Goal: Task Accomplishment & Management: Complete application form

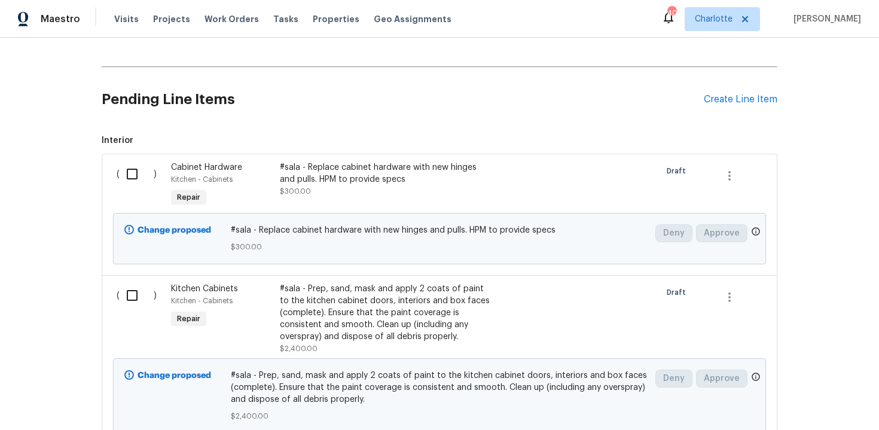
scroll to position [182, 0]
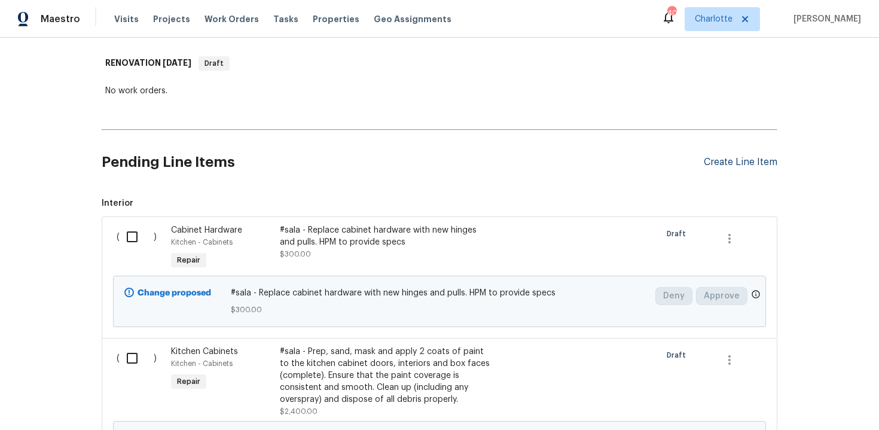
click at [745, 162] on div "Create Line Item" at bounding box center [741, 162] width 74 height 11
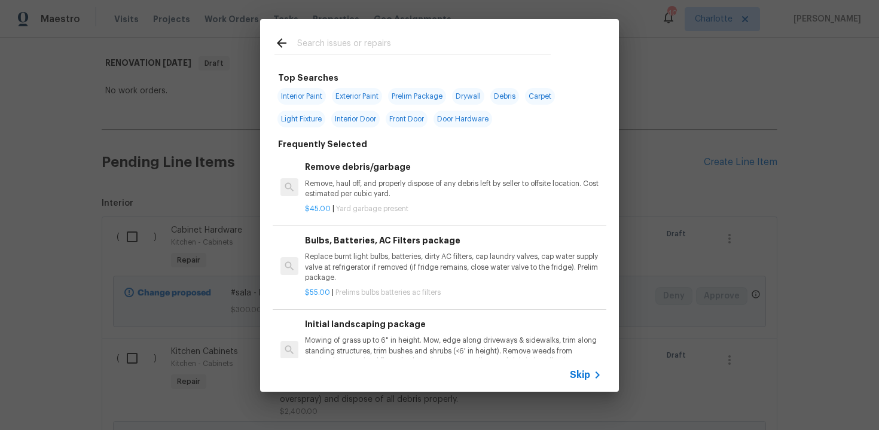
click at [581, 372] on span "Skip" at bounding box center [580, 375] width 20 height 12
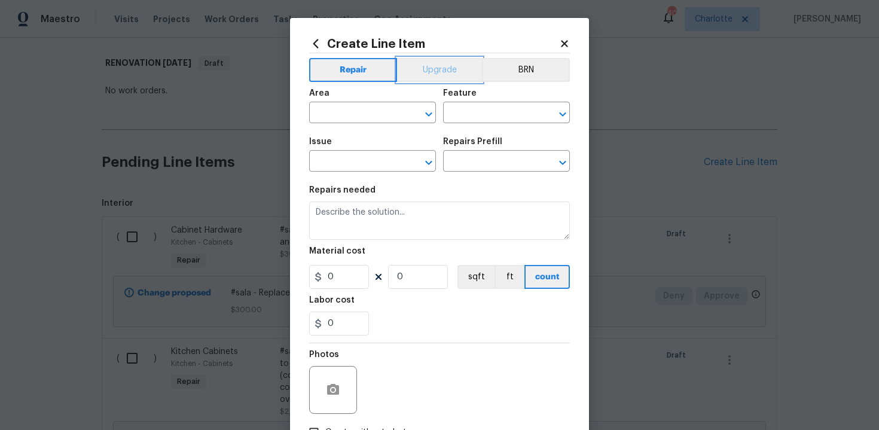
click at [431, 67] on button "Upgrade" at bounding box center [440, 70] width 86 height 24
click at [352, 112] on input "text" at bounding box center [355, 114] width 93 height 19
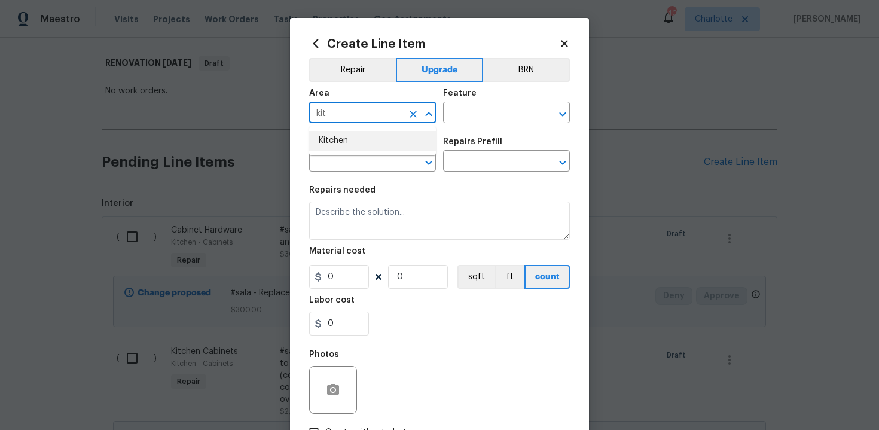
click at [351, 137] on li "Kitchen" at bounding box center [372, 141] width 127 height 20
type input "Kitchen"
click at [466, 115] on input "text" at bounding box center [489, 114] width 93 height 19
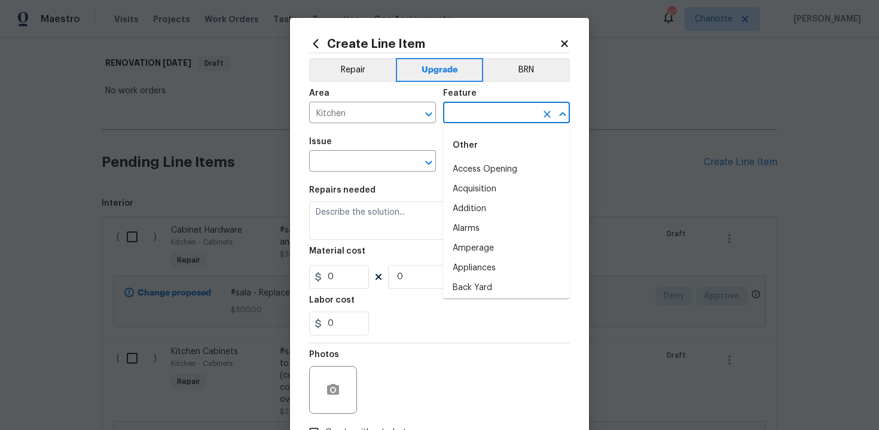
type input "c"
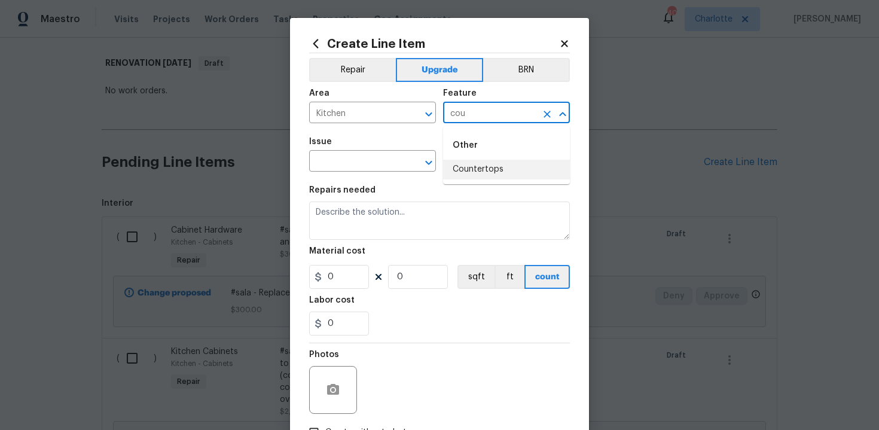
click at [470, 172] on li "Countertops" at bounding box center [506, 170] width 127 height 20
type input "Countertops"
click at [369, 168] on input "text" at bounding box center [355, 162] width 93 height 19
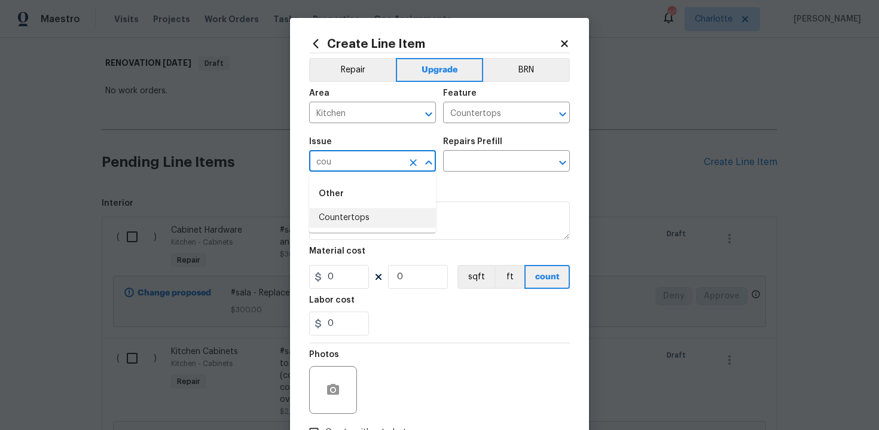
click at [370, 221] on li "Countertops" at bounding box center [372, 218] width 127 height 20
type input "Countertops"
click at [488, 160] on input "text" at bounding box center [489, 162] width 93 height 19
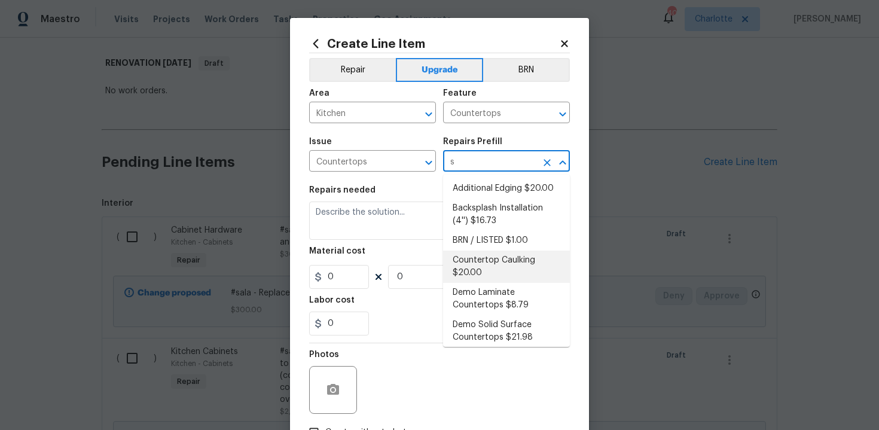
scroll to position [0, 0]
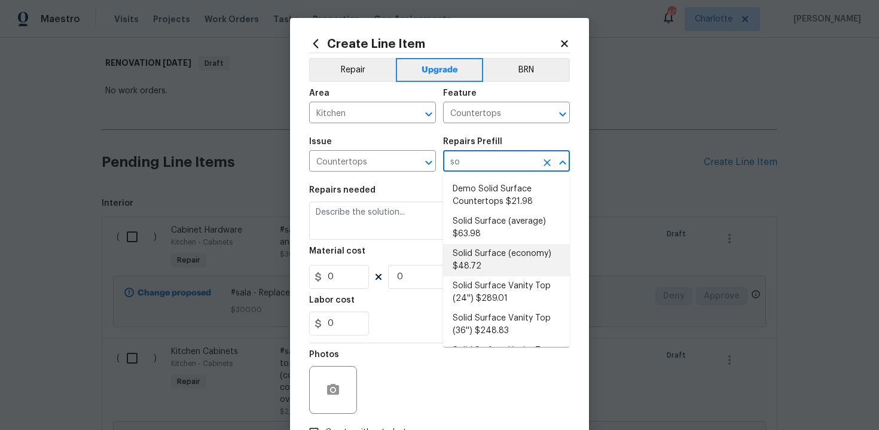
type input "sol"
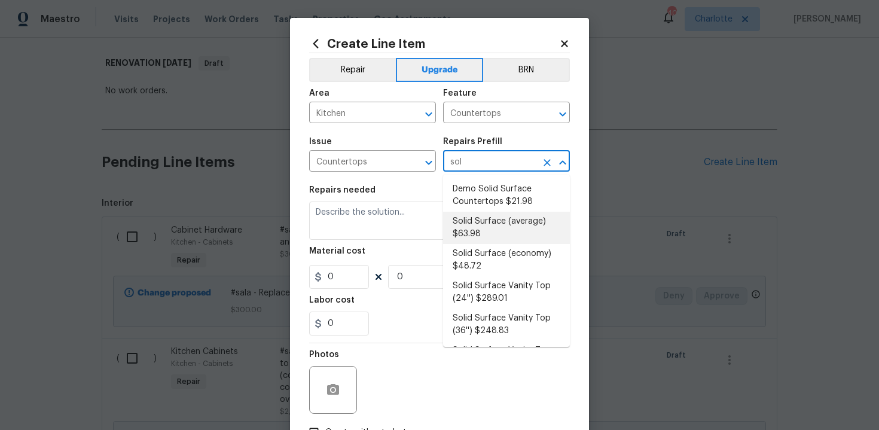
click at [480, 235] on li "Solid Surface (average) $63.98" at bounding box center [506, 228] width 127 height 32
type input "Solid Surface (average) $63.98"
type textarea "Remove the existing countertops (if present) and prep the area. Install new sol…"
type input "63.98"
type input "1"
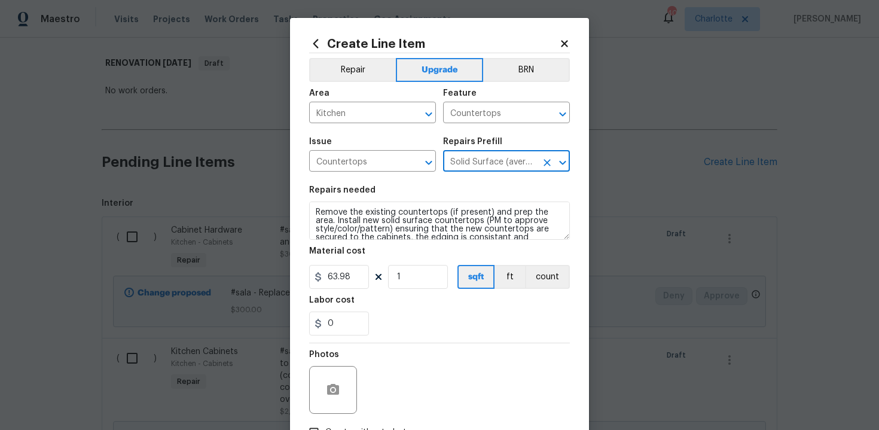
type input "Solid Surface (average) $63.98"
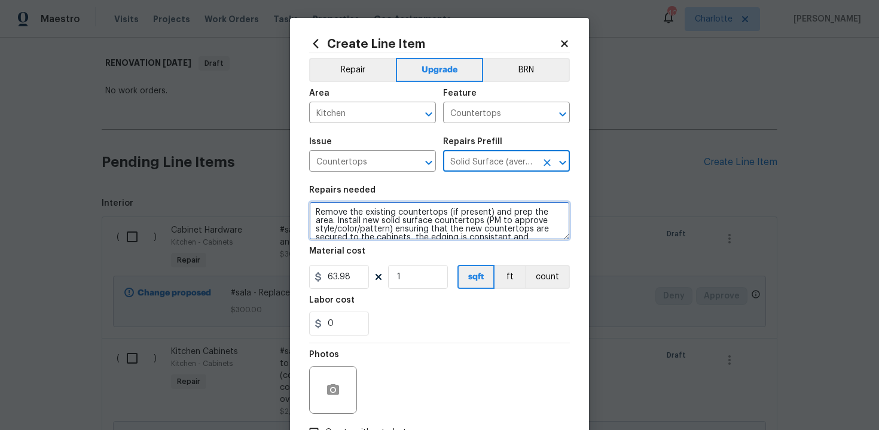
click at [310, 211] on textarea "Remove the existing countertops (if present) and prep the area. Install new sol…" at bounding box center [439, 221] width 261 height 38
type textarea "#sala - Remove the existing countertops (if present) and prep the area. Install…"
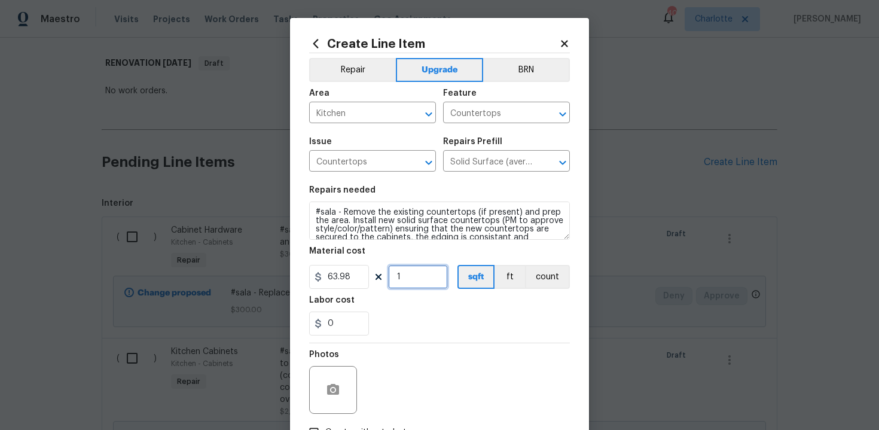
click at [426, 278] on input "1" at bounding box center [418, 277] width 60 height 24
type input "60"
click at [474, 334] on div "0" at bounding box center [439, 324] width 261 height 24
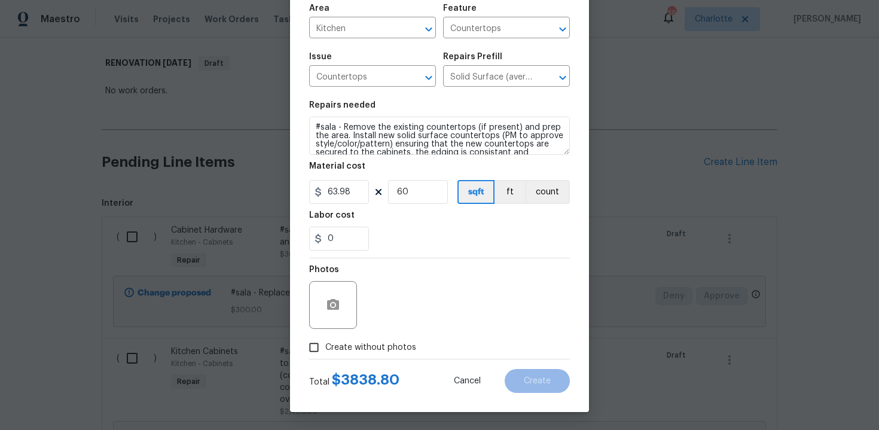
click at [369, 348] on span "Create without photos" at bounding box center [370, 348] width 91 height 13
click at [325, 348] on input "Create without photos" at bounding box center [314, 347] width 23 height 23
checkbox input "true"
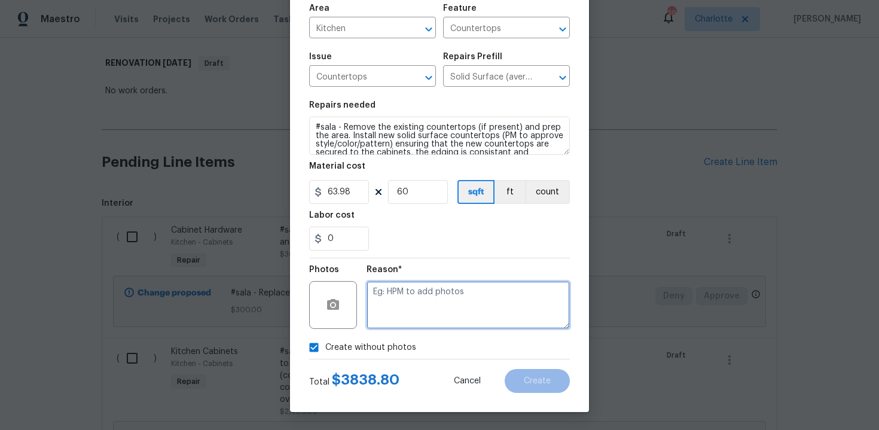
click at [425, 306] on textarea at bounding box center [468, 305] width 203 height 48
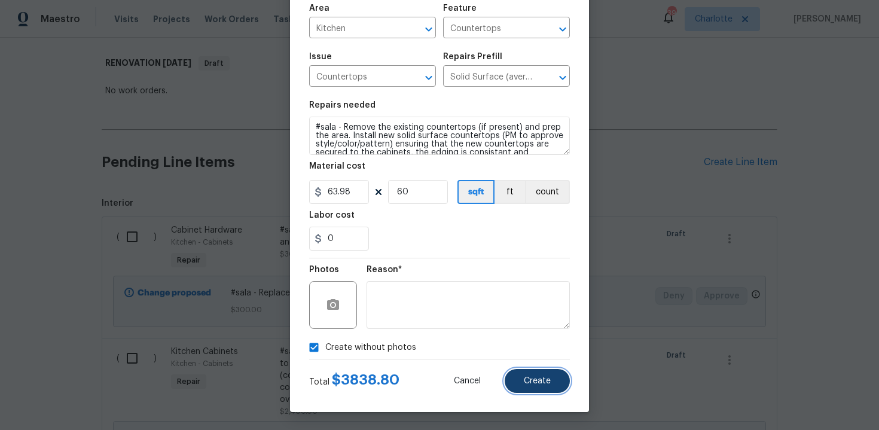
click at [542, 371] on button "Create" at bounding box center [537, 381] width 65 height 24
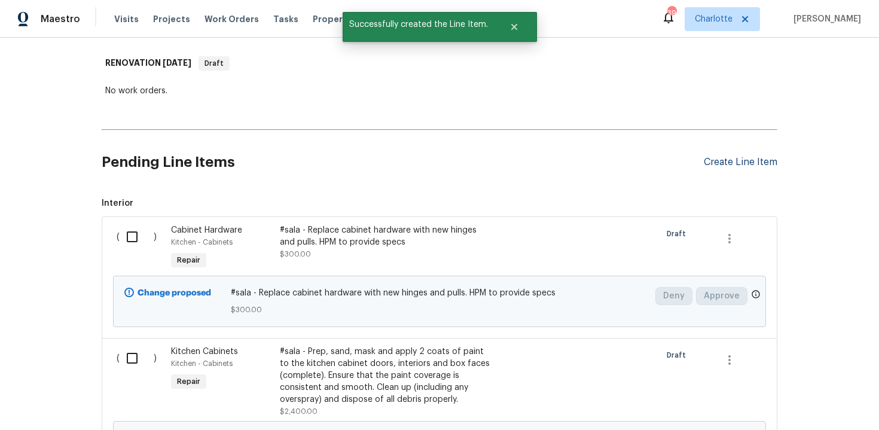
click at [741, 163] on div "Create Line Item" at bounding box center [741, 162] width 74 height 11
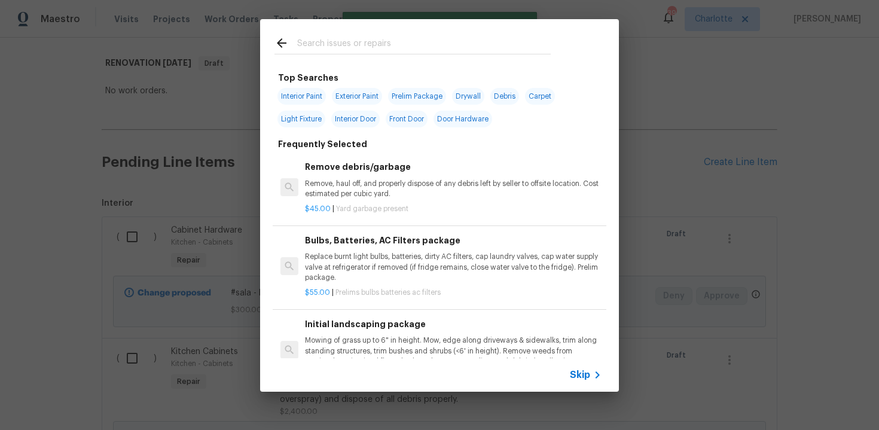
click at [579, 379] on span "Skip" at bounding box center [580, 375] width 20 height 12
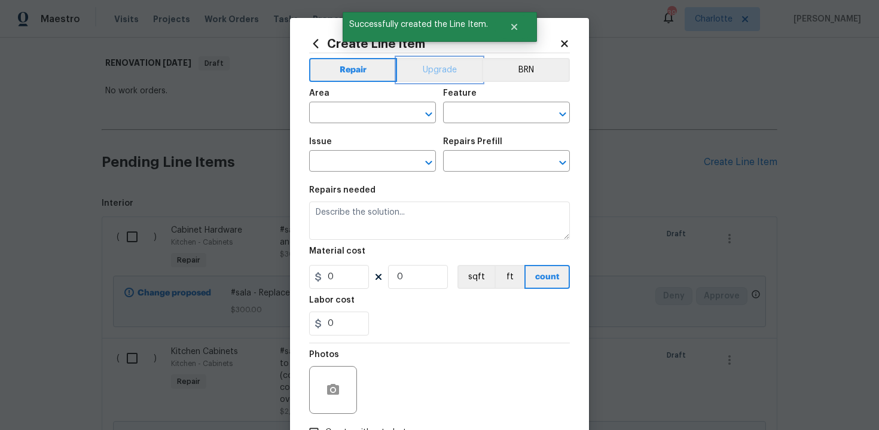
click at [432, 67] on button "Upgrade" at bounding box center [440, 70] width 86 height 24
click at [364, 106] on input "text" at bounding box center [355, 114] width 93 height 19
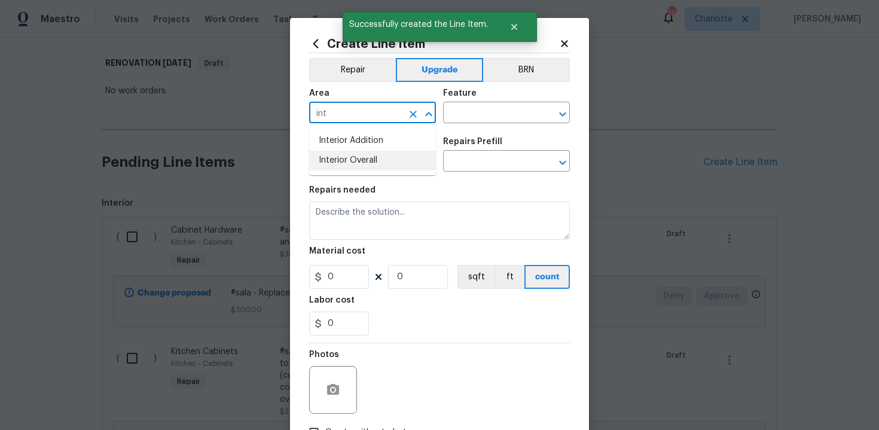
click at [362, 159] on li "Interior Overall" at bounding box center [372, 161] width 127 height 20
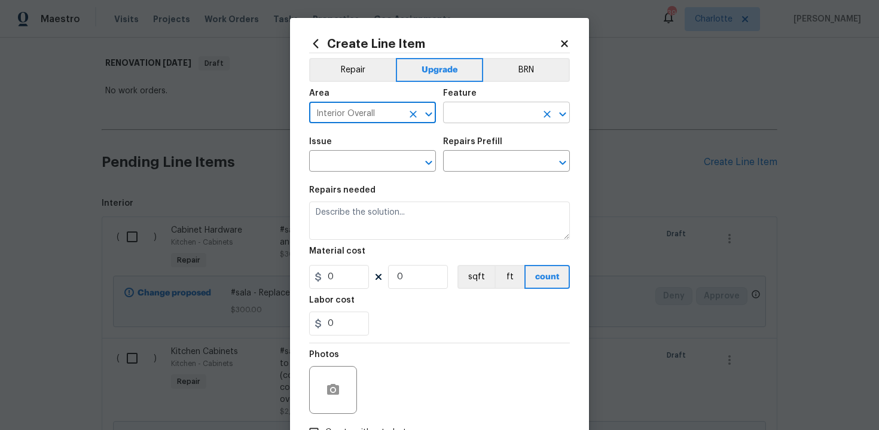
type input "Interior Overall"
click at [472, 116] on input "text" at bounding box center [489, 114] width 93 height 19
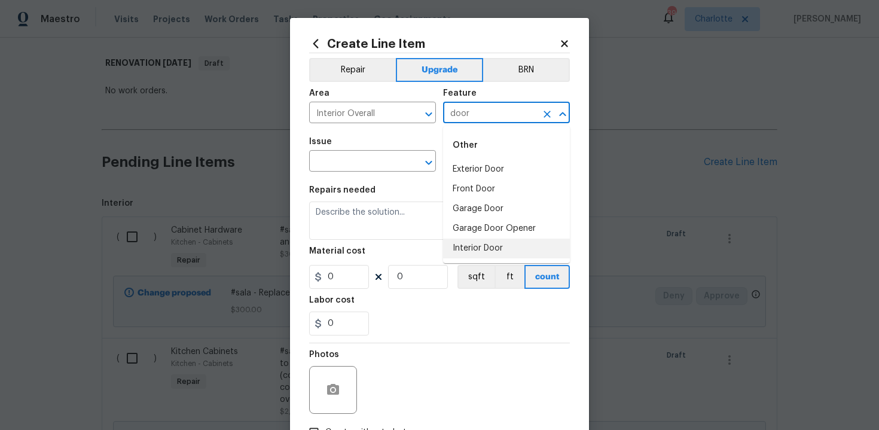
click at [474, 250] on li "Interior Door" at bounding box center [506, 249] width 127 height 20
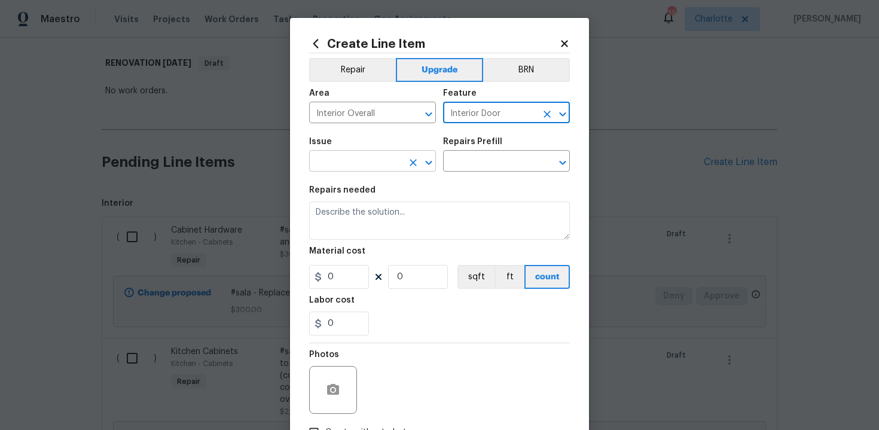
type input "Interior Door"
click at [364, 159] on input "text" at bounding box center [355, 162] width 93 height 19
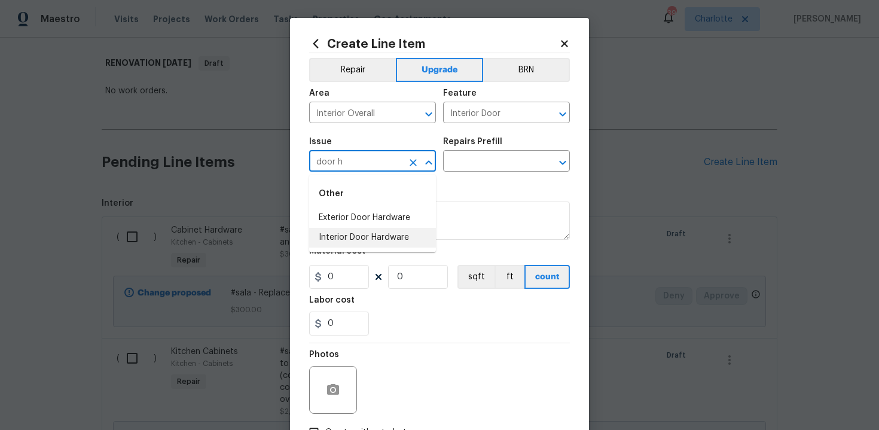
click at [370, 238] on li "Interior Door Hardware" at bounding box center [372, 238] width 127 height 20
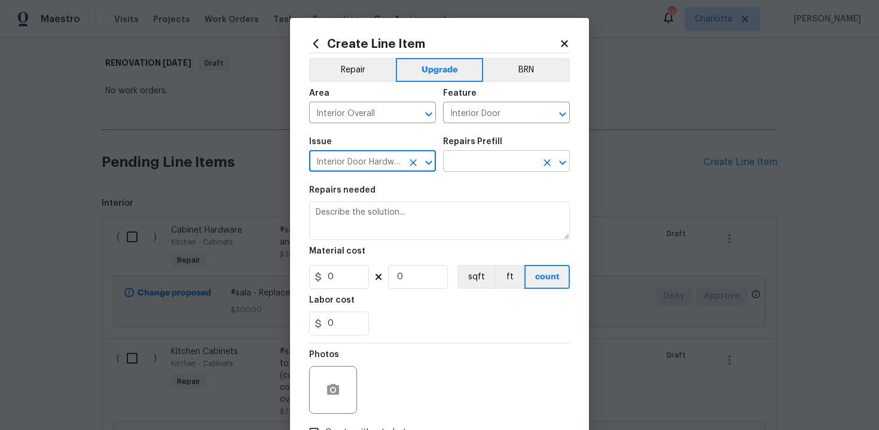
type input "Interior Door Hardware"
click at [496, 164] on input "text" at bounding box center [489, 162] width 93 height 19
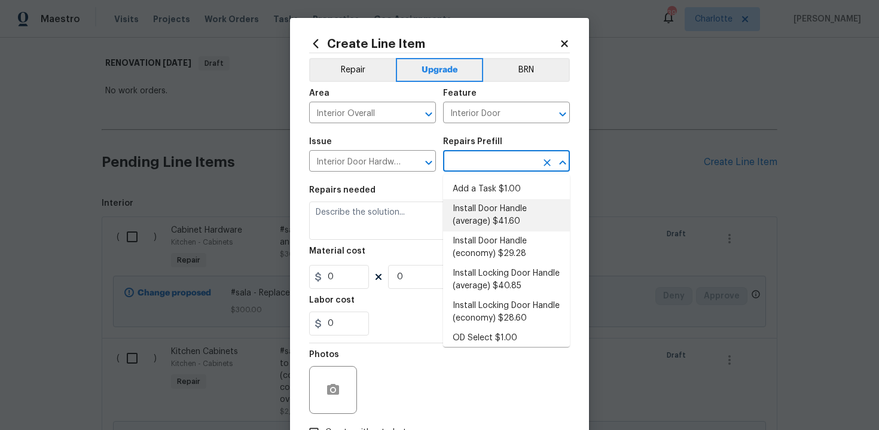
click at [495, 228] on li "Install Door Handle (average) $41.60" at bounding box center [506, 215] width 127 height 32
type input "Install Door Handle (average) $41.60"
type textarea "Remove the existing interior door handle (if present). Install a new (average) …"
type input "41.6"
type input "1"
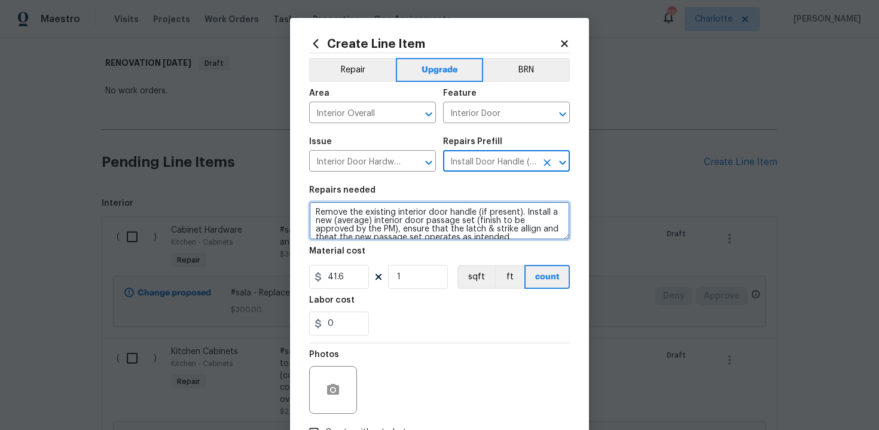
click at [309, 208] on textarea "Remove the existing interior door handle (if present). Install a new (average) …" at bounding box center [439, 221] width 261 height 38
type textarea "#sala - Remove the existing interior door handle (if present). Install a new (a…"
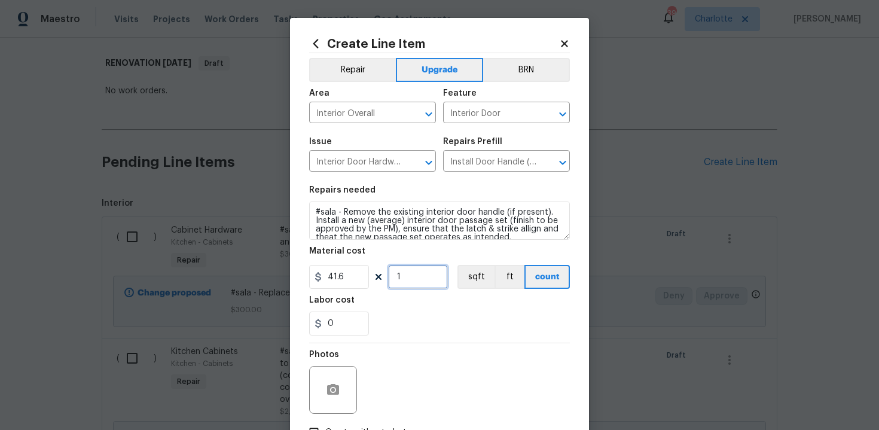
click at [412, 269] on input "1" at bounding box center [418, 277] width 60 height 24
type input "15"
click at [434, 315] on div "0" at bounding box center [439, 324] width 261 height 24
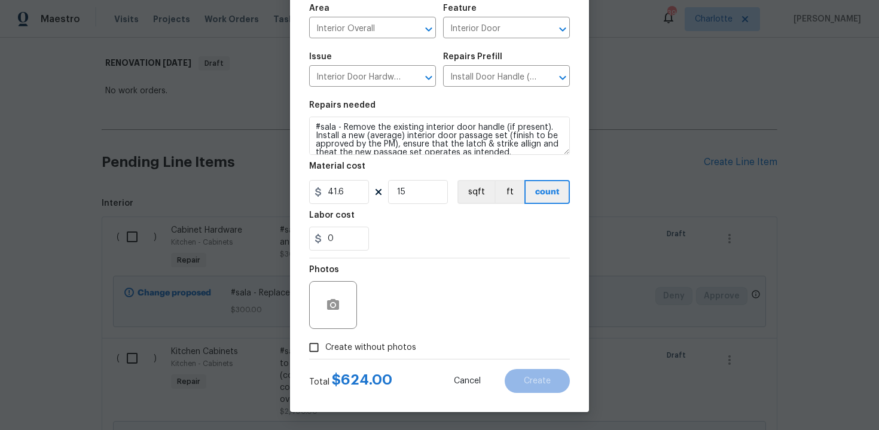
click at [370, 340] on label "Create without photos" at bounding box center [360, 347] width 114 height 23
click at [325, 340] on input "Create without photos" at bounding box center [314, 347] width 23 height 23
checkbox input "true"
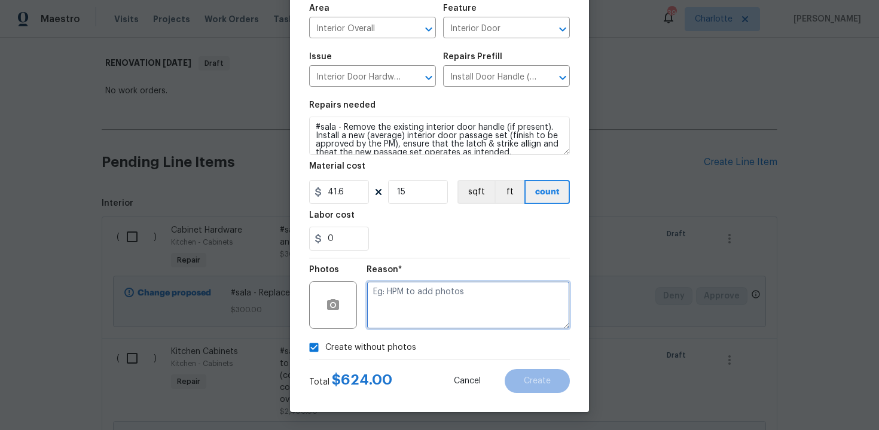
click at [425, 312] on textarea at bounding box center [468, 305] width 203 height 48
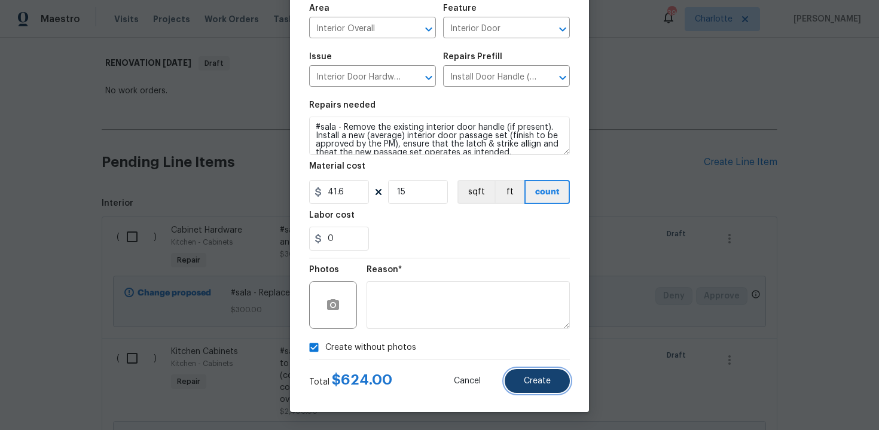
click at [530, 381] on span "Create" at bounding box center [537, 381] width 27 height 9
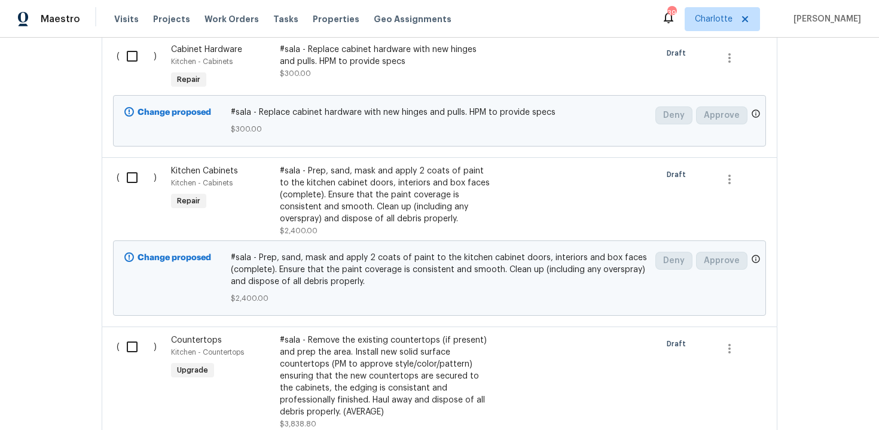
scroll to position [533, 0]
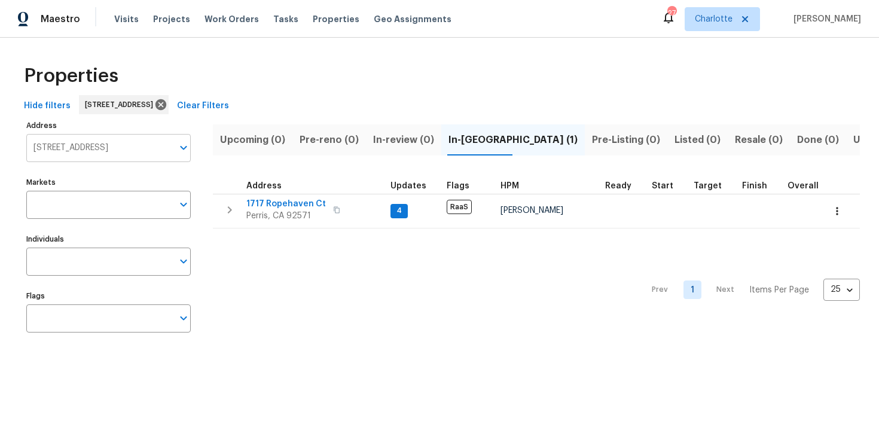
click at [123, 148] on input "[STREET_ADDRESS]" at bounding box center [99, 148] width 147 height 28
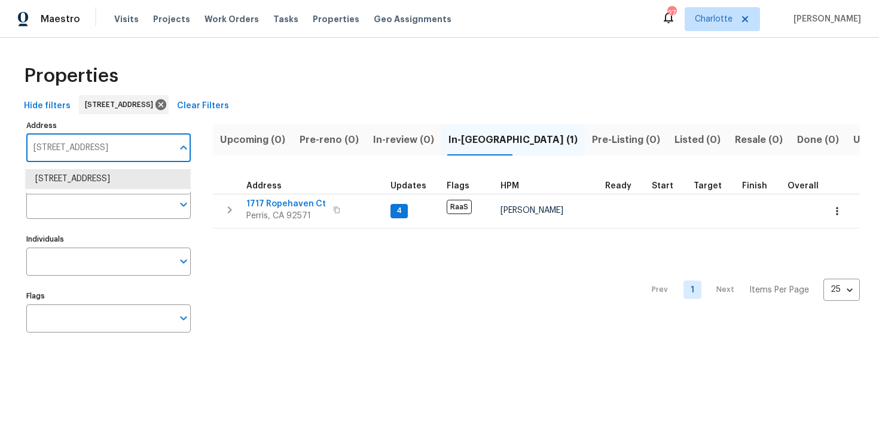
paste input "[STREET_ADDRESS]"
type input "[STREET_ADDRESS]"
click at [128, 178] on li "[STREET_ADDRESS]" at bounding box center [108, 179] width 164 height 20
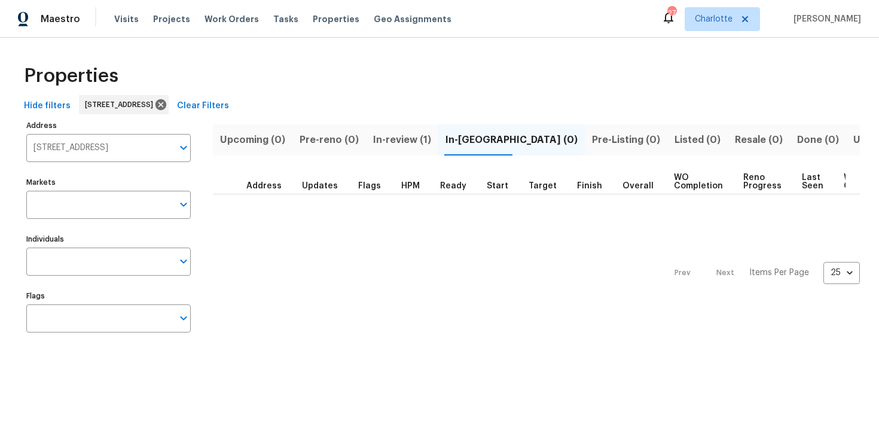
click at [412, 140] on span "In-review (1)" at bounding box center [402, 140] width 58 height 17
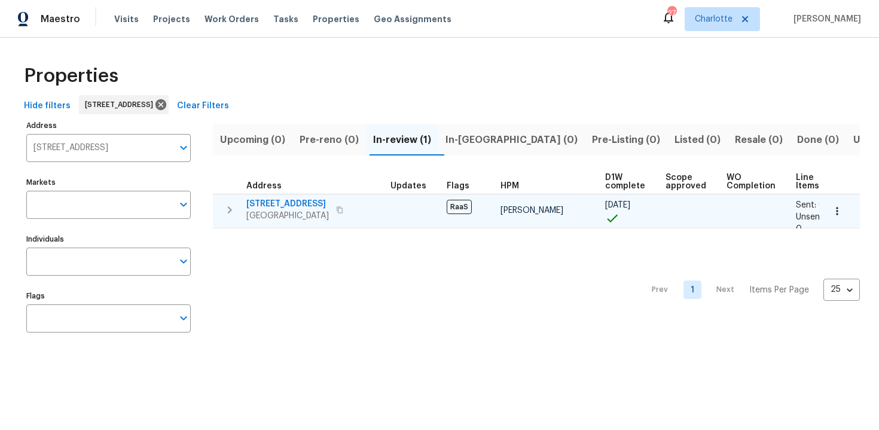
click at [372, 205] on div "15465 SW 36th Ter Miami, FL 33185" at bounding box center [313, 210] width 135 height 24
click at [336, 209] on icon "button" at bounding box center [339, 209] width 7 height 7
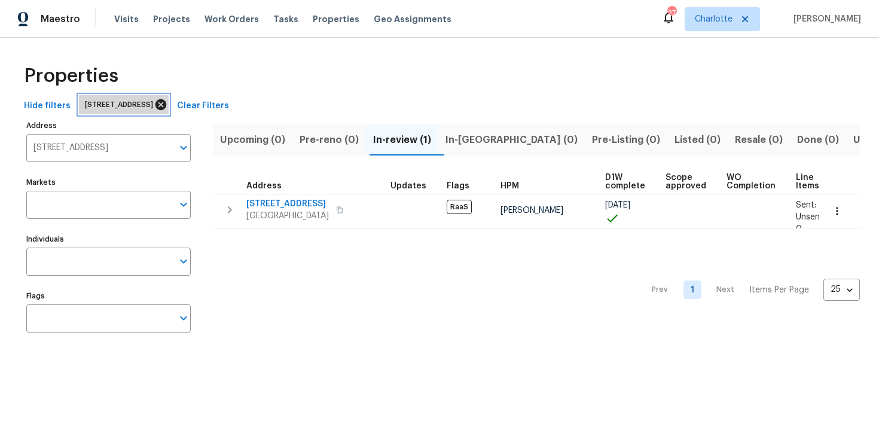
click at [166, 108] on icon at bounding box center [161, 104] width 11 height 11
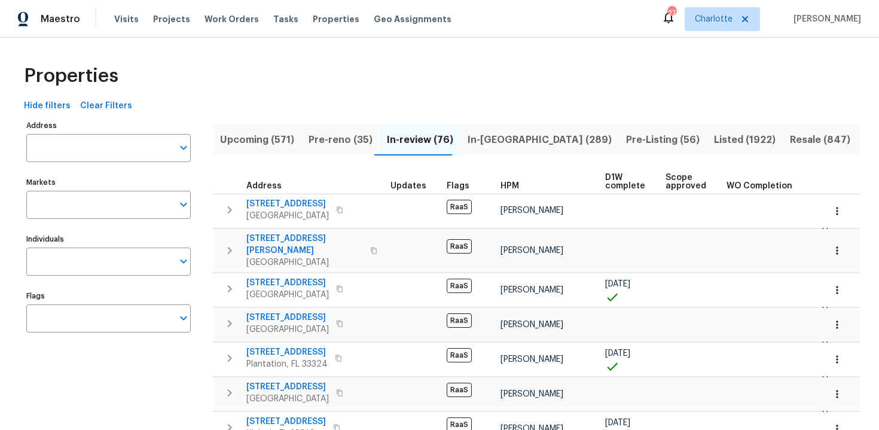
click at [252, 145] on span "Upcoming (571)" at bounding box center [257, 140] width 74 height 17
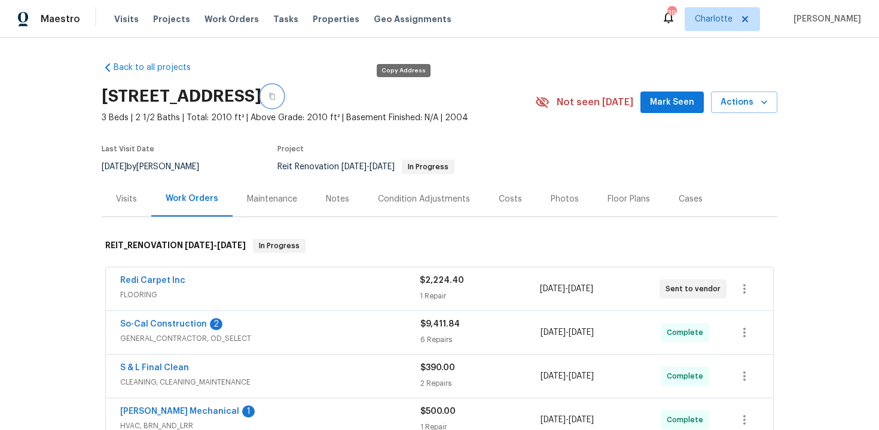
click at [276, 95] on icon "button" at bounding box center [272, 96] width 7 height 7
click at [276, 97] on icon "button" at bounding box center [272, 96] width 7 height 7
click at [511, 200] on div "Costs" at bounding box center [510, 199] width 23 height 12
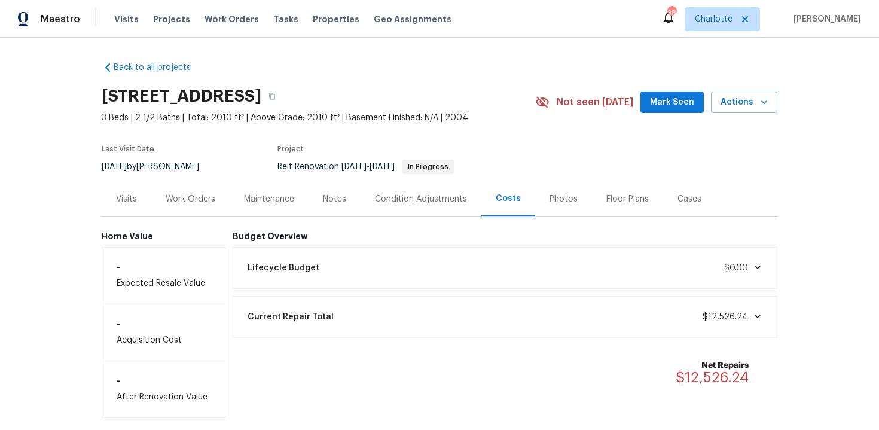
click at [184, 208] on div "Work Orders" at bounding box center [190, 198] width 78 height 35
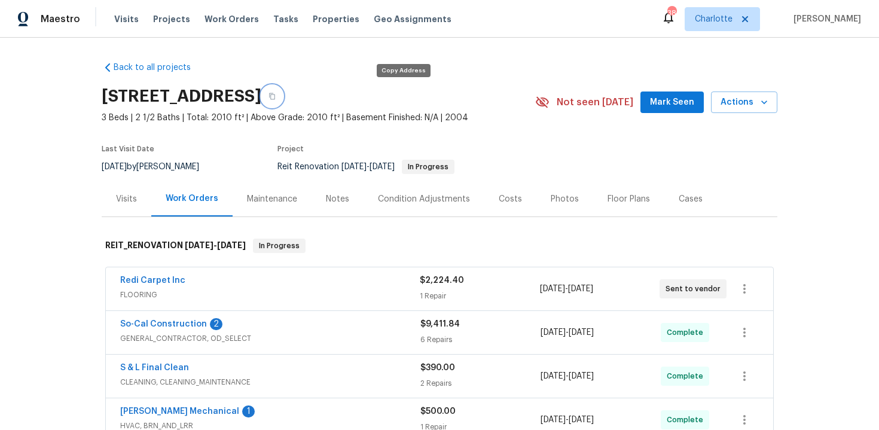
click at [275, 99] on icon "button" at bounding box center [272, 96] width 6 height 7
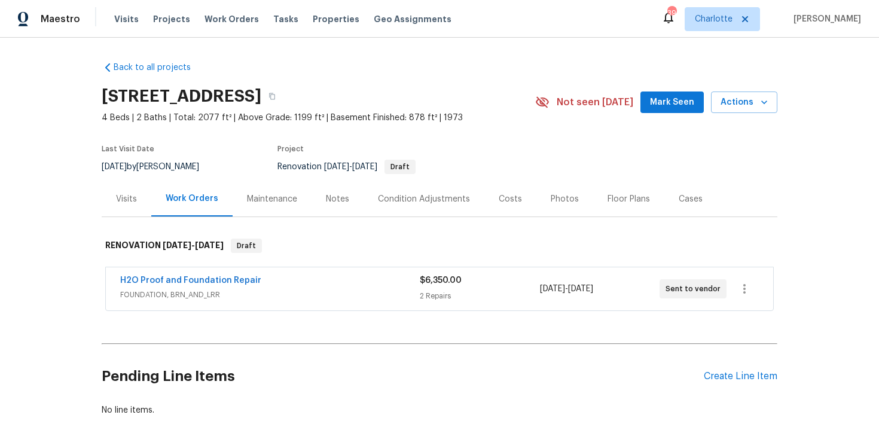
scroll to position [68, 0]
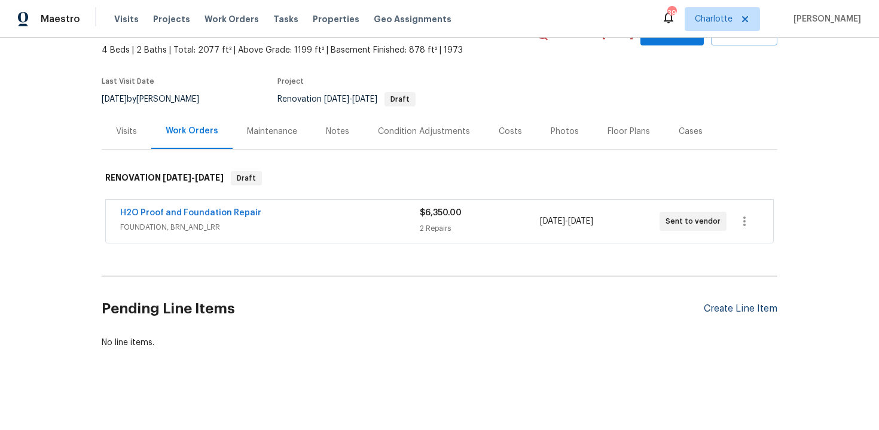
click at [752, 314] on div "Create Line Item" at bounding box center [741, 308] width 74 height 11
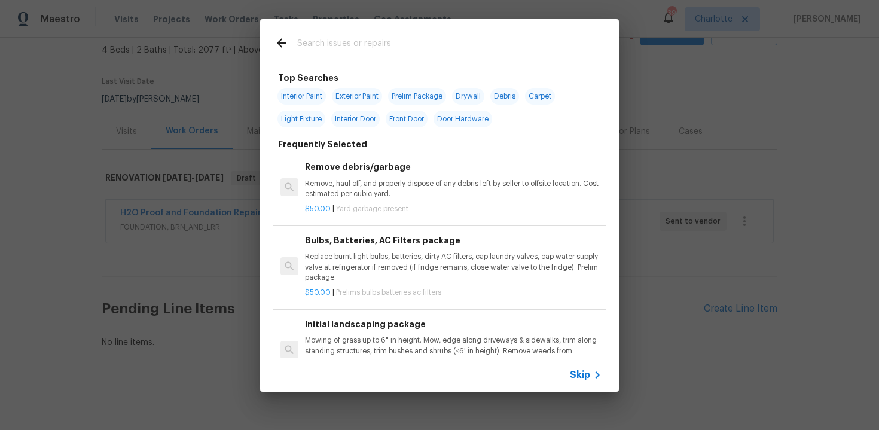
click at [577, 376] on span "Skip" at bounding box center [580, 375] width 20 height 12
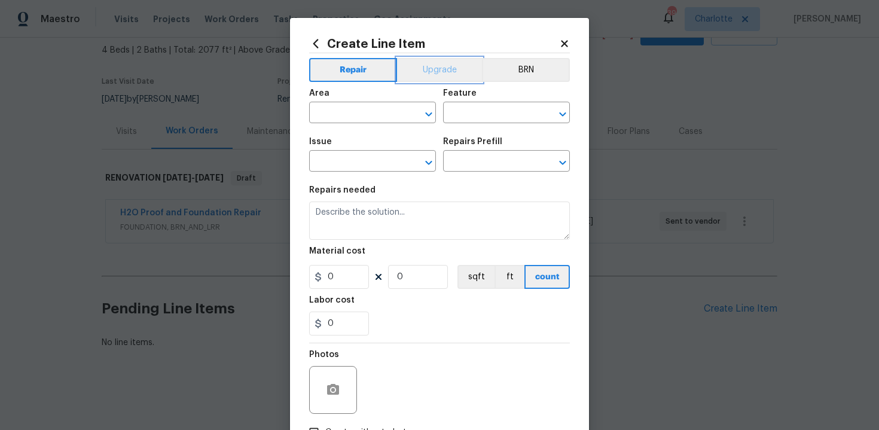
click at [423, 73] on button "Upgrade" at bounding box center [440, 70] width 86 height 24
click at [380, 71] on button "Repair" at bounding box center [352, 70] width 87 height 24
click at [362, 111] on input "text" at bounding box center [355, 114] width 93 height 19
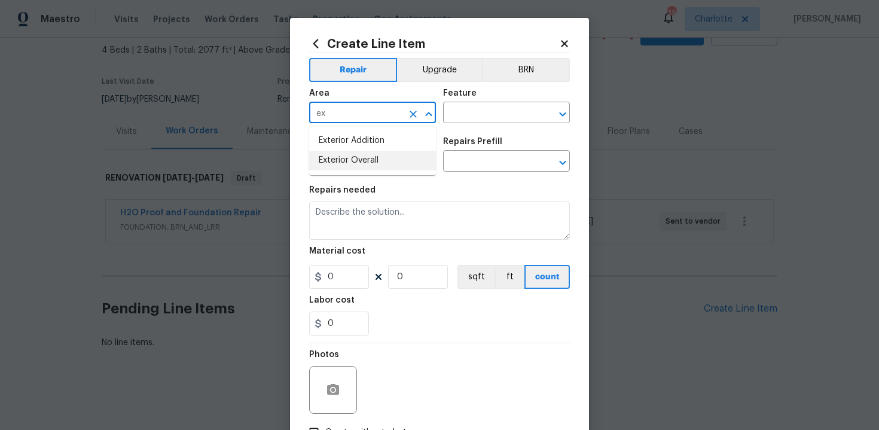
click at [370, 155] on li "Exterior Overall" at bounding box center [372, 161] width 127 height 20
type input "Exterior Overall"
click at [486, 110] on input "text" at bounding box center [489, 114] width 93 height 19
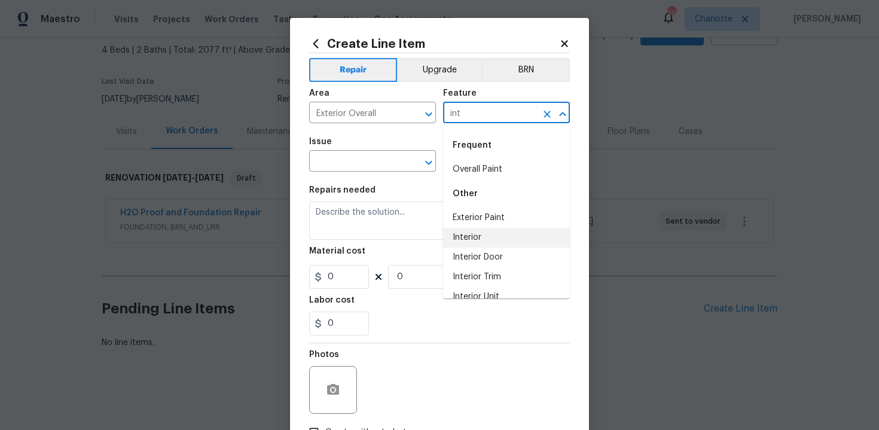
click at [475, 235] on li "Interior" at bounding box center [506, 238] width 127 height 20
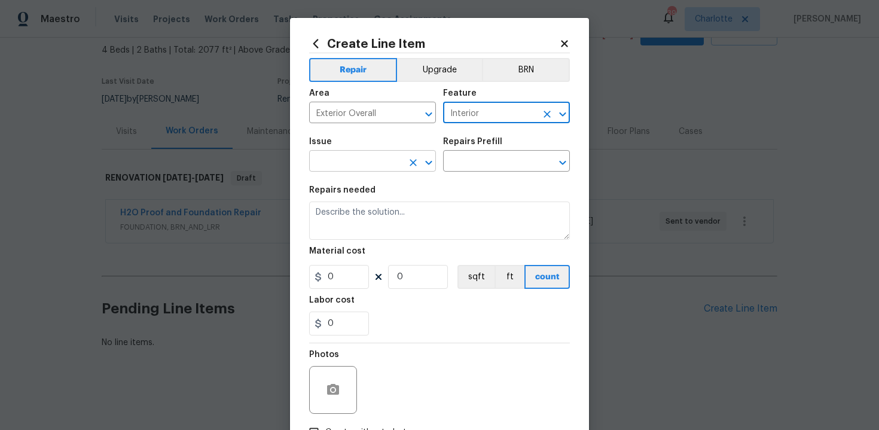
type input "Interior"
click at [358, 158] on input "text" at bounding box center [355, 162] width 93 height 19
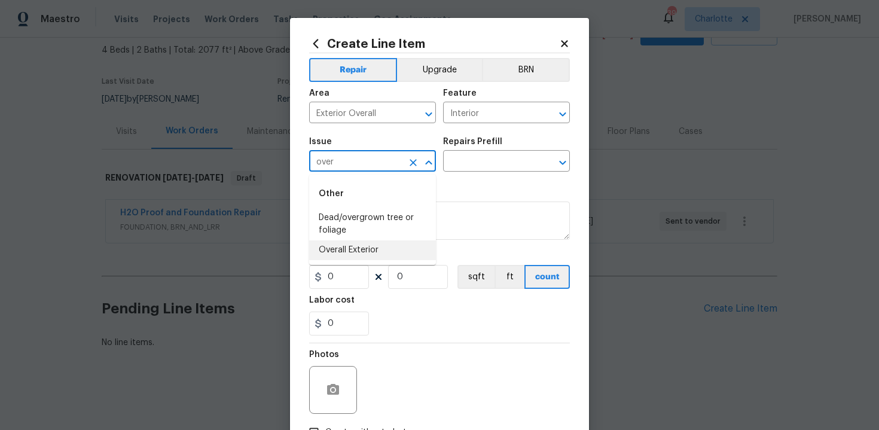
click at [369, 248] on li "Overall Exterior" at bounding box center [372, 250] width 127 height 20
type input "Overall Exterior"
click at [503, 161] on input "text" at bounding box center [489, 162] width 93 height 19
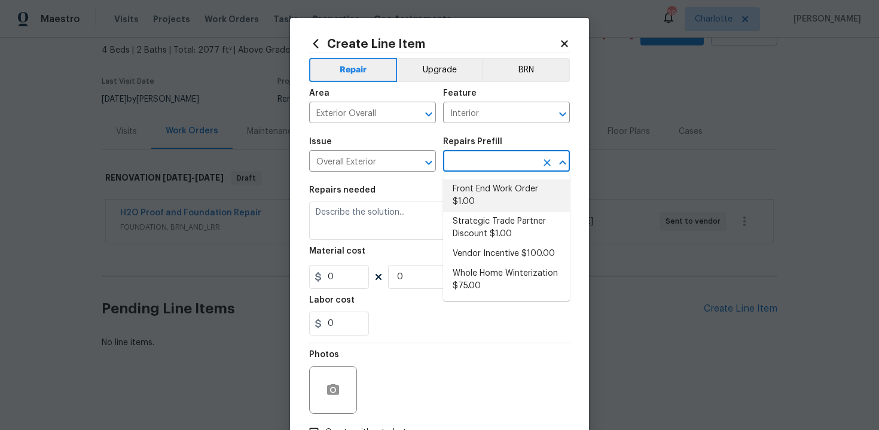
click at [502, 191] on li "Front End Work Order $1.00" at bounding box center [506, 195] width 127 height 32
type input "Front End Work Order $1.00"
type textarea "Placeholder line item for the creation of front end work orders."
type input "1"
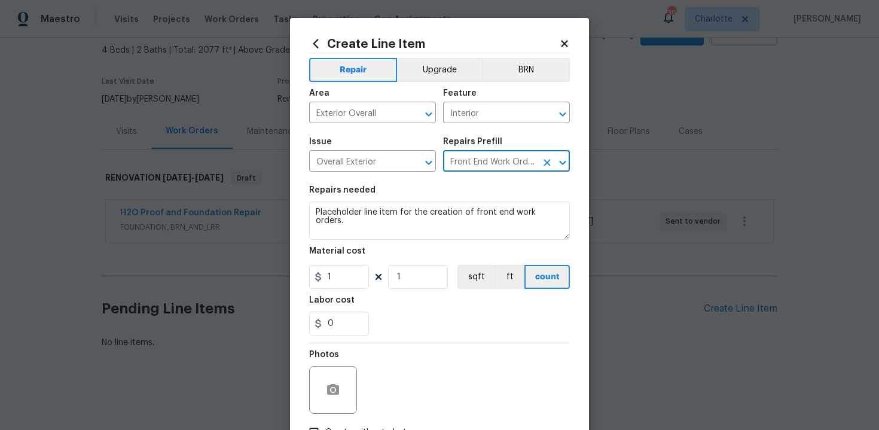
scroll to position [86, 0]
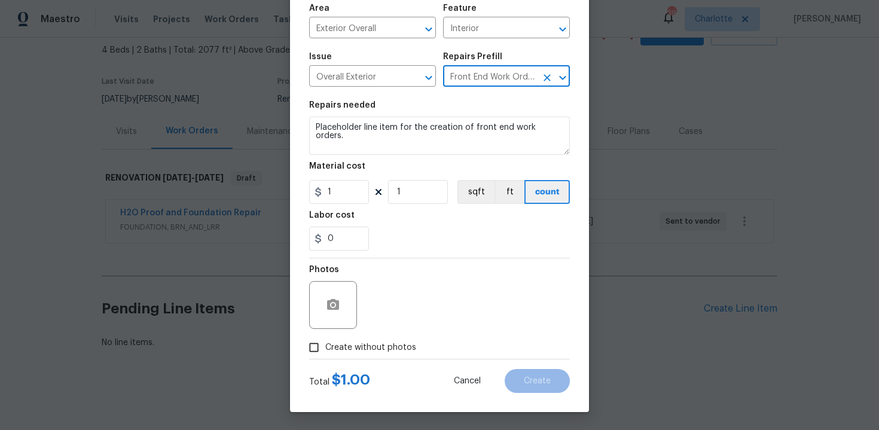
click at [357, 345] on span "Create without photos" at bounding box center [370, 348] width 91 height 13
click at [325, 345] on input "Create without photos" at bounding box center [314, 347] width 23 height 23
checkbox input "true"
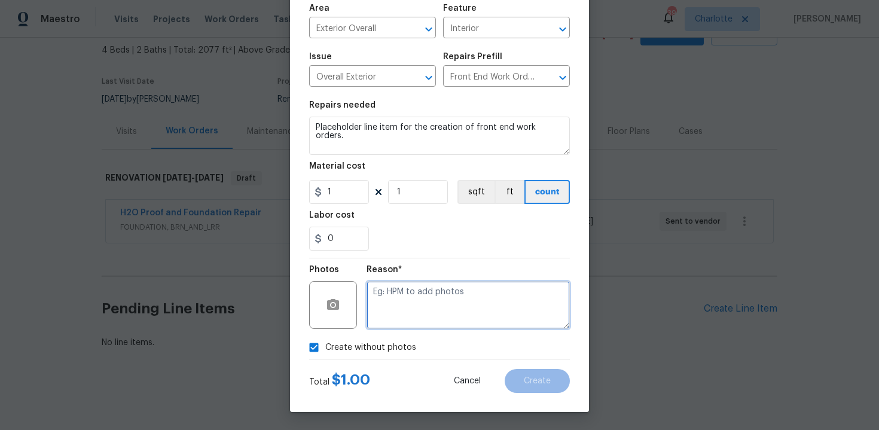
click at [405, 319] on textarea at bounding box center [468, 305] width 203 height 48
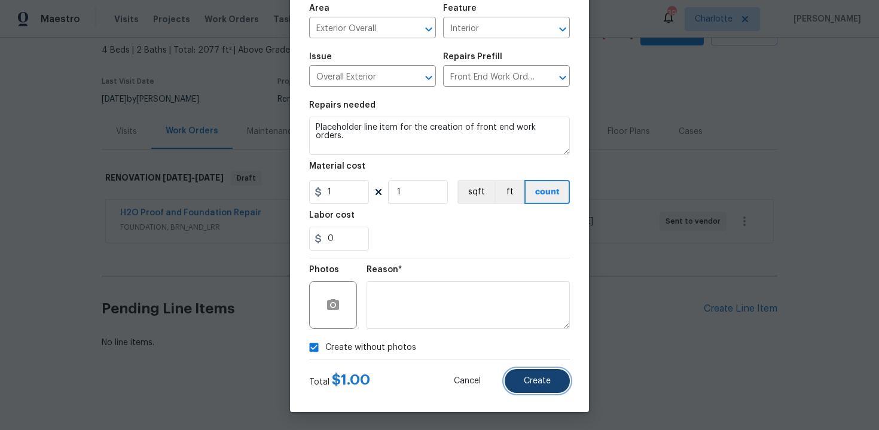
click at [524, 376] on button "Create" at bounding box center [537, 381] width 65 height 24
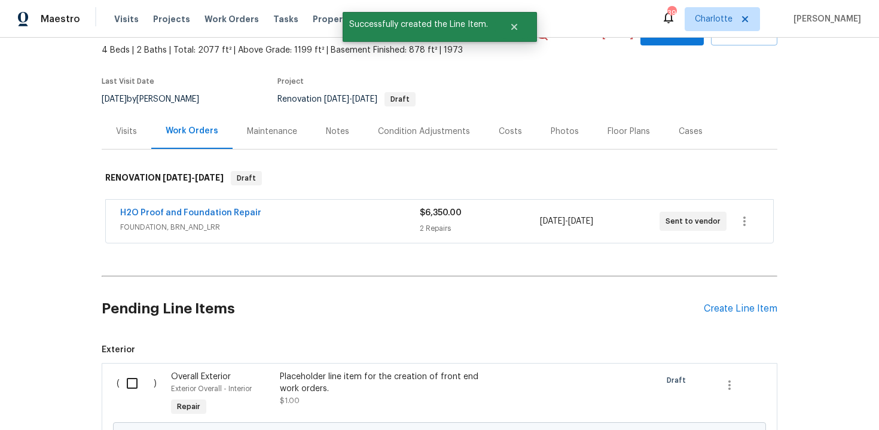
scroll to position [204, 0]
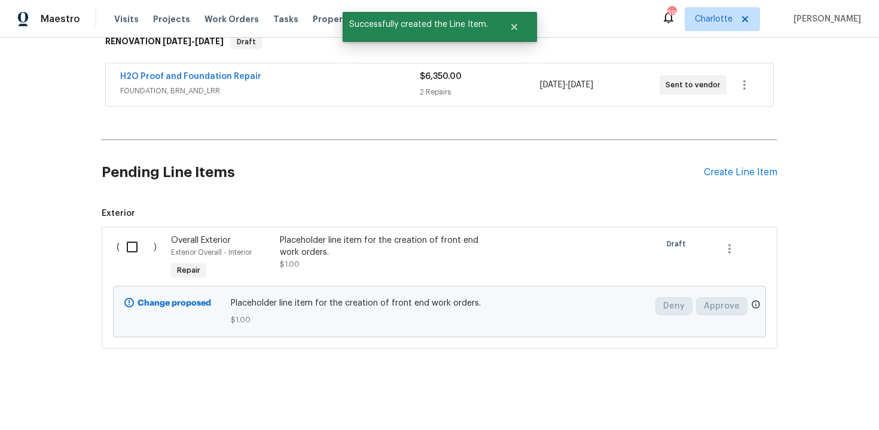
click at [138, 246] on input "checkbox" at bounding box center [137, 246] width 34 height 25
checkbox input "true"
click at [822, 400] on span "Create Work Order" at bounding box center [811, 400] width 80 height 15
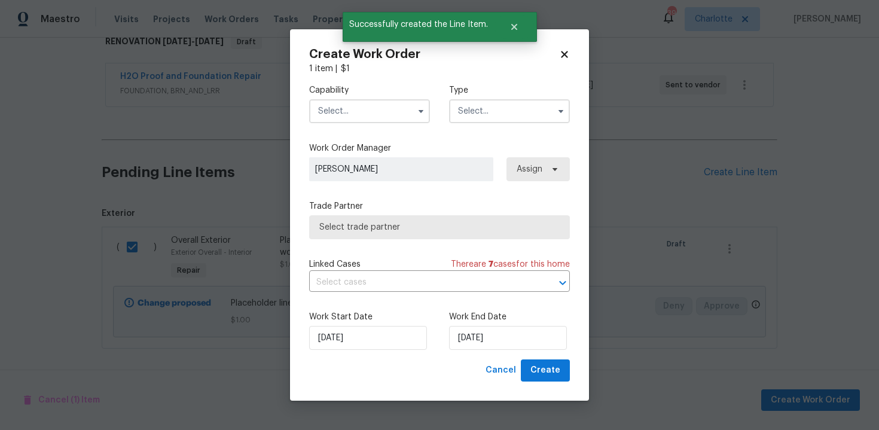
click at [368, 112] on input "text" at bounding box center [369, 111] width 121 height 24
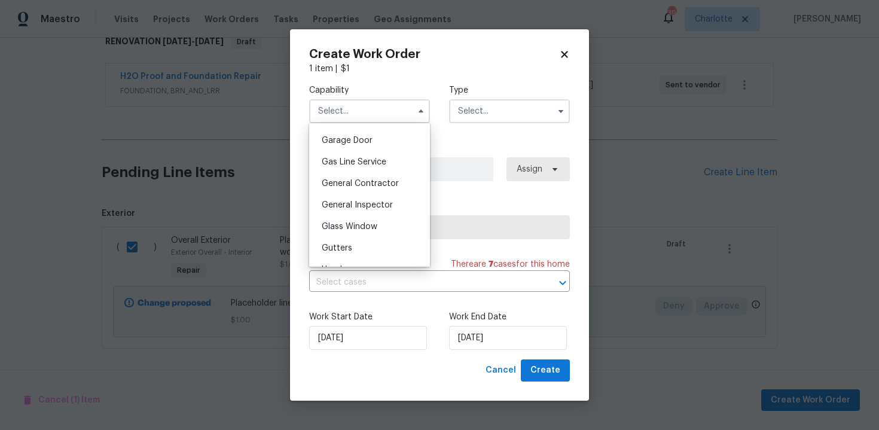
scroll to position [548, 0]
click at [367, 166] on div "General Contractor" at bounding box center [369, 161] width 115 height 22
type input "General Contractor"
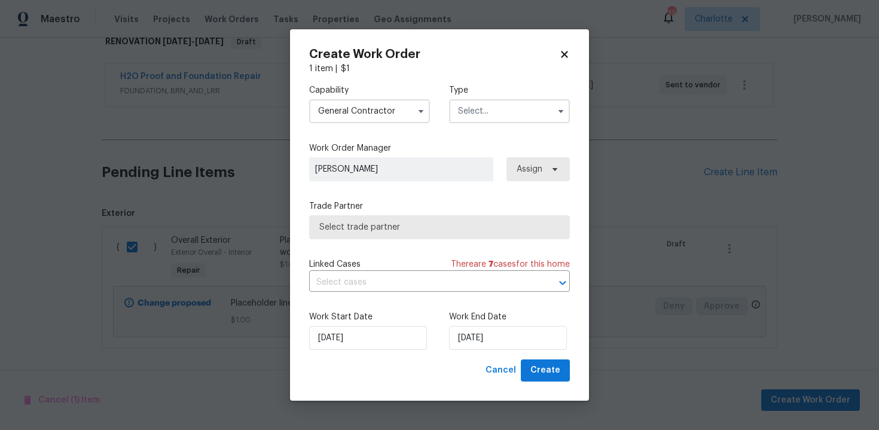
click at [493, 113] on input "text" at bounding box center [509, 111] width 121 height 24
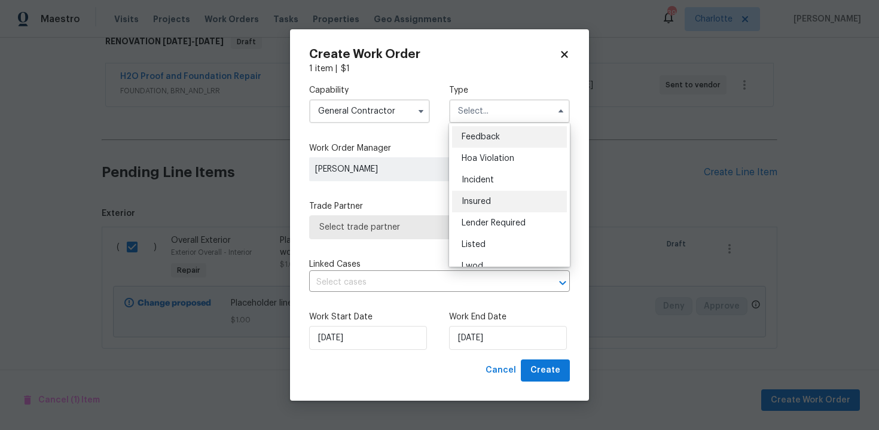
scroll to position [142, 0]
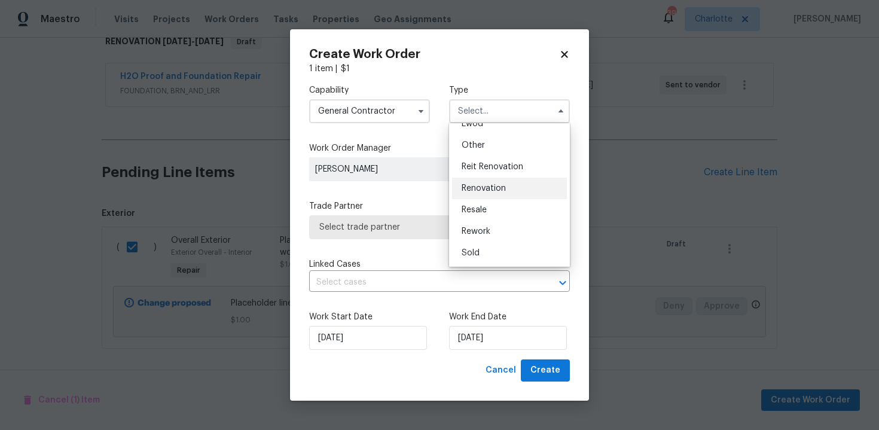
click at [496, 194] on div "Renovation" at bounding box center [509, 189] width 115 height 22
type input "Renovation"
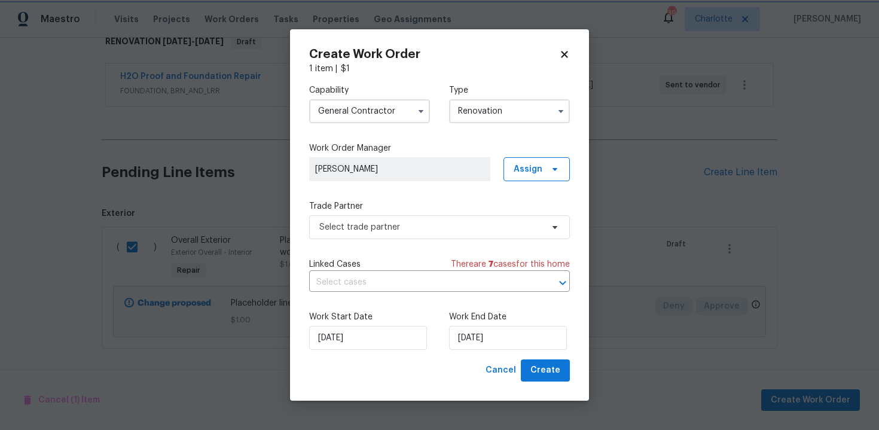
scroll to position [0, 0]
click at [407, 236] on span "Select trade partner" at bounding box center [439, 227] width 261 height 24
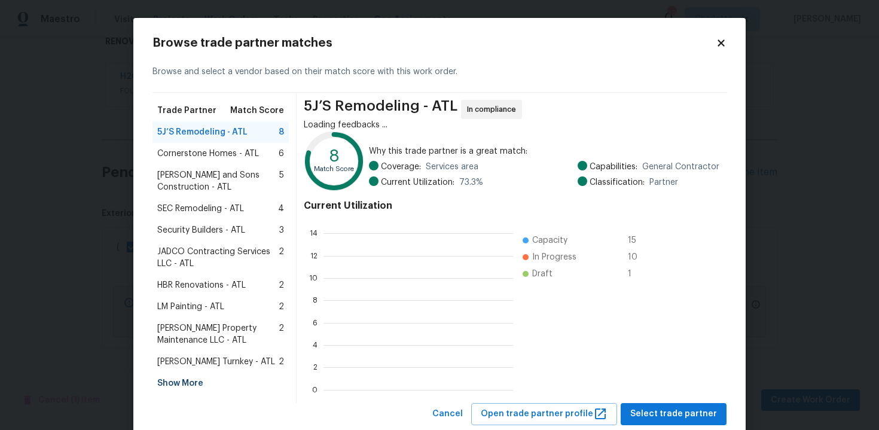
scroll to position [167, 190]
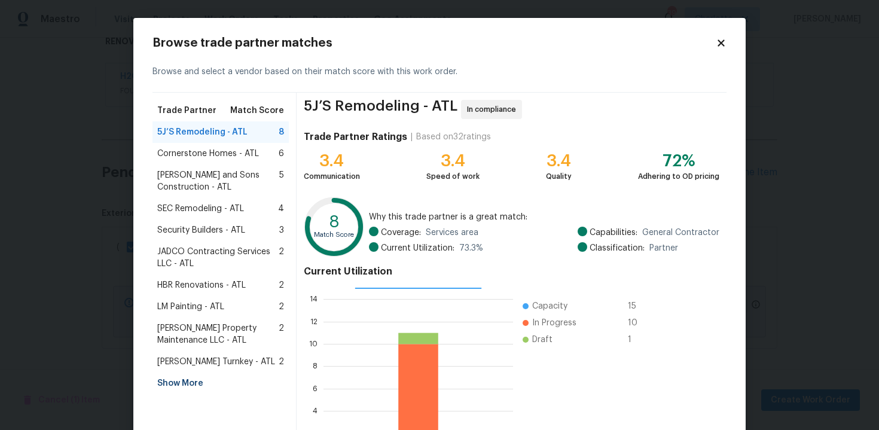
click at [225, 310] on div "LM Painting - ATL 2" at bounding box center [220, 307] width 127 height 12
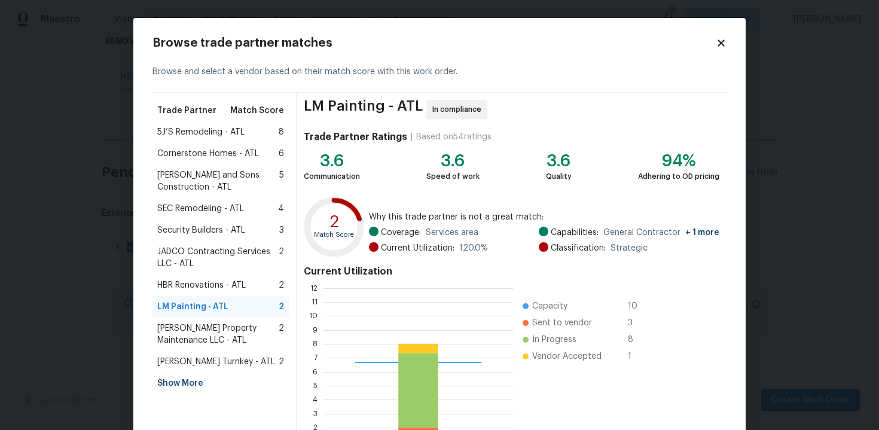
scroll to position [97, 0]
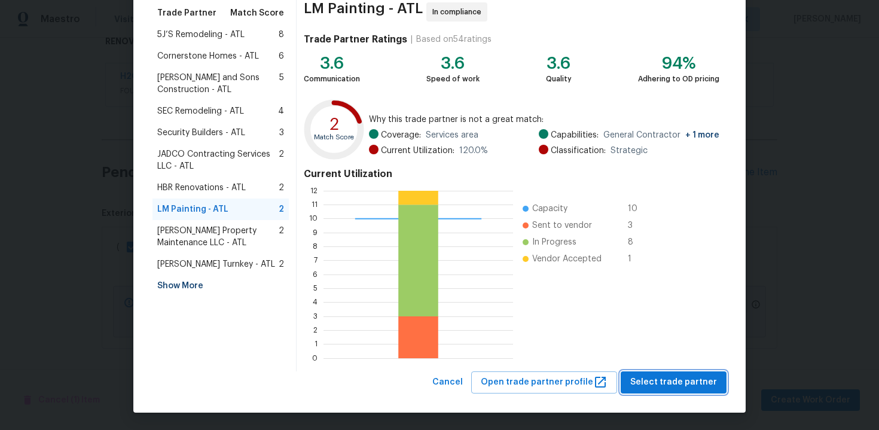
click at [657, 384] on span "Select trade partner" at bounding box center [673, 382] width 87 height 15
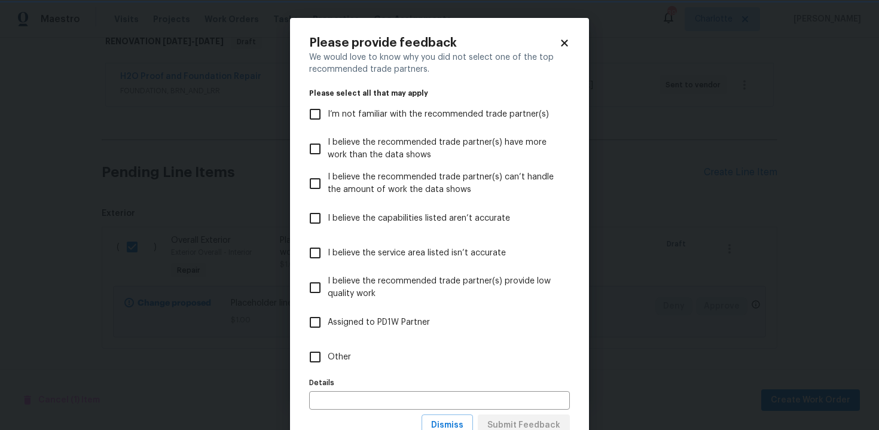
scroll to position [44, 0]
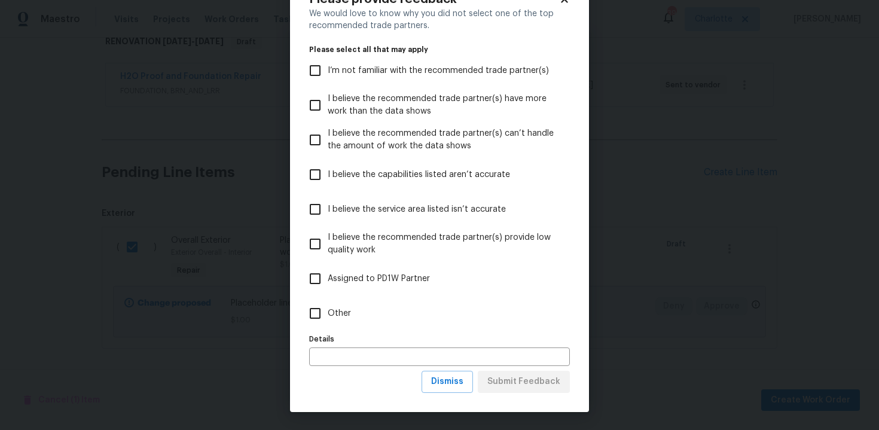
click at [337, 313] on span "Other" at bounding box center [339, 313] width 23 height 13
click at [328, 313] on input "Other" at bounding box center [315, 313] width 25 height 25
checkbox input "true"
click at [351, 361] on input "text" at bounding box center [439, 357] width 261 height 19
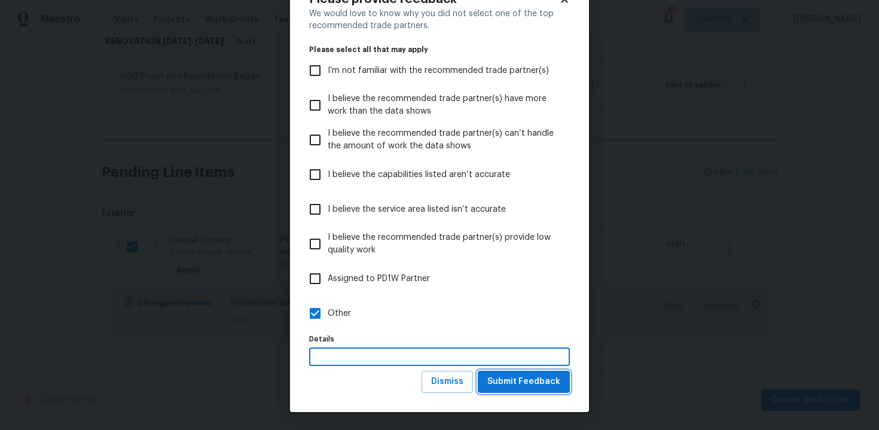
click at [544, 379] on span "Submit Feedback" at bounding box center [523, 381] width 73 height 15
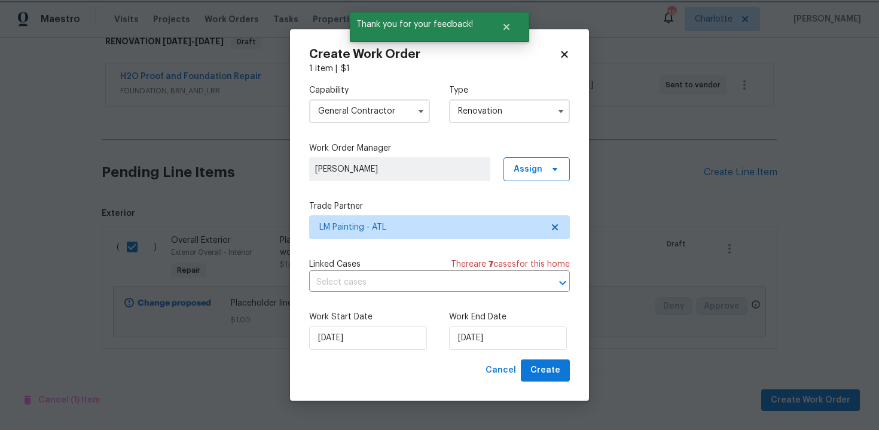
scroll to position [0, 0]
click at [517, 337] on input "[DATE]" at bounding box center [508, 338] width 118 height 24
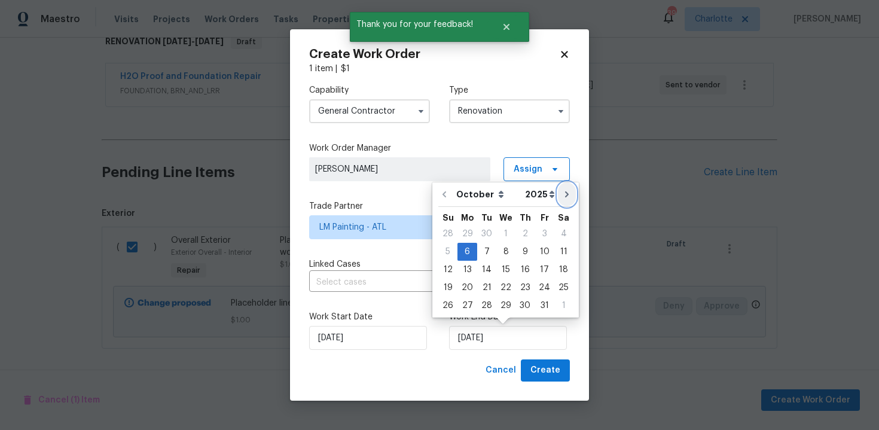
click at [563, 199] on icon "Go to next month" at bounding box center [567, 195] width 10 height 10
type input "06/11/2025"
select select "10"
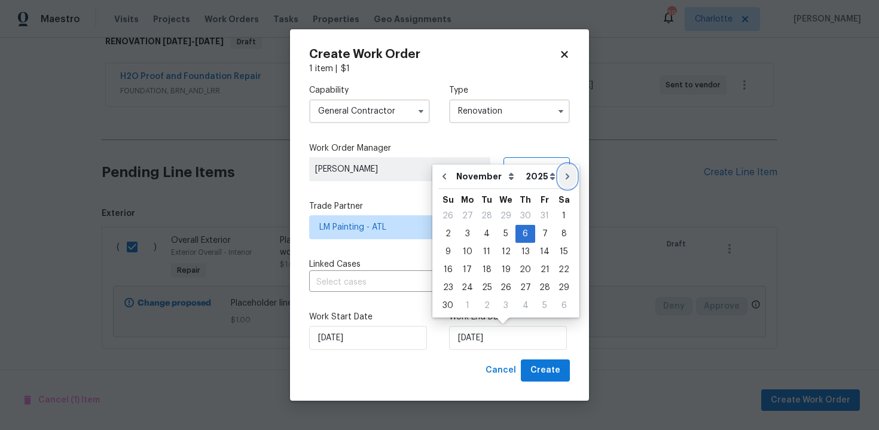
click at [565, 180] on icon "Go to next month" at bounding box center [568, 177] width 10 height 10
type input "06/12/2025"
select select "11"
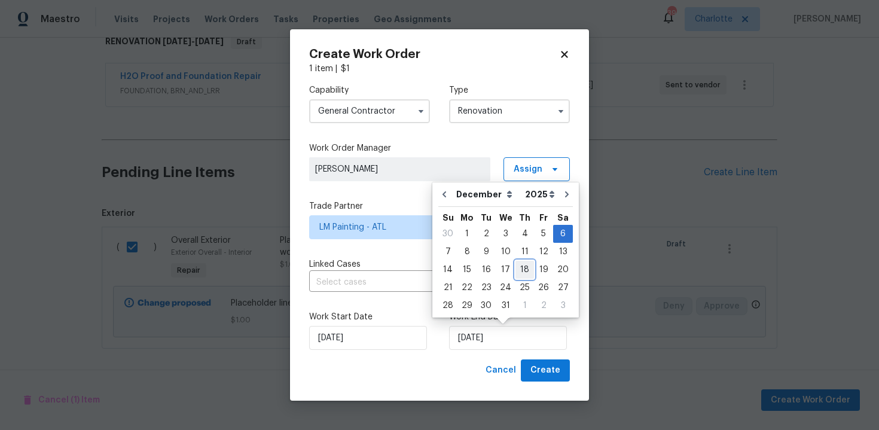
click at [524, 272] on div "18" at bounding box center [525, 269] width 19 height 17
type input "18/12/2025"
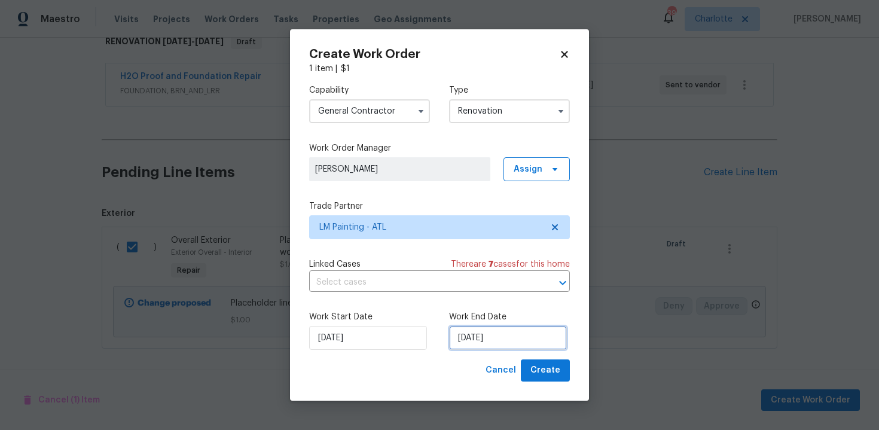
click at [523, 335] on input "18/12/2025" at bounding box center [508, 338] width 118 height 24
select select "11"
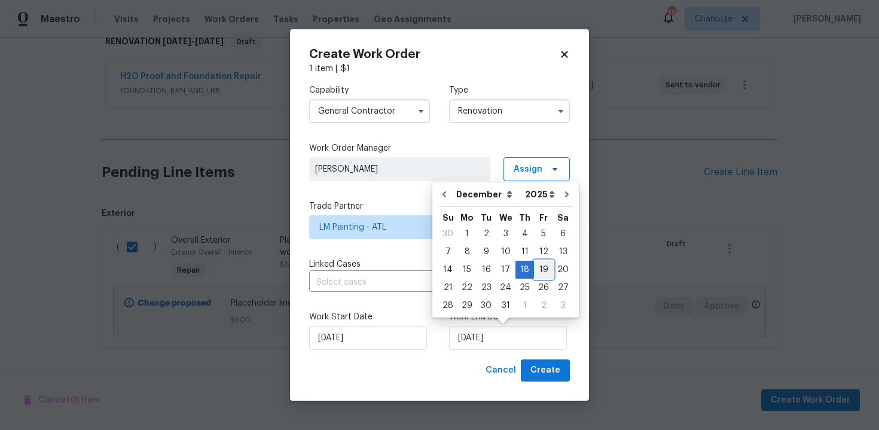
click at [540, 273] on div "19" at bounding box center [543, 269] width 19 height 17
type input "19/12/2025"
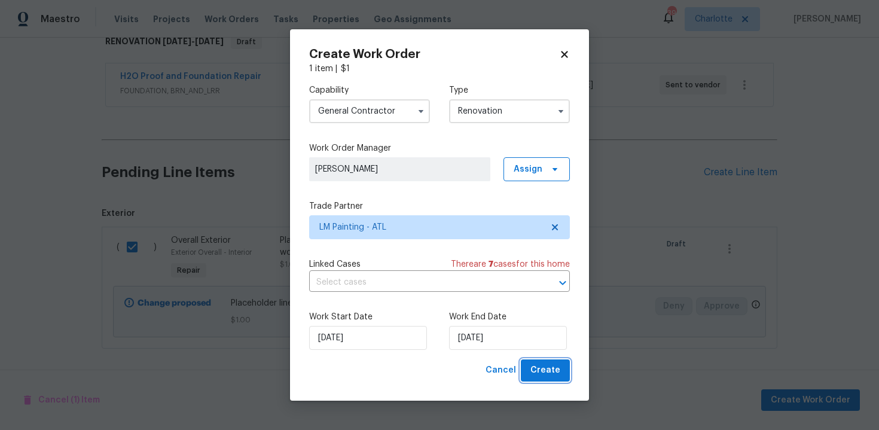
click at [545, 375] on span "Create" at bounding box center [546, 370] width 30 height 15
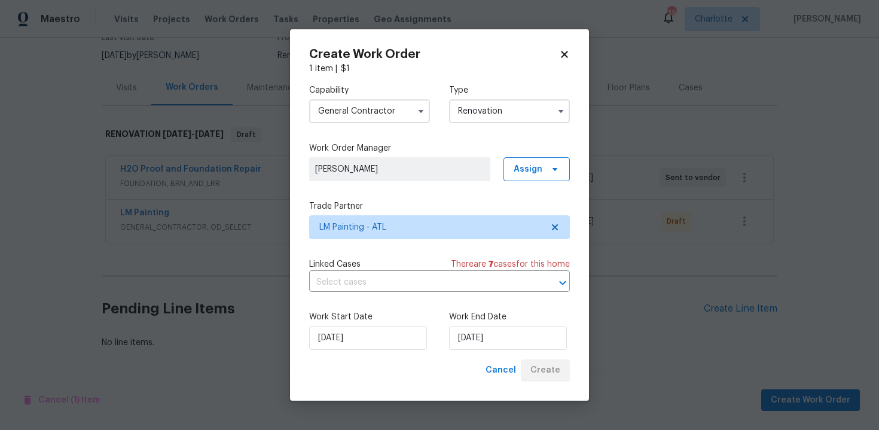
scroll to position [111, 0]
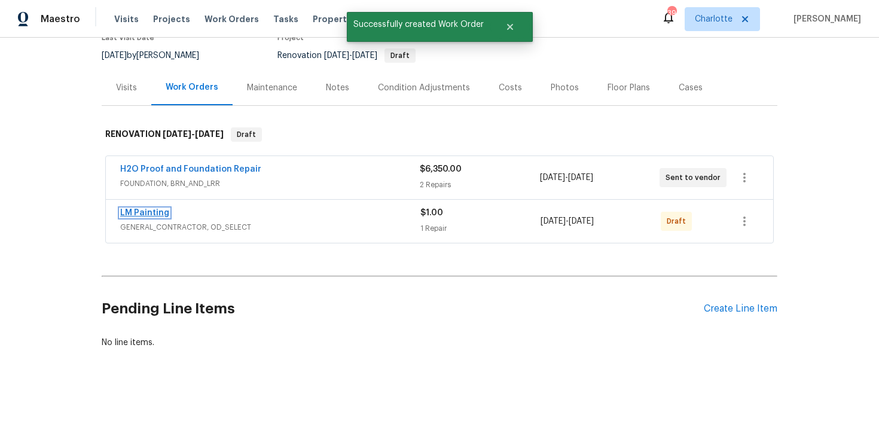
click at [164, 216] on link "LM Painting" at bounding box center [144, 213] width 49 height 8
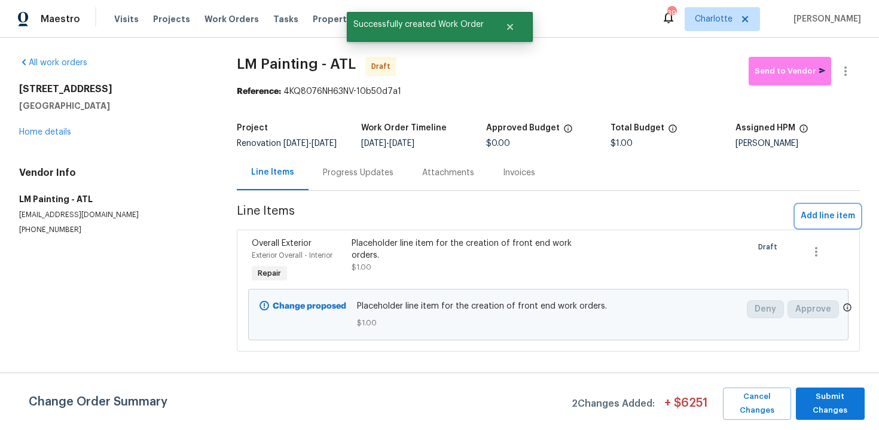
click at [827, 224] on span "Add line item" at bounding box center [828, 216] width 54 height 15
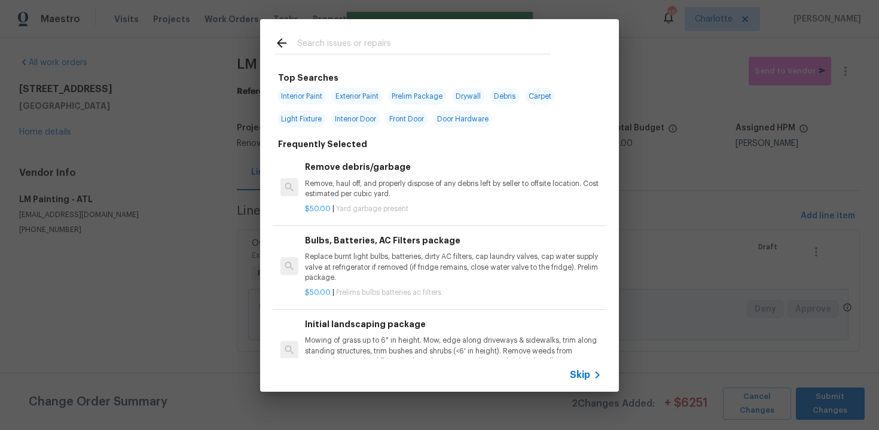
click at [580, 382] on div "Skip" at bounding box center [587, 375] width 35 height 14
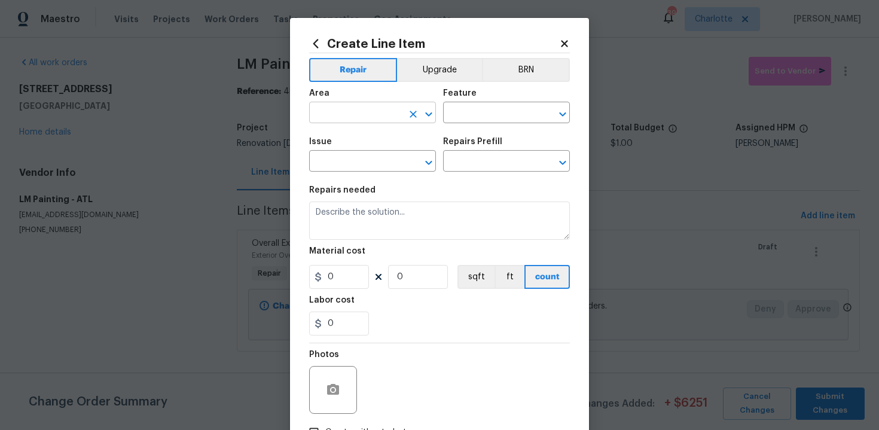
click at [360, 109] on input "text" at bounding box center [355, 114] width 93 height 19
click at [367, 159] on li "Exterior Overall" at bounding box center [372, 161] width 127 height 20
type input "Exterior Overall"
click at [459, 123] on input "text" at bounding box center [489, 114] width 93 height 19
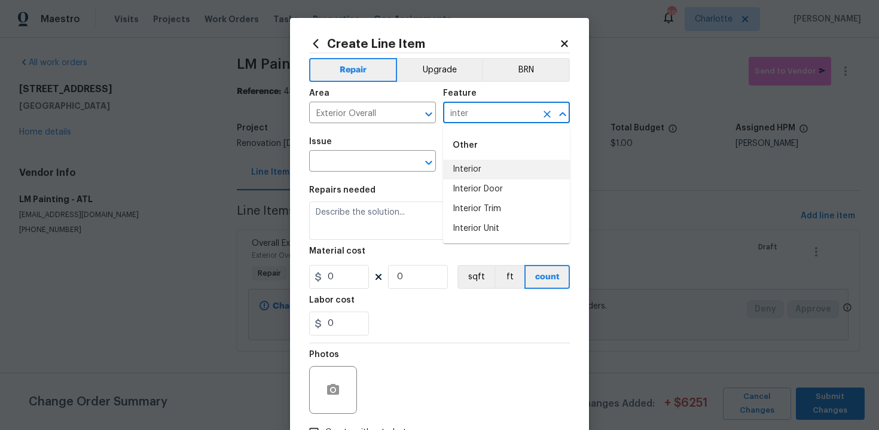
click at [467, 170] on li "Interior" at bounding box center [506, 170] width 127 height 20
type input "Interior"
click at [376, 168] on input "text" at bounding box center [355, 162] width 93 height 19
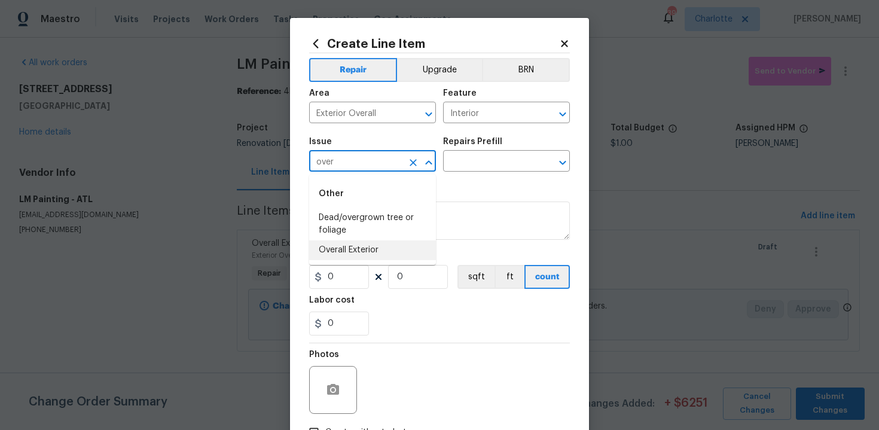
click at [379, 242] on li "Overall Exterior" at bounding box center [372, 250] width 127 height 20
type input "Overall Exterior"
click at [477, 169] on input "text" at bounding box center [489, 162] width 93 height 19
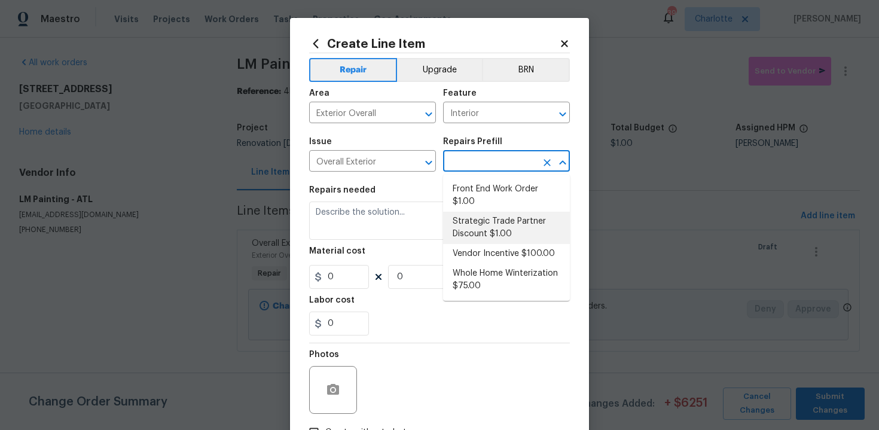
click at [485, 228] on li "Strategic Trade Partner Discount $1.00" at bounding box center [506, 228] width 127 height 32
type input "Strategic Trade Partner Discount $1.00"
type textarea "Calculate and apply 5% STPP discount to the total of the work order as a negati…"
type input "1"
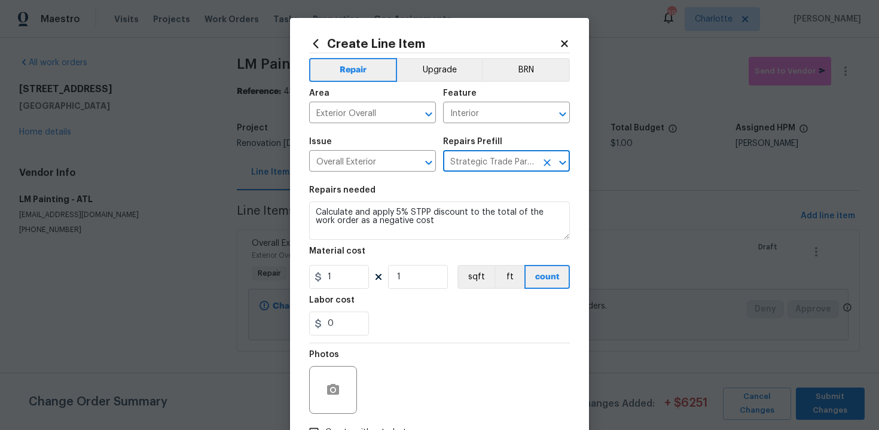
scroll to position [86, 0]
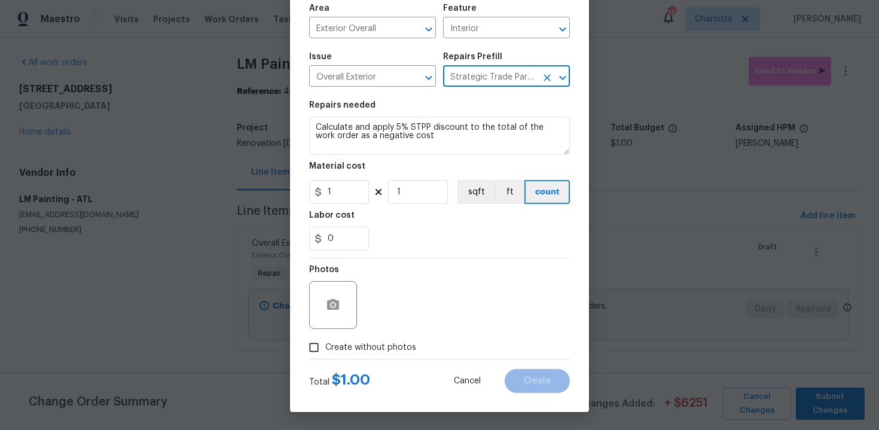
click at [374, 347] on span "Create without photos" at bounding box center [370, 348] width 91 height 13
click at [325, 347] on input "Create without photos" at bounding box center [314, 347] width 23 height 23
checkbox input "true"
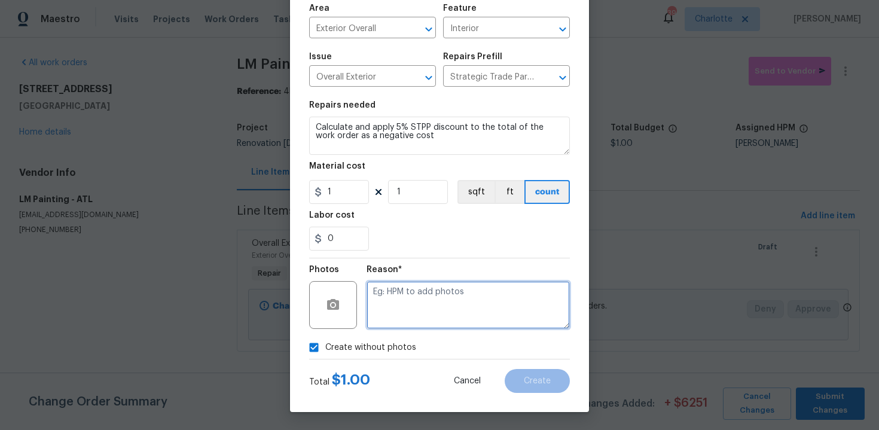
click at [435, 300] on textarea at bounding box center [468, 305] width 203 height 48
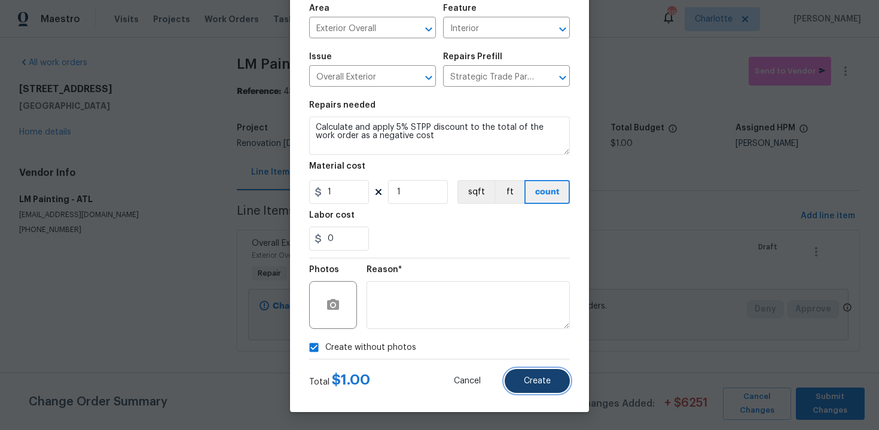
click at [528, 380] on span "Create" at bounding box center [537, 381] width 27 height 9
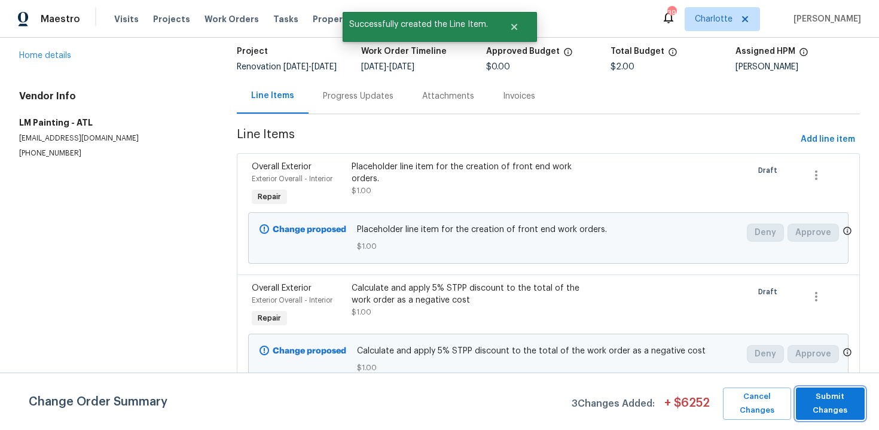
click at [832, 397] on span "Submit Changes" at bounding box center [830, 404] width 57 height 28
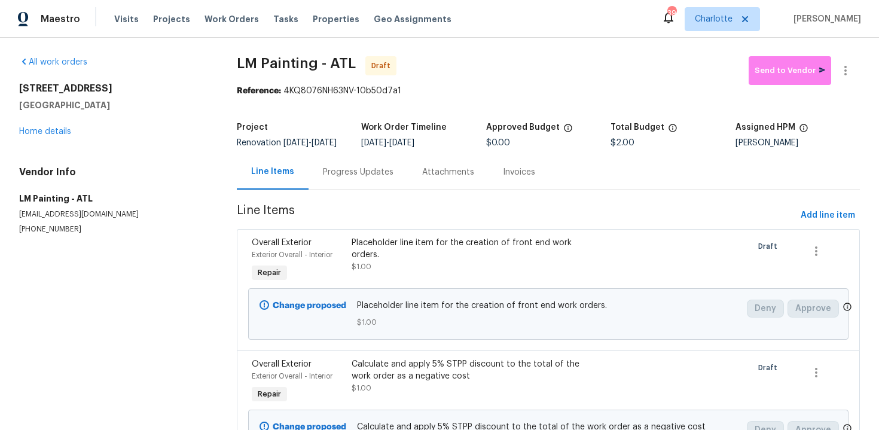
scroll to position [0, 0]
click at [44, 136] on link "Home details" at bounding box center [45, 132] width 52 height 8
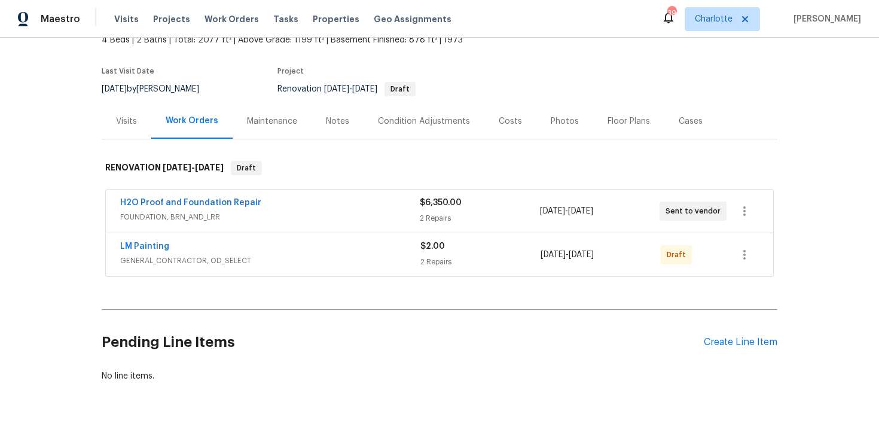
scroll to position [111, 0]
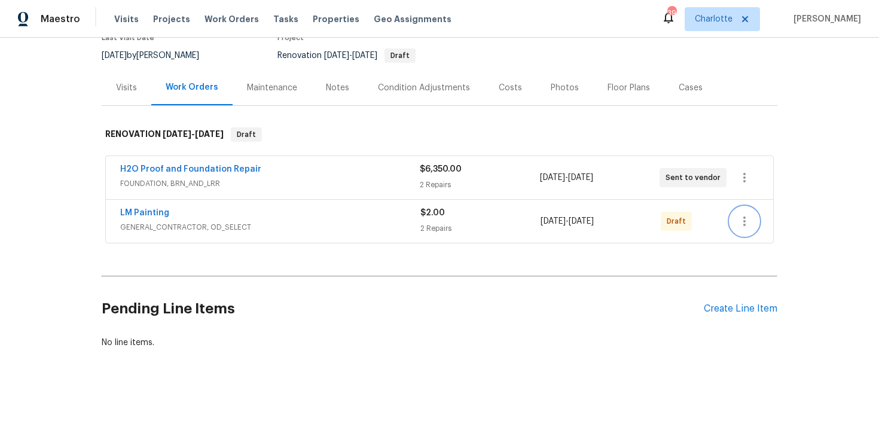
click at [742, 221] on icon "button" at bounding box center [744, 221] width 14 height 14
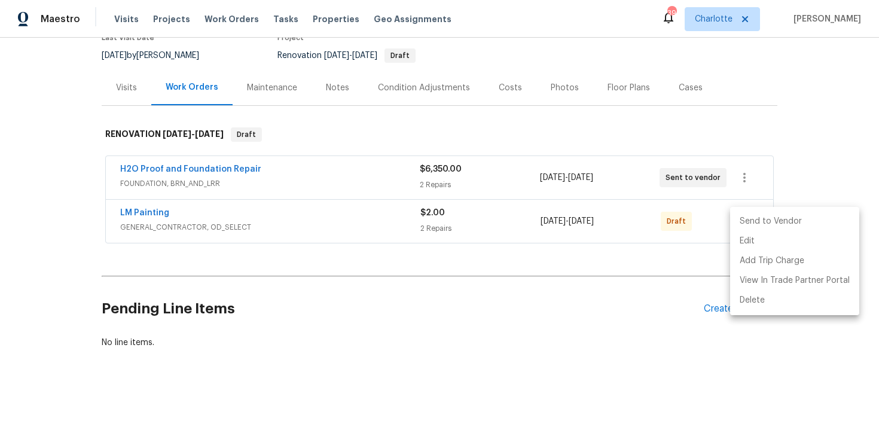
click at [775, 223] on li "Send to Vendor" at bounding box center [794, 222] width 129 height 20
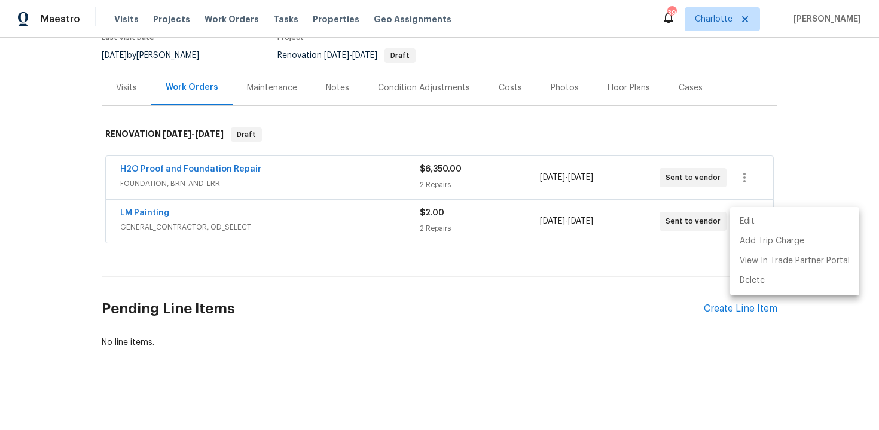
click at [828, 129] on div at bounding box center [439, 215] width 879 height 430
click at [828, 129] on div "Edit Add Trip Charge View In Trade Partner Portal Delete" at bounding box center [439, 215] width 879 height 430
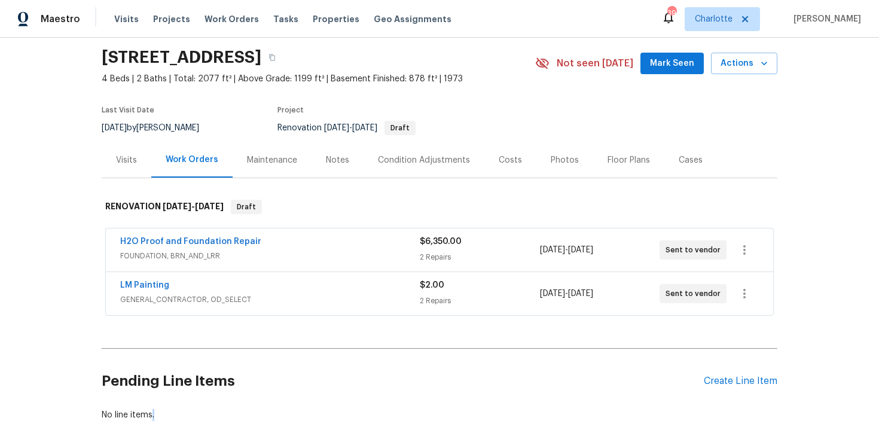
scroll to position [0, 0]
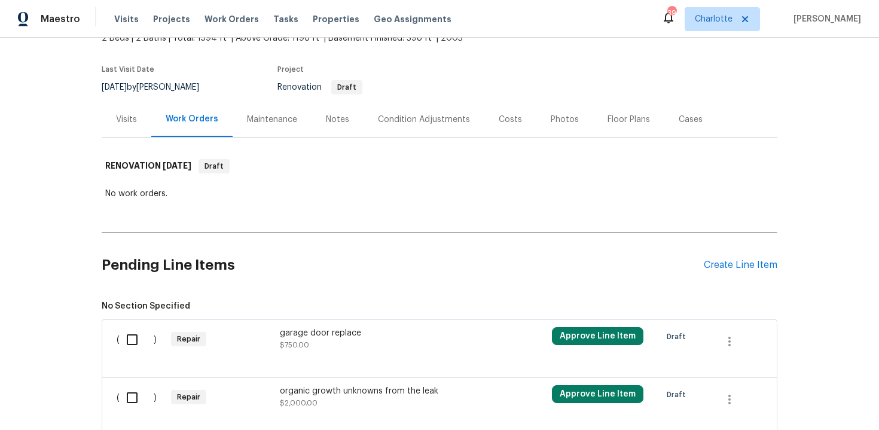
scroll to position [55, 0]
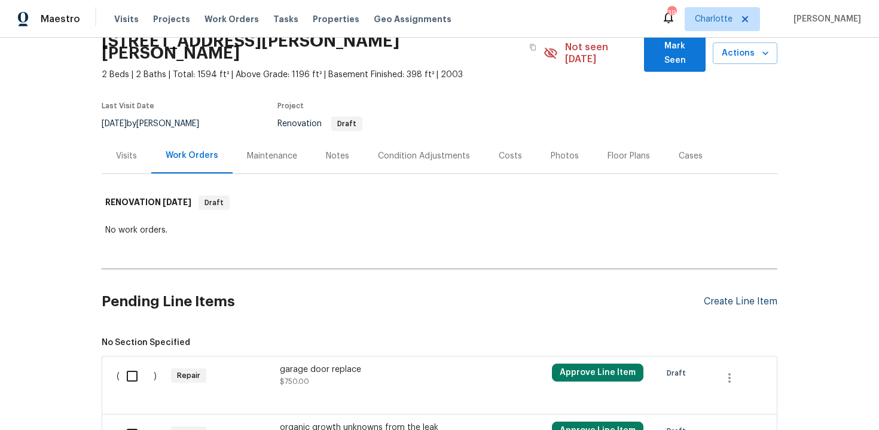
click at [743, 296] on div "Create Line Item" at bounding box center [741, 301] width 74 height 11
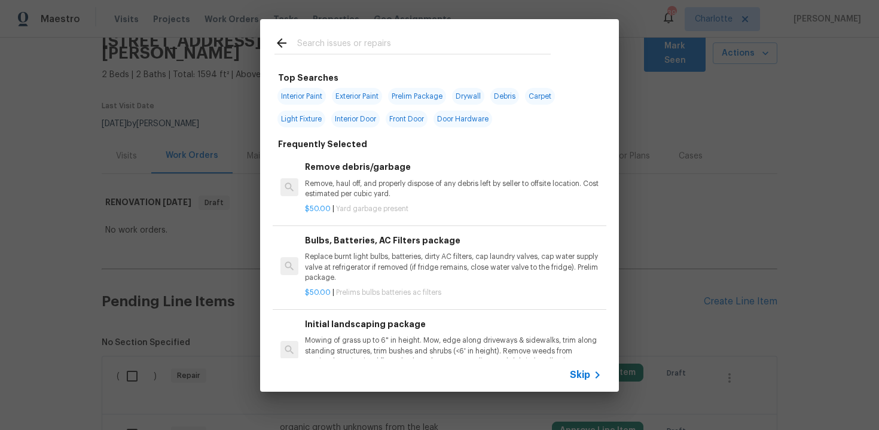
click at [578, 373] on span "Skip" at bounding box center [580, 375] width 20 height 12
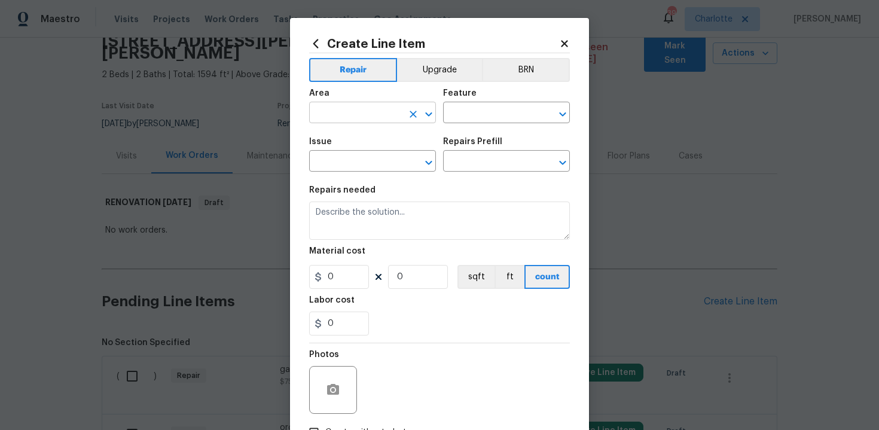
click at [364, 118] on input "text" at bounding box center [355, 114] width 93 height 19
click at [363, 163] on li "Exterior Overall" at bounding box center [372, 161] width 127 height 20
type input "Exterior Overall"
click at [461, 120] on input "text" at bounding box center [489, 114] width 93 height 19
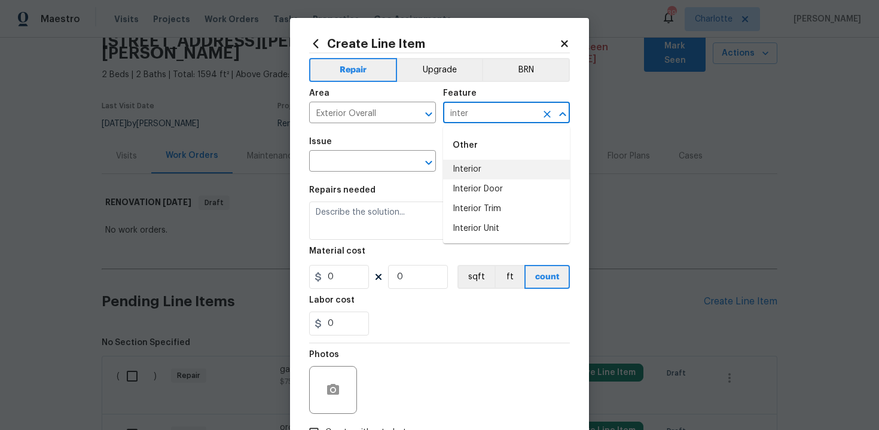
click at [471, 165] on li "Interior" at bounding box center [506, 170] width 127 height 20
type input "Interior"
click at [395, 164] on input "text" at bounding box center [355, 162] width 93 height 19
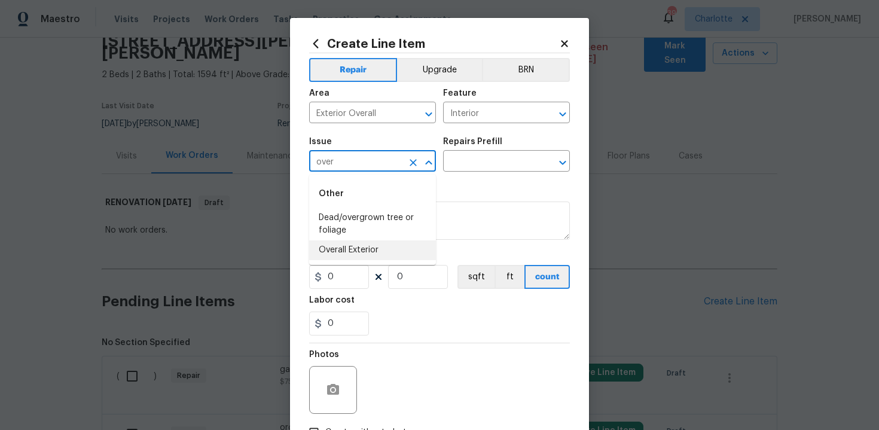
click at [387, 252] on li "Overall Exterior" at bounding box center [372, 250] width 127 height 20
type input "Overall Exterior"
click at [477, 170] on input "text" at bounding box center [489, 162] width 93 height 19
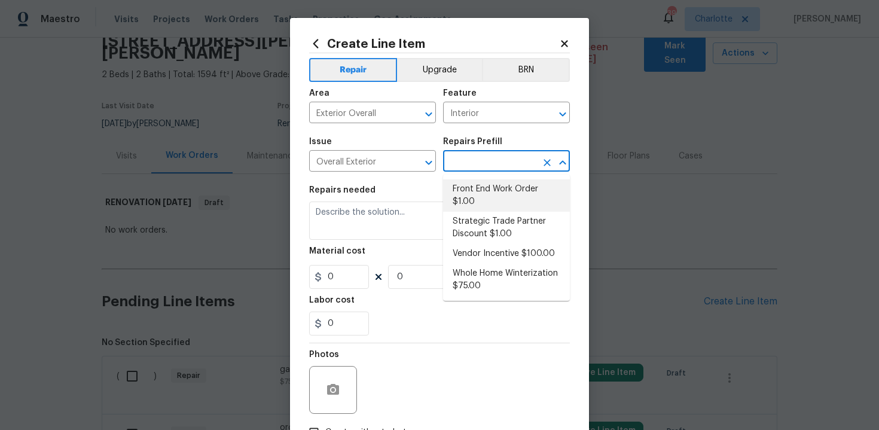
click at [483, 200] on li "Front End Work Order $1.00" at bounding box center [506, 195] width 127 height 32
type input "Front End Work Order $1.00"
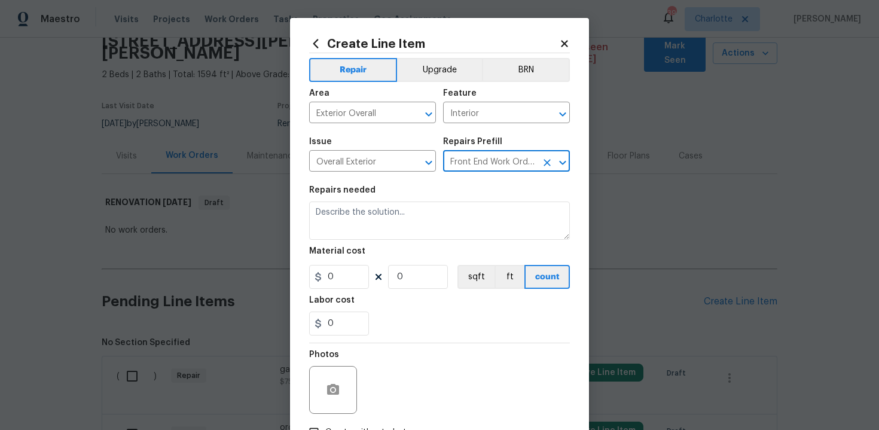
type textarea "Placeholder line item for the creation of front end work orders."
type input "1"
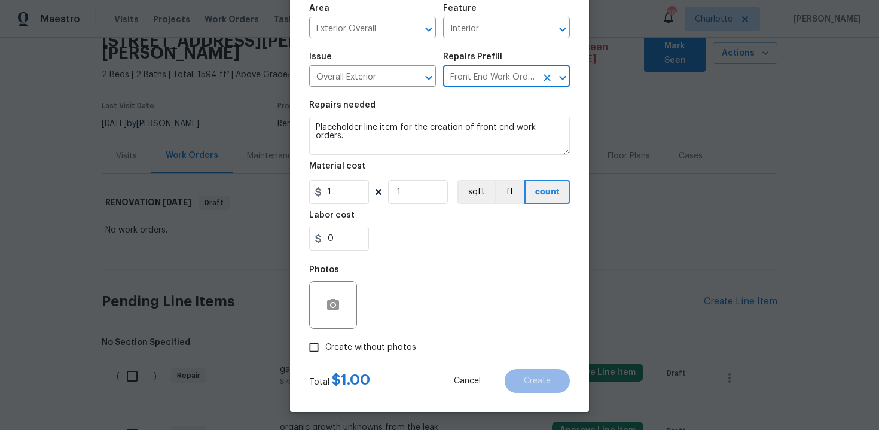
click at [372, 340] on label "Create without photos" at bounding box center [360, 347] width 114 height 23
click at [325, 340] on input "Create without photos" at bounding box center [314, 347] width 23 height 23
checkbox input "true"
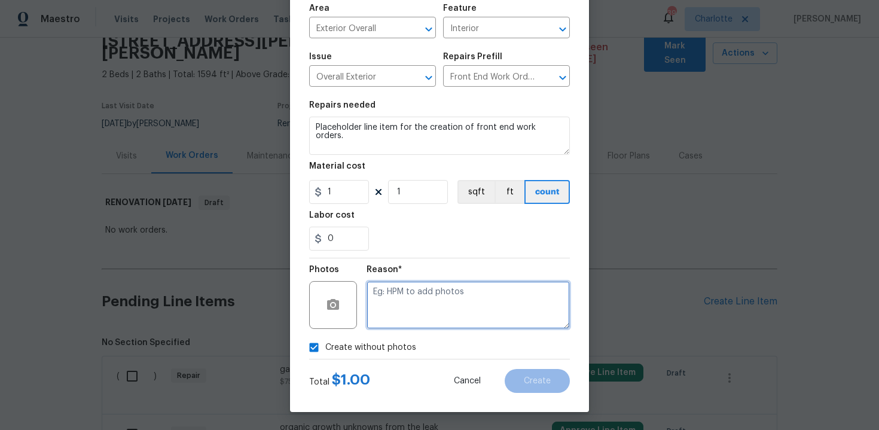
click at [426, 302] on textarea at bounding box center [468, 305] width 203 height 48
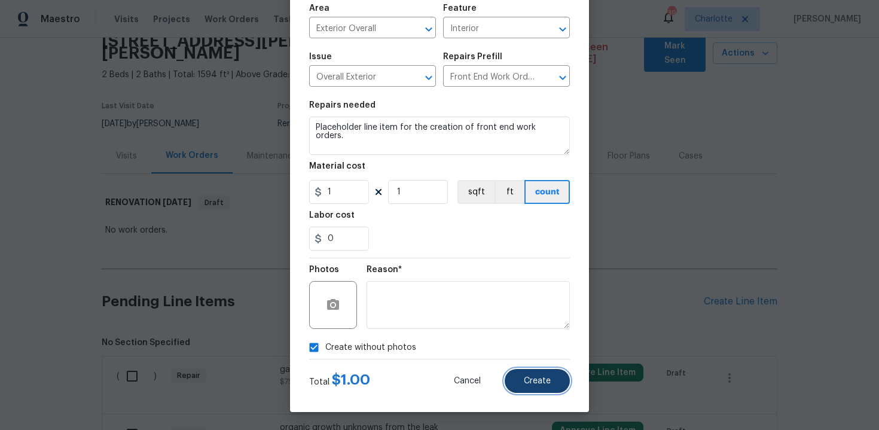
click at [535, 376] on button "Create" at bounding box center [537, 381] width 65 height 24
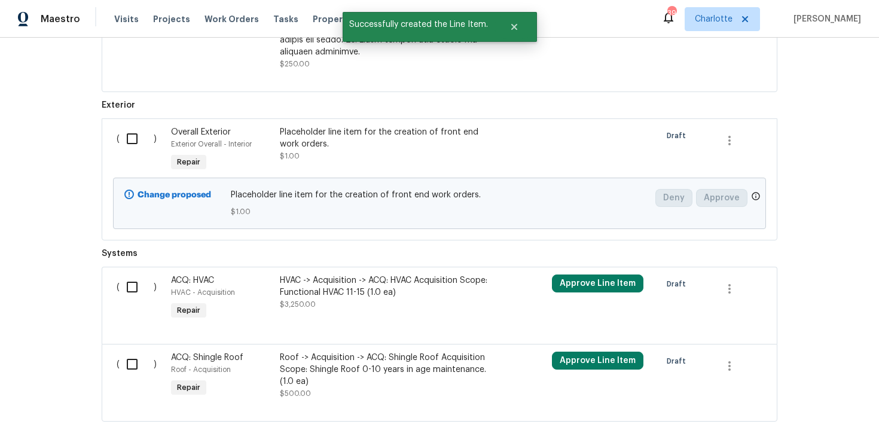
scroll to position [752, 0]
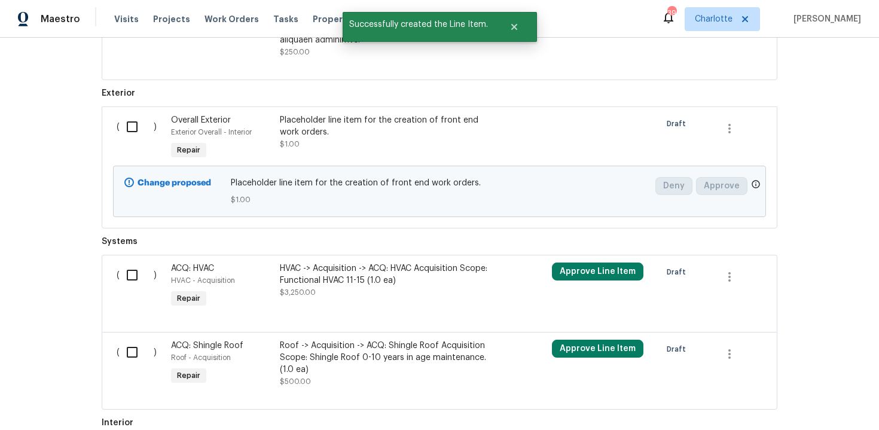
click at [126, 114] on input "checkbox" at bounding box center [137, 126] width 34 height 25
checkbox input "true"
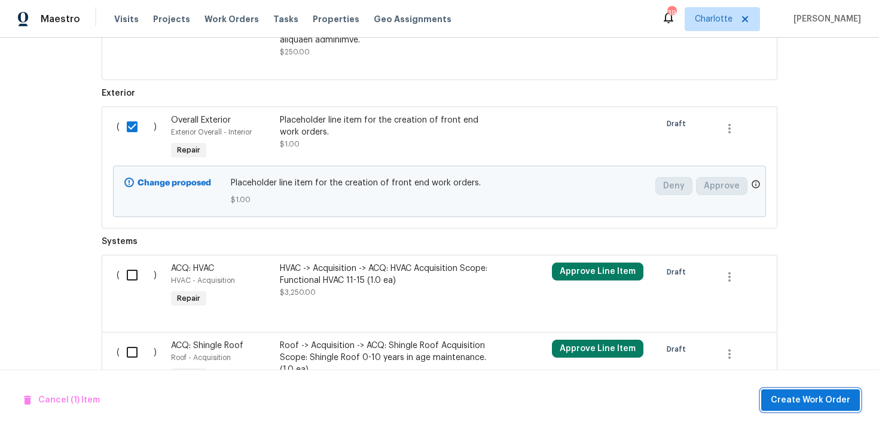
click at [815, 399] on span "Create Work Order" at bounding box center [811, 400] width 80 height 15
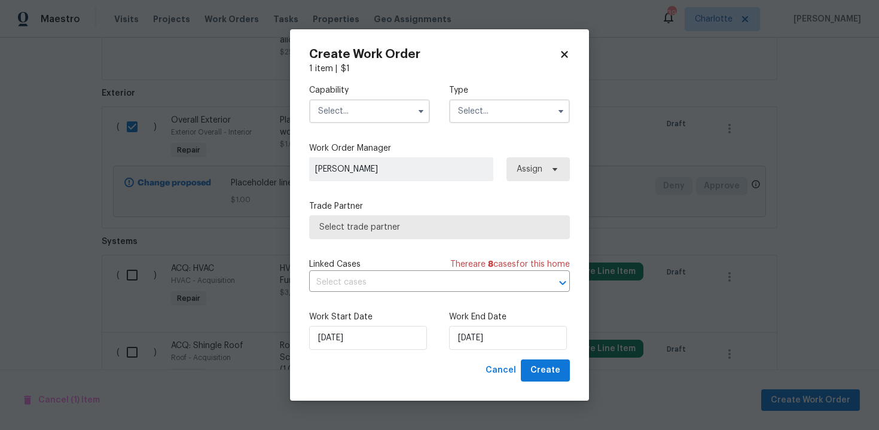
click at [368, 116] on input "text" at bounding box center [369, 111] width 121 height 24
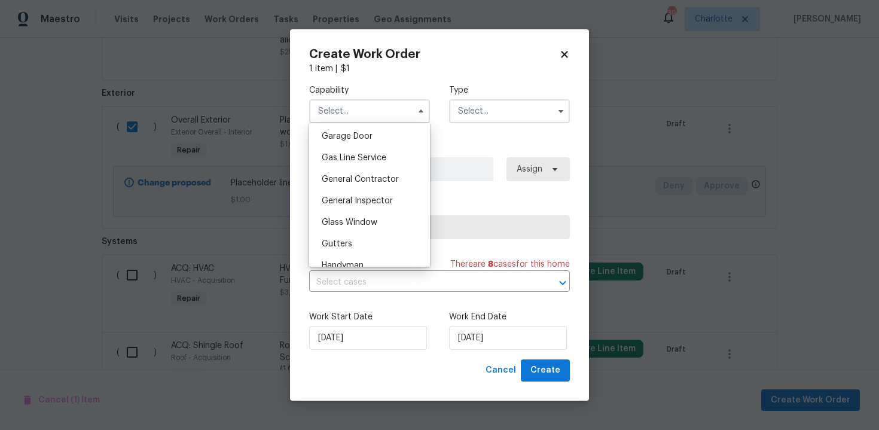
scroll to position [538, 0]
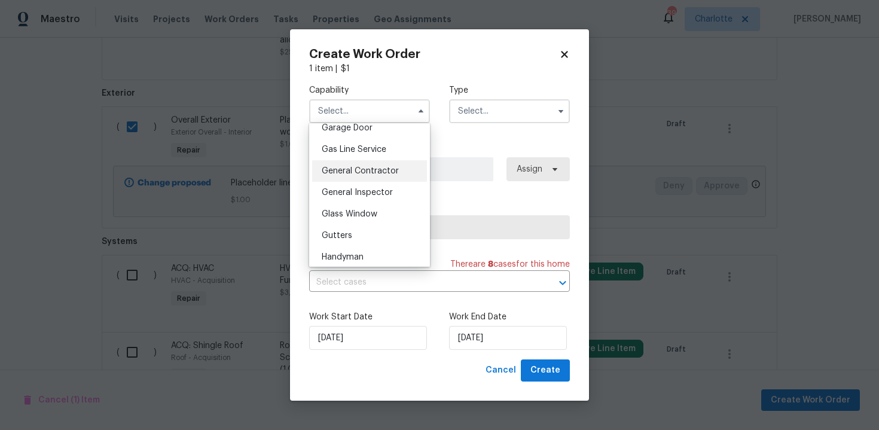
click at [370, 171] on span "General Contractor" at bounding box center [360, 171] width 77 height 8
type input "General Contractor"
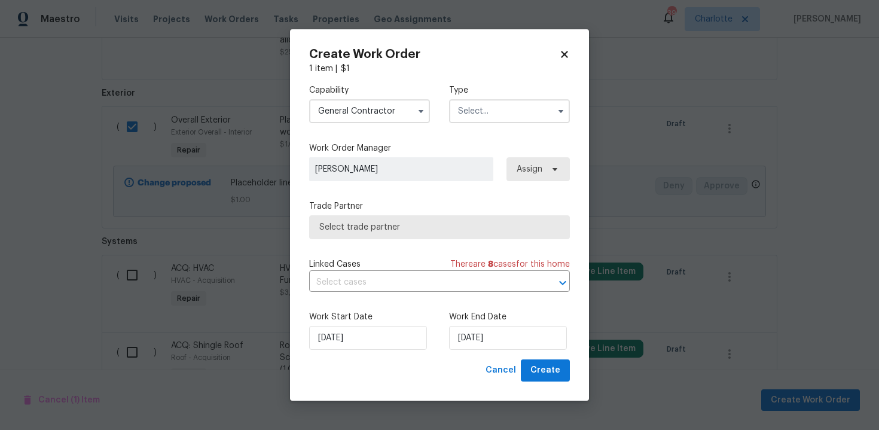
click at [496, 108] on input "text" at bounding box center [509, 111] width 121 height 24
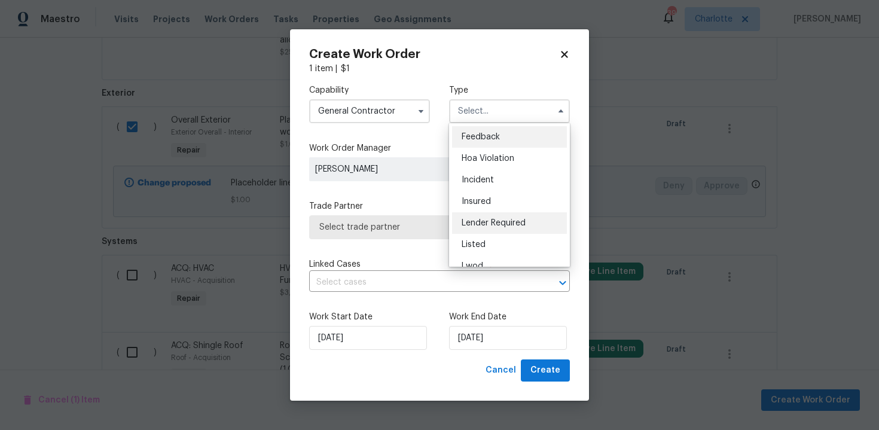
scroll to position [142, 0]
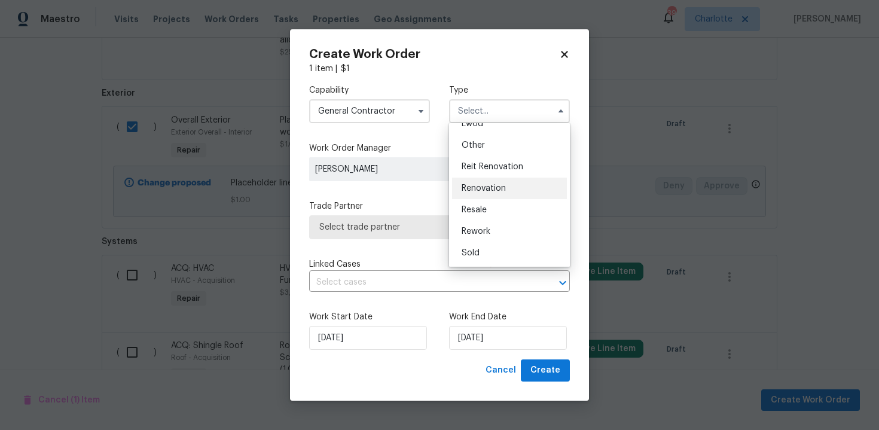
click at [501, 191] on span "Renovation" at bounding box center [484, 188] width 44 height 8
type input "Renovation"
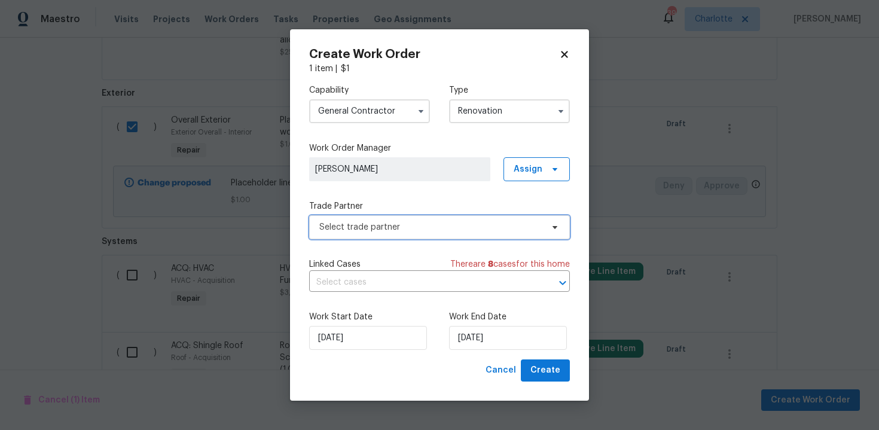
click at [438, 232] on span "Select trade partner" at bounding box center [430, 227] width 223 height 12
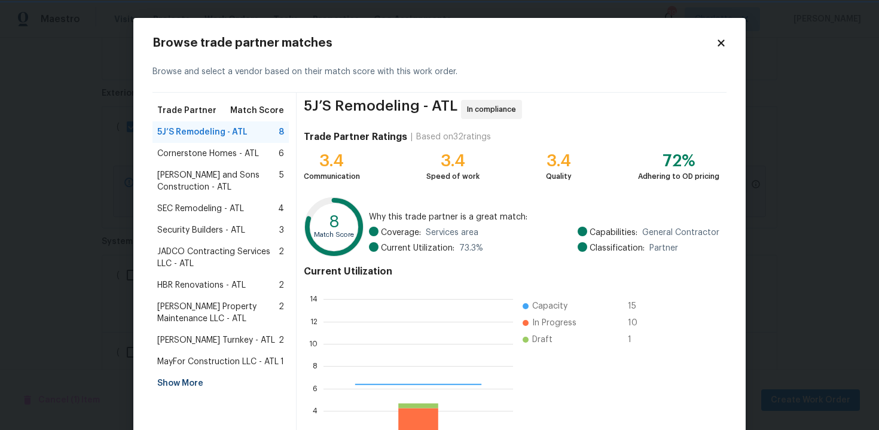
scroll to position [167, 190]
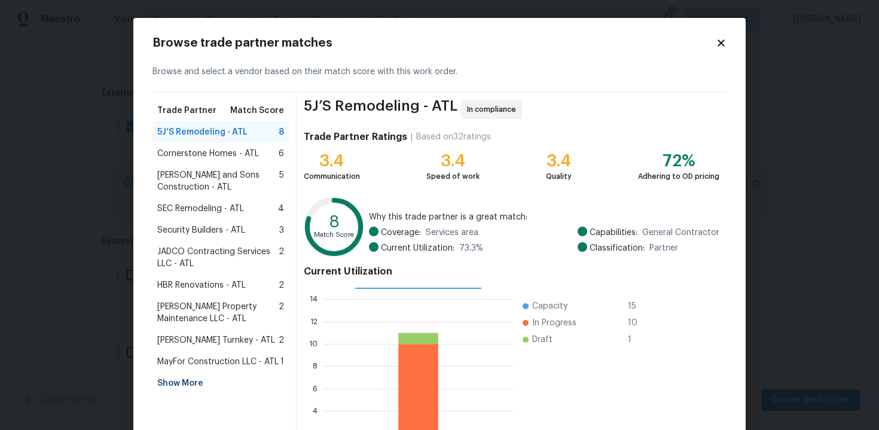
click at [193, 380] on div "Show More" at bounding box center [221, 384] width 136 height 22
click at [217, 385] on span "LM Painting - ATL" at bounding box center [190, 383] width 67 height 12
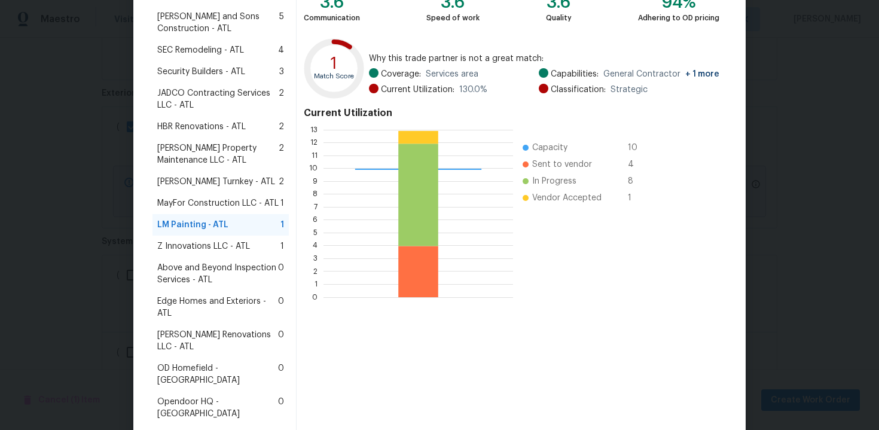
scroll to position [293, 0]
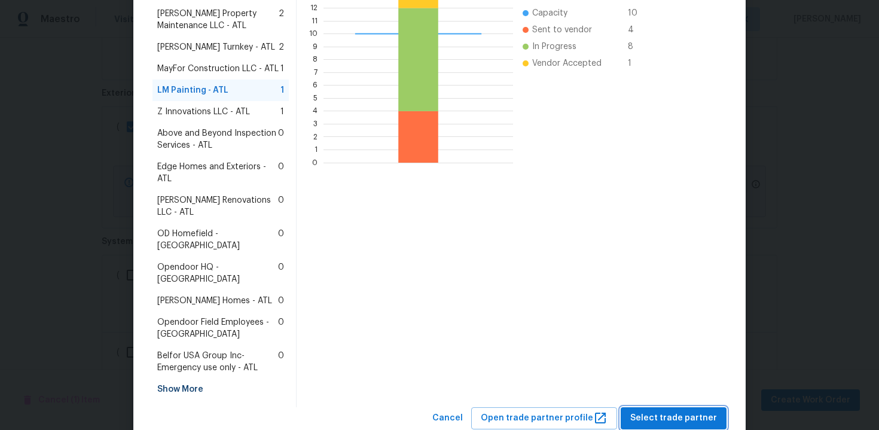
click at [653, 411] on span "Select trade partner" at bounding box center [673, 418] width 87 height 15
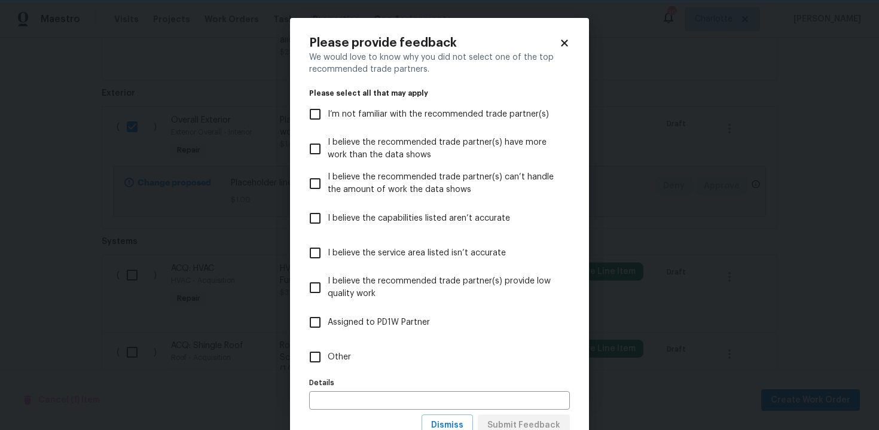
scroll to position [44, 0]
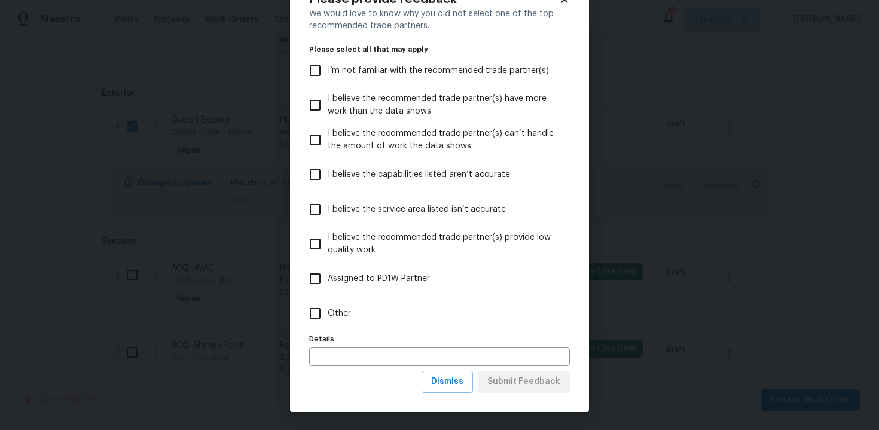
click at [337, 316] on span "Other" at bounding box center [339, 313] width 23 height 13
click at [328, 316] on input "Other" at bounding box center [315, 313] width 25 height 25
checkbox input "true"
click at [351, 349] on input "text" at bounding box center [439, 357] width 261 height 19
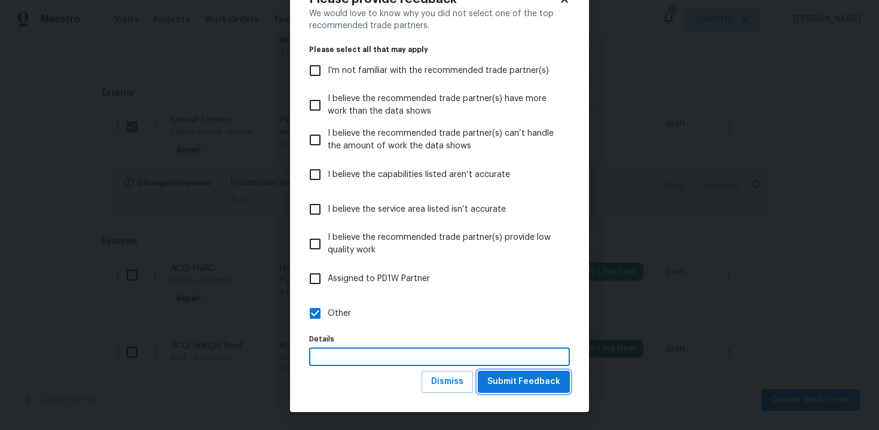
click at [499, 385] on span "Submit Feedback" at bounding box center [523, 381] width 73 height 15
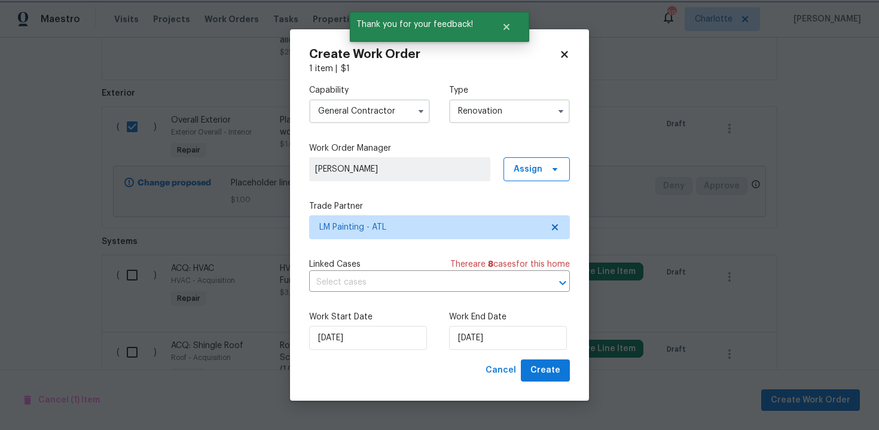
scroll to position [0, 0]
click at [520, 336] on input "[DATE]" at bounding box center [508, 338] width 118 height 24
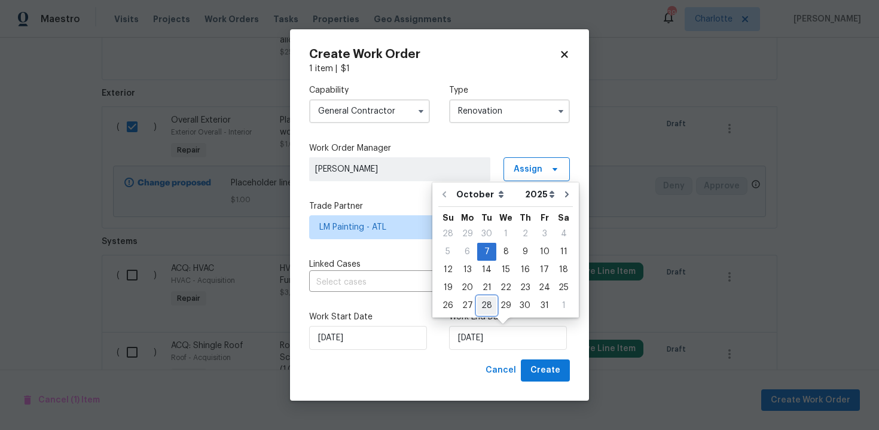
click at [485, 309] on div "28" at bounding box center [486, 305] width 19 height 17
type input "28/10/2025"
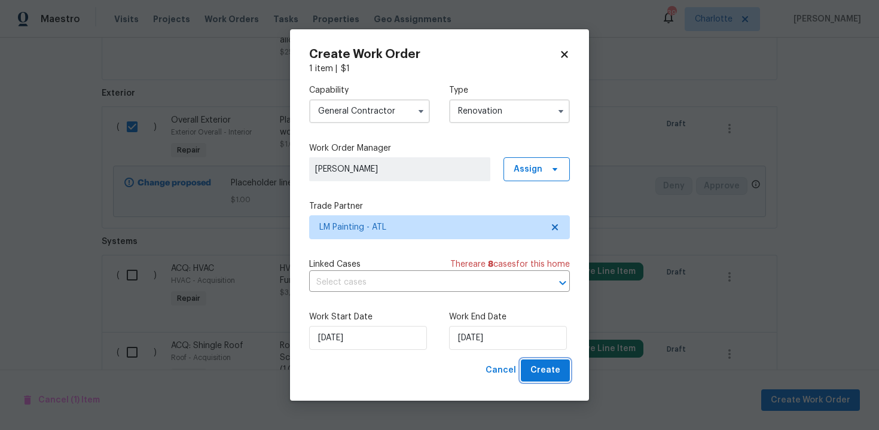
click at [540, 376] on span "Create" at bounding box center [546, 370] width 30 height 15
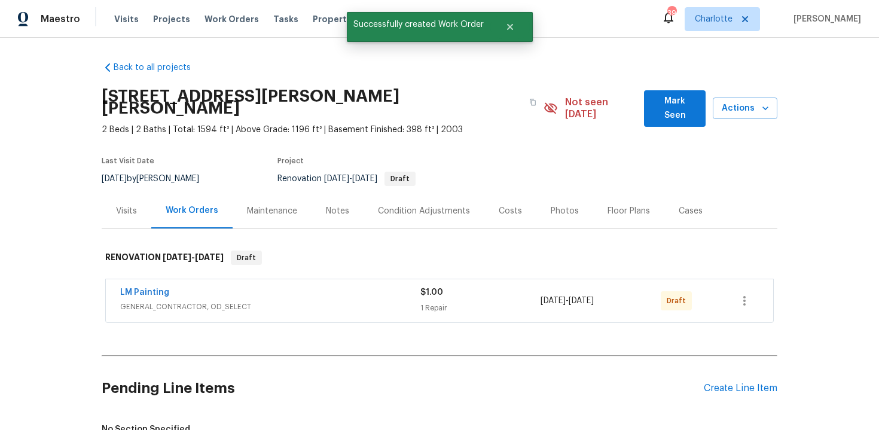
scroll to position [14, 0]
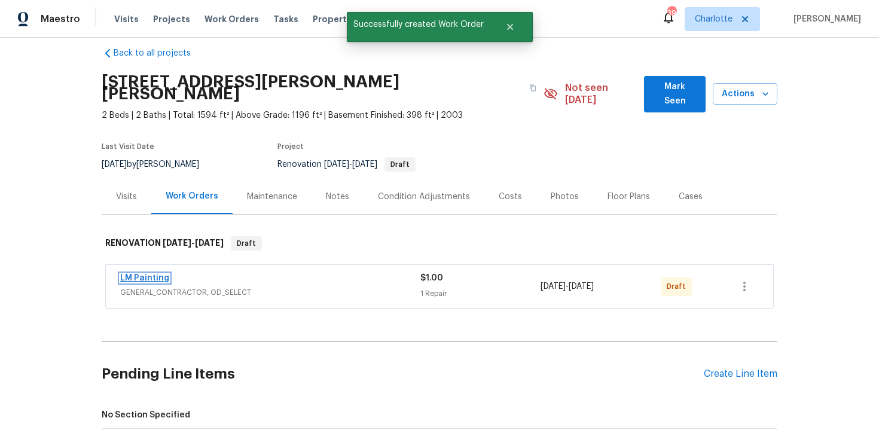
click at [157, 274] on link "LM Painting" at bounding box center [144, 278] width 49 height 8
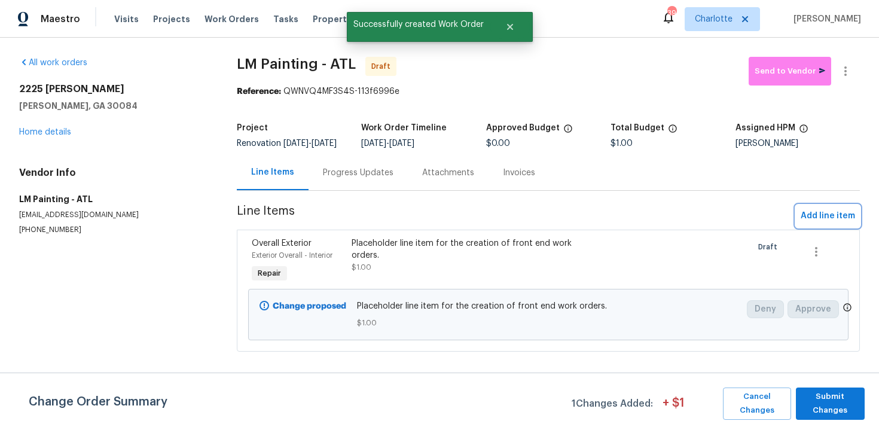
click at [820, 215] on button "Add line item" at bounding box center [828, 216] width 64 height 22
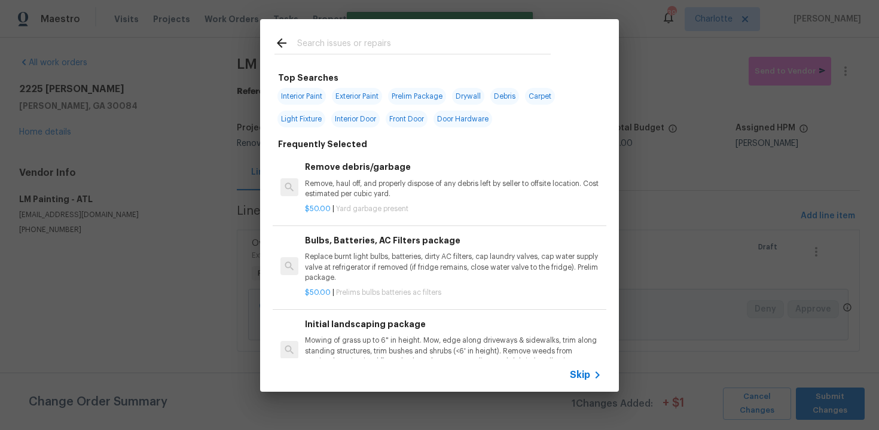
click at [580, 377] on span "Skip" at bounding box center [580, 375] width 20 height 12
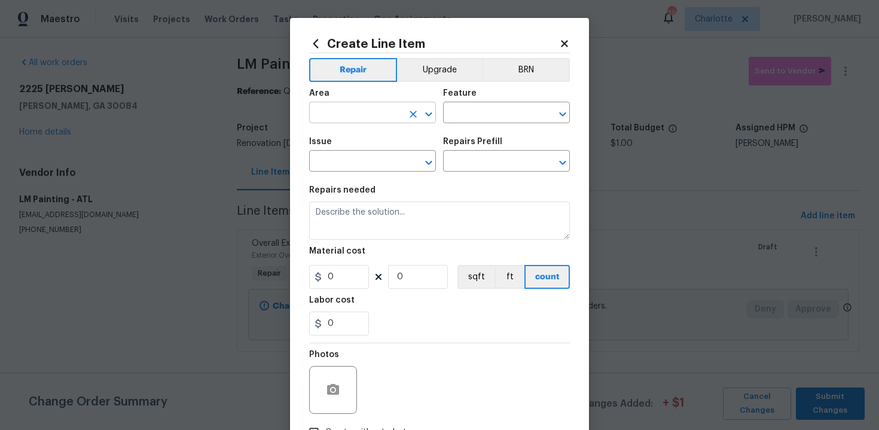
click at [362, 117] on input "text" at bounding box center [355, 114] width 93 height 19
click at [364, 155] on li "Exterior Overall" at bounding box center [372, 161] width 127 height 20
type input "Exterior Overall"
click at [492, 117] on input "text" at bounding box center [489, 114] width 93 height 19
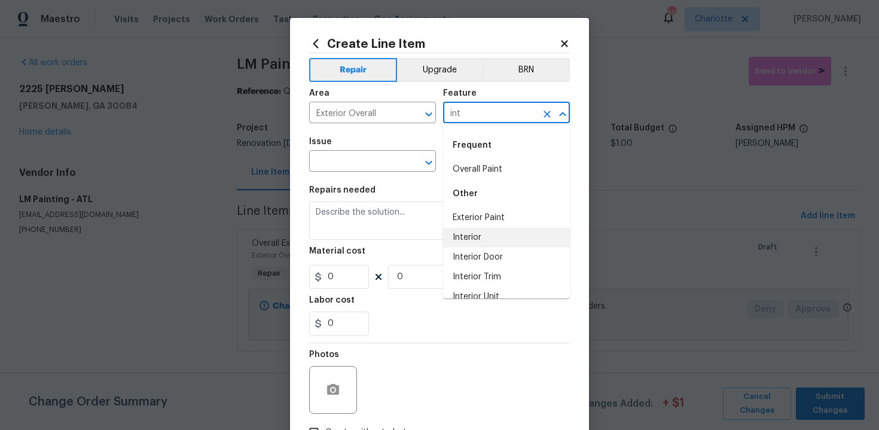
click at [471, 234] on li "Interior" at bounding box center [506, 238] width 127 height 20
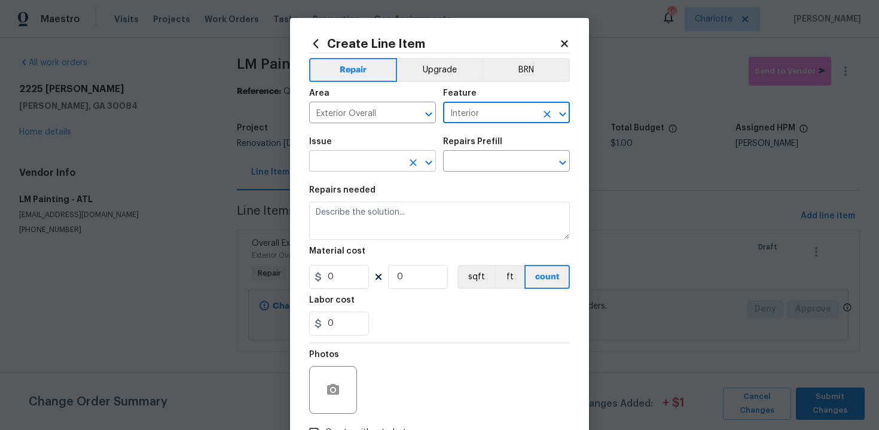
type input "Interior"
click at [368, 165] on input "text" at bounding box center [355, 162] width 93 height 19
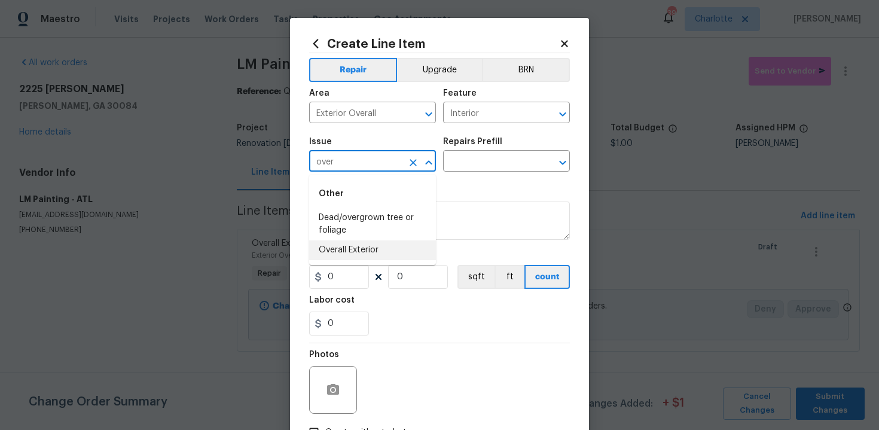
click at [371, 246] on li "Overall Exterior" at bounding box center [372, 250] width 127 height 20
type input "Overall Exterior"
click at [490, 163] on input "text" at bounding box center [489, 162] width 93 height 19
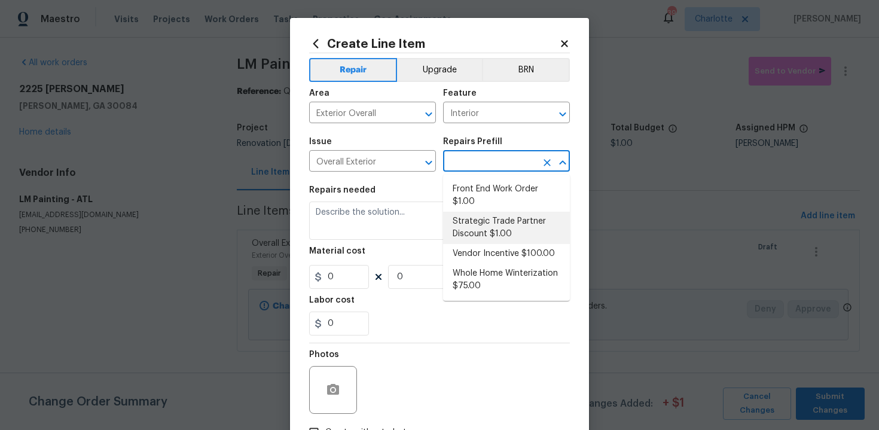
click at [489, 223] on li "Strategic Trade Partner Discount $1.00" at bounding box center [506, 228] width 127 height 32
type input "Strategic Trade Partner Discount $1.00"
type textarea "Calculate and apply 5% STPP discount to the total of the work order as a negati…"
type input "1"
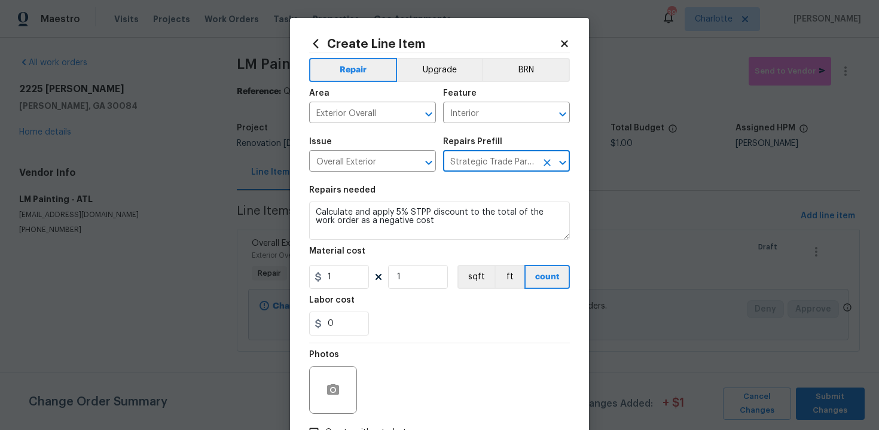
scroll to position [86, 0]
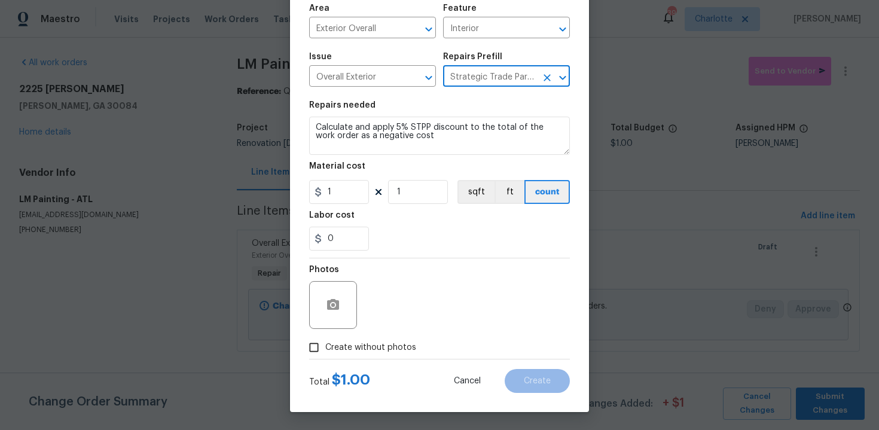
click at [394, 349] on span "Create without photos" at bounding box center [370, 348] width 91 height 13
click at [325, 349] on input "Create without photos" at bounding box center [314, 347] width 23 height 23
checkbox input "true"
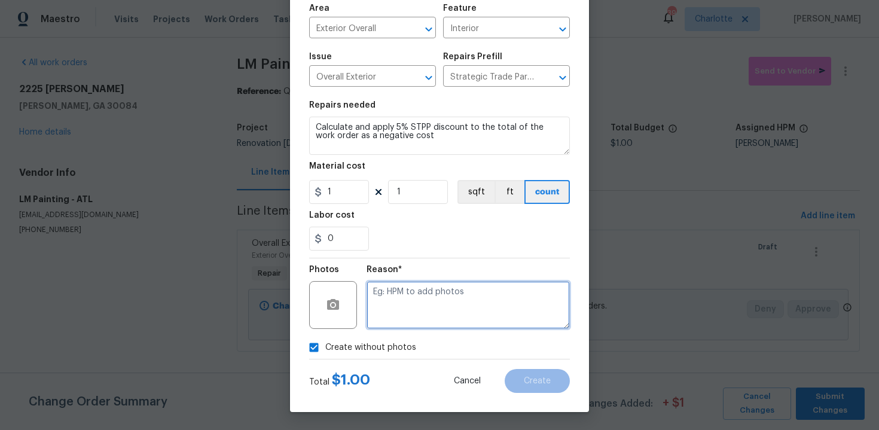
click at [435, 304] on textarea at bounding box center [468, 305] width 203 height 48
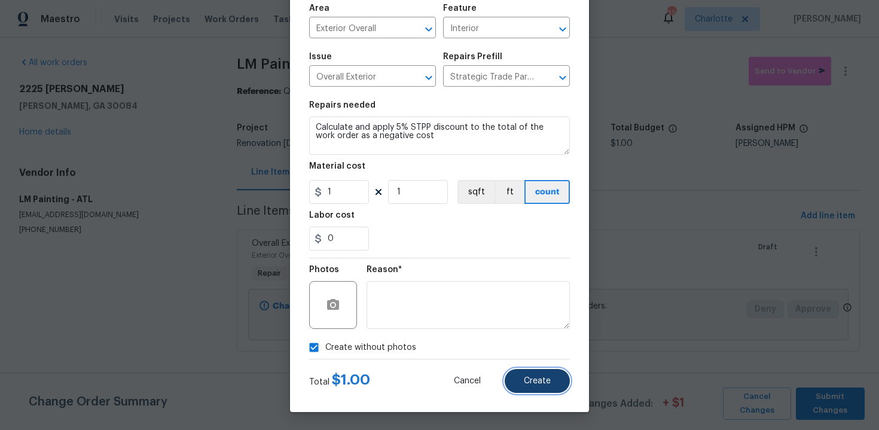
click at [525, 379] on span "Create" at bounding box center [537, 381] width 27 height 9
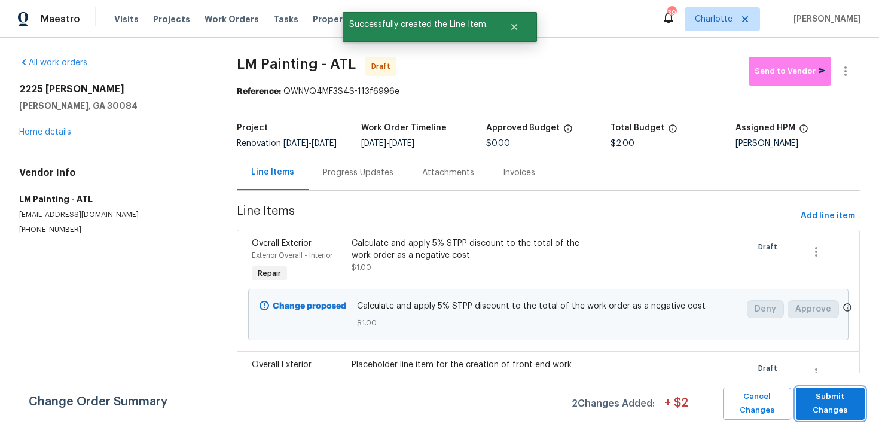
click at [831, 409] on span "Submit Changes" at bounding box center [830, 404] width 57 height 28
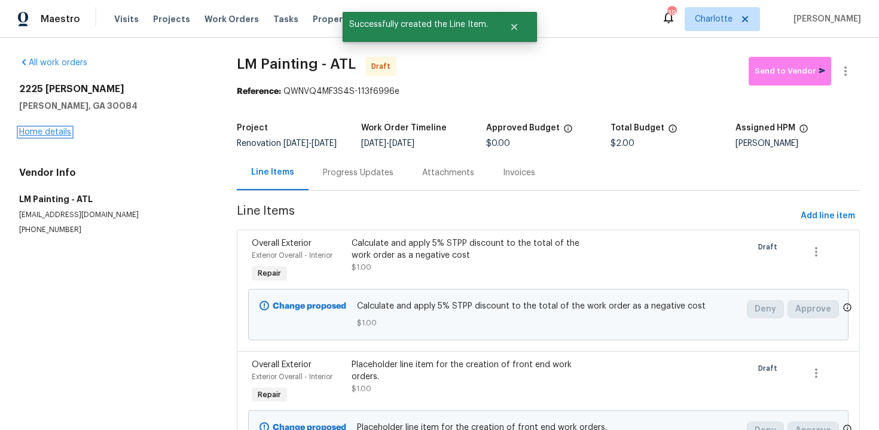
click at [47, 132] on link "Home details" at bounding box center [45, 132] width 52 height 8
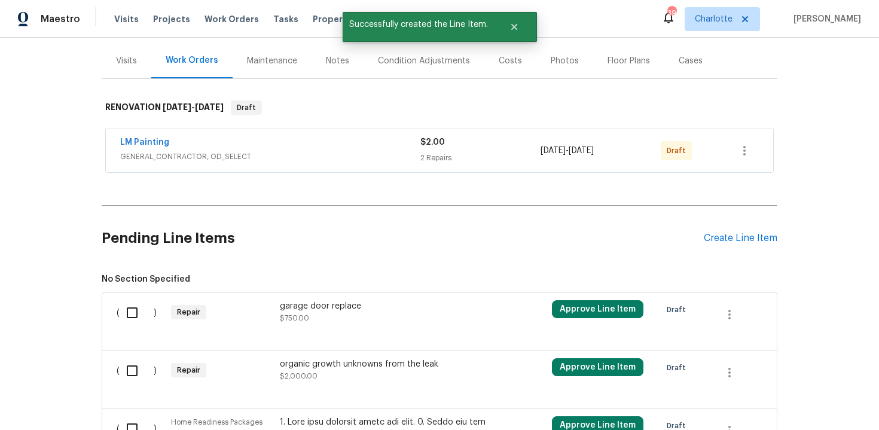
scroll to position [161, 0]
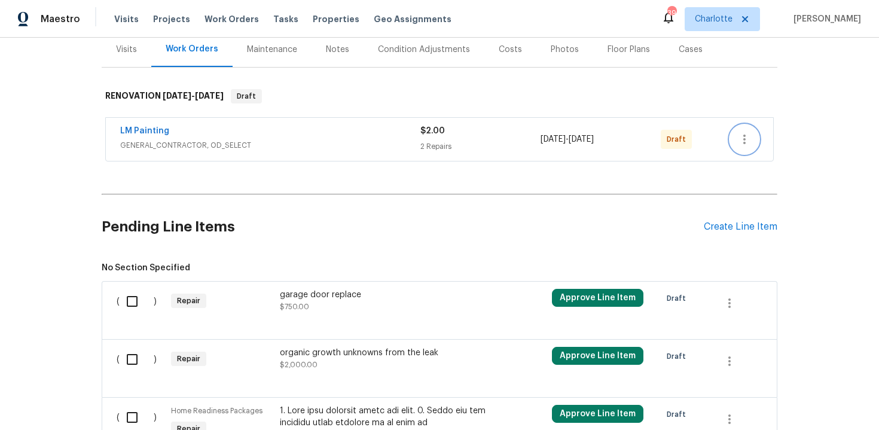
click at [745, 135] on icon "button" at bounding box center [744, 140] width 2 height 10
click at [783, 129] on li "Send to Vendor" at bounding box center [794, 128] width 129 height 20
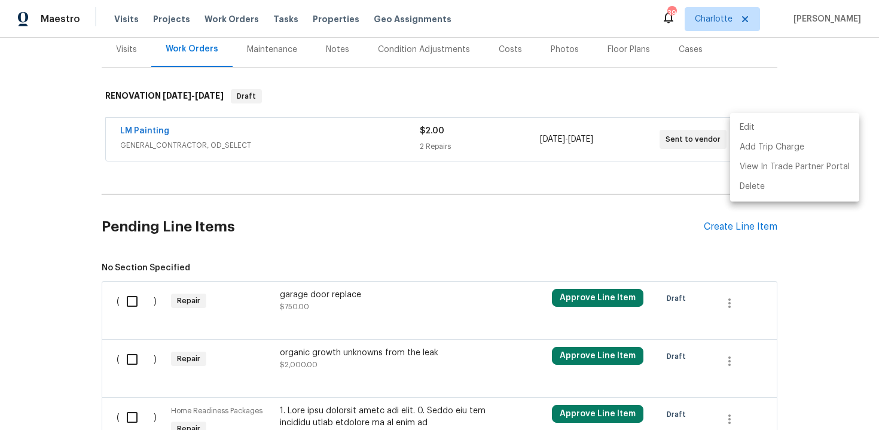
click at [850, 53] on div at bounding box center [439, 215] width 879 height 430
click at [850, 53] on div "Edit Add Trip Charge View In Trade Partner Portal Delete" at bounding box center [439, 215] width 879 height 430
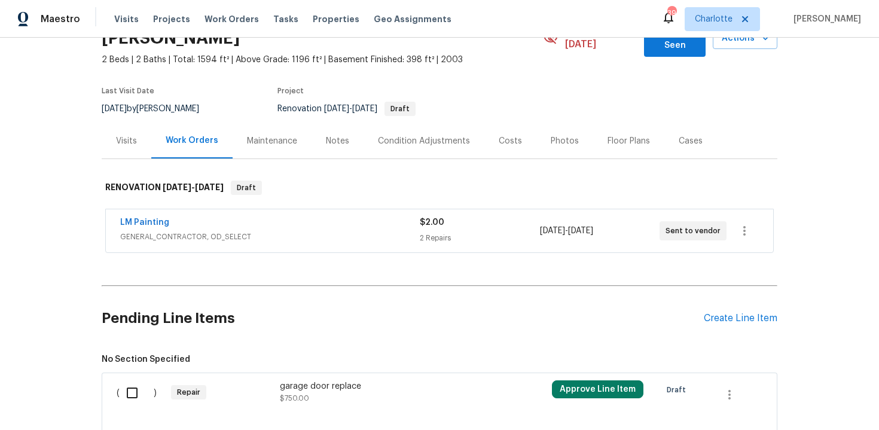
scroll to position [0, 0]
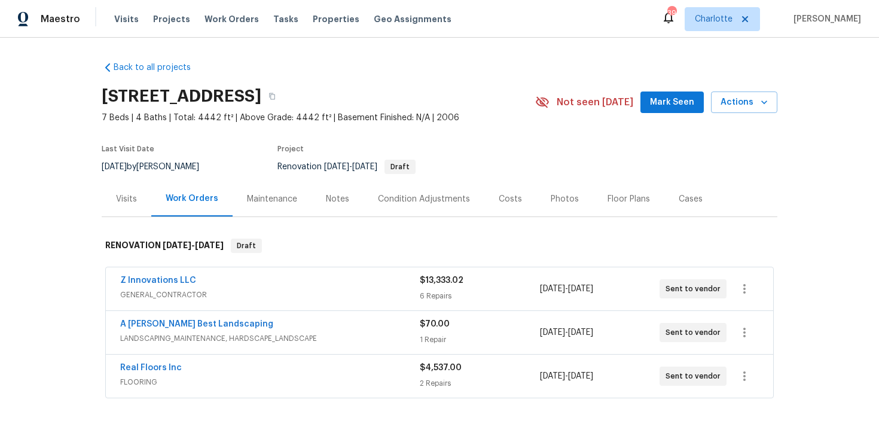
scroll to position [78, 0]
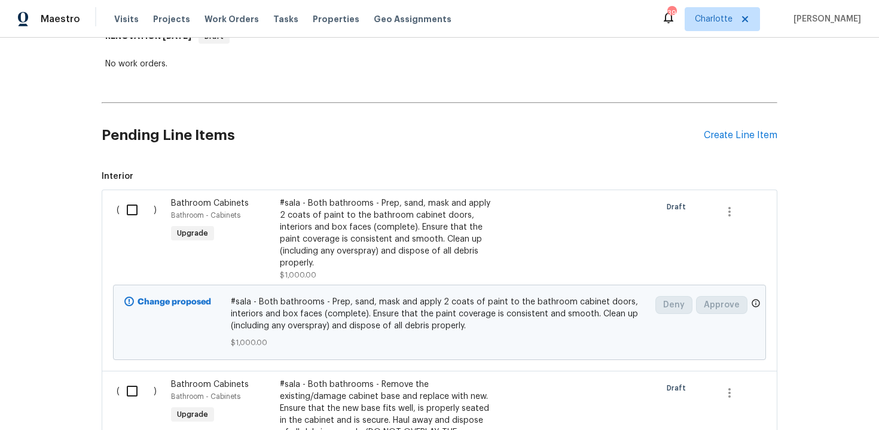
scroll to position [199, 0]
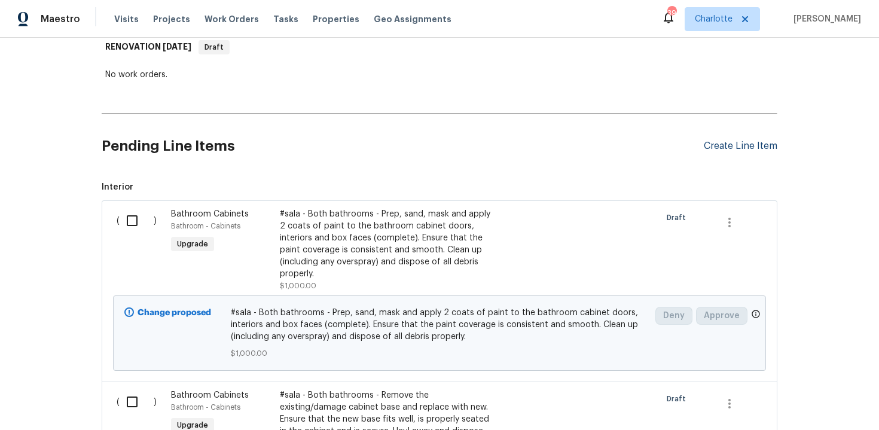
click at [751, 148] on div "Create Line Item" at bounding box center [741, 146] width 74 height 11
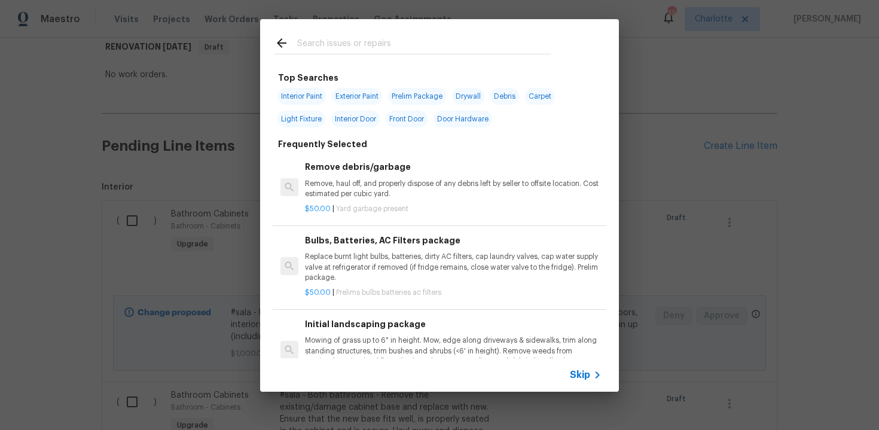
click at [578, 382] on div "Skip" at bounding box center [587, 375] width 35 height 14
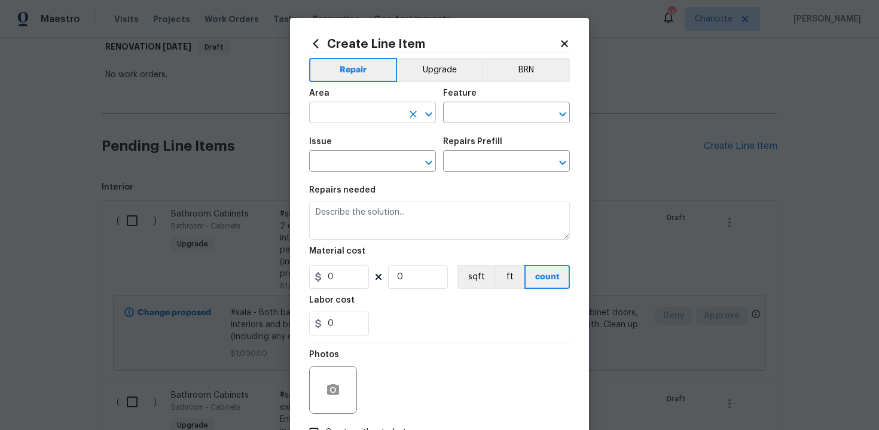
click at [379, 118] on input "text" at bounding box center [355, 114] width 93 height 19
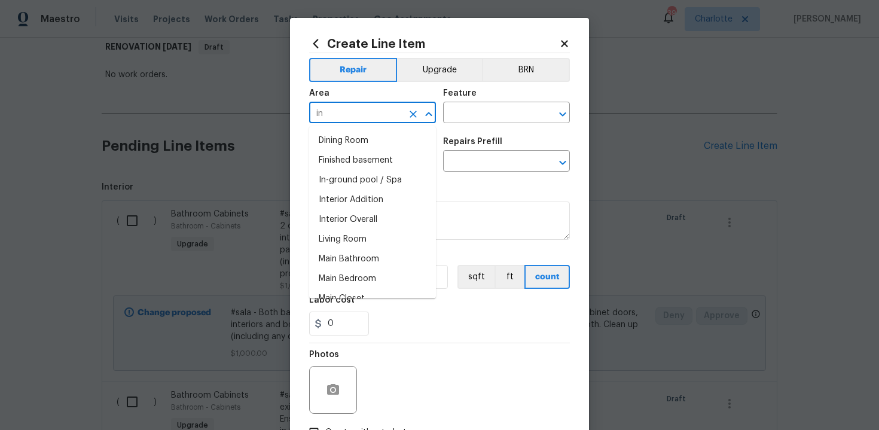
type input "i"
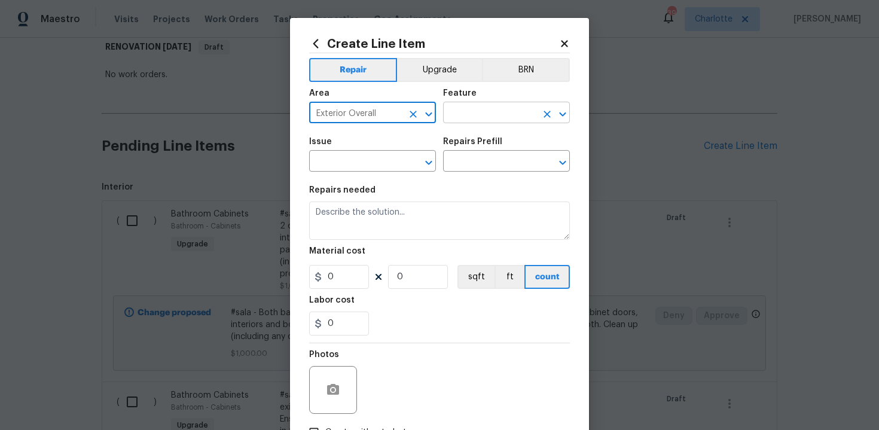
type input "Exterior Overall"
click at [470, 118] on input "text" at bounding box center [489, 114] width 93 height 19
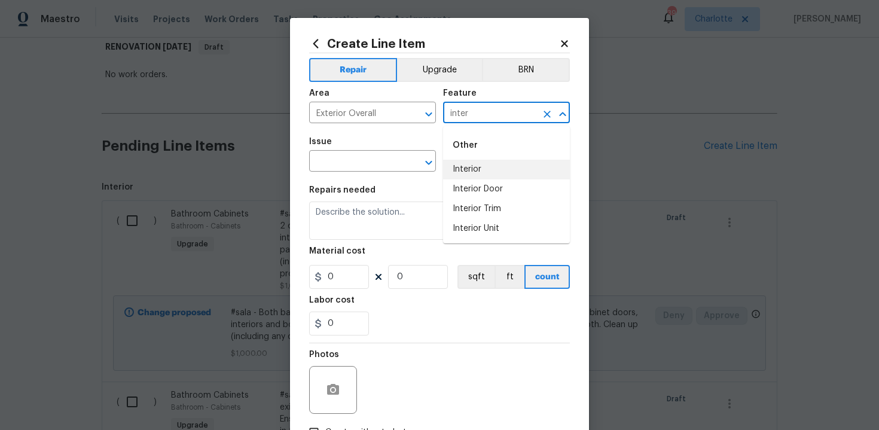
click at [473, 175] on li "Interior" at bounding box center [506, 170] width 127 height 20
type input "Interior"
click at [359, 163] on input "text" at bounding box center [355, 162] width 93 height 19
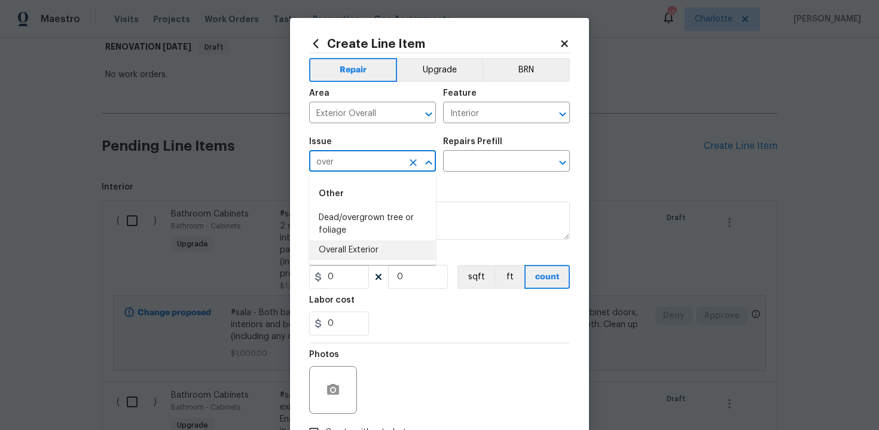
click at [375, 243] on li "Overall Exterior" at bounding box center [372, 250] width 127 height 20
type input "Overall Exterior"
click at [486, 166] on input "text" at bounding box center [489, 162] width 93 height 19
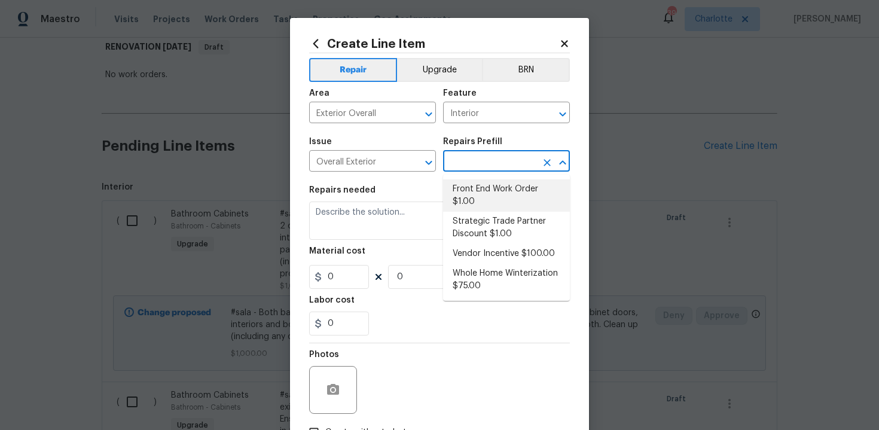
click at [489, 187] on li "Front End Work Order $1.00" at bounding box center [506, 195] width 127 height 32
type input "Front End Work Order $1.00"
type textarea "Placeholder line item for the creation of front end work orders."
type input "1"
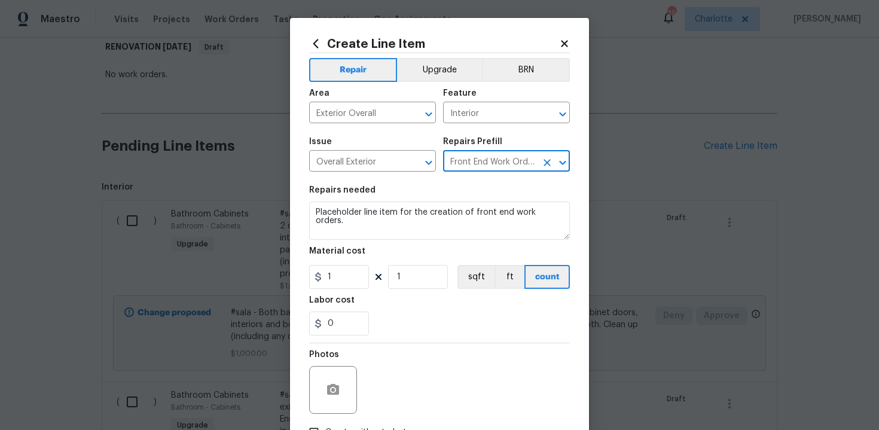
scroll to position [86, 0]
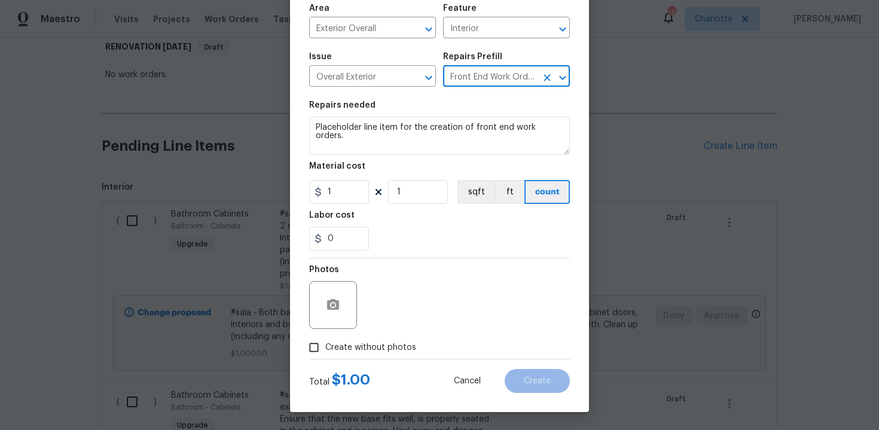
click at [399, 339] on label "Create without photos" at bounding box center [360, 347] width 114 height 23
click at [325, 339] on input "Create without photos" at bounding box center [314, 347] width 23 height 23
checkbox input "true"
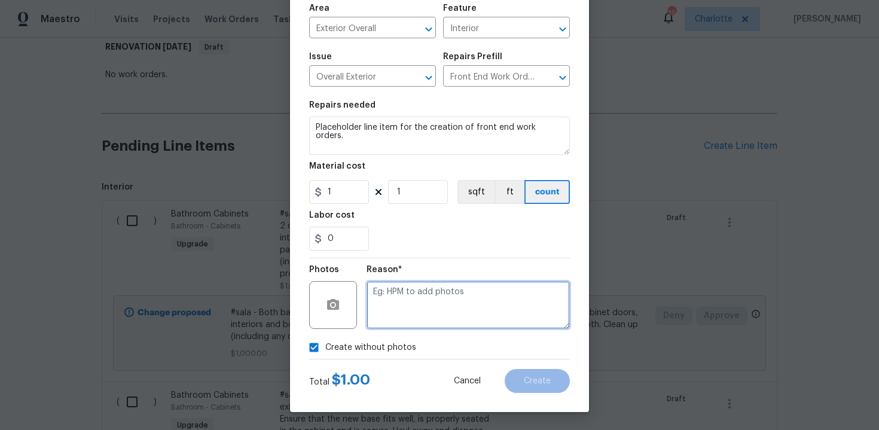
click at [443, 307] on textarea at bounding box center [468, 305] width 203 height 48
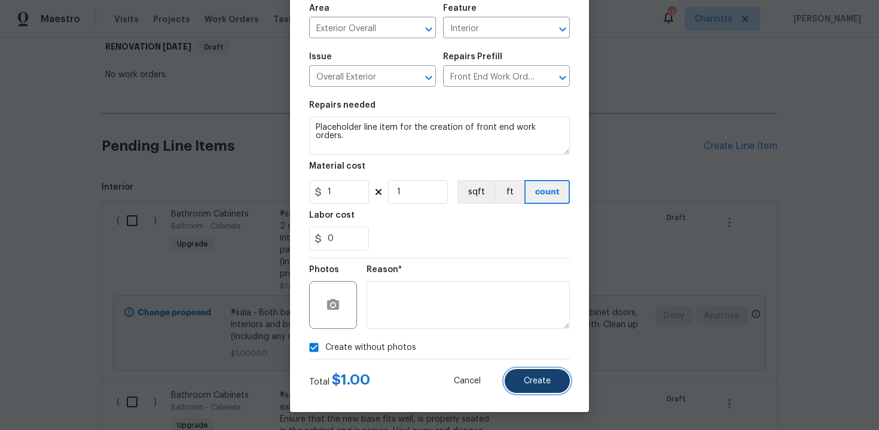
click at [539, 378] on span "Create" at bounding box center [537, 381] width 27 height 9
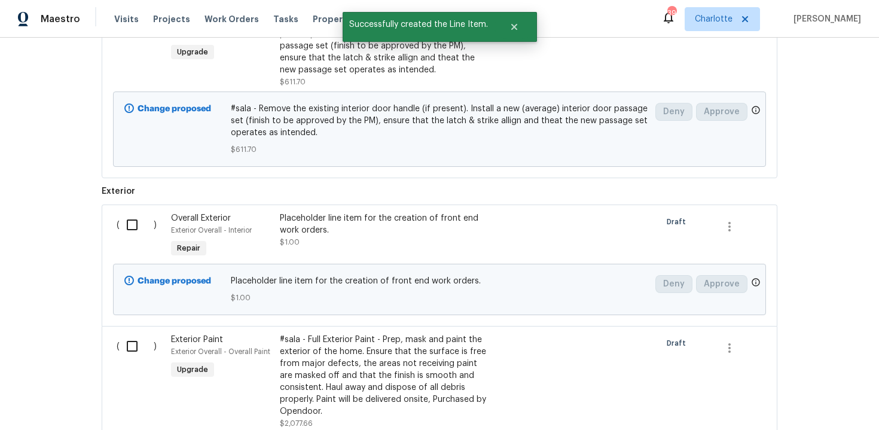
scroll to position [938, 0]
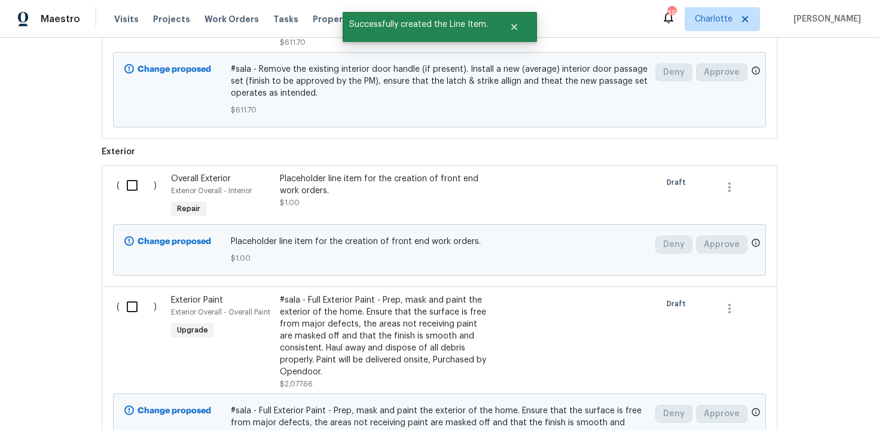
click at [140, 193] on input "checkbox" at bounding box center [137, 185] width 34 height 25
checkbox input "true"
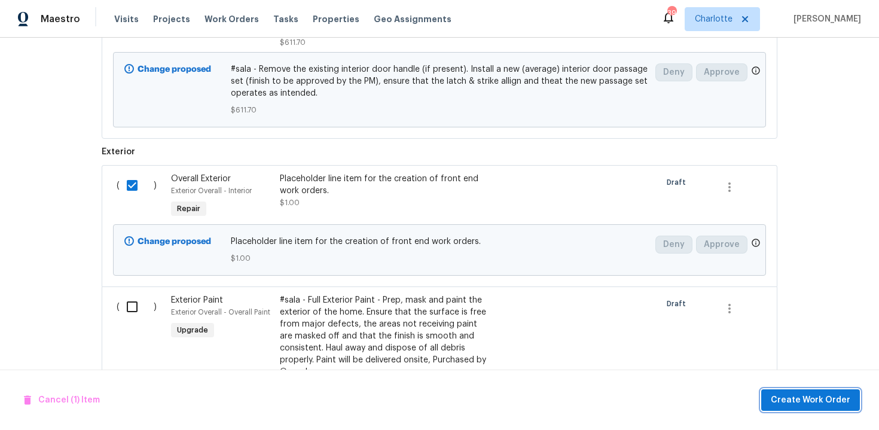
click at [816, 397] on span "Create Work Order" at bounding box center [811, 400] width 80 height 15
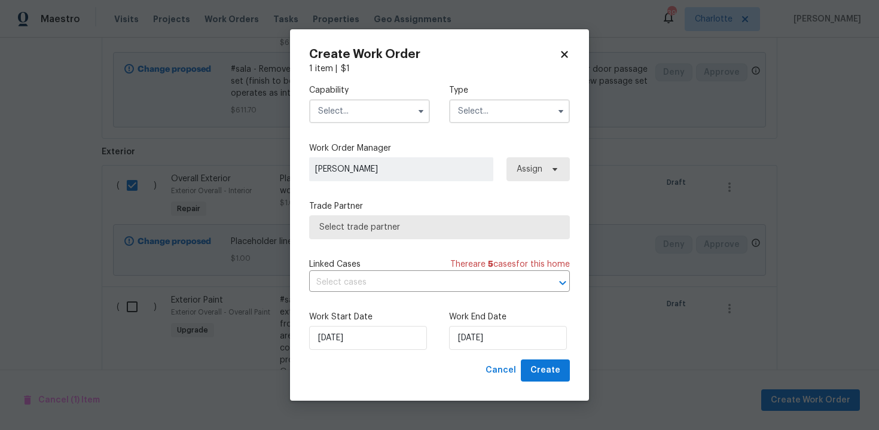
click at [385, 113] on input "text" at bounding box center [369, 111] width 121 height 24
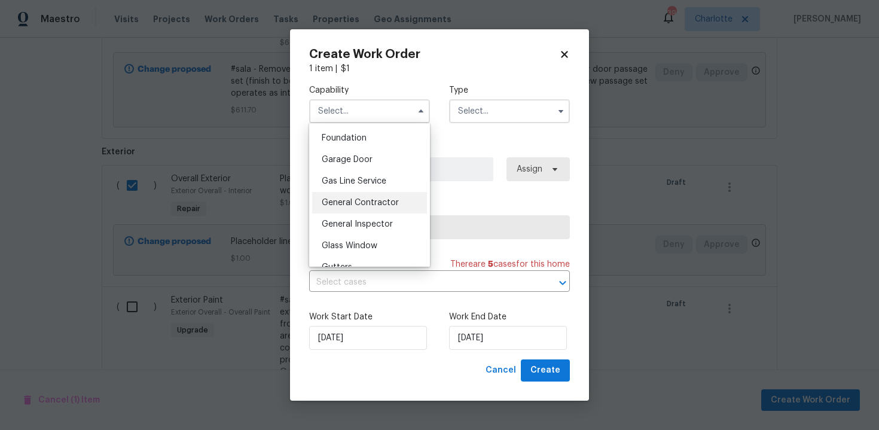
scroll to position [507, 0]
click at [377, 203] on span "General Contractor" at bounding box center [360, 202] width 77 height 8
type input "General Contractor"
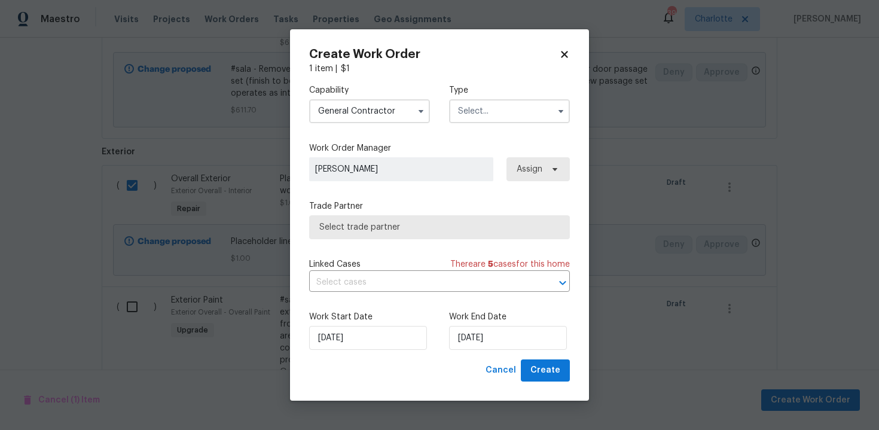
click at [497, 109] on input "text" at bounding box center [509, 111] width 121 height 24
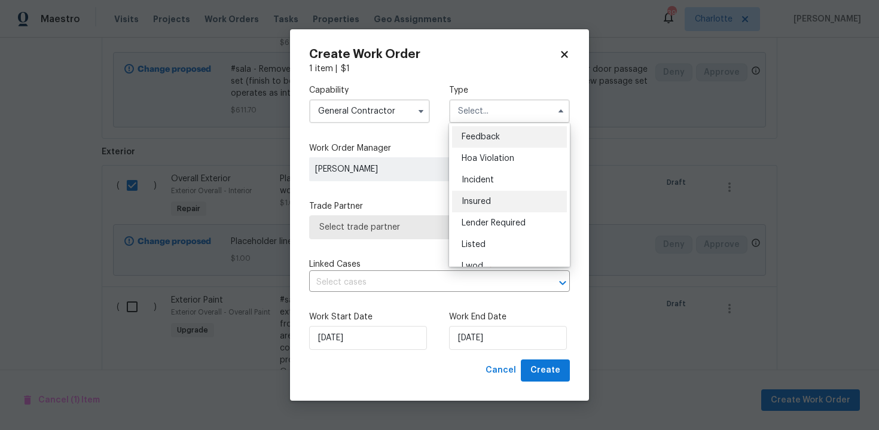
scroll to position [142, 0]
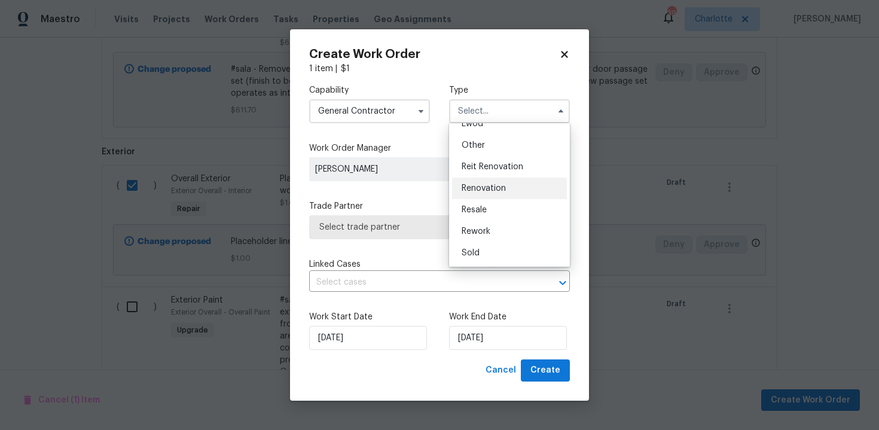
click at [501, 190] on span "Renovation" at bounding box center [484, 188] width 44 height 8
type input "Renovation"
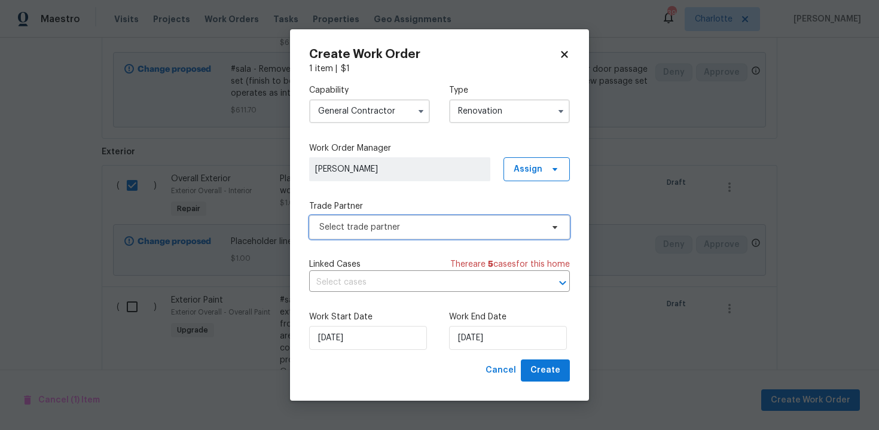
click at [428, 223] on span "Select trade partner" at bounding box center [430, 227] width 223 height 12
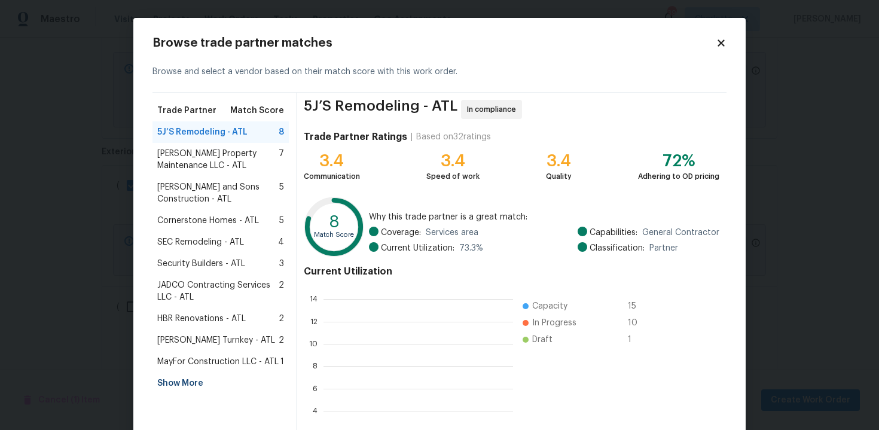
scroll to position [167, 190]
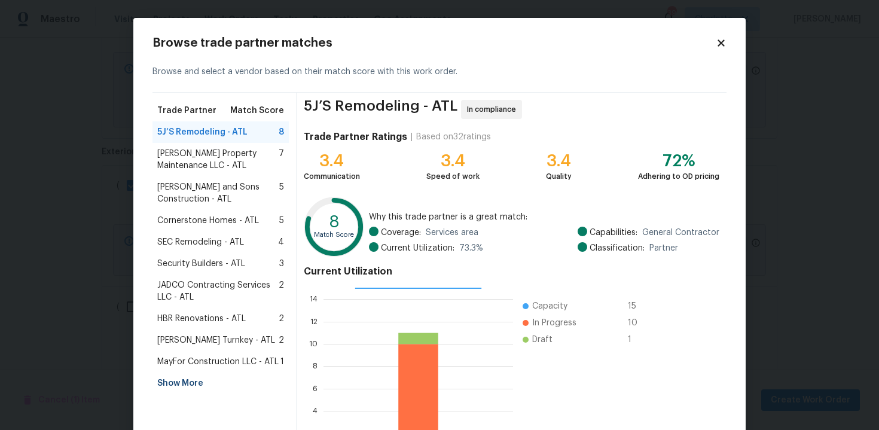
click at [179, 383] on div "Show More" at bounding box center [221, 384] width 136 height 22
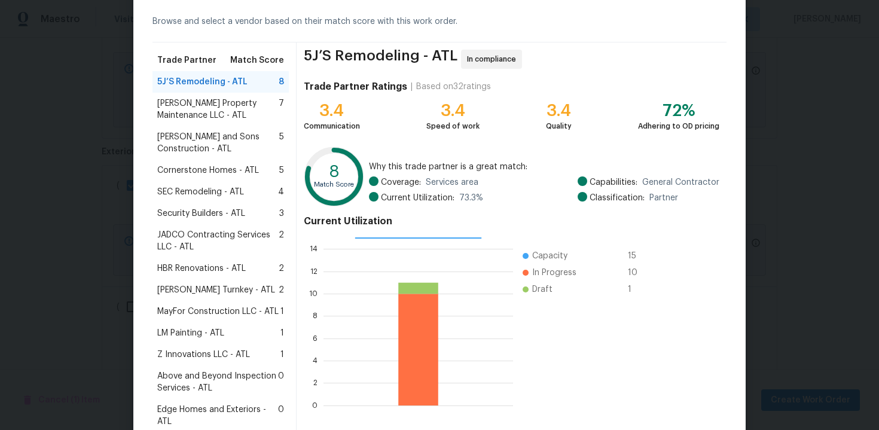
scroll to position [65, 0]
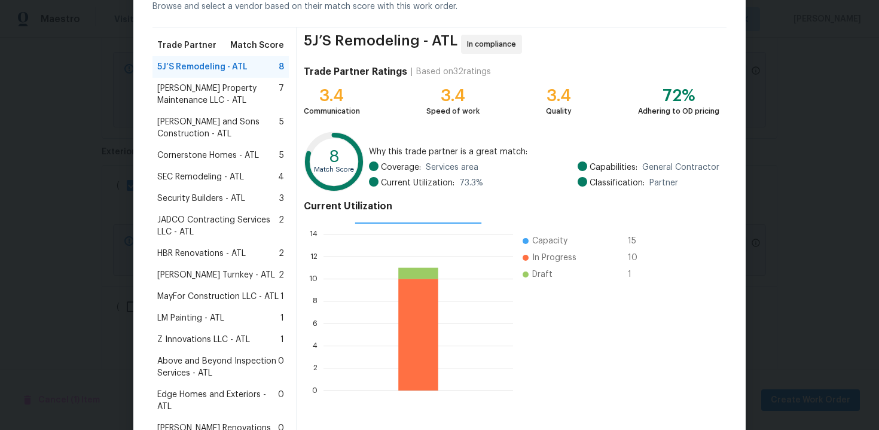
click at [219, 340] on span "Z Innovations LLC - ATL" at bounding box center [203, 340] width 93 height 12
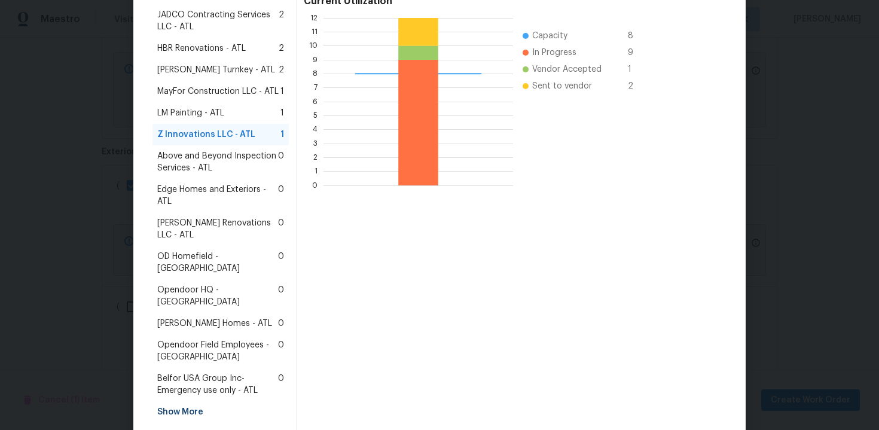
scroll to position [293, 0]
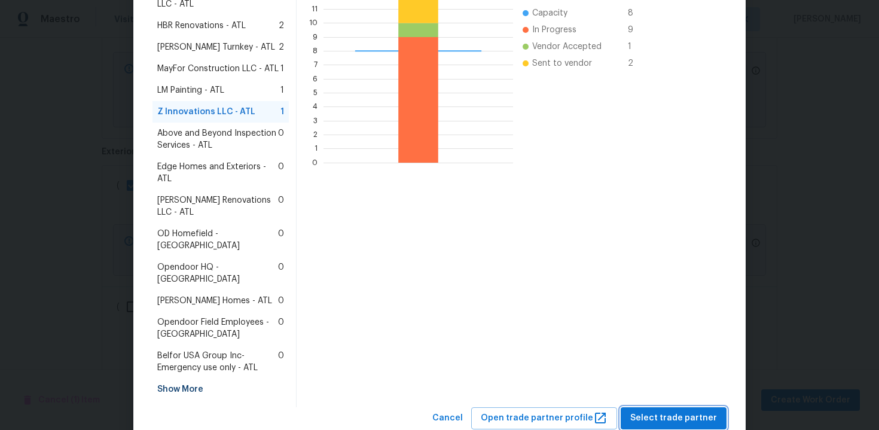
click at [648, 411] on span "Select trade partner" at bounding box center [673, 418] width 87 height 15
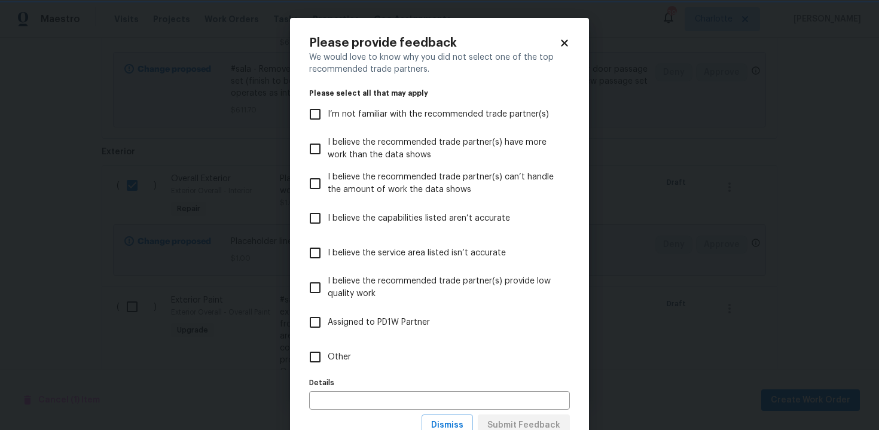
scroll to position [44, 0]
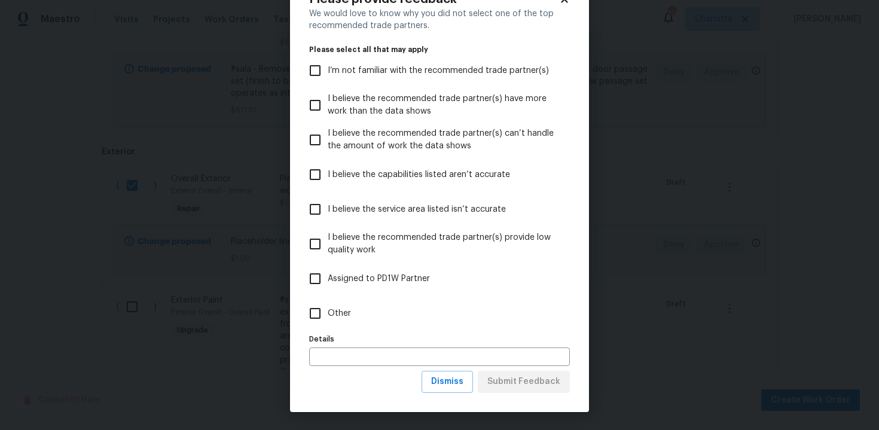
click at [325, 310] on input "Other" at bounding box center [315, 313] width 25 height 25
checkbox input "true"
click at [350, 353] on input "text" at bounding box center [439, 357] width 261 height 19
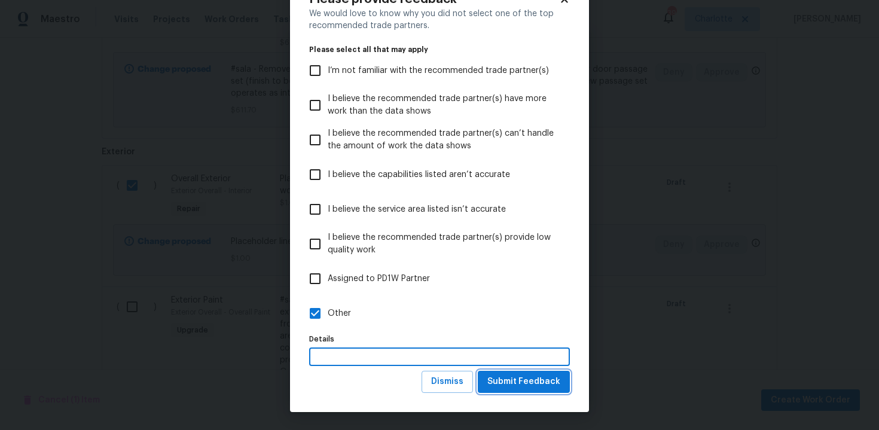
click at [502, 373] on button "Submit Feedback" at bounding box center [524, 382] width 92 height 22
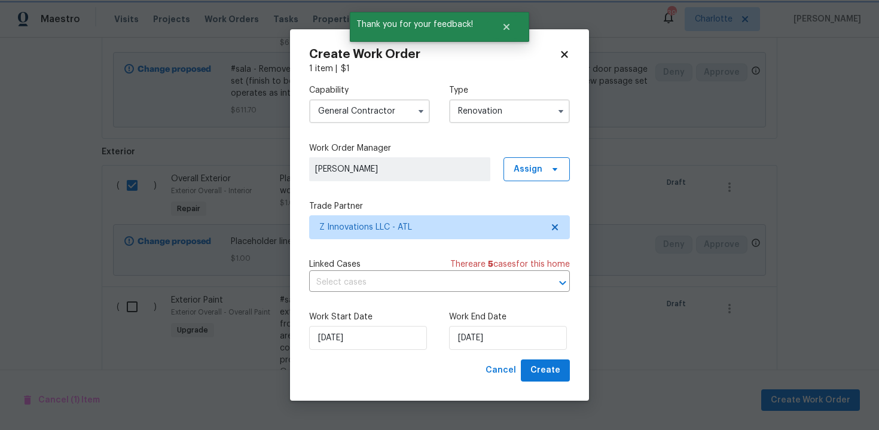
scroll to position [0, 0]
click at [510, 339] on input "06/10/2025" at bounding box center [508, 338] width 118 height 24
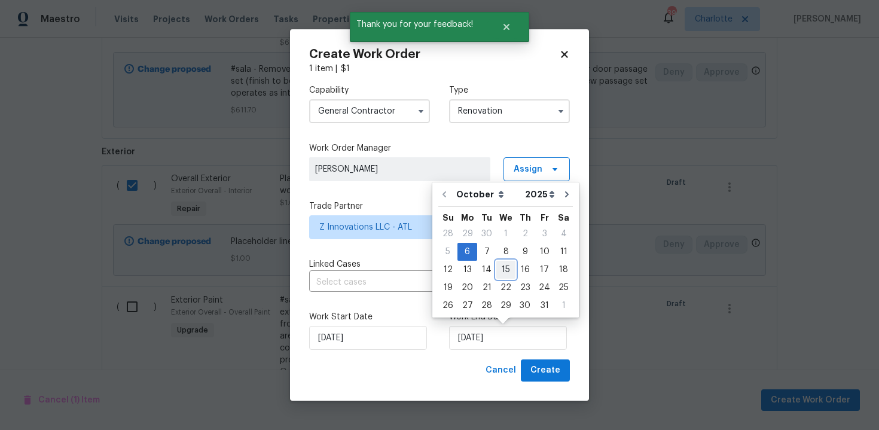
click at [499, 268] on div "15" at bounding box center [505, 269] width 19 height 17
type input "15/10/2025"
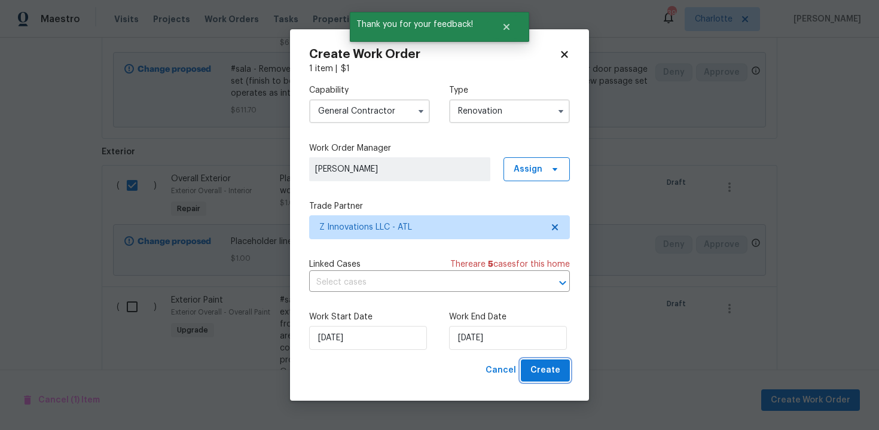
click at [548, 369] on span "Create" at bounding box center [546, 370] width 30 height 15
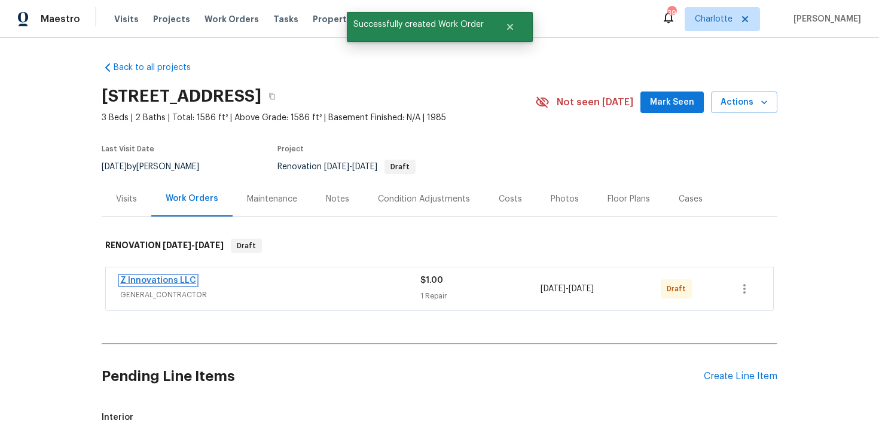
click at [177, 281] on link "Z Innovations LLC" at bounding box center [158, 280] width 76 height 8
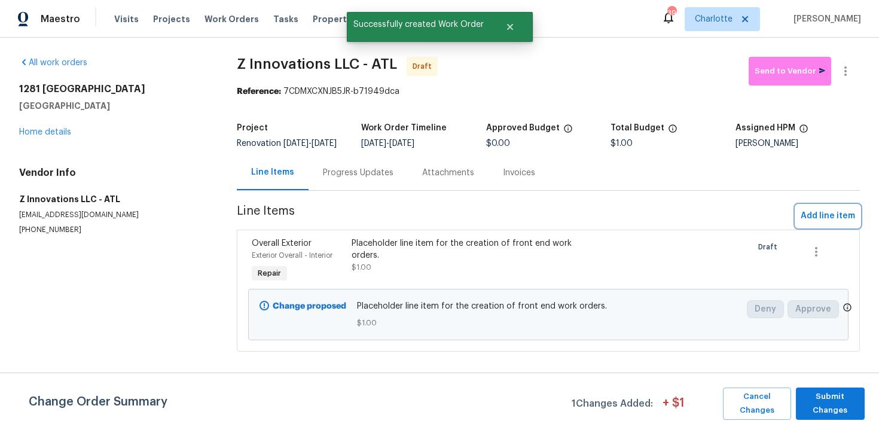
click at [813, 219] on span "Add line item" at bounding box center [828, 216] width 54 height 15
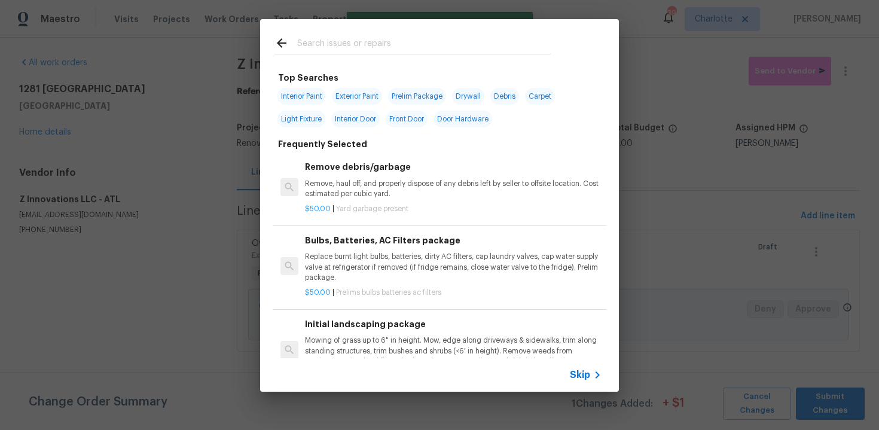
click at [572, 372] on span "Skip" at bounding box center [580, 375] width 20 height 12
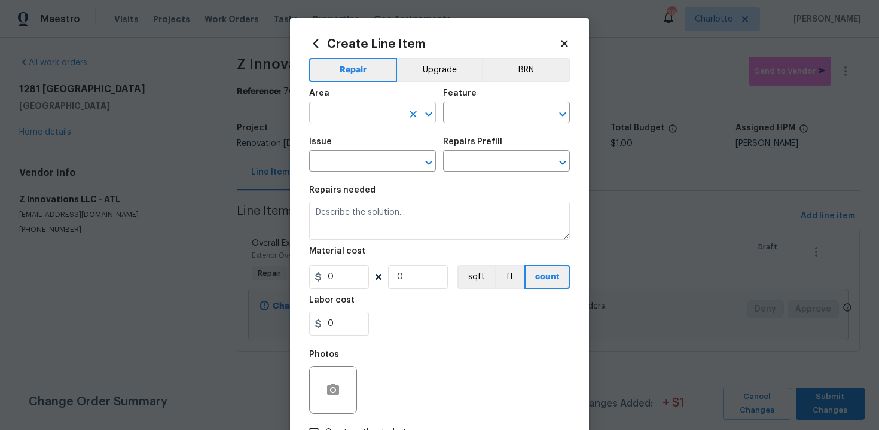
click at [368, 120] on input "text" at bounding box center [355, 114] width 93 height 19
click at [371, 156] on li "Exterior Overall" at bounding box center [372, 161] width 127 height 20
type input "Exterior Overall"
click at [467, 118] on input "text" at bounding box center [489, 114] width 93 height 19
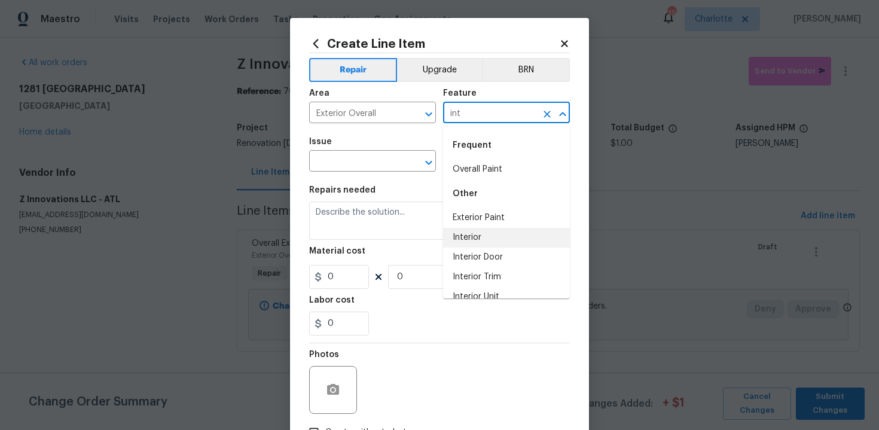
click at [477, 235] on li "Interior" at bounding box center [506, 238] width 127 height 20
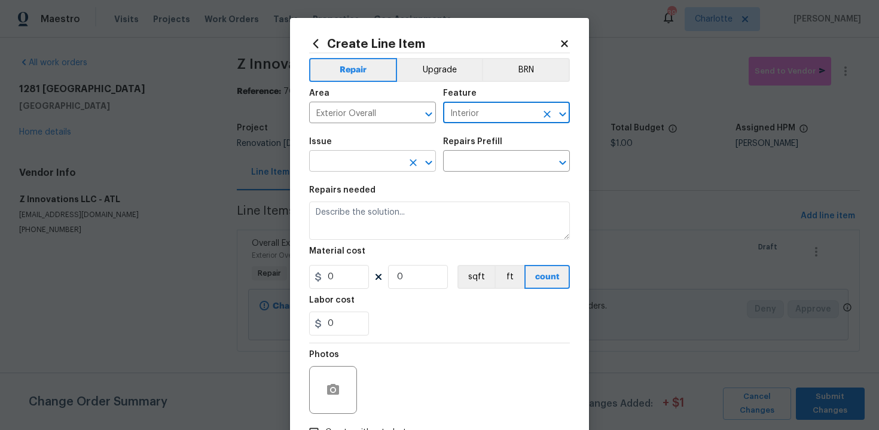
type input "Interior"
click at [369, 163] on input "text" at bounding box center [355, 162] width 93 height 19
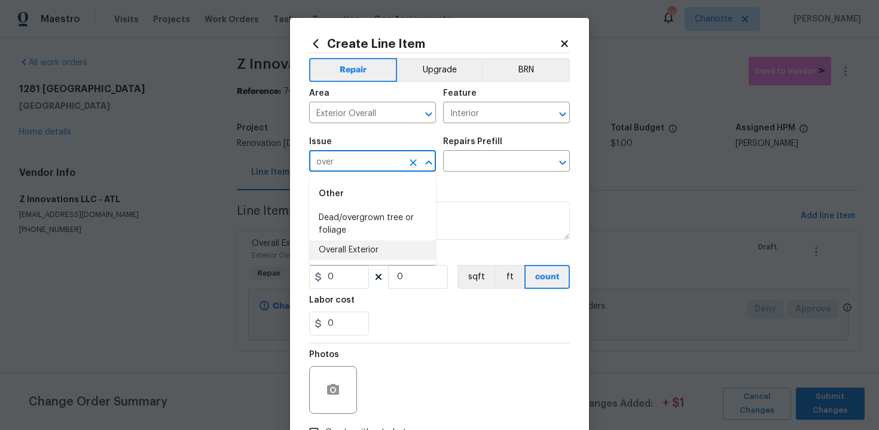
click at [371, 251] on li "Overall Exterior" at bounding box center [372, 250] width 127 height 20
type input "Overall Exterior"
click at [488, 155] on input "text" at bounding box center [489, 162] width 93 height 19
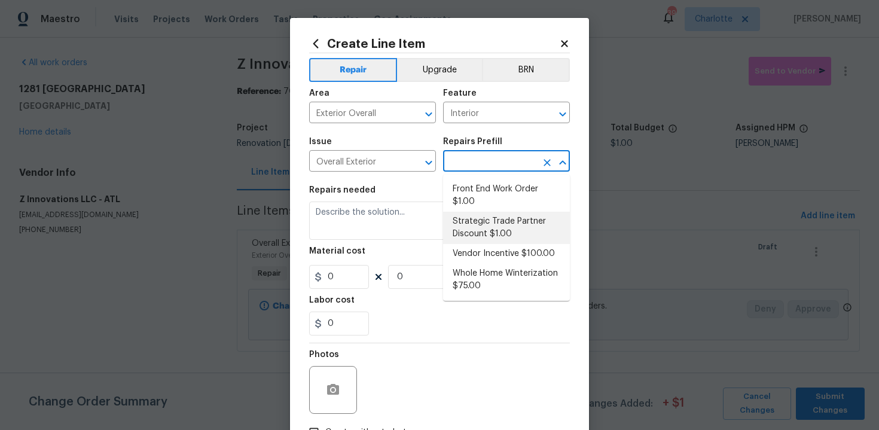
click at [490, 229] on li "Strategic Trade Partner Discount $1.00" at bounding box center [506, 228] width 127 height 32
type input "Strategic Trade Partner Discount $1.00"
type textarea "Calculate and apply 5% STPP discount to the total of the work order as a negati…"
type input "1"
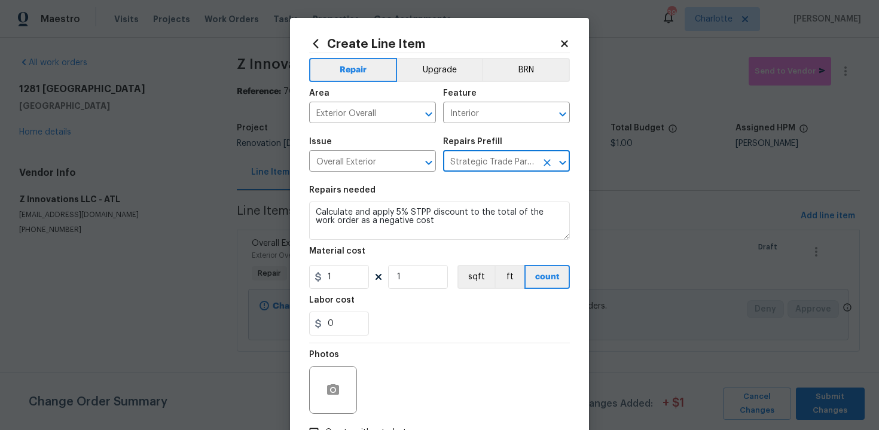
scroll to position [86, 0]
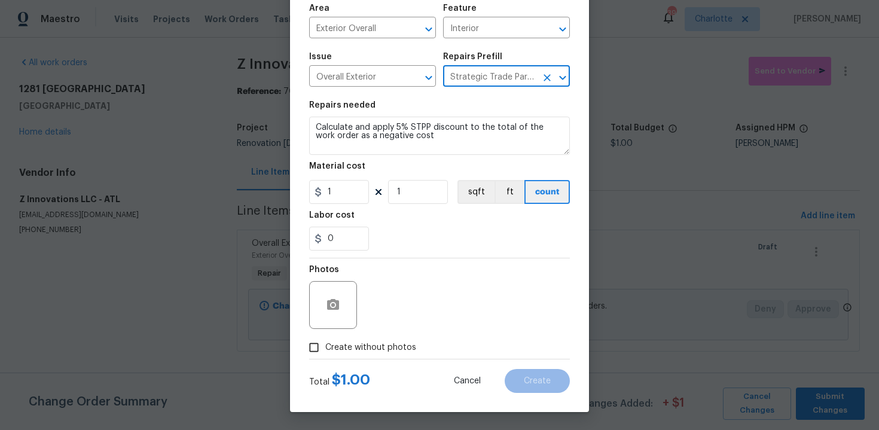
click at [375, 347] on span "Create without photos" at bounding box center [370, 348] width 91 height 13
click at [325, 347] on input "Create without photos" at bounding box center [314, 347] width 23 height 23
checkbox input "true"
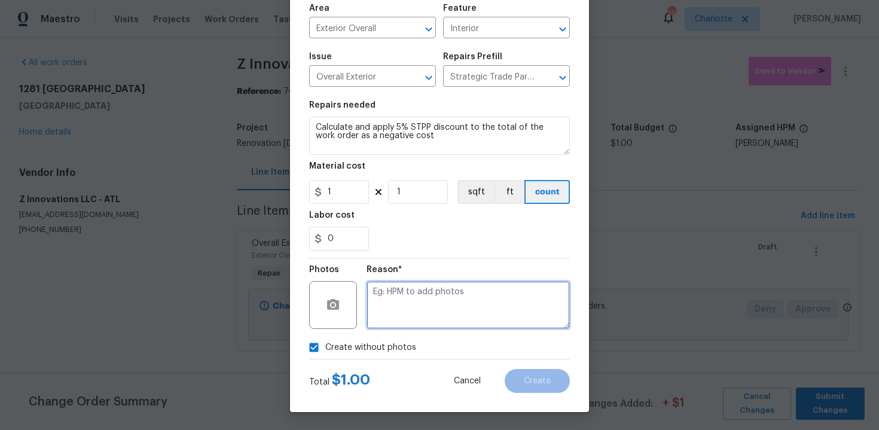
click at [436, 306] on textarea at bounding box center [468, 305] width 203 height 48
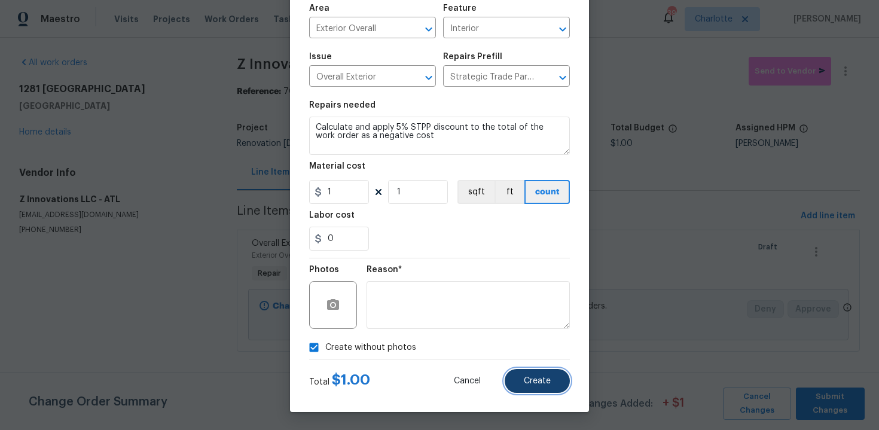
click at [552, 382] on button "Create" at bounding box center [537, 381] width 65 height 24
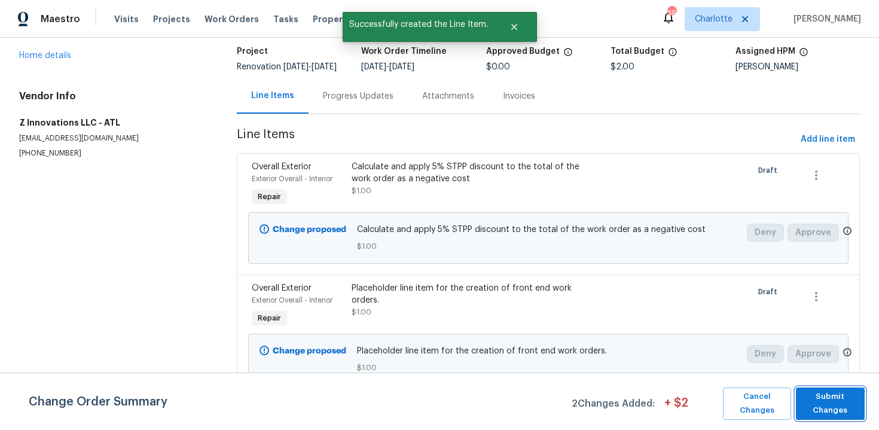
click at [827, 398] on span "Submit Changes" at bounding box center [830, 404] width 57 height 28
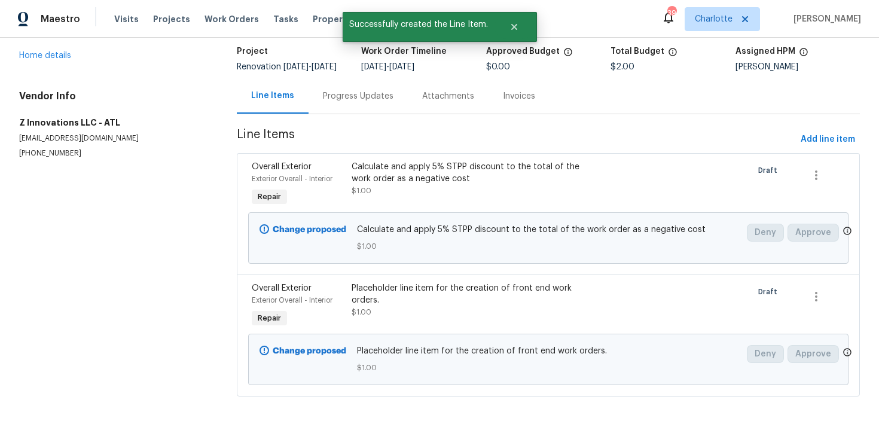
scroll to position [0, 0]
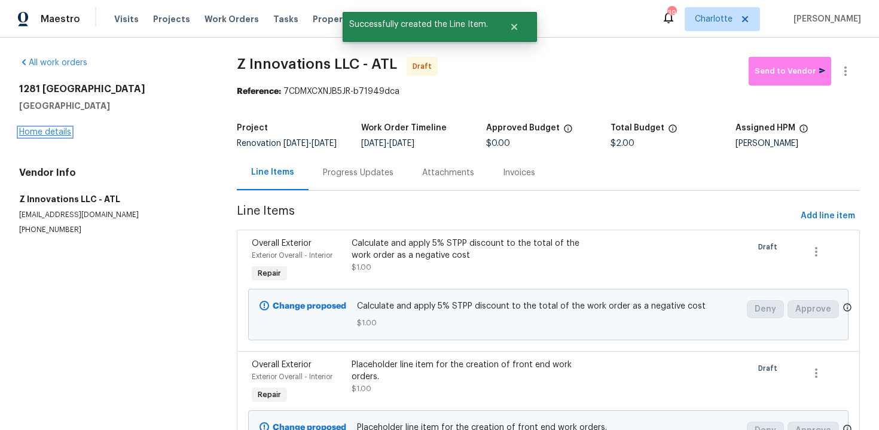
click at [60, 135] on link "Home details" at bounding box center [45, 132] width 52 height 8
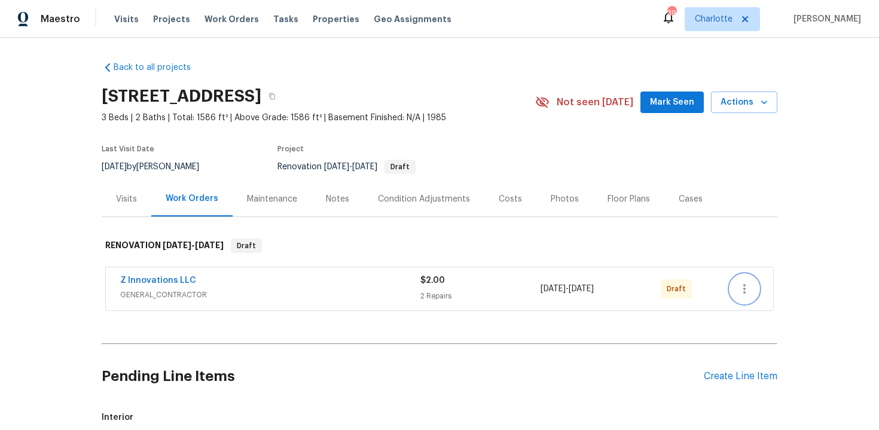
click at [747, 284] on icon "button" at bounding box center [744, 289] width 14 height 14
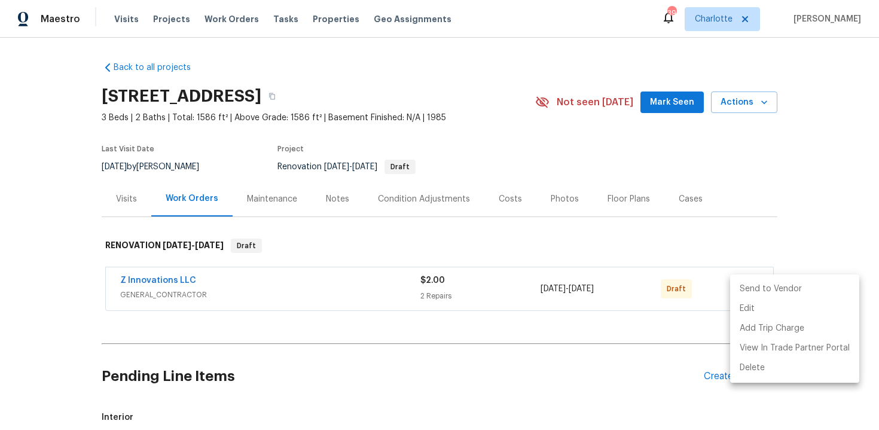
click at [779, 284] on li "Send to Vendor" at bounding box center [794, 289] width 129 height 20
click at [812, 144] on div at bounding box center [439, 215] width 879 height 430
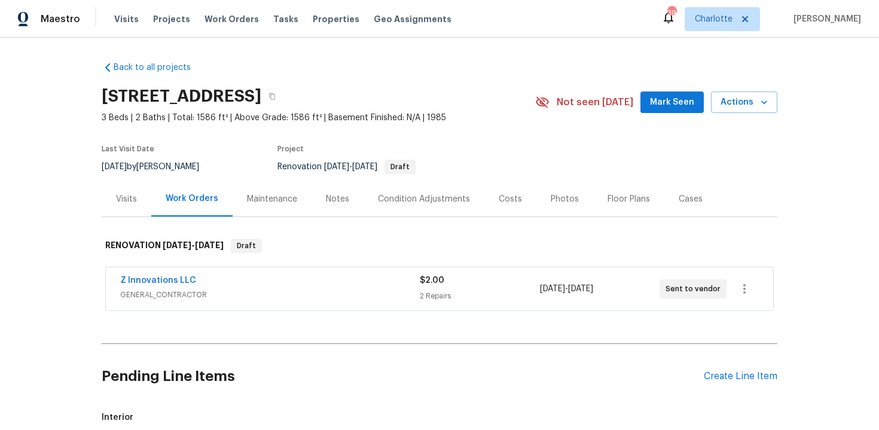
click at [812, 144] on div "Edit Add Trip Charge View In Trade Partner Portal Delete" at bounding box center [439, 215] width 879 height 430
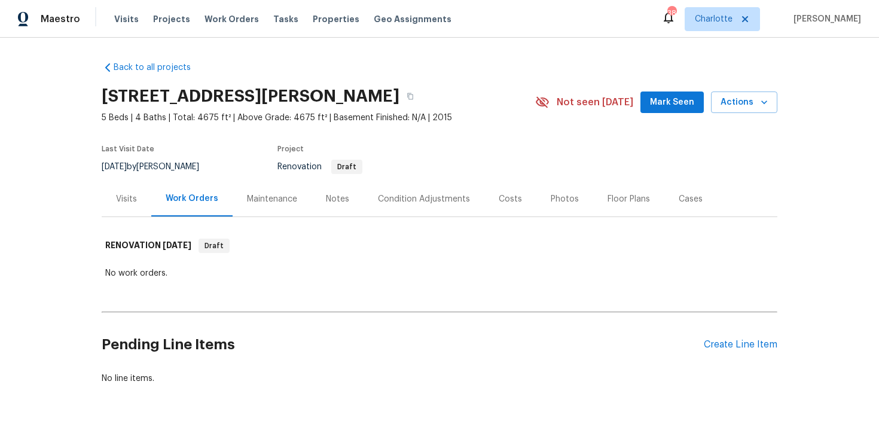
scroll to position [36, 0]
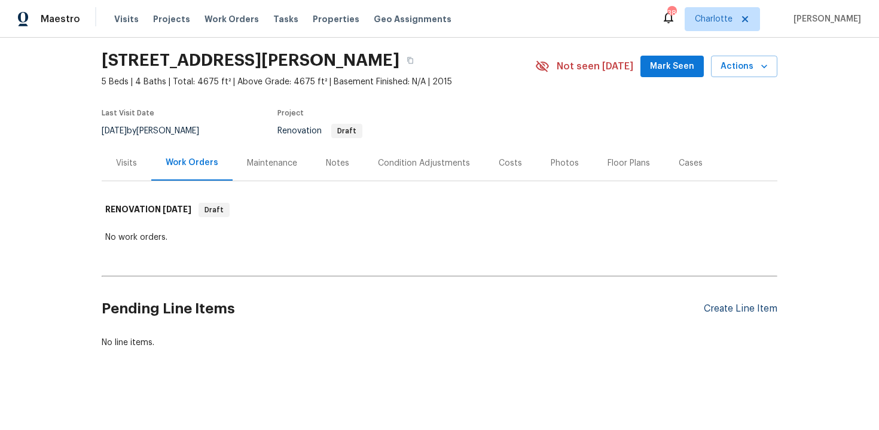
click at [743, 307] on div "Create Line Item" at bounding box center [741, 308] width 74 height 11
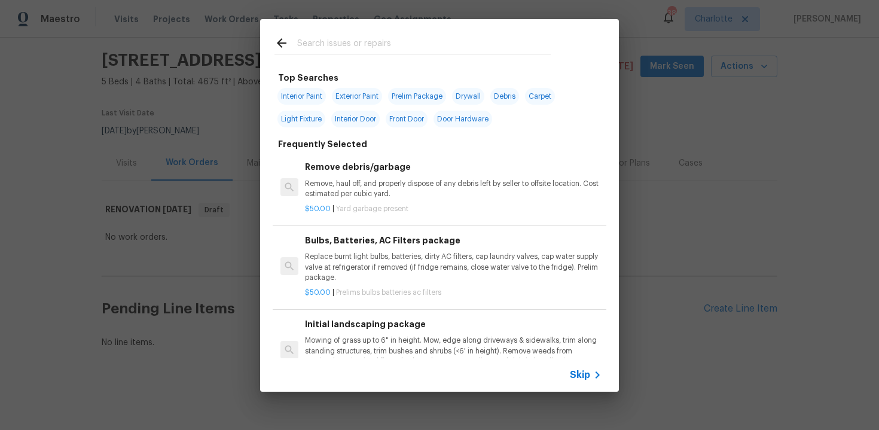
click at [585, 376] on span "Skip" at bounding box center [580, 375] width 20 height 12
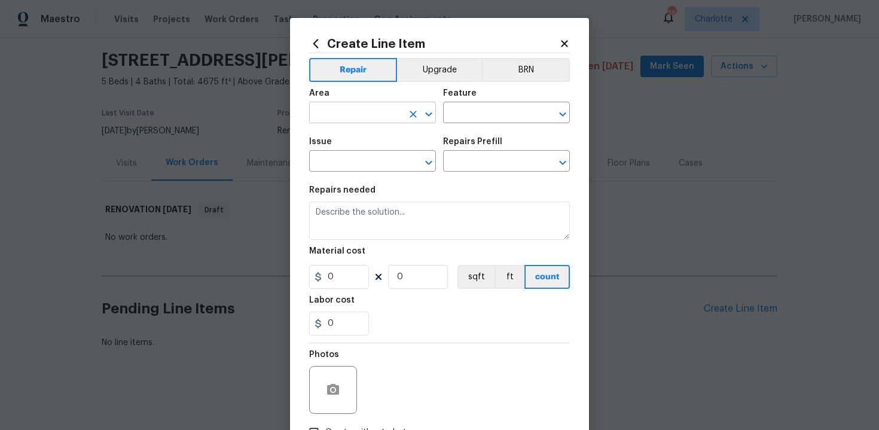
click at [372, 112] on input "text" at bounding box center [355, 114] width 93 height 19
click at [377, 163] on li "Exterior Overall" at bounding box center [372, 161] width 127 height 20
type input "Exterior Overall"
click at [478, 115] on input "text" at bounding box center [489, 114] width 93 height 19
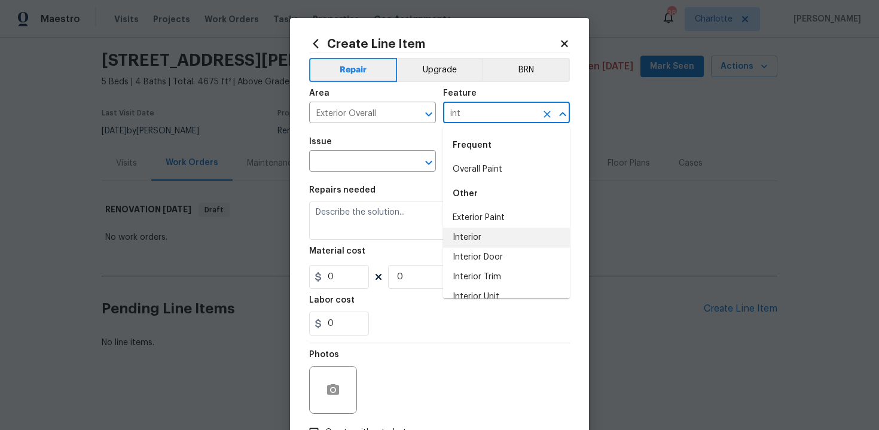
click at [496, 236] on li "Interior" at bounding box center [506, 238] width 127 height 20
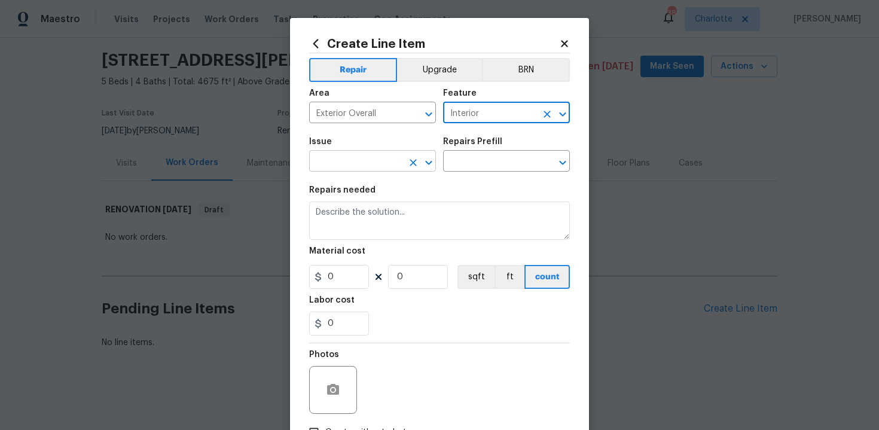
type input "Interior"
click at [353, 166] on input "text" at bounding box center [355, 162] width 93 height 19
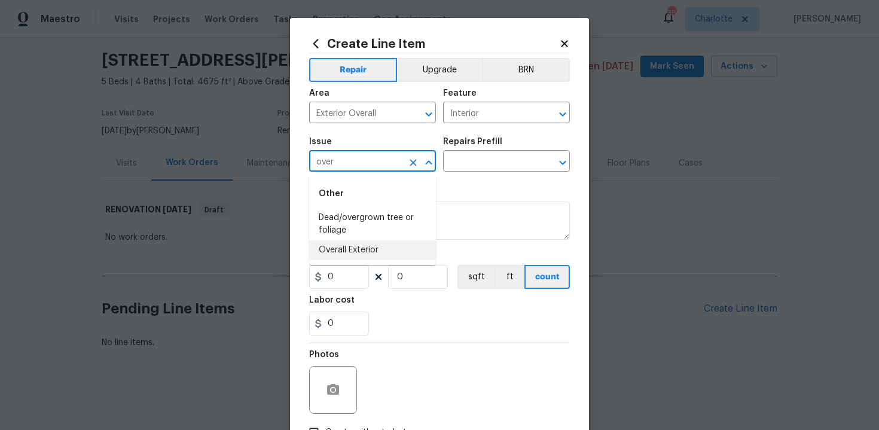
click at [356, 253] on li "Overall Exterior" at bounding box center [372, 250] width 127 height 20
type input "Overall Exterior"
click at [467, 156] on input "text" at bounding box center [489, 162] width 93 height 19
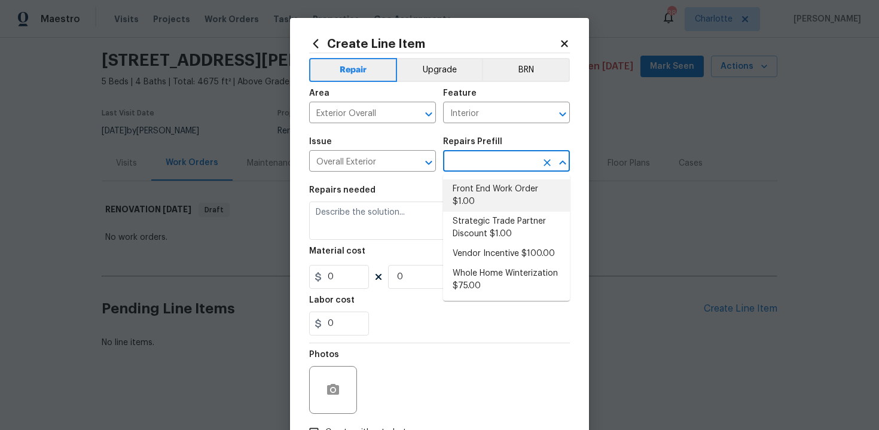
click at [477, 191] on li "Front End Work Order $1.00" at bounding box center [506, 195] width 127 height 32
type input "Front End Work Order $1.00"
type textarea "Placeholder line item for the creation of front end work orders."
type input "1"
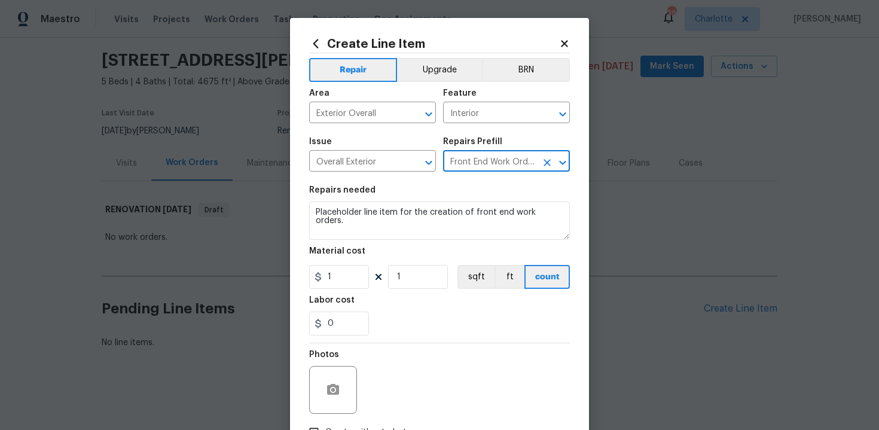
scroll to position [86, 0]
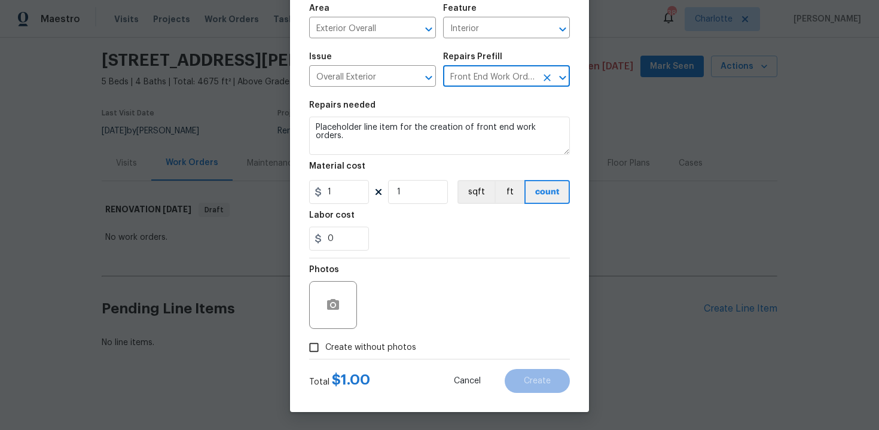
click at [373, 346] on span "Create without photos" at bounding box center [370, 348] width 91 height 13
click at [325, 346] on input "Create without photos" at bounding box center [314, 347] width 23 height 23
checkbox input "true"
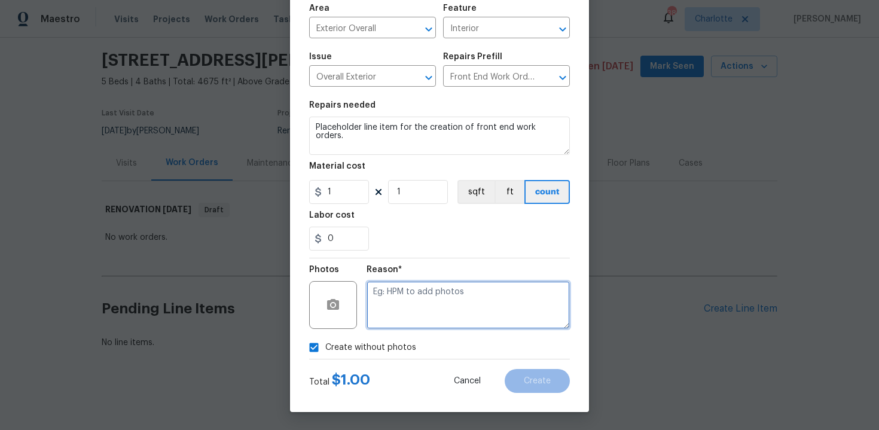
click at [409, 316] on textarea at bounding box center [468, 305] width 203 height 48
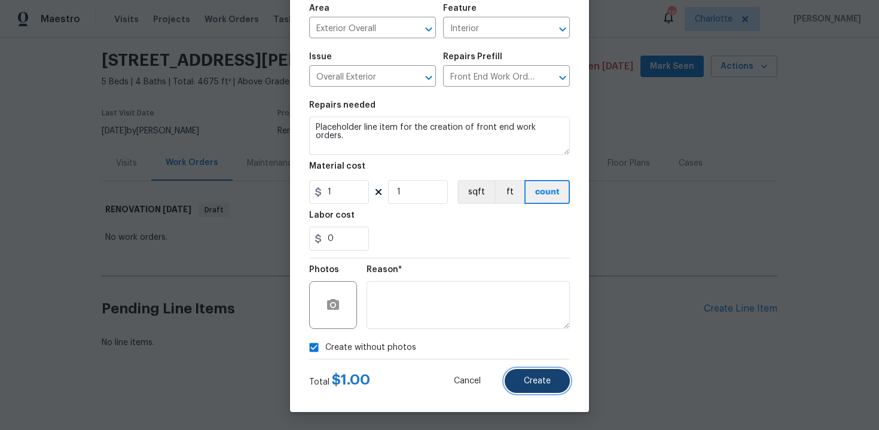
click at [554, 377] on button "Create" at bounding box center [537, 381] width 65 height 24
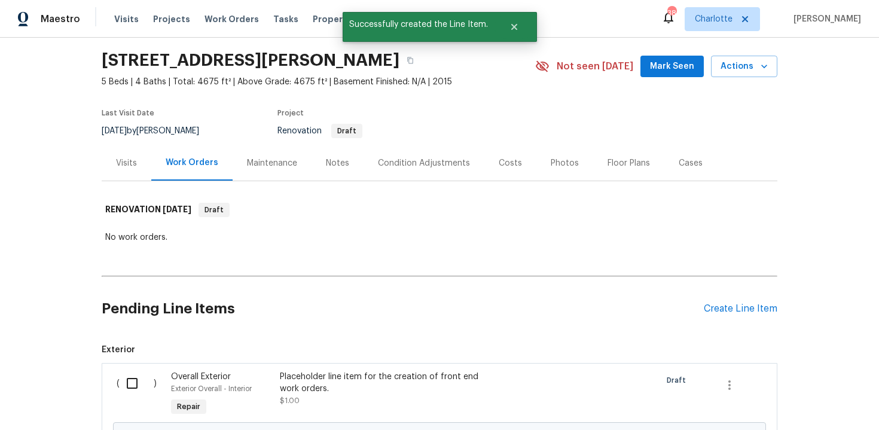
scroll to position [172, 0]
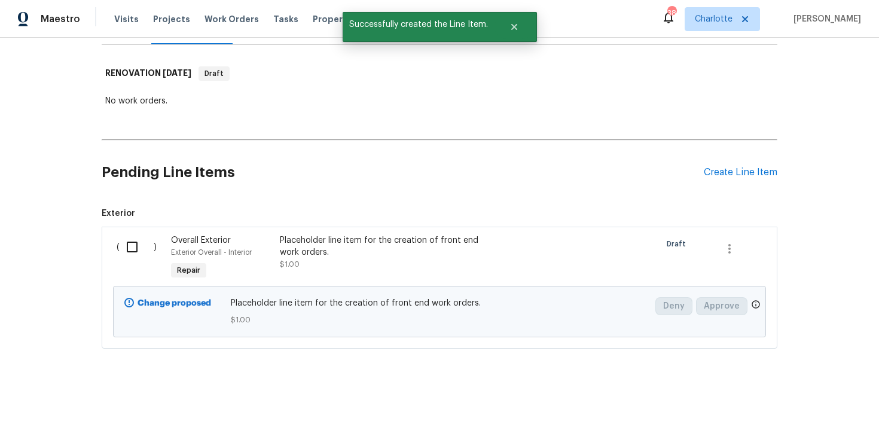
click at [133, 249] on input "checkbox" at bounding box center [137, 246] width 34 height 25
checkbox input "true"
click at [793, 400] on span "Create Work Order" at bounding box center [811, 400] width 80 height 15
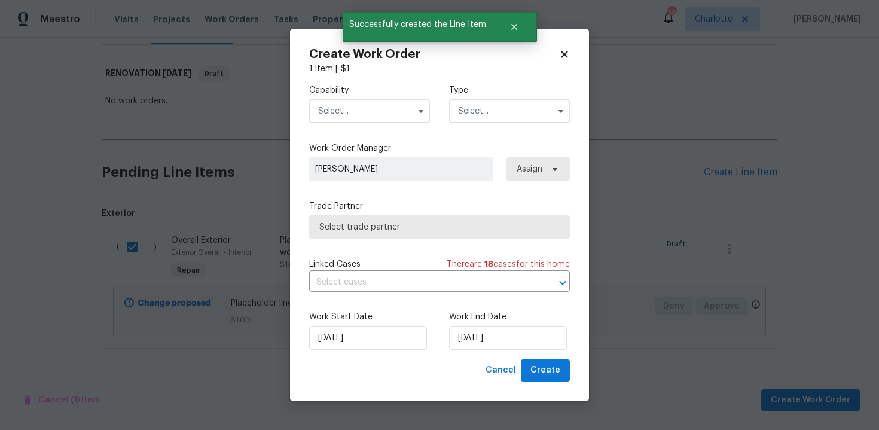
click at [355, 112] on input "text" at bounding box center [369, 111] width 121 height 24
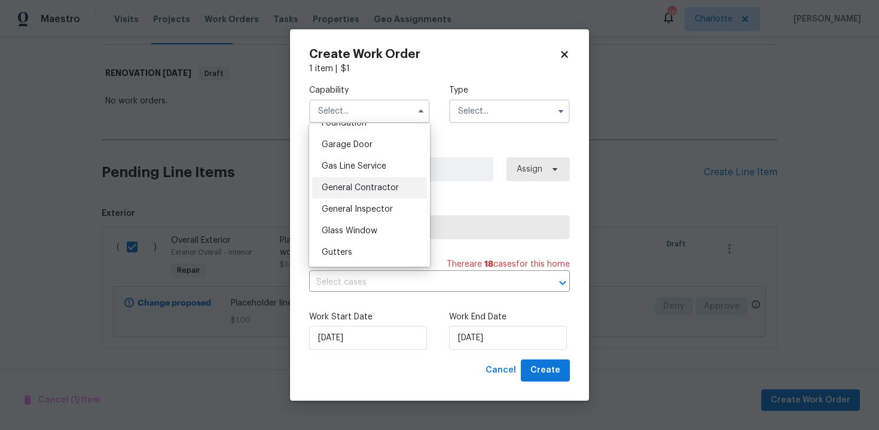
scroll to position [532, 0]
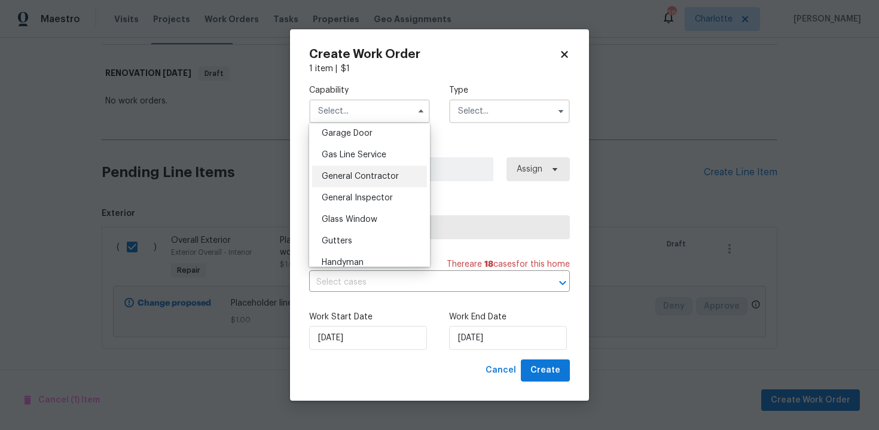
click at [362, 176] on span "General Contractor" at bounding box center [360, 176] width 77 height 8
type input "General Contractor"
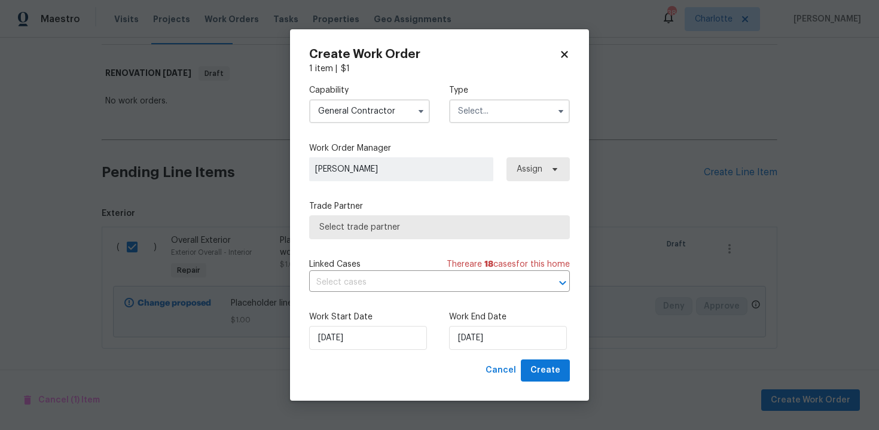
click at [494, 116] on input "text" at bounding box center [509, 111] width 121 height 24
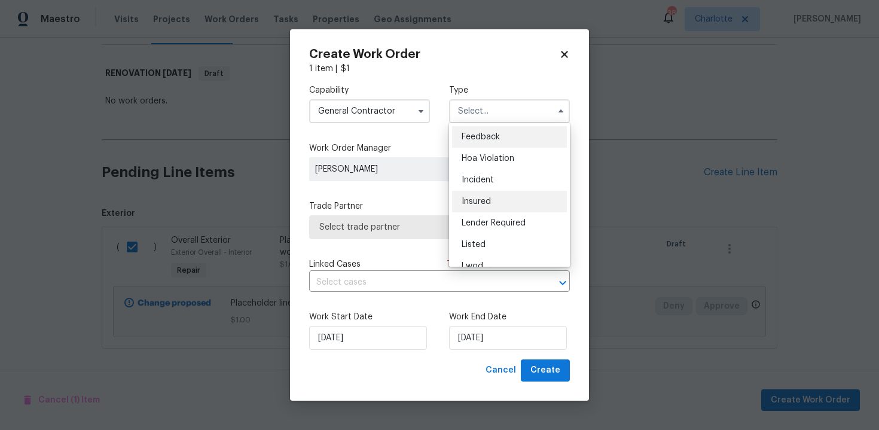
scroll to position [142, 0]
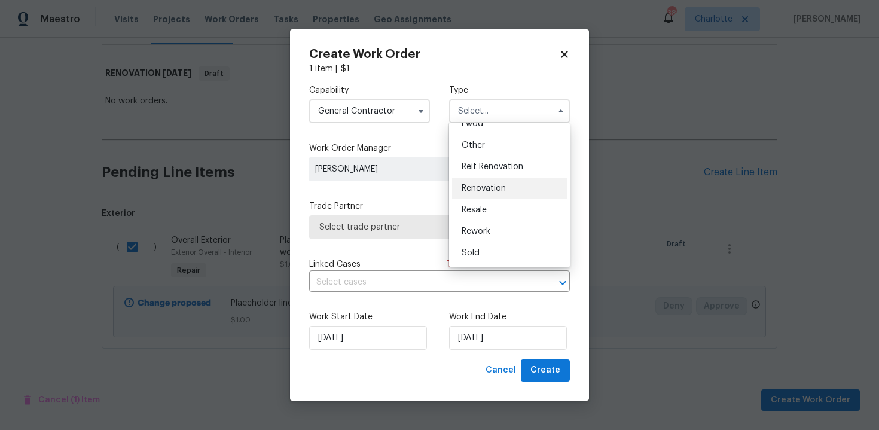
click at [499, 187] on span "Renovation" at bounding box center [484, 188] width 44 height 8
type input "Renovation"
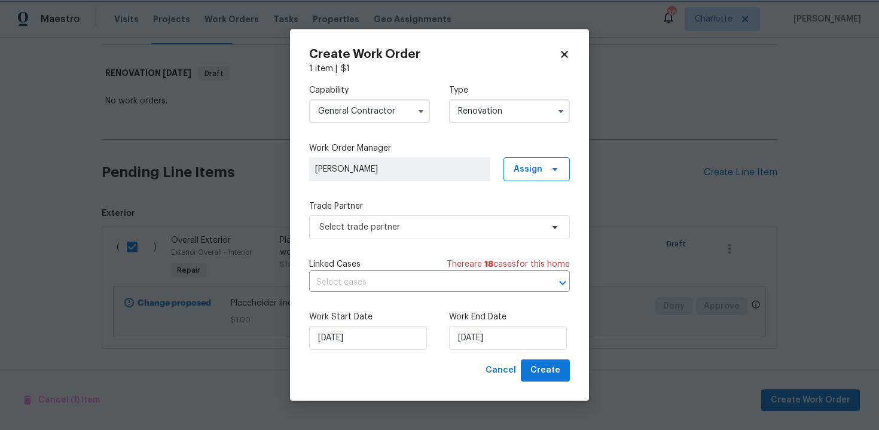
scroll to position [0, 0]
click at [422, 232] on span "Select trade partner" at bounding box center [430, 227] width 223 height 12
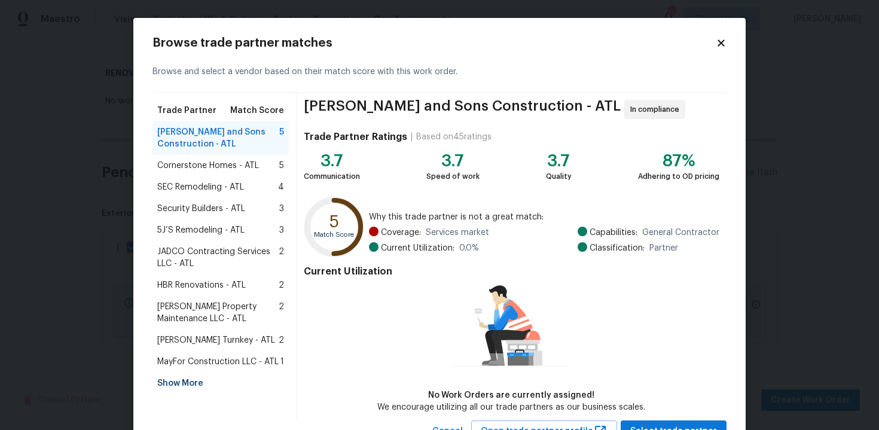
click at [190, 383] on div "Show More" at bounding box center [221, 384] width 136 height 22
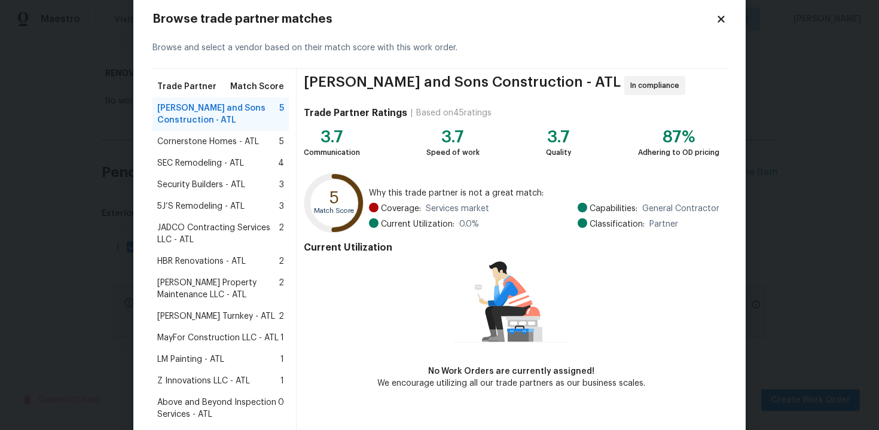
scroll to position [26, 0]
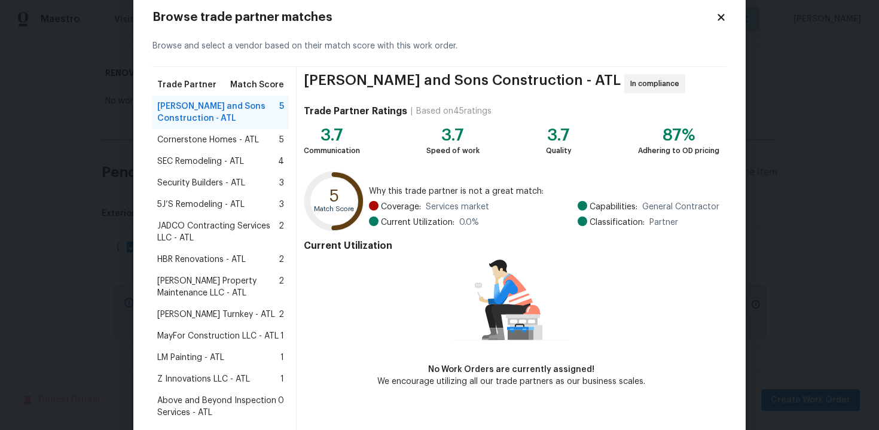
click at [224, 373] on span "Z Innovations LLC - ATL" at bounding box center [203, 379] width 93 height 12
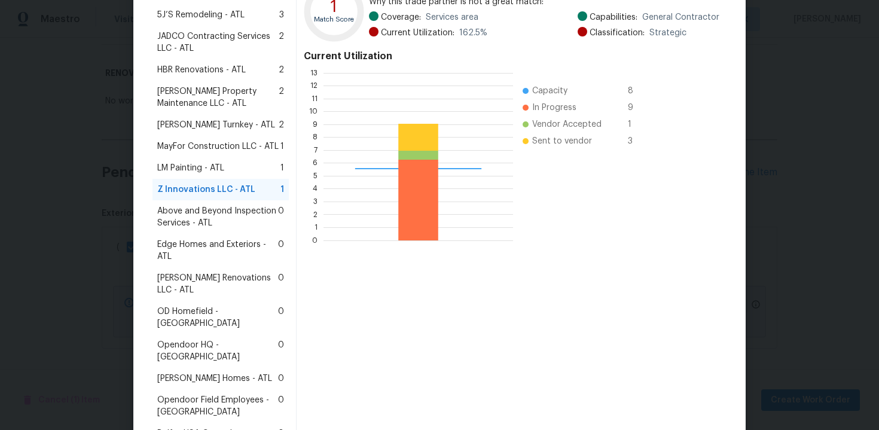
scroll to position [293, 0]
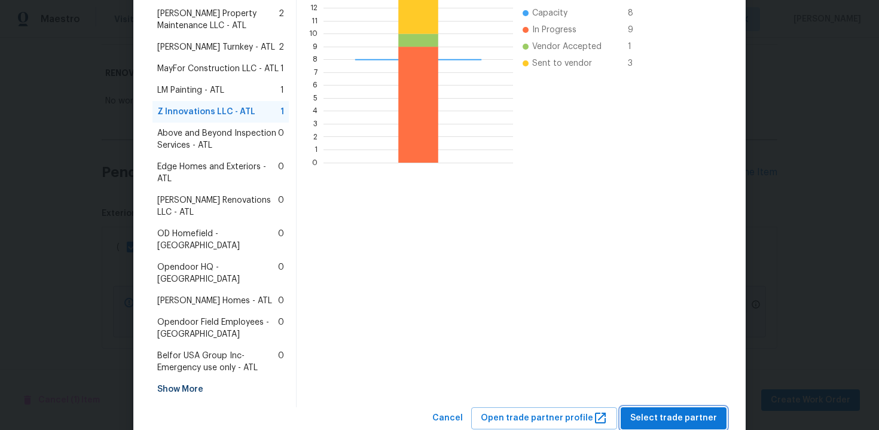
click at [665, 411] on span "Select trade partner" at bounding box center [673, 418] width 87 height 15
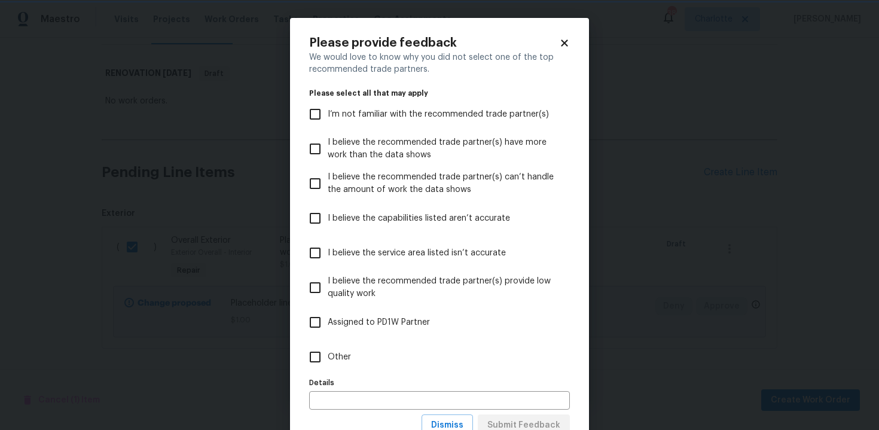
scroll to position [44, 0]
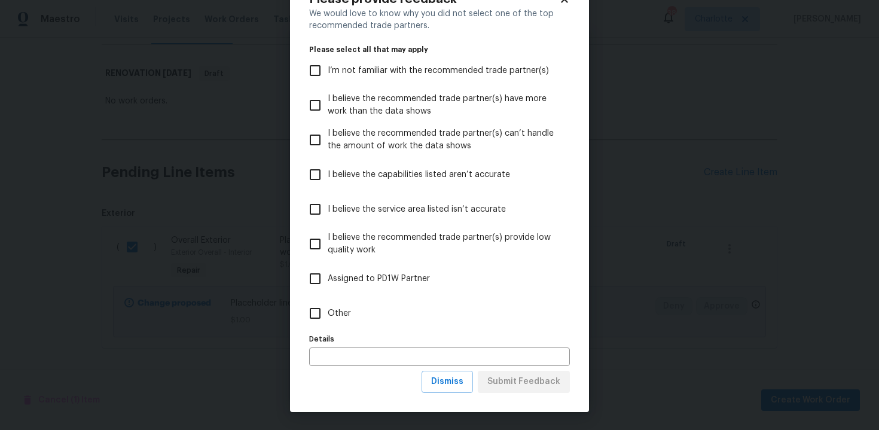
click at [330, 309] on span "Other" at bounding box center [339, 313] width 23 height 13
click at [328, 309] on input "Other" at bounding box center [315, 313] width 25 height 25
checkbox input "true"
click at [353, 352] on input "text" at bounding box center [439, 357] width 261 height 19
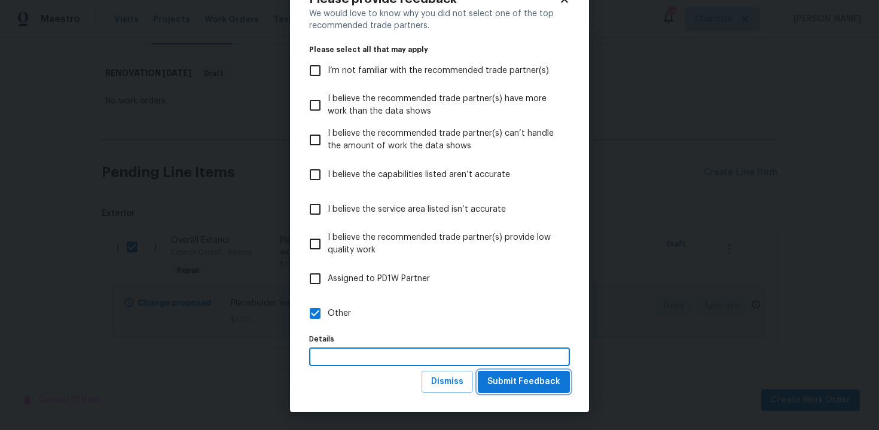
click at [502, 386] on span "Submit Feedback" at bounding box center [523, 381] width 73 height 15
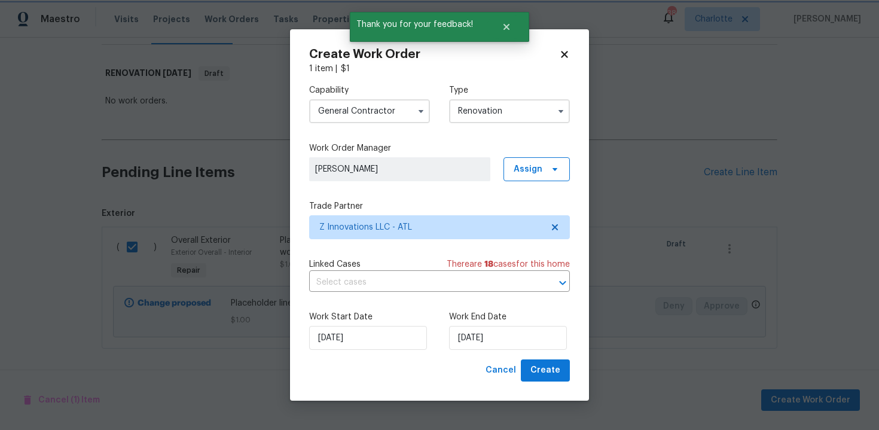
scroll to position [0, 0]
click at [519, 342] on input "[DATE]" at bounding box center [508, 338] width 118 height 24
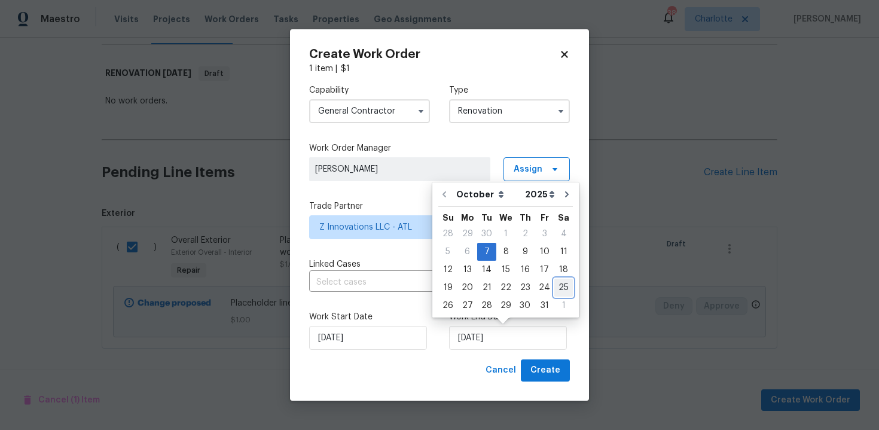
click at [556, 287] on div "25" at bounding box center [563, 287] width 19 height 17
type input "[DATE]"
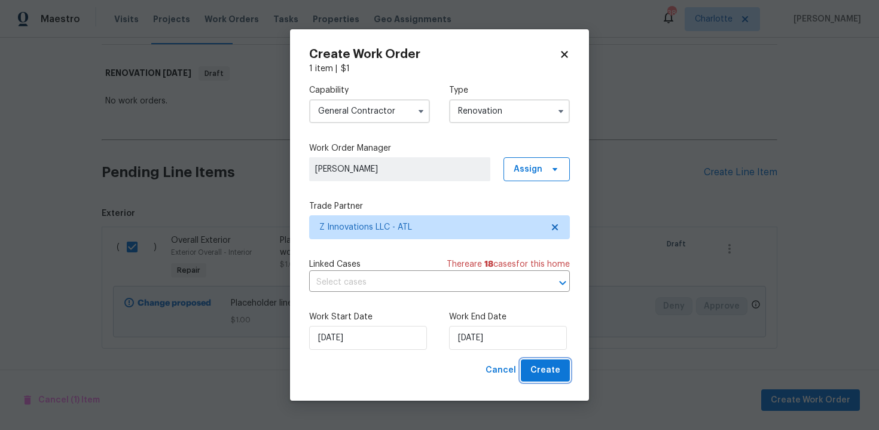
click at [547, 376] on span "Create" at bounding box center [546, 370] width 30 height 15
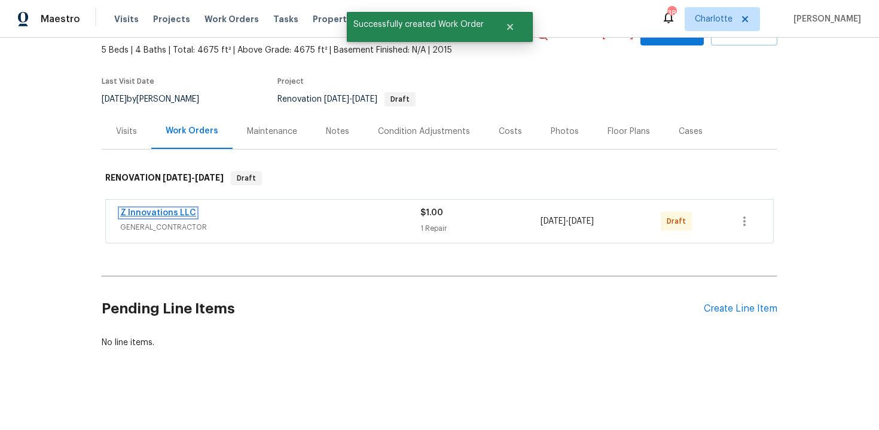
click at [179, 212] on link "Z Innovations LLC" at bounding box center [158, 213] width 76 height 8
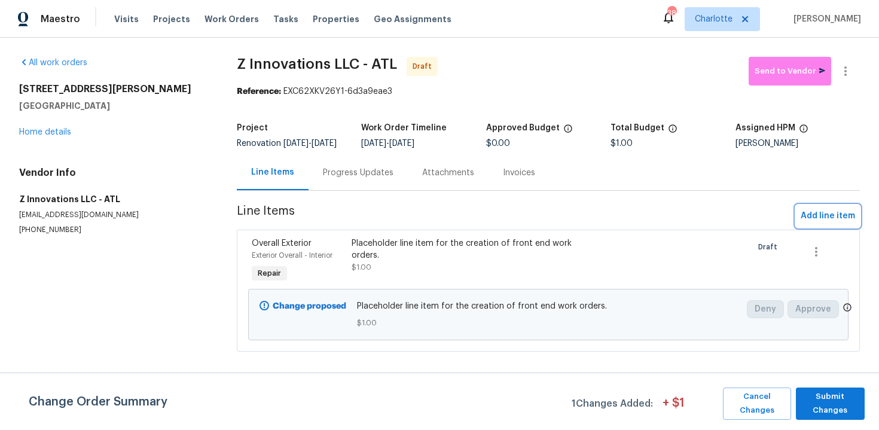
click at [817, 227] on button "Add line item" at bounding box center [828, 216] width 64 height 22
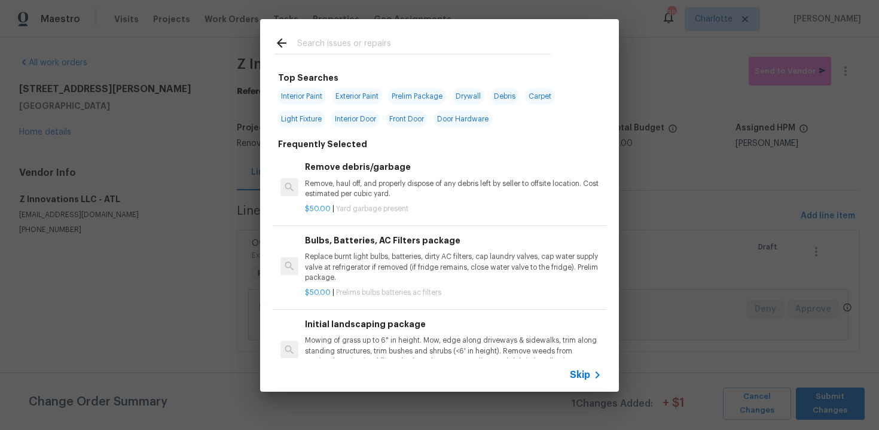
click at [575, 368] on div "Skip" at bounding box center [587, 375] width 35 height 14
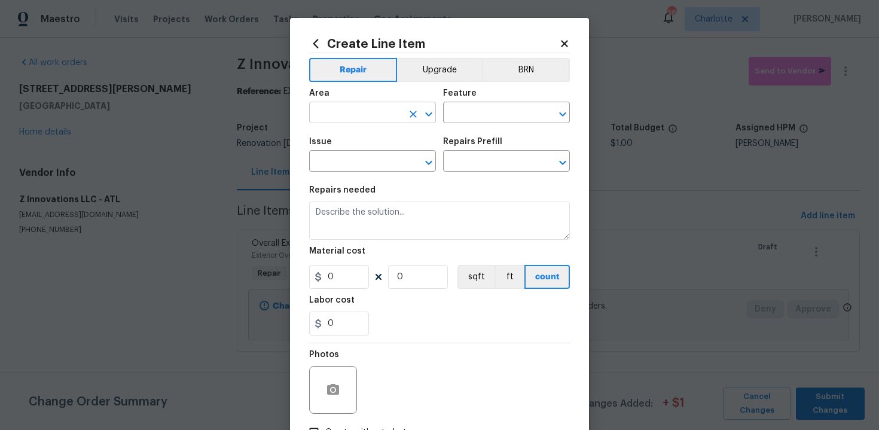
click at [356, 117] on input "text" at bounding box center [355, 114] width 93 height 19
click at [366, 159] on li "Exterior Overall" at bounding box center [372, 161] width 127 height 20
type input "Exterior Overall"
click at [474, 117] on input "text" at bounding box center [489, 114] width 93 height 19
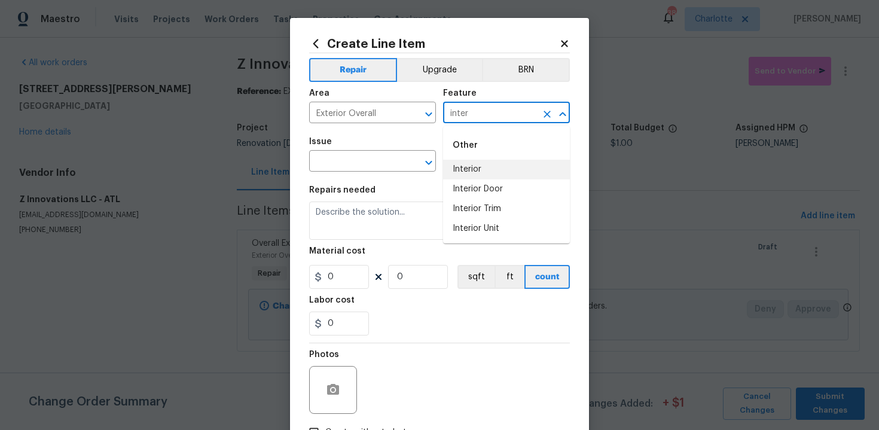
click at [486, 167] on li "Interior" at bounding box center [506, 170] width 127 height 20
type input "Interior"
click at [385, 160] on input "text" at bounding box center [355, 162] width 93 height 19
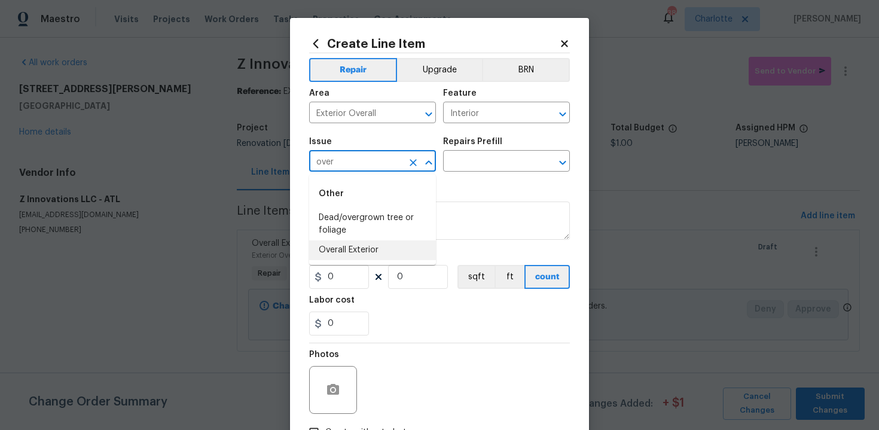
click at [376, 242] on li "Overall Exterior" at bounding box center [372, 250] width 127 height 20
type input "Overall Exterior"
click at [473, 167] on input "text" at bounding box center [489, 162] width 93 height 19
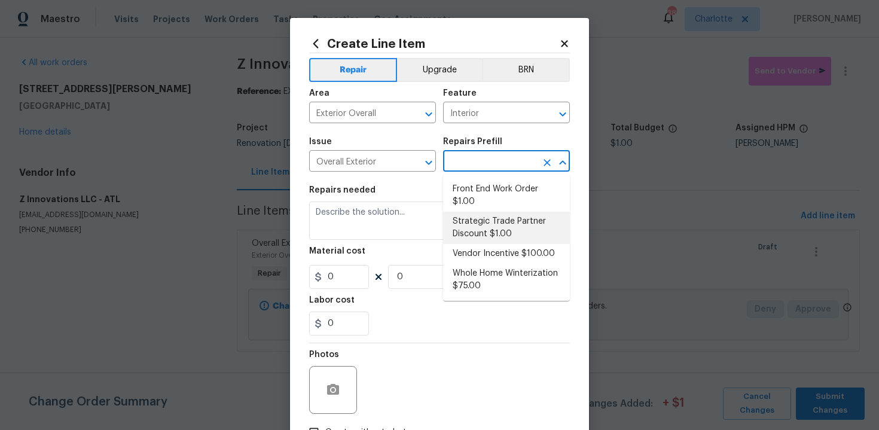
click at [481, 223] on li "Strategic Trade Partner Discount $1.00" at bounding box center [506, 228] width 127 height 32
type input "Strategic Trade Partner Discount $1.00"
type textarea "Calculate and apply 5% STPP discount to the total of the work order as a negati…"
type input "1"
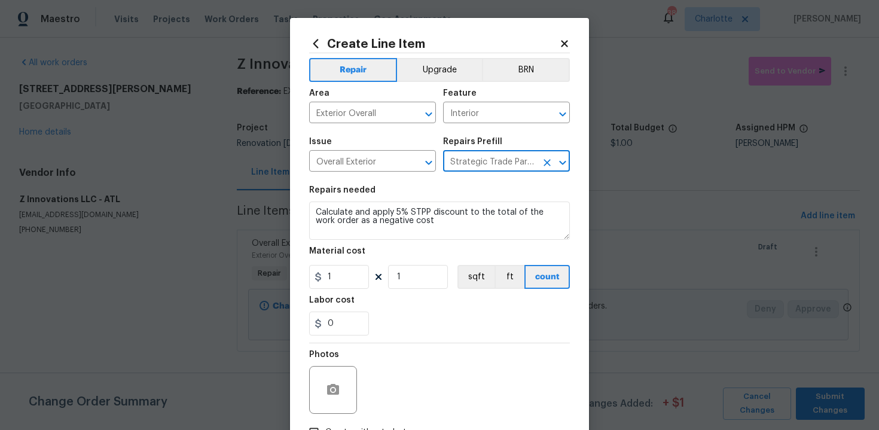
scroll to position [86, 0]
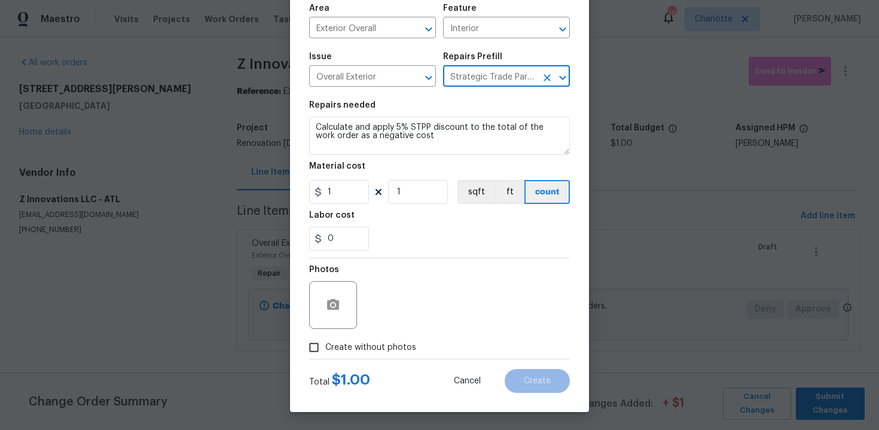
click at [377, 348] on span "Create without photos" at bounding box center [370, 348] width 91 height 13
click at [325, 348] on input "Create without photos" at bounding box center [314, 347] width 23 height 23
checkbox input "true"
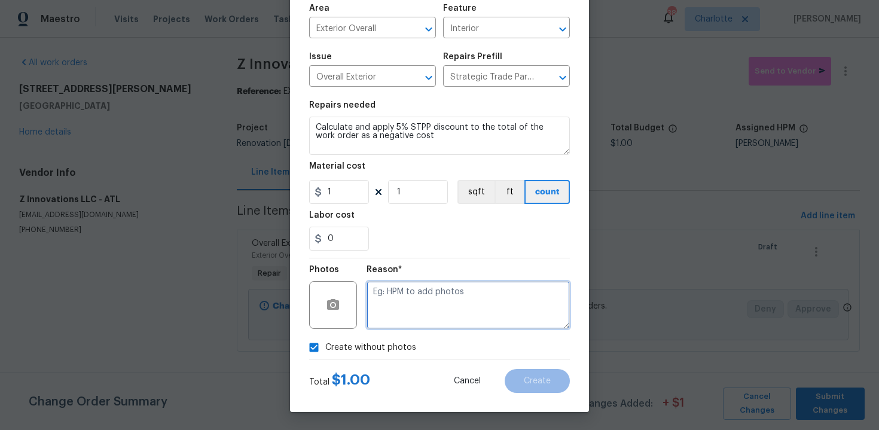
click at [440, 292] on textarea at bounding box center [468, 305] width 203 height 48
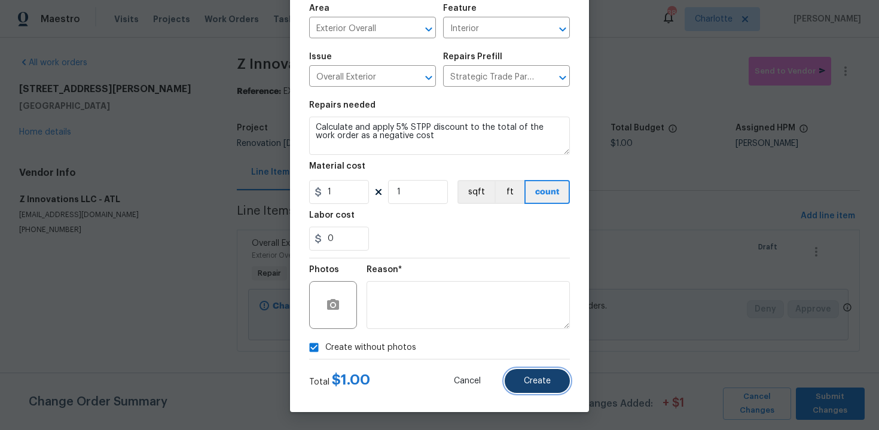
click at [535, 375] on button "Create" at bounding box center [537, 381] width 65 height 24
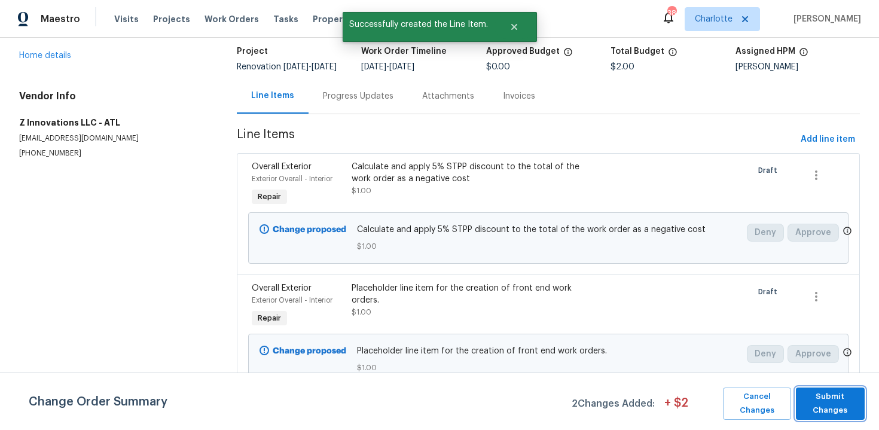
click at [827, 392] on span "Submit Changes" at bounding box center [830, 404] width 57 height 28
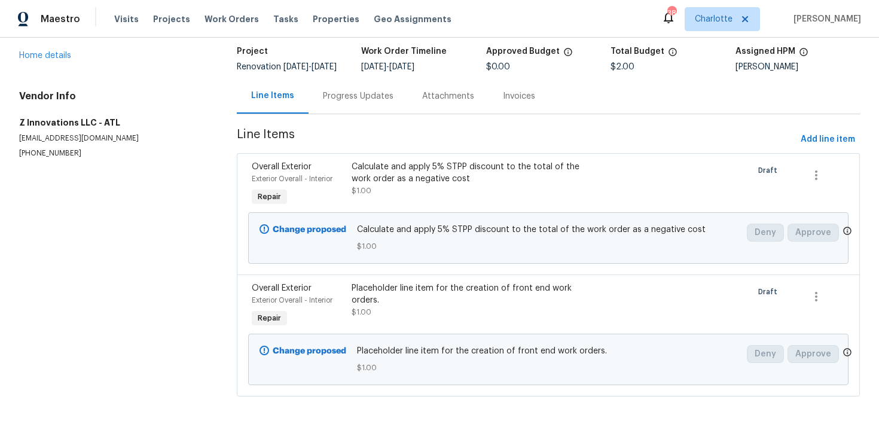
scroll to position [0, 0]
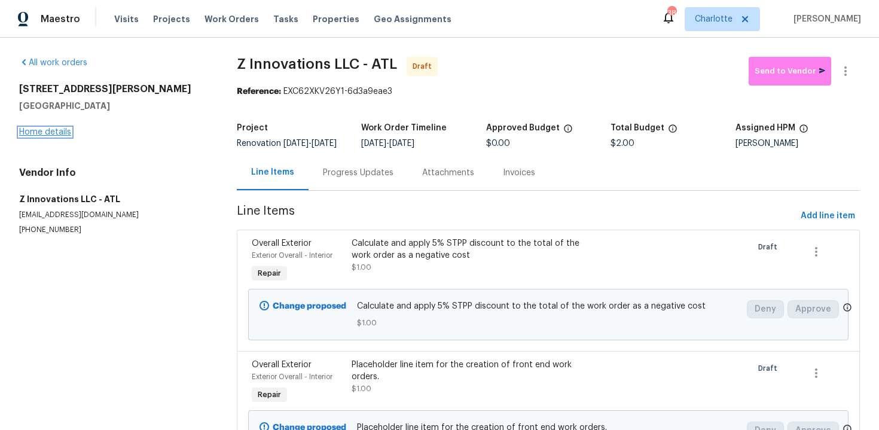
click at [66, 136] on link "Home details" at bounding box center [45, 132] width 52 height 8
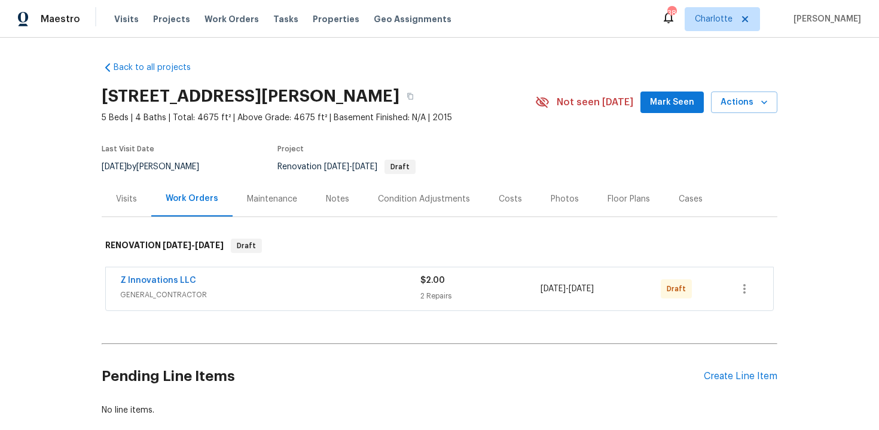
scroll to position [68, 0]
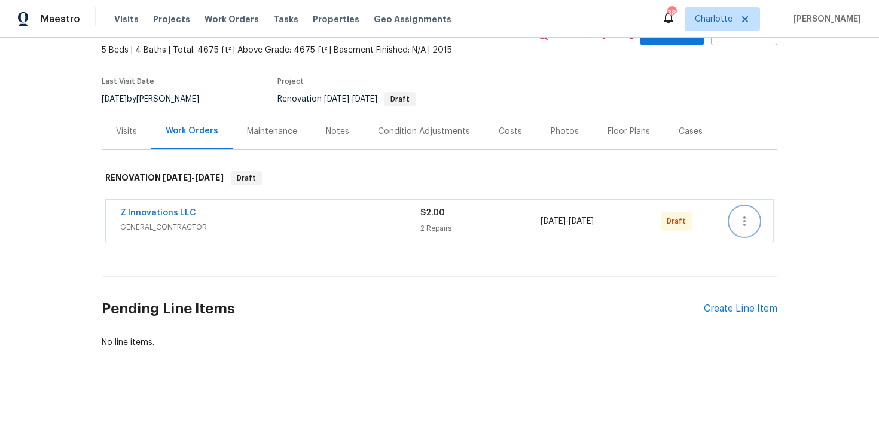
click at [741, 220] on icon "button" at bounding box center [744, 221] width 14 height 14
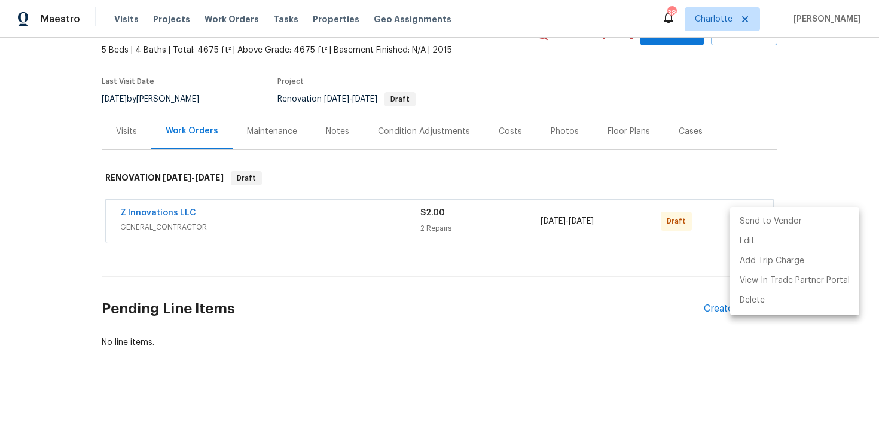
click at [787, 218] on li "Send to Vendor" at bounding box center [794, 222] width 129 height 20
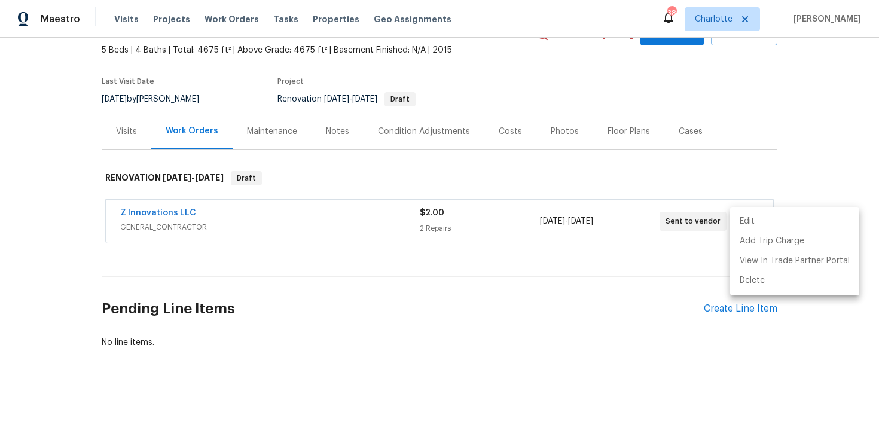
click at [821, 100] on div at bounding box center [439, 215] width 879 height 430
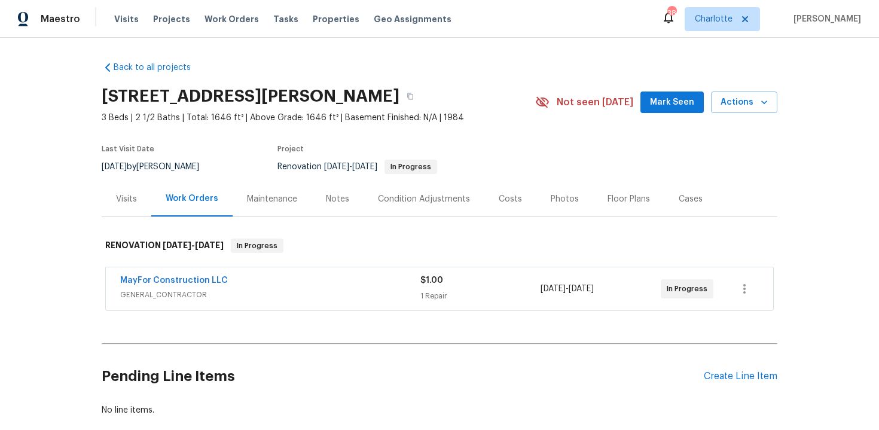
scroll to position [68, 0]
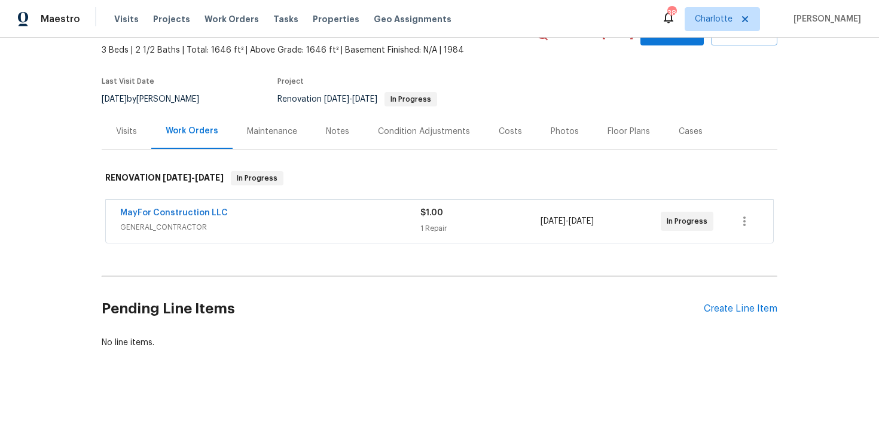
click at [484, 217] on div "$1.00" at bounding box center [480, 213] width 120 height 12
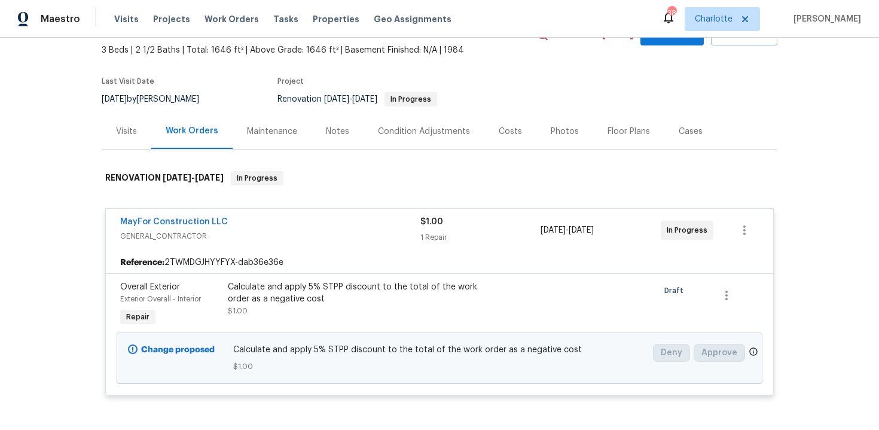
click at [483, 226] on div "$1.00" at bounding box center [480, 222] width 120 height 12
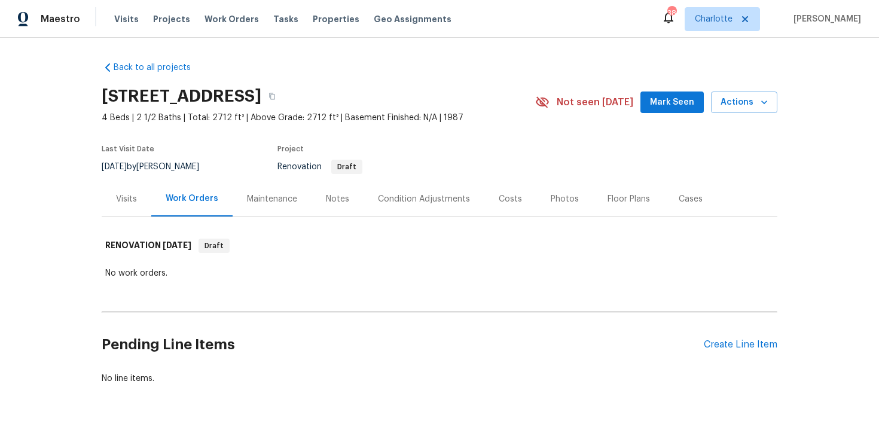
scroll to position [36, 0]
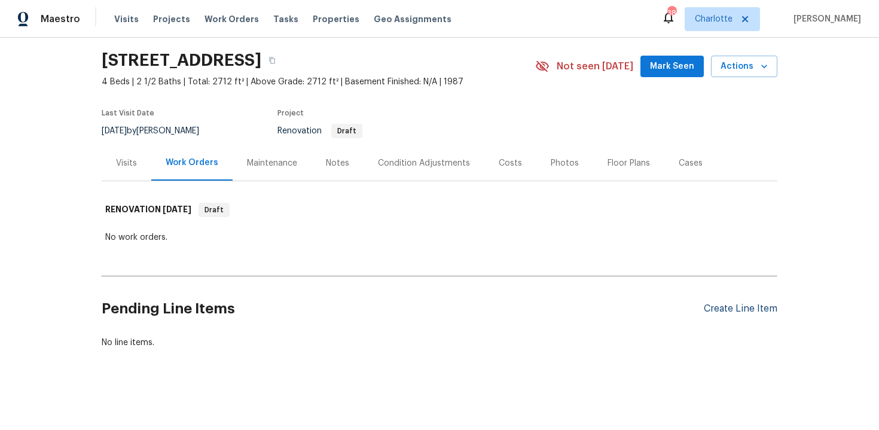
click at [738, 310] on div "Create Line Item" at bounding box center [741, 308] width 74 height 11
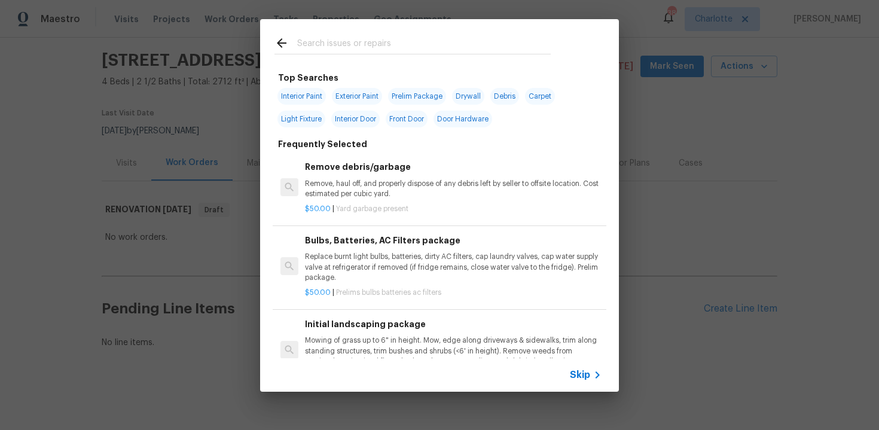
click at [577, 376] on span "Skip" at bounding box center [580, 375] width 20 height 12
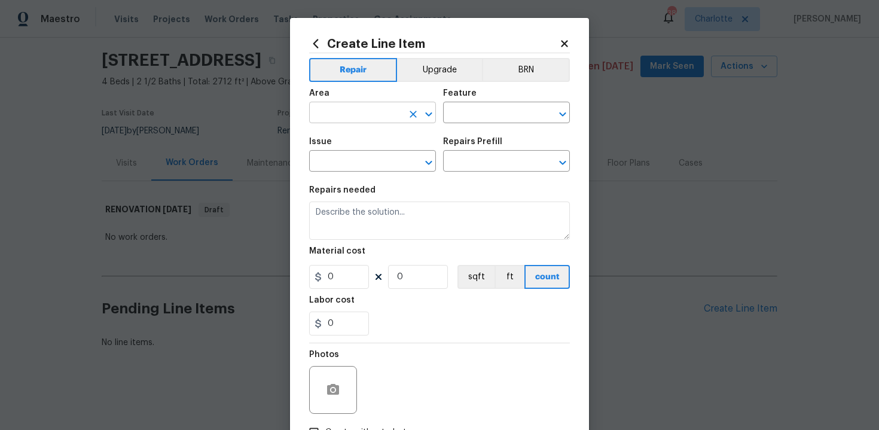
click at [353, 109] on input "text" at bounding box center [355, 114] width 93 height 19
click at [355, 160] on li "Exterior Overall" at bounding box center [372, 161] width 127 height 20
type input "Exterior Overall"
click at [483, 112] on input "text" at bounding box center [489, 114] width 93 height 19
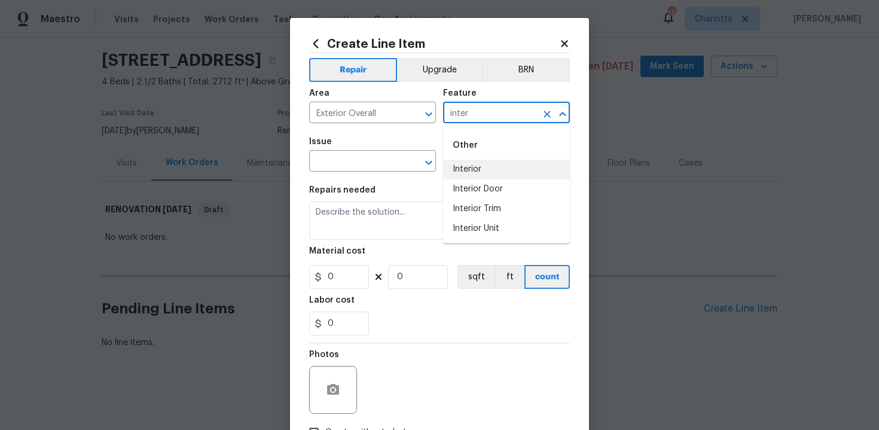
click at [484, 167] on li "Interior" at bounding box center [506, 170] width 127 height 20
type input "Interior"
click at [375, 166] on input "text" at bounding box center [355, 162] width 93 height 19
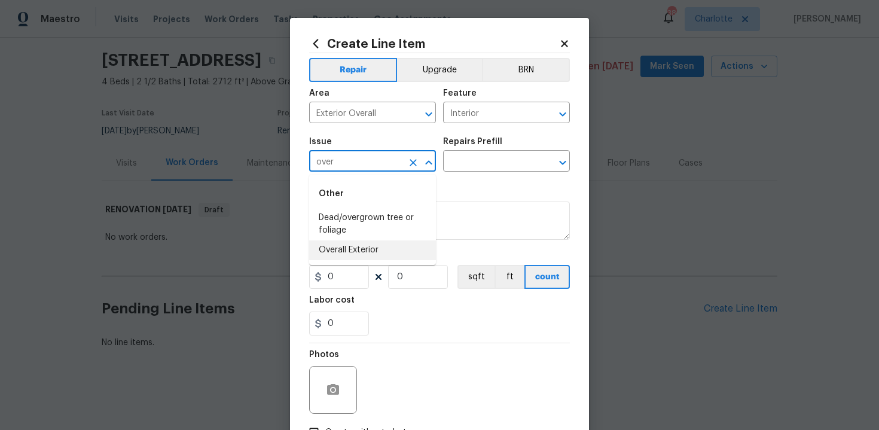
click at [370, 247] on li "Overall Exterior" at bounding box center [372, 250] width 127 height 20
type input "Overall Exterior"
click at [495, 156] on input "text" at bounding box center [489, 162] width 93 height 19
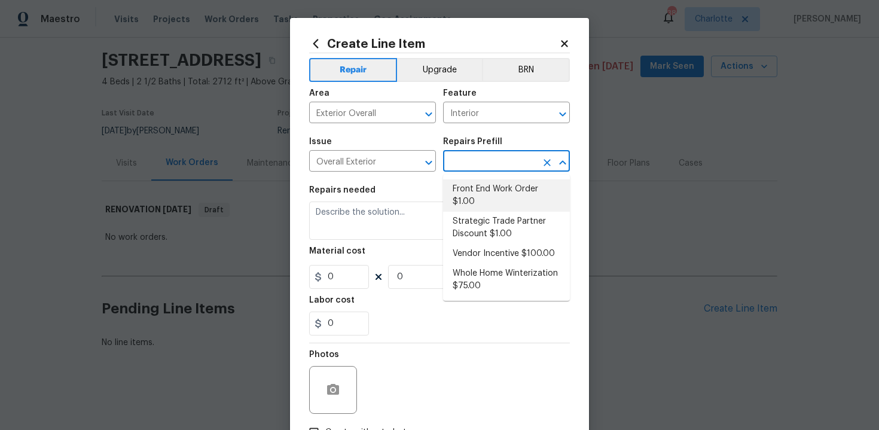
click at [490, 208] on li "Front End Work Order $1.00" at bounding box center [506, 195] width 127 height 32
type input "Front End Work Order $1.00"
type textarea "Placeholder line item for the creation of front end work orders."
type input "1"
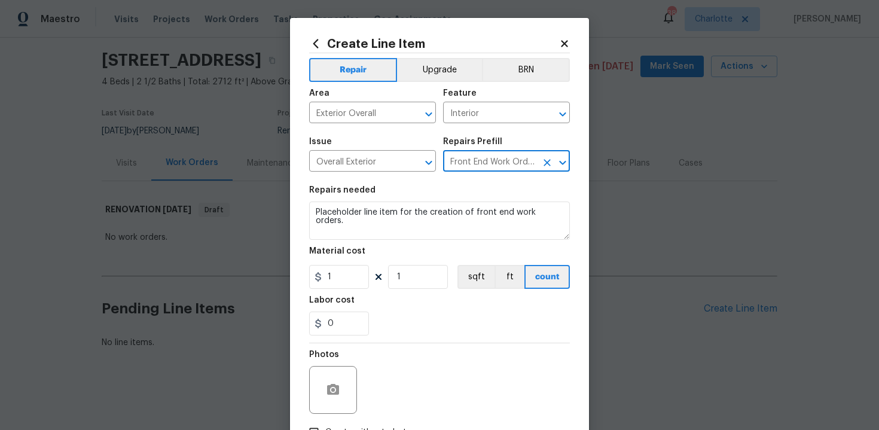
scroll to position [86, 0]
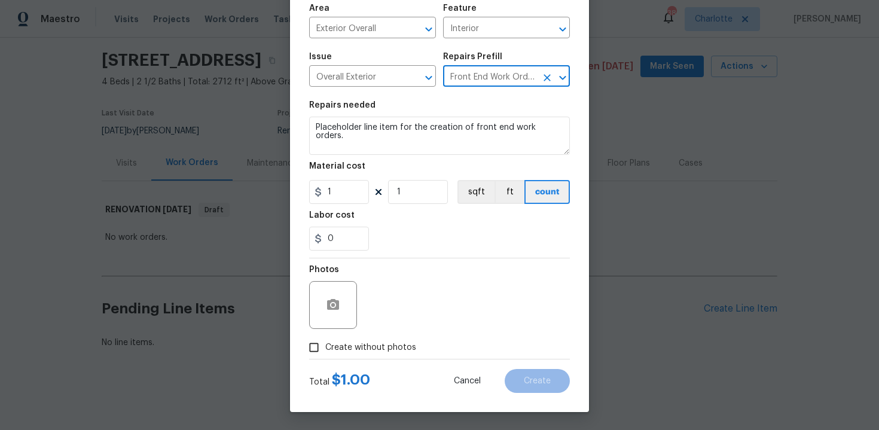
click at [382, 339] on label "Create without photos" at bounding box center [360, 347] width 114 height 23
click at [325, 339] on input "Create without photos" at bounding box center [314, 347] width 23 height 23
checkbox input "true"
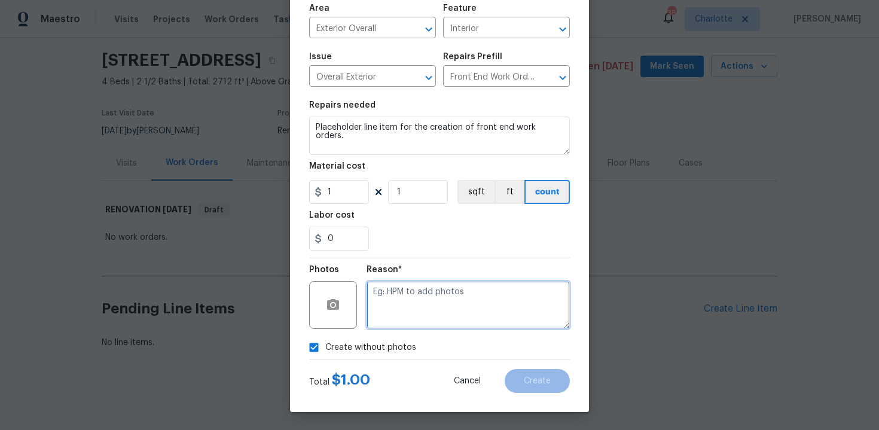
click at [444, 302] on textarea at bounding box center [468, 305] width 203 height 48
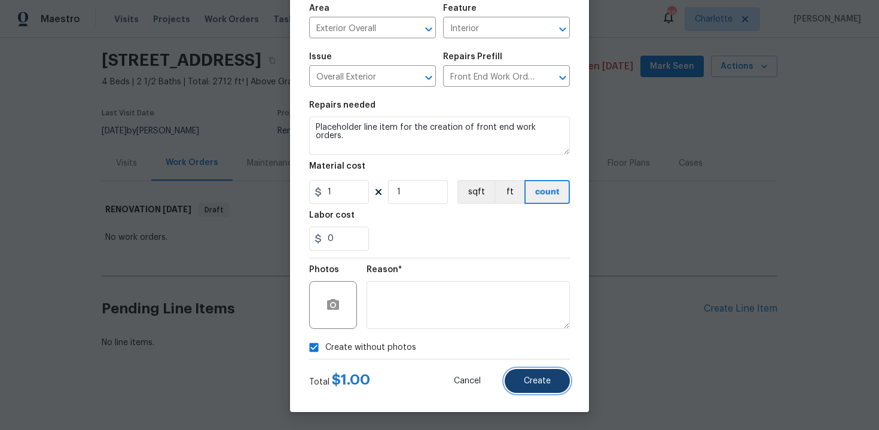
click at [548, 392] on button "Create" at bounding box center [537, 381] width 65 height 24
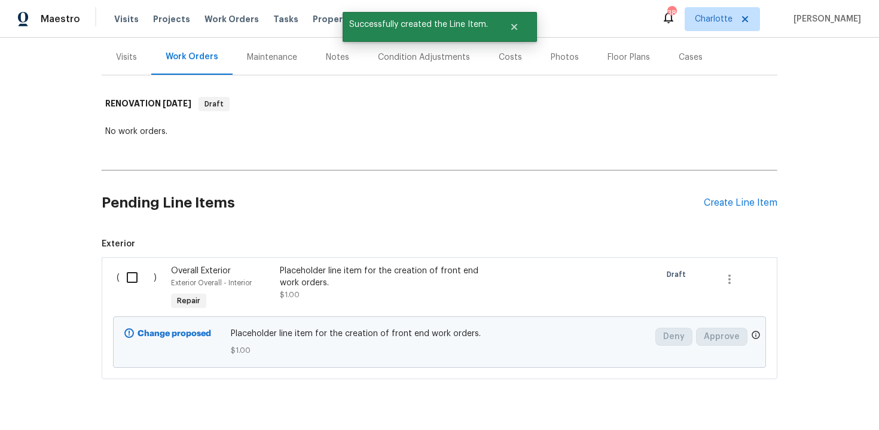
scroll to position [172, 0]
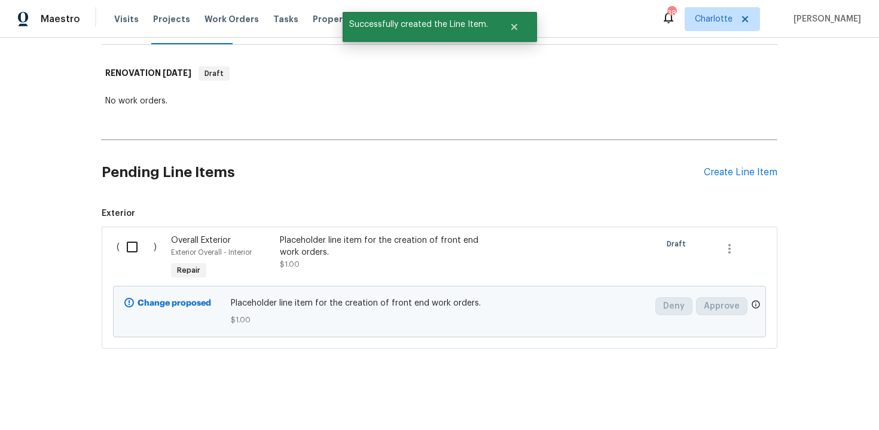
click at [135, 247] on input "checkbox" at bounding box center [137, 246] width 34 height 25
checkbox input "true"
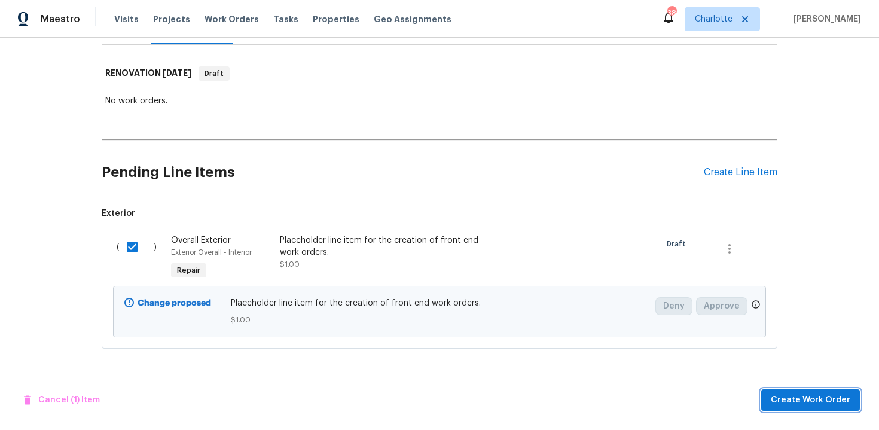
click at [793, 394] on span "Create Work Order" at bounding box center [811, 400] width 80 height 15
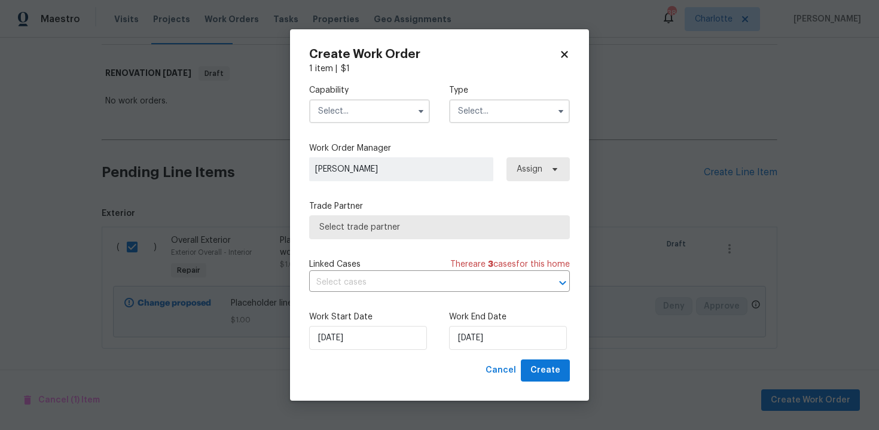
click at [397, 114] on input "text" at bounding box center [369, 111] width 121 height 24
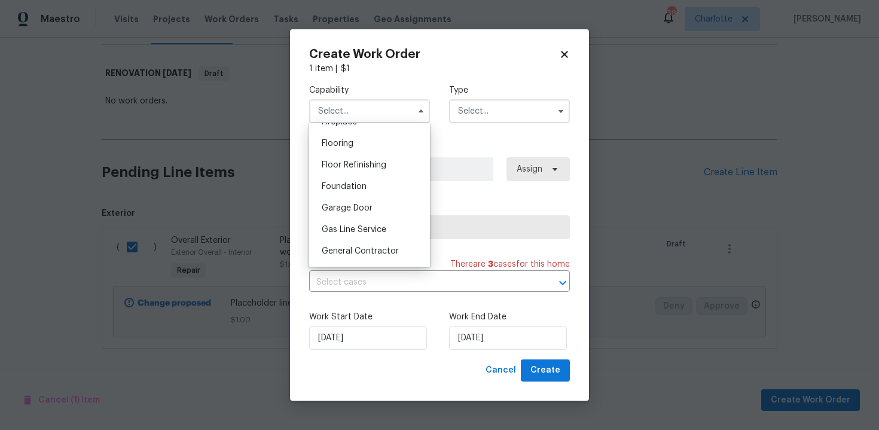
scroll to position [477, 0]
click at [352, 232] on span "General Contractor" at bounding box center [360, 231] width 77 height 8
type input "General Contractor"
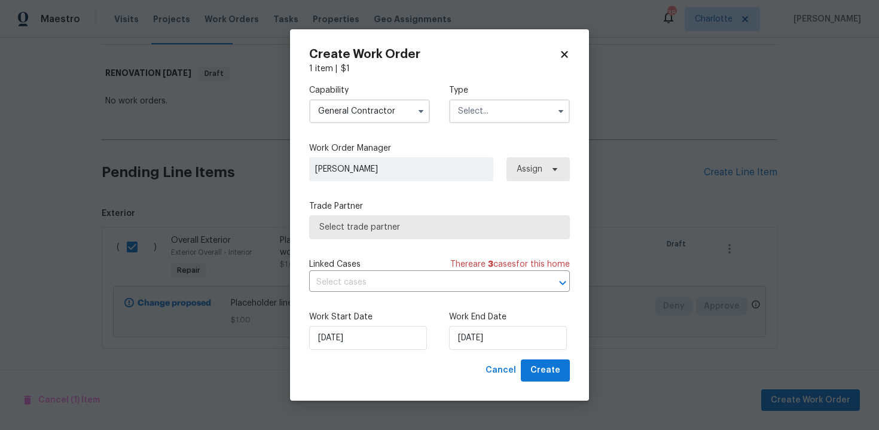
click at [525, 108] on input "text" at bounding box center [509, 111] width 121 height 24
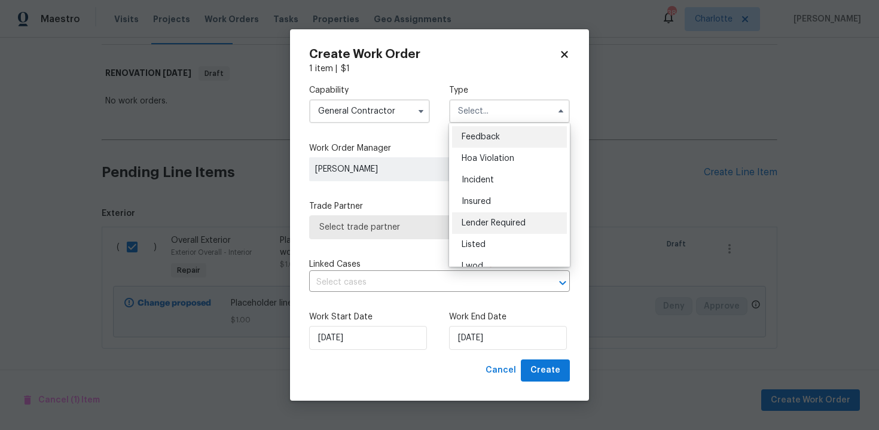
scroll to position [142, 0]
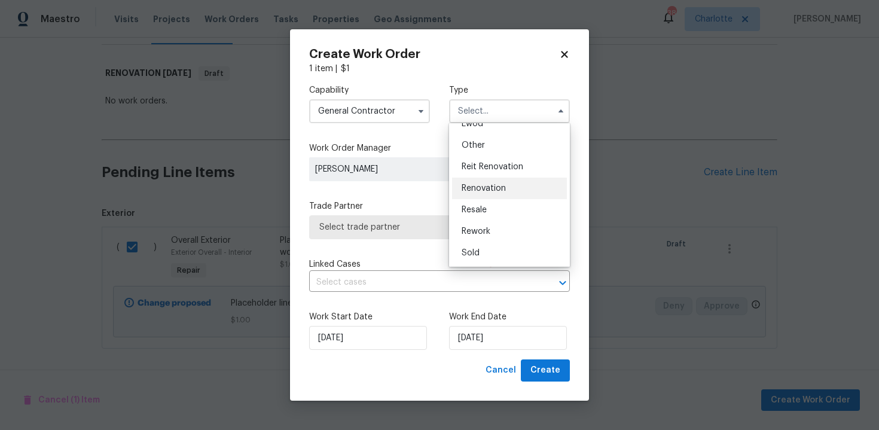
click at [499, 185] on span "Renovation" at bounding box center [484, 188] width 44 height 8
type input "Renovation"
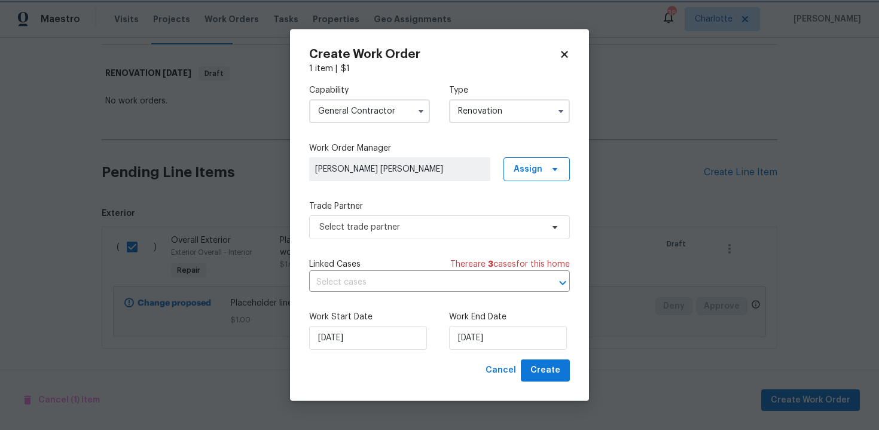
scroll to position [0, 0]
click at [438, 229] on span "Select trade partner" at bounding box center [430, 227] width 223 height 12
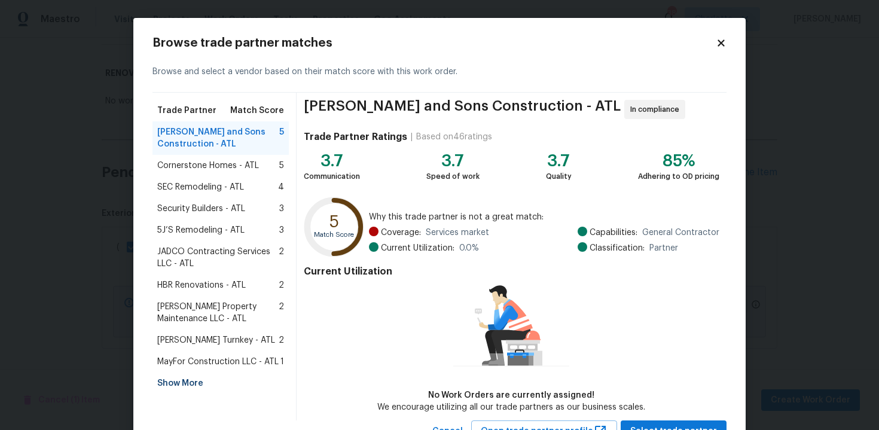
click at [188, 363] on span "MayFor Construction LLC - ATL" at bounding box center [217, 362] width 121 height 12
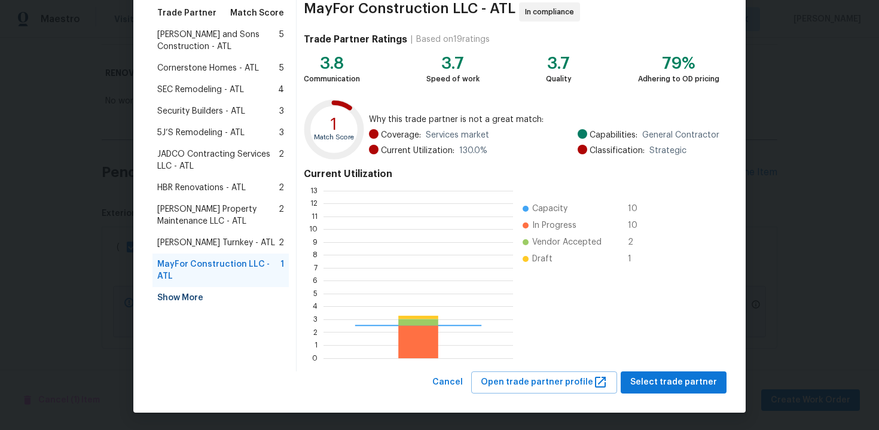
scroll to position [167, 190]
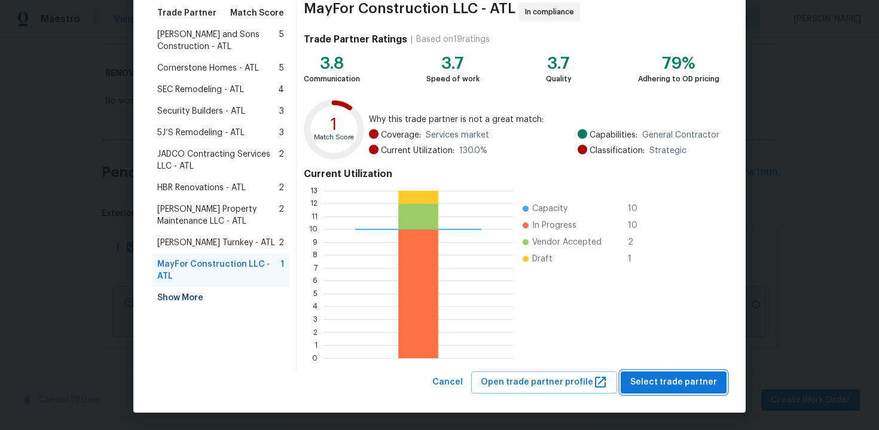
click at [676, 380] on span "Select trade partner" at bounding box center [673, 382] width 87 height 15
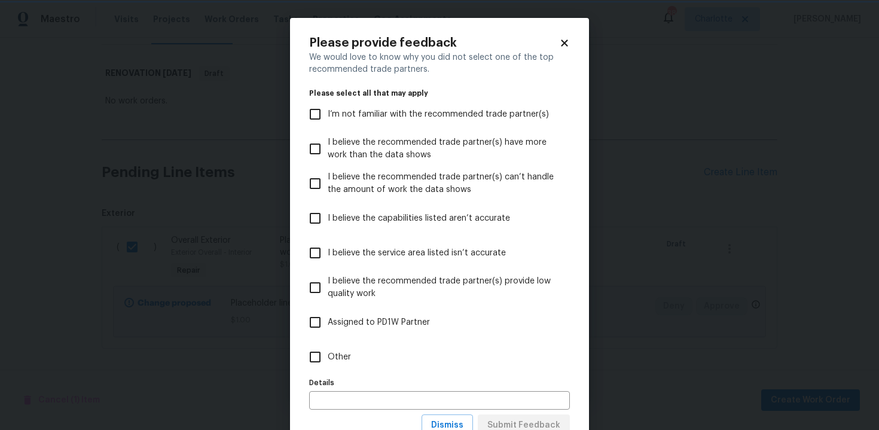
scroll to position [44, 0]
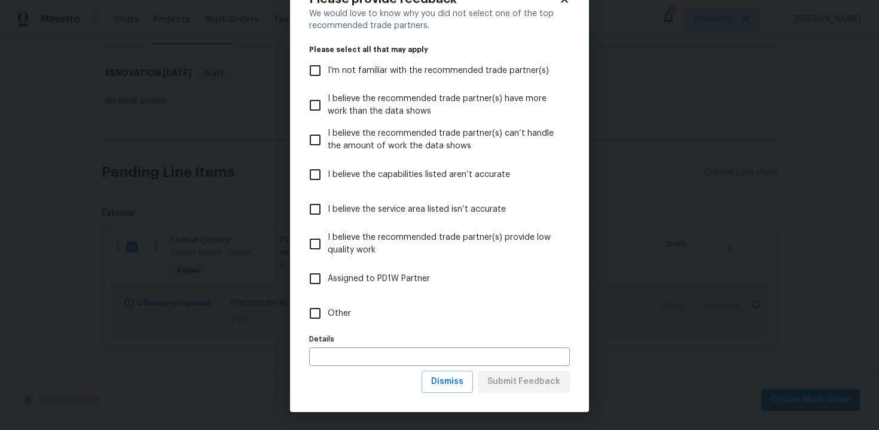
click at [345, 315] on span "Other" at bounding box center [339, 313] width 23 height 13
click at [328, 315] on input "Other" at bounding box center [315, 313] width 25 height 25
checkbox input "true"
click at [346, 358] on input "text" at bounding box center [439, 357] width 261 height 19
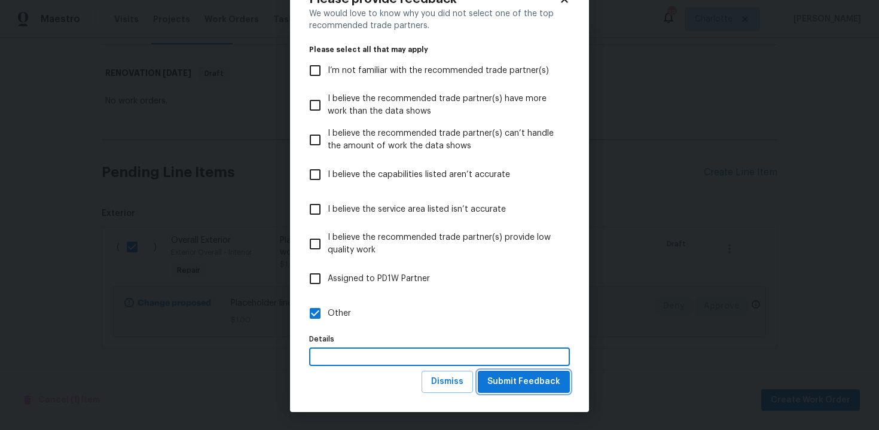
click at [511, 373] on button "Submit Feedback" at bounding box center [524, 382] width 92 height 22
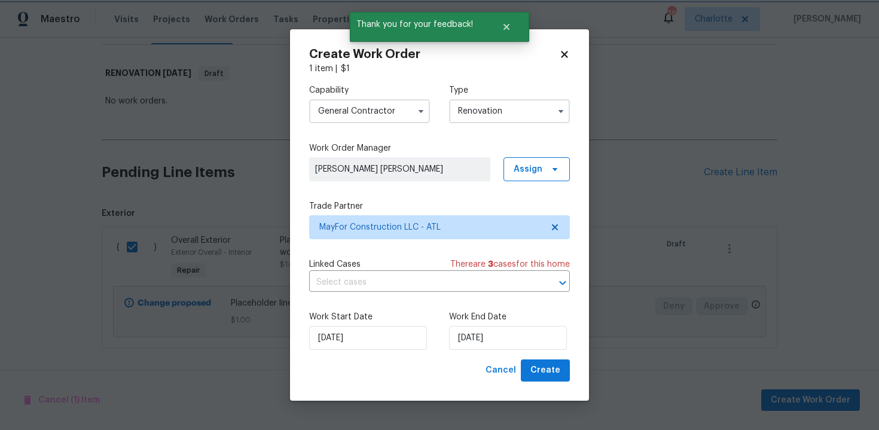
scroll to position [0, 0]
click at [517, 331] on input "08/10/2025" at bounding box center [508, 338] width 118 height 24
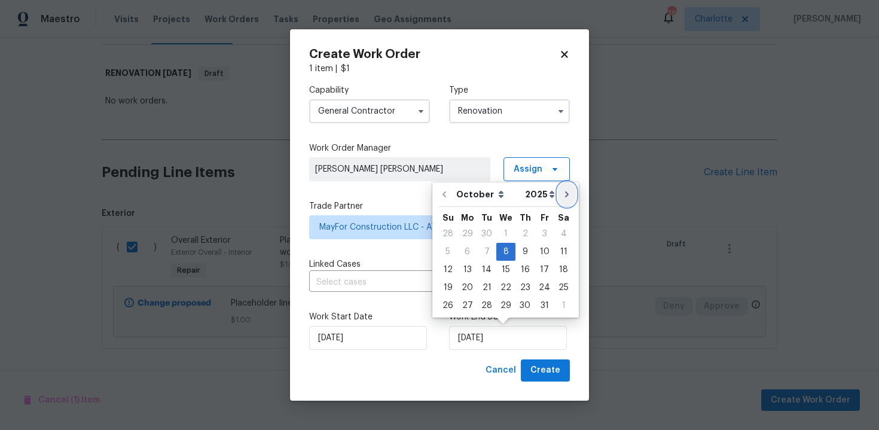
click at [564, 194] on icon "Go to next month" at bounding box center [567, 195] width 10 height 10
type input "08/11/2025"
select select "10"
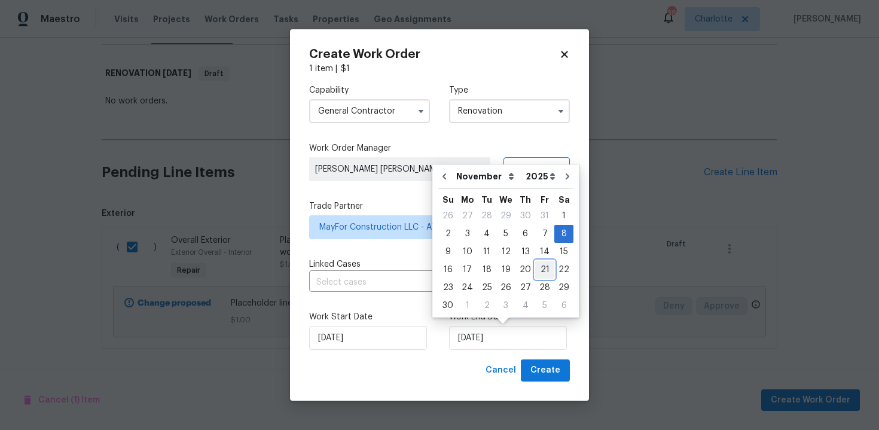
click at [538, 266] on div "21" at bounding box center [544, 269] width 19 height 17
type input "21/11/2025"
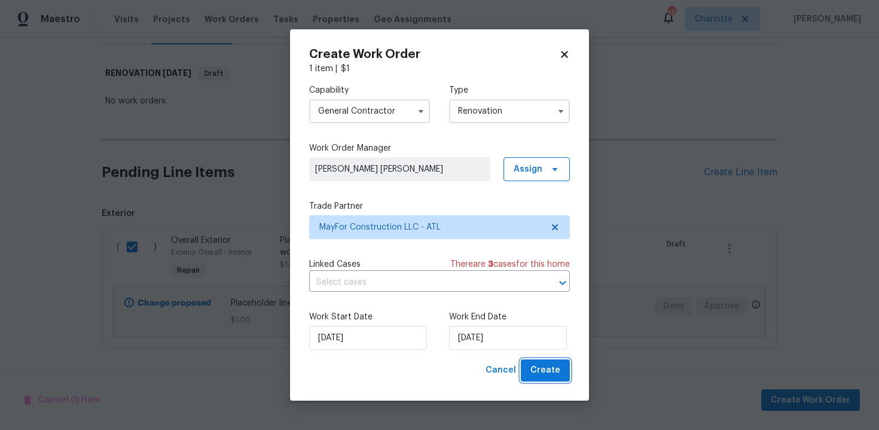
click at [541, 367] on span "Create" at bounding box center [546, 370] width 30 height 15
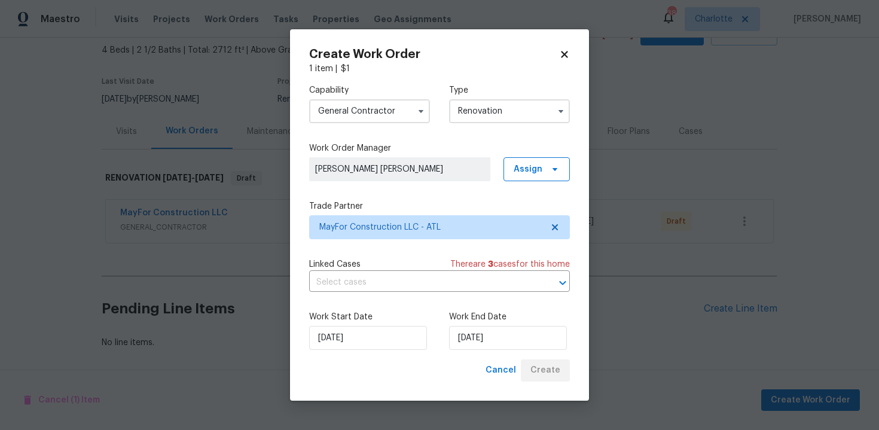
scroll to position [68, 0]
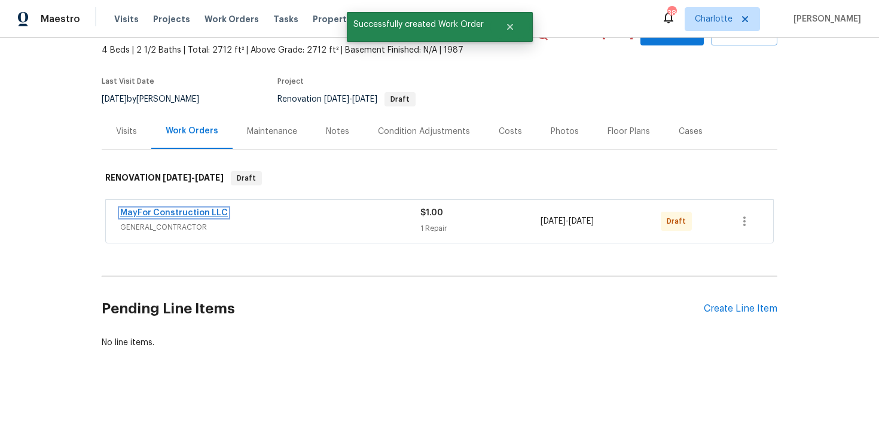
click at [158, 214] on link "MayFor Construction LLC" at bounding box center [174, 213] width 108 height 8
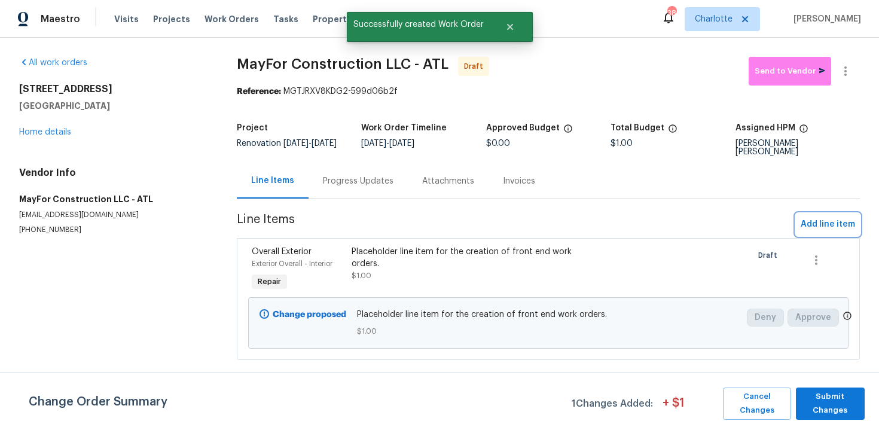
click at [821, 224] on span "Add line item" at bounding box center [828, 224] width 54 height 15
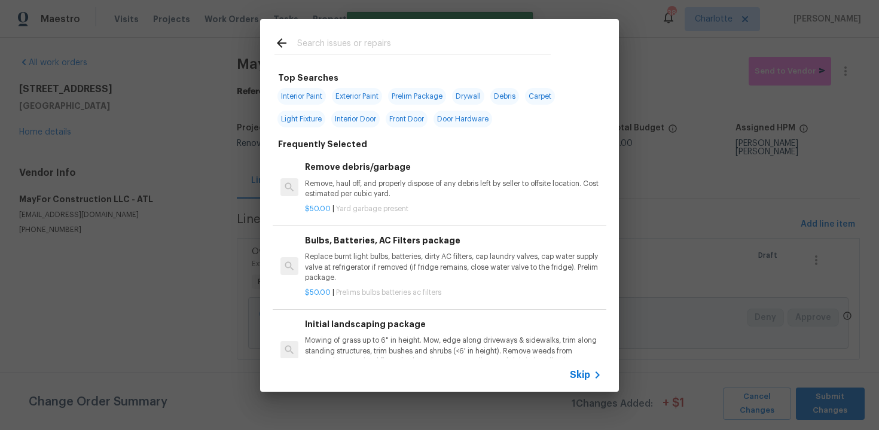
click at [583, 376] on span "Skip" at bounding box center [580, 375] width 20 height 12
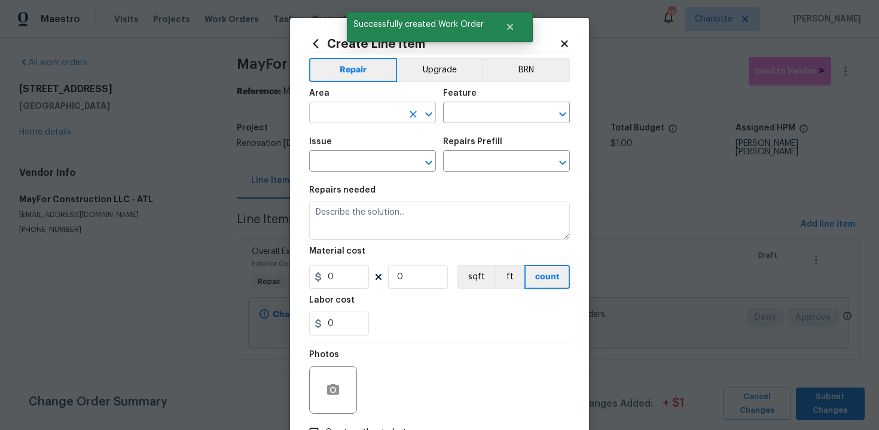
click at [334, 112] on input "text" at bounding box center [355, 114] width 93 height 19
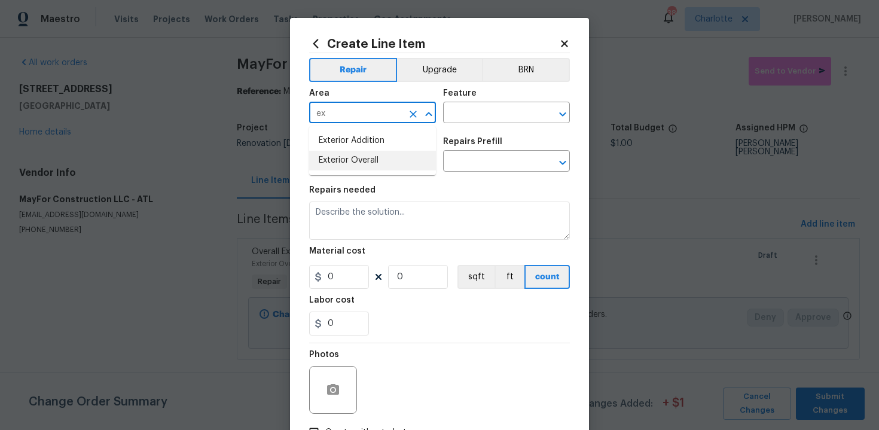
click at [351, 155] on li "Exterior Overall" at bounding box center [372, 161] width 127 height 20
type input "Exterior Overall"
click at [476, 112] on input "text" at bounding box center [489, 114] width 93 height 19
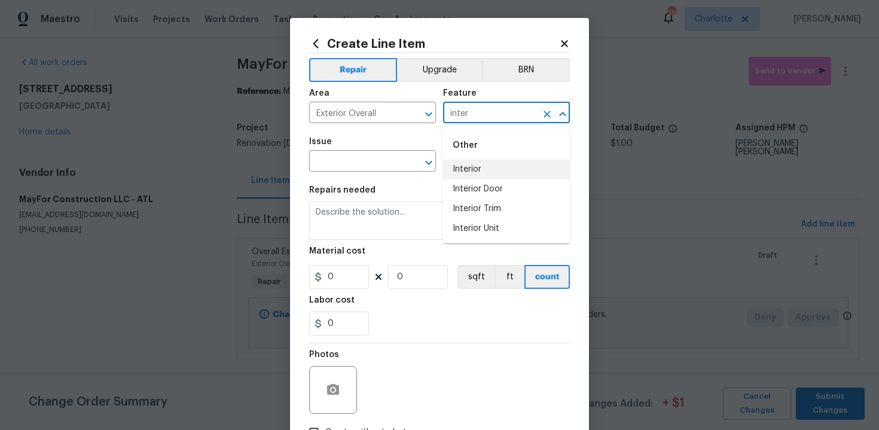
click at [483, 162] on li "Interior" at bounding box center [506, 170] width 127 height 20
type input "Interior"
click at [367, 161] on input "text" at bounding box center [355, 162] width 93 height 19
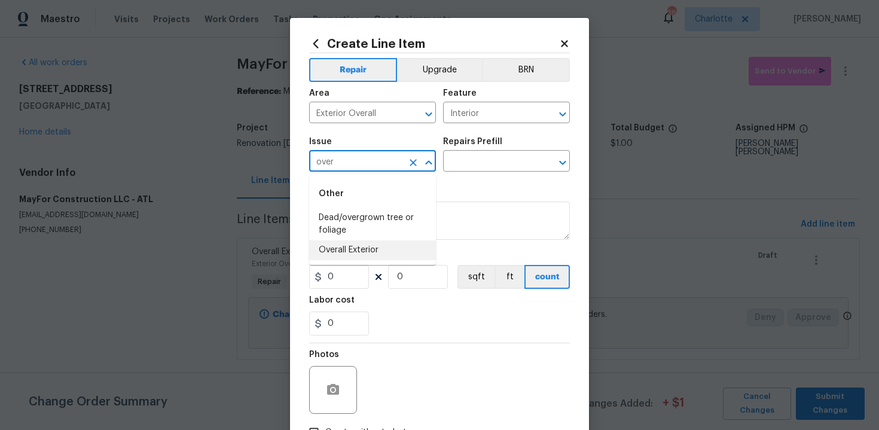
click at [370, 251] on li "Overall Exterior" at bounding box center [372, 250] width 127 height 20
type input "Overall Exterior"
click at [492, 160] on input "text" at bounding box center [489, 162] width 93 height 19
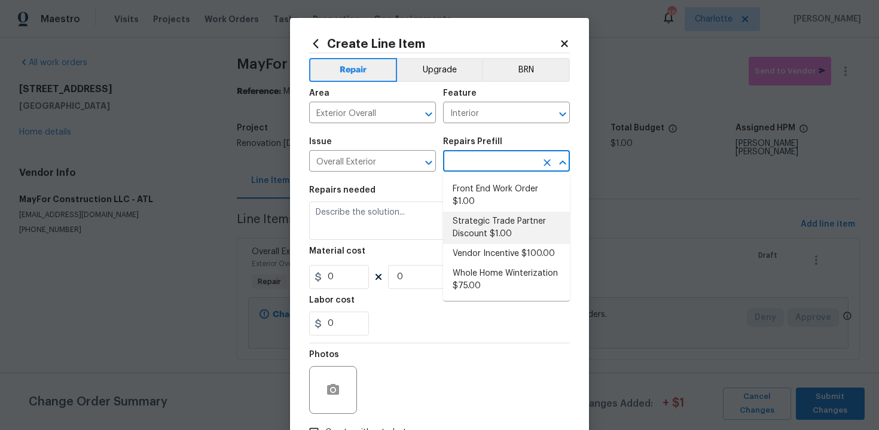
click at [490, 225] on li "Strategic Trade Partner Discount $1.00" at bounding box center [506, 228] width 127 height 32
type input "Strategic Trade Partner Discount $1.00"
type textarea "Calculate and apply 5% STPP discount to the total of the work order as a negati…"
type input "1"
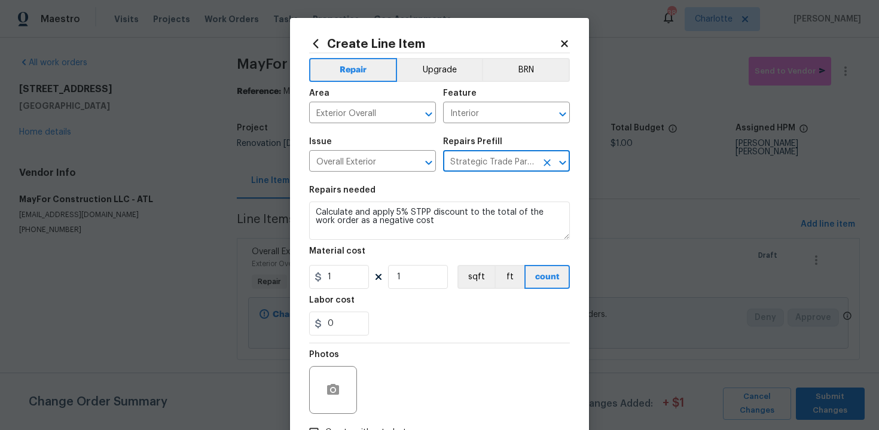
scroll to position [86, 0]
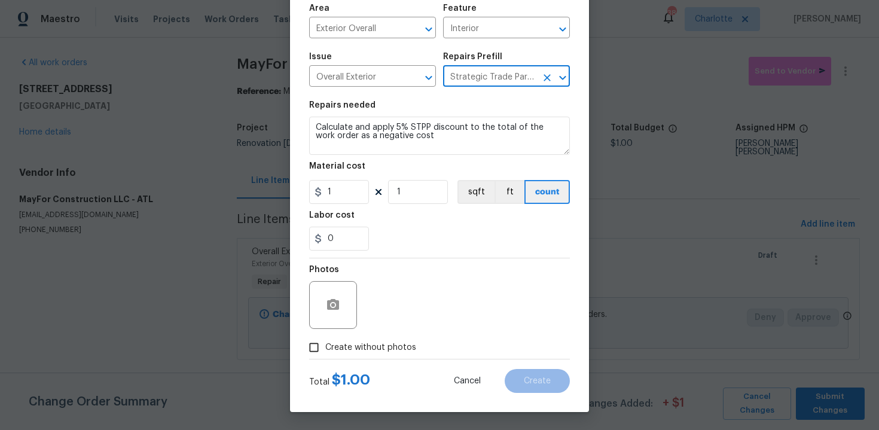
click at [381, 347] on span "Create without photos" at bounding box center [370, 348] width 91 height 13
click at [325, 347] on input "Create without photos" at bounding box center [314, 347] width 23 height 23
checkbox input "true"
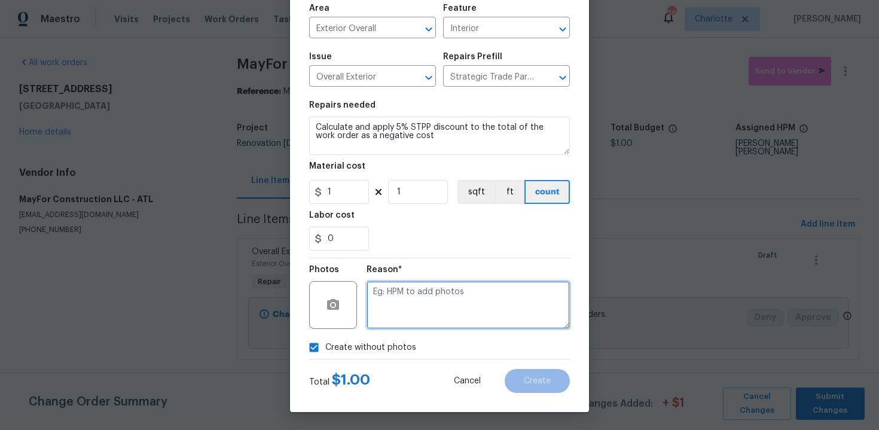
click at [429, 309] on textarea at bounding box center [468, 305] width 203 height 48
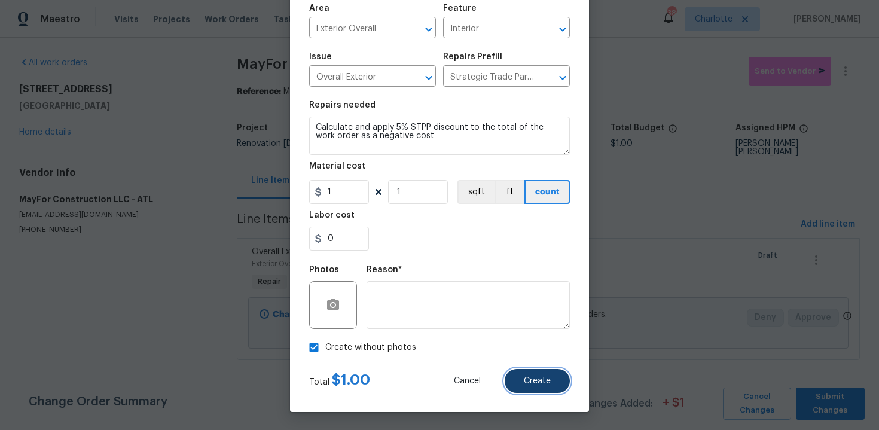
click at [538, 385] on span "Create" at bounding box center [537, 381] width 27 height 9
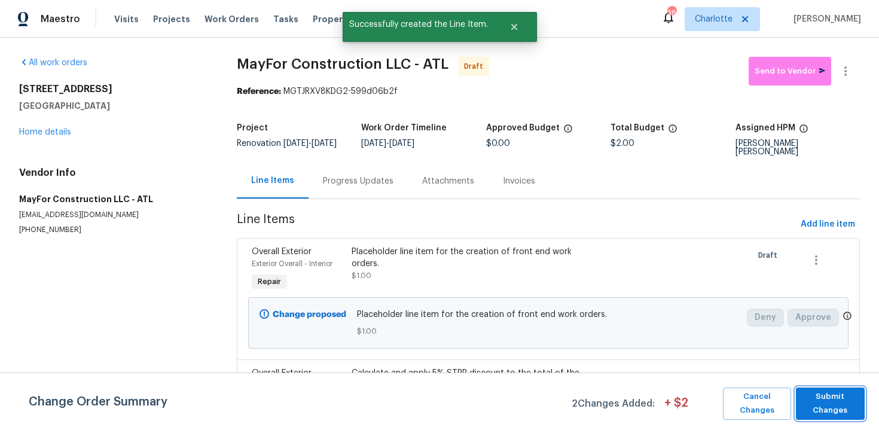
click at [821, 403] on span "Submit Changes" at bounding box center [830, 404] width 57 height 28
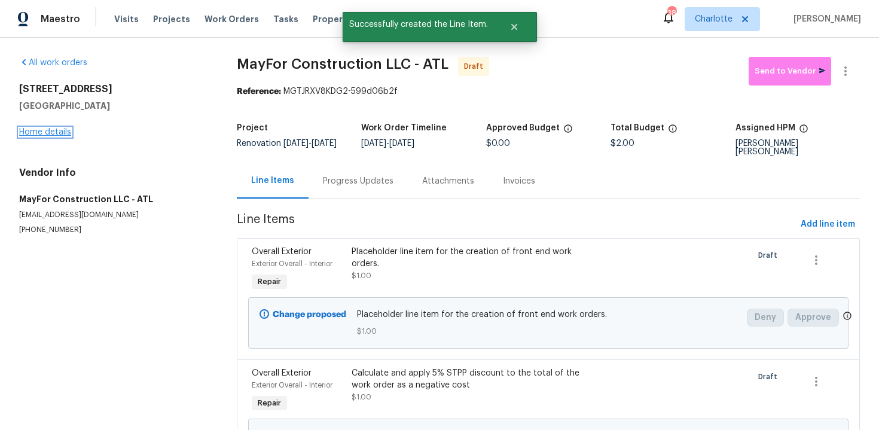
click at [50, 130] on link "Home details" at bounding box center [45, 132] width 52 height 8
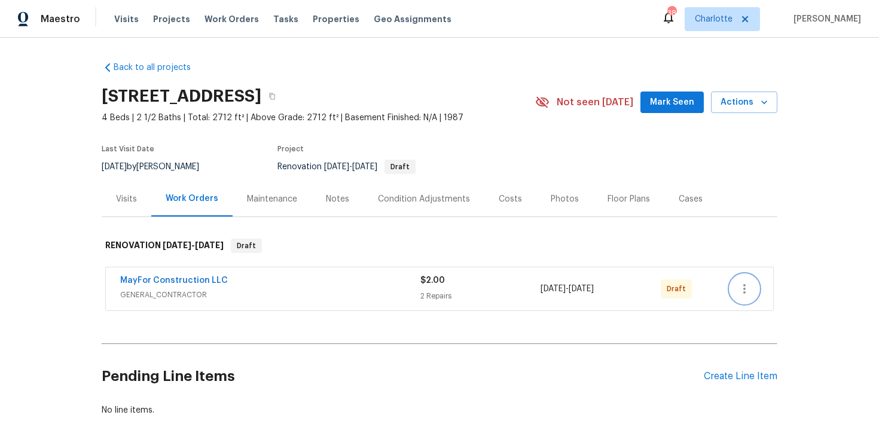
click at [750, 285] on icon "button" at bounding box center [744, 289] width 14 height 14
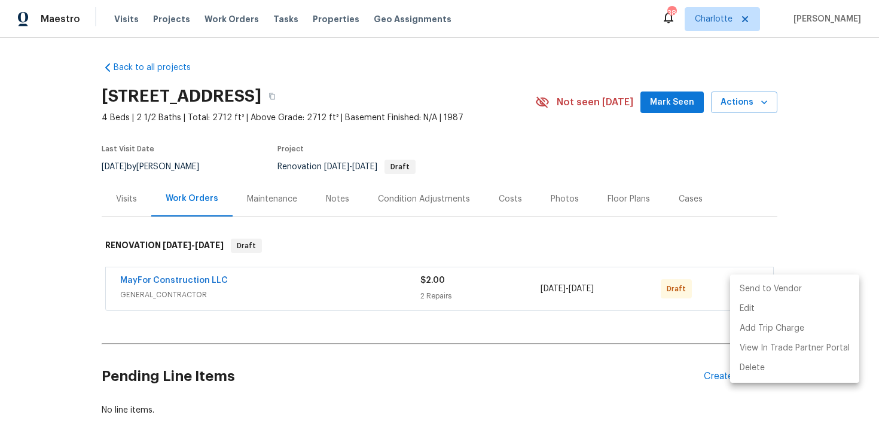
click at [783, 285] on li "Send to Vendor" at bounding box center [794, 289] width 129 height 20
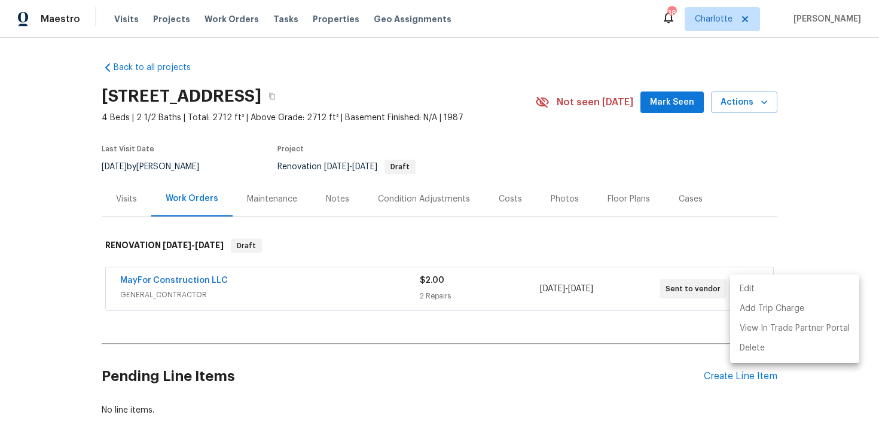
click at [815, 124] on div at bounding box center [439, 215] width 879 height 430
click at [815, 124] on div "Edit Add Trip Charge View In Trade Partner Portal Delete" at bounding box center [439, 215] width 879 height 430
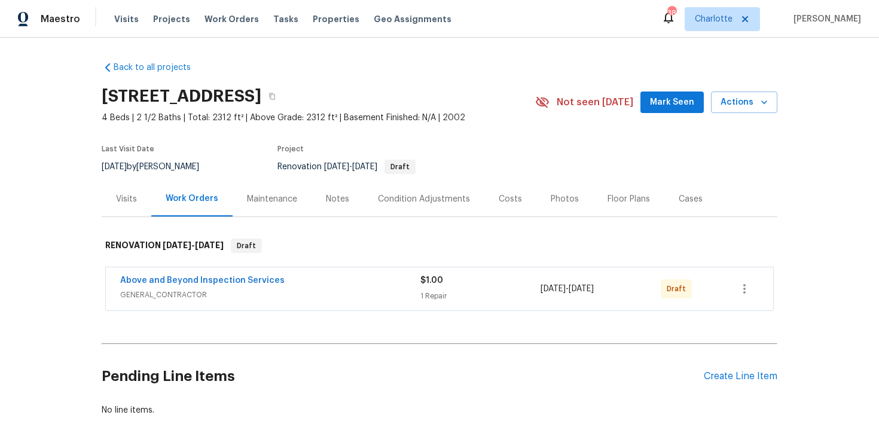
click at [348, 284] on div "Above and Beyond Inspection Services" at bounding box center [270, 282] width 300 height 14
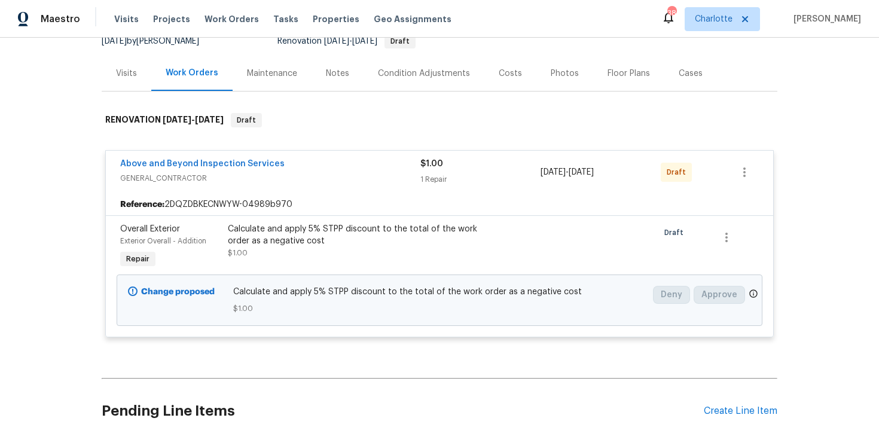
click at [348, 159] on div "Above and Beyond Inspection Services" at bounding box center [270, 165] width 300 height 14
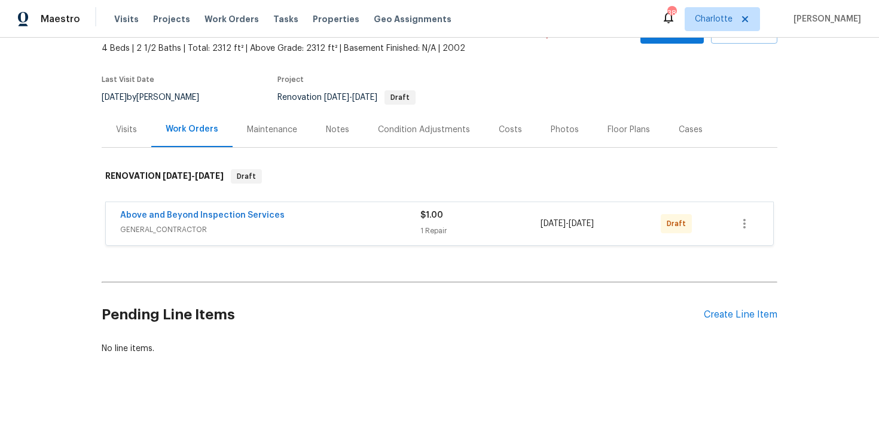
scroll to position [68, 0]
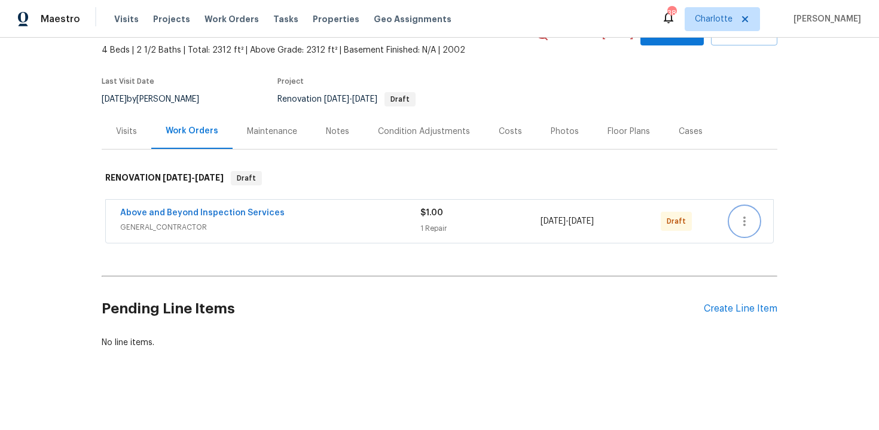
click at [743, 223] on icon "button" at bounding box center [744, 221] width 14 height 14
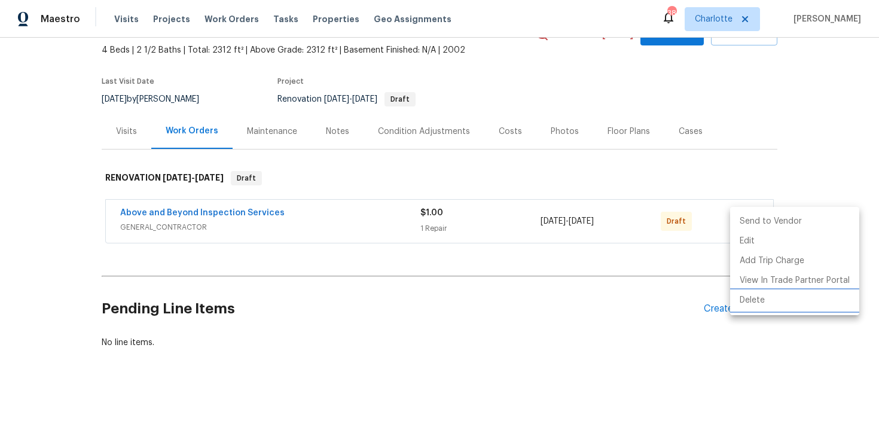
click at [760, 307] on li "Delete" at bounding box center [794, 301] width 129 height 20
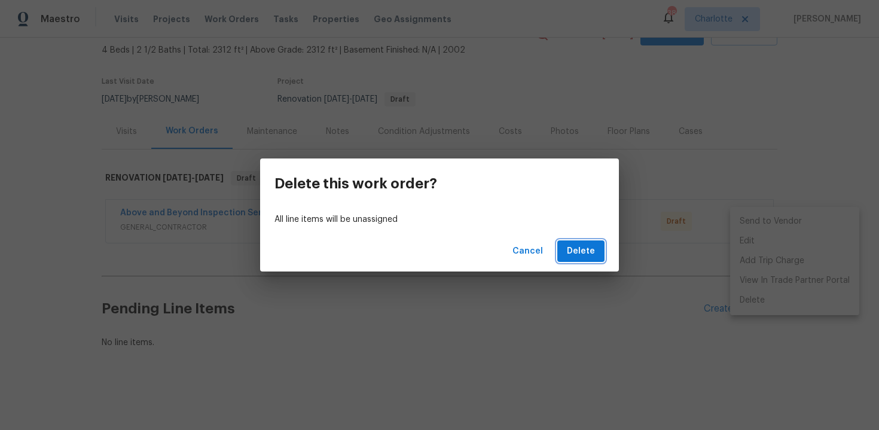
click at [587, 252] on span "Delete" at bounding box center [581, 251] width 28 height 15
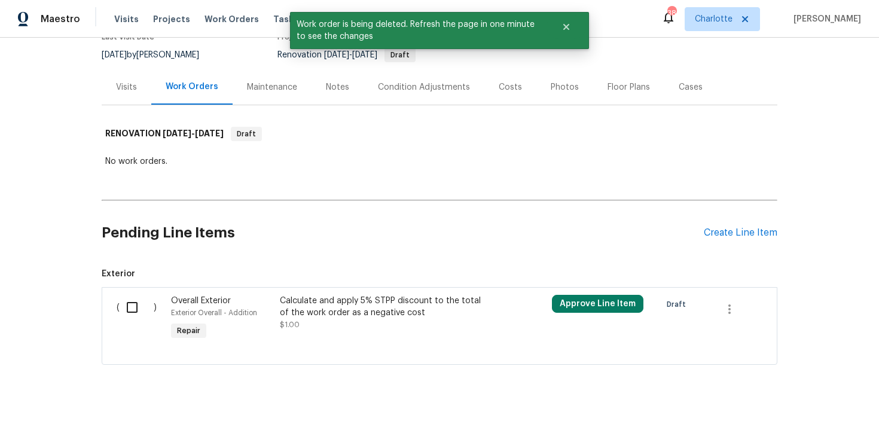
scroll to position [128, 0]
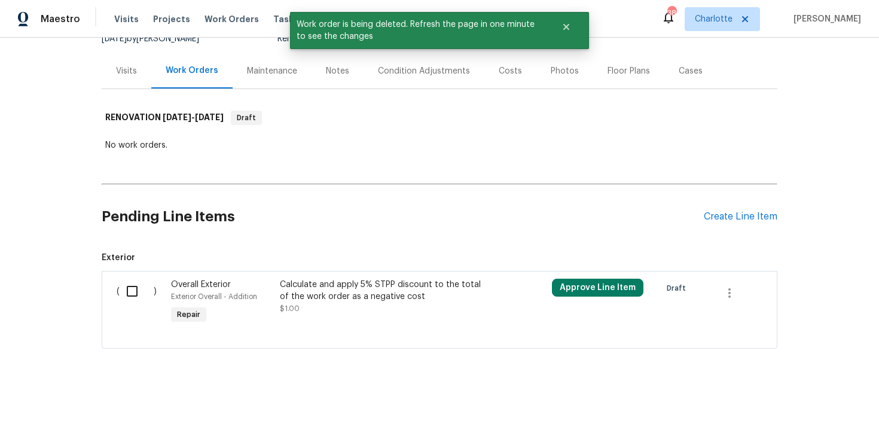
click at [217, 291] on div "Exterior Overall - Addition" at bounding box center [222, 297] width 102 height 12
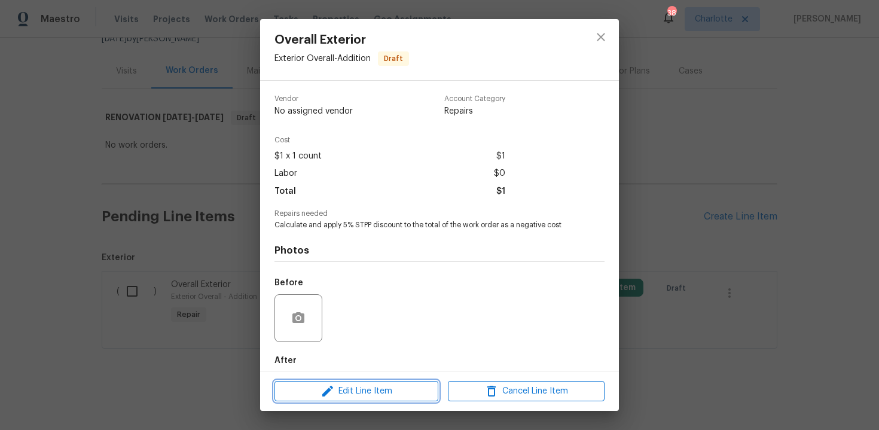
click at [367, 384] on span "Edit Line Item" at bounding box center [356, 391] width 157 height 15
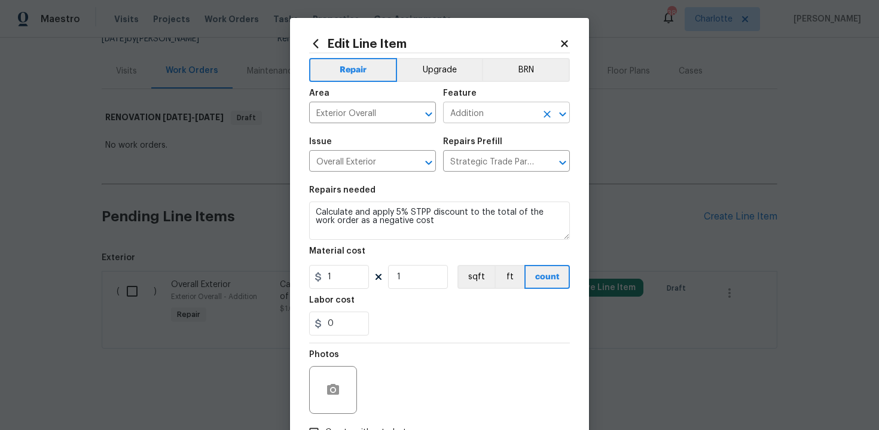
click at [547, 114] on icon "Clear" at bounding box center [547, 114] width 7 height 7
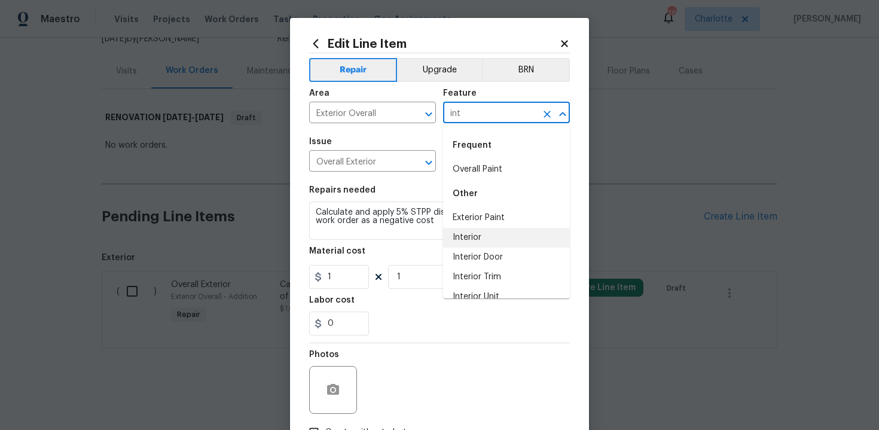
click at [487, 234] on li "Interior" at bounding box center [506, 238] width 127 height 20
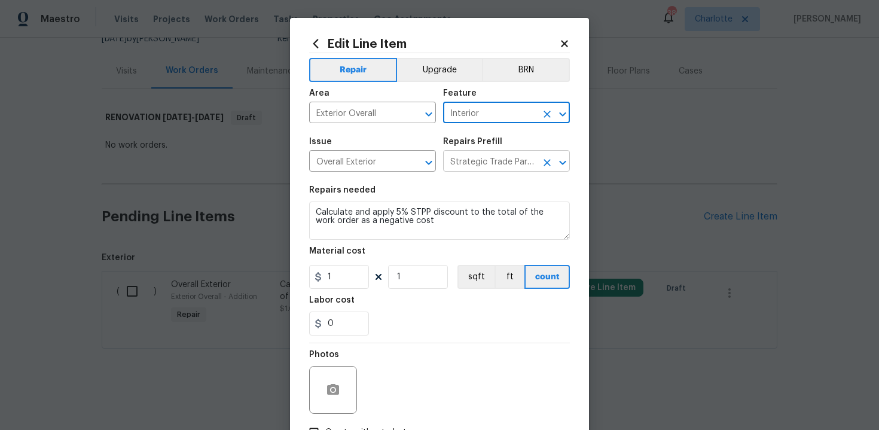
click at [539, 162] on button "Clear" at bounding box center [547, 162] width 17 height 17
type input "Interior"
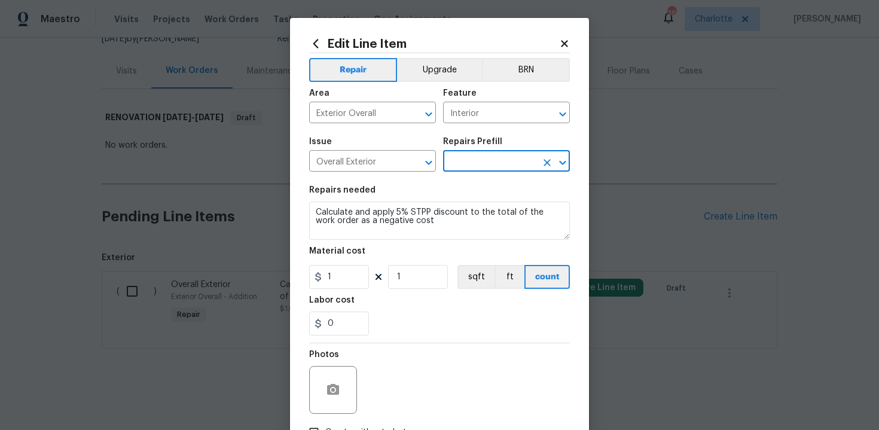
scroll to position [0, 0]
click at [517, 163] on input "text" at bounding box center [489, 162] width 93 height 19
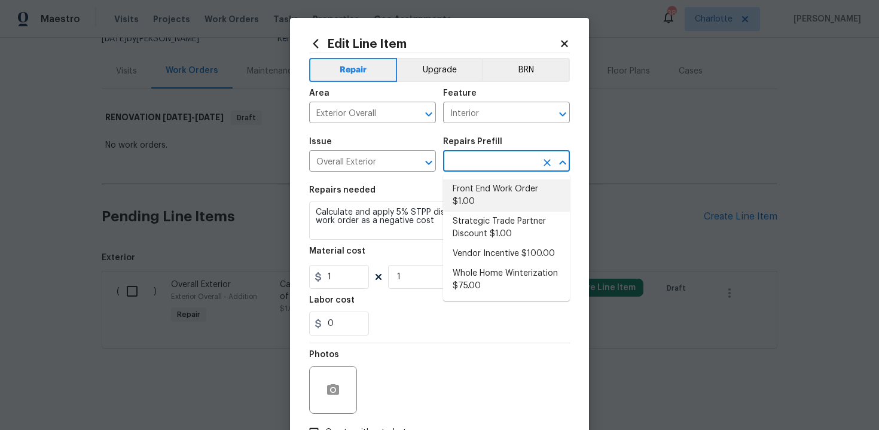
click at [503, 194] on li "Front End Work Order $1.00" at bounding box center [506, 195] width 127 height 32
type input "Front End Work Order $1.00"
type textarea "Placeholder line item for the creation of front end work orders."
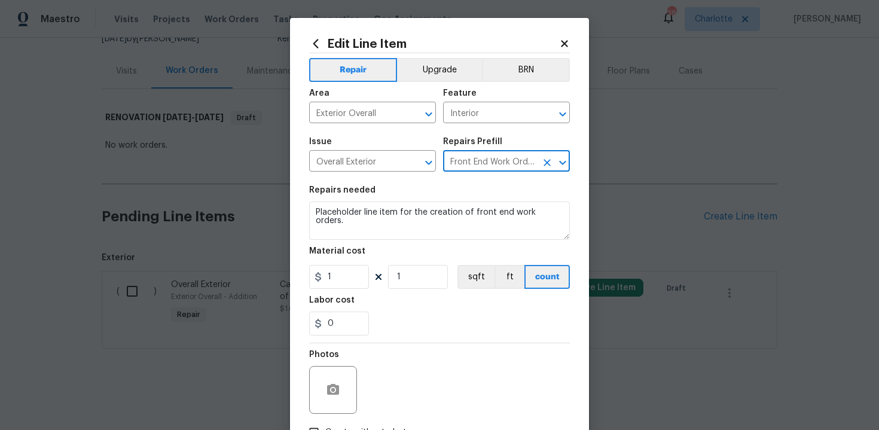
scroll to position [86, 0]
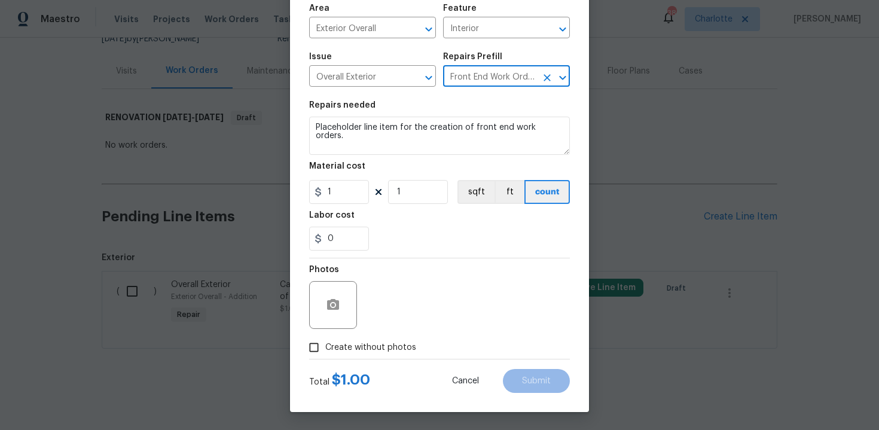
click at [374, 336] on div "Photos" at bounding box center [439, 297] width 261 height 78
click at [434, 301] on div "Photos" at bounding box center [439, 297] width 261 height 78
click at [369, 353] on span "Create without photos" at bounding box center [370, 348] width 91 height 13
click at [325, 353] on input "Create without photos" at bounding box center [314, 347] width 23 height 23
checkbox input "true"
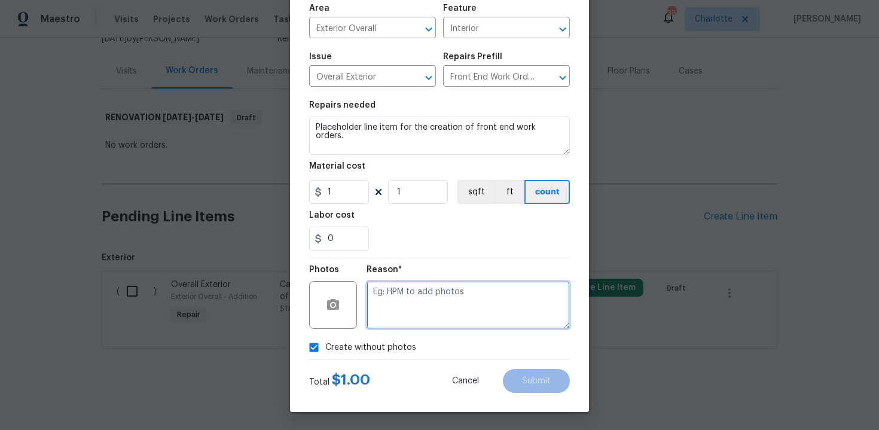
click at [426, 306] on textarea at bounding box center [468, 305] width 203 height 48
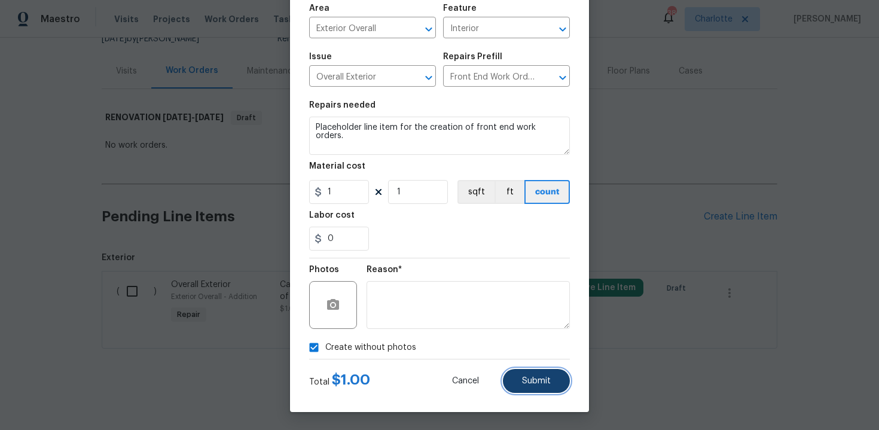
click at [538, 386] on button "Submit" at bounding box center [536, 381] width 67 height 24
type textarea "Placeholder line item for the creation of front end work orders."
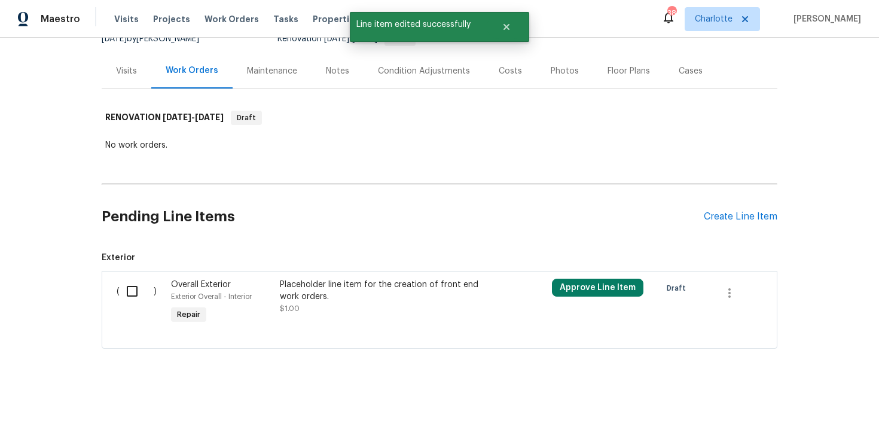
scroll to position [0, 0]
click at [132, 291] on input "checkbox" at bounding box center [137, 291] width 34 height 25
checkbox input "true"
click at [800, 395] on span "Create Work Order" at bounding box center [811, 400] width 80 height 15
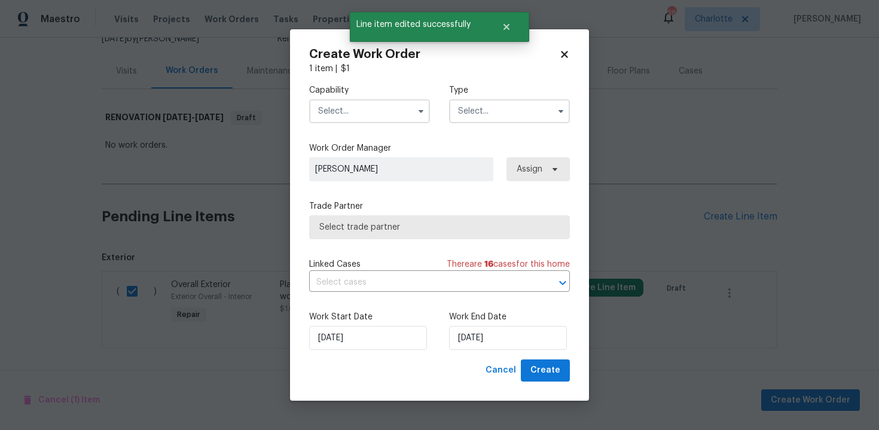
click at [366, 109] on input "text" at bounding box center [369, 111] width 121 height 24
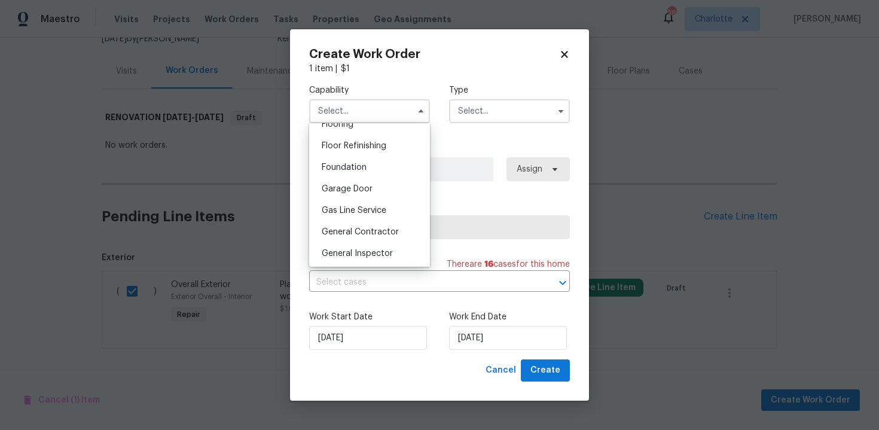
scroll to position [480, 0]
click at [372, 223] on div "General Contractor" at bounding box center [369, 229] width 115 height 22
type input "General Contractor"
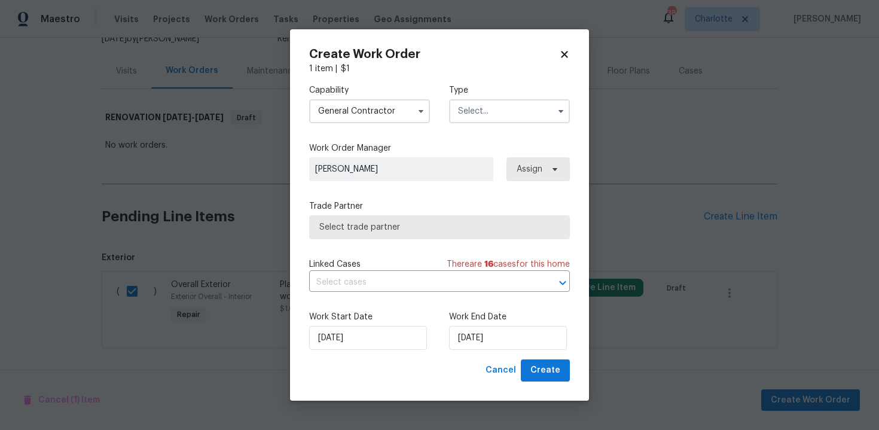
click at [503, 113] on input "text" at bounding box center [509, 111] width 121 height 24
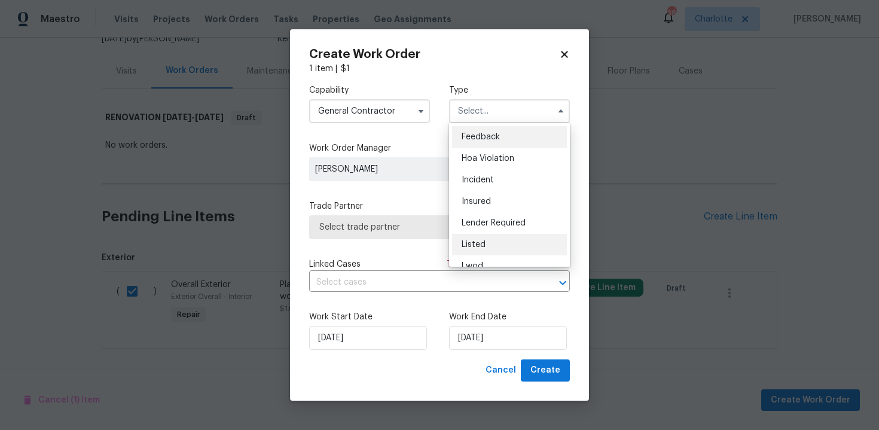
scroll to position [142, 0]
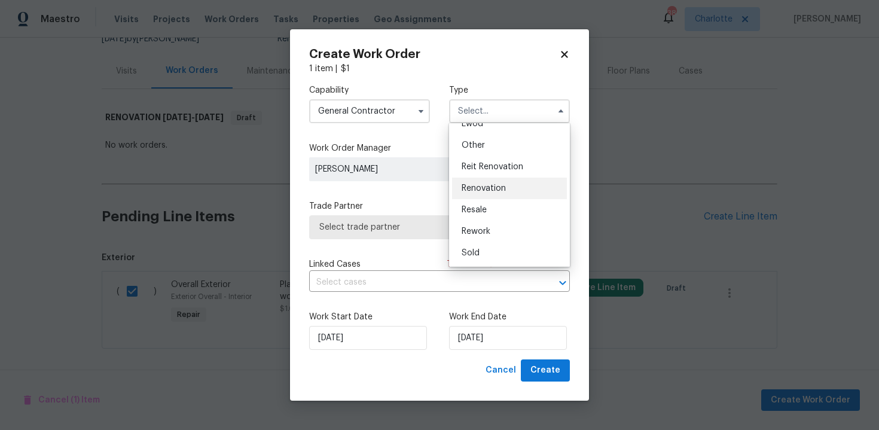
click at [493, 182] on div "Renovation" at bounding box center [509, 189] width 115 height 22
type input "Renovation"
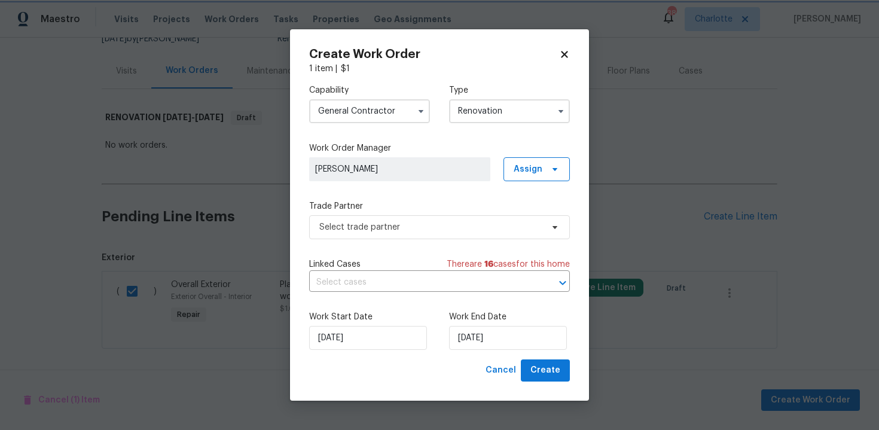
scroll to position [0, 0]
click at [422, 232] on span "Select trade partner" at bounding box center [430, 227] width 223 height 12
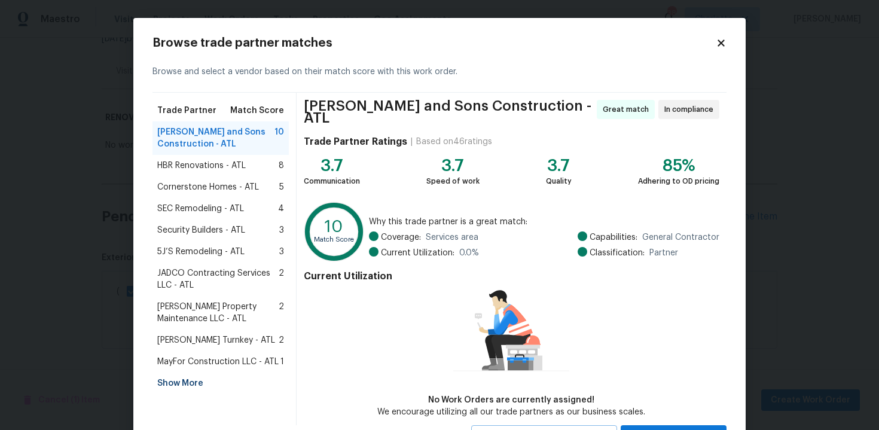
click at [194, 382] on div "Show More" at bounding box center [221, 384] width 136 height 22
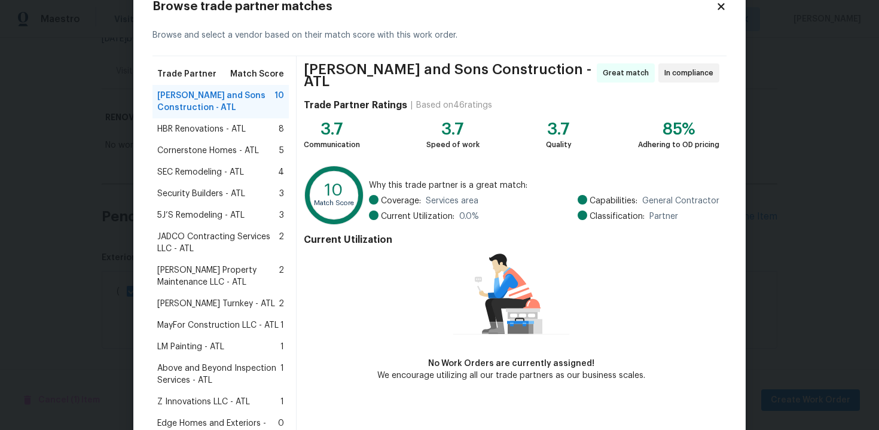
scroll to position [41, 0]
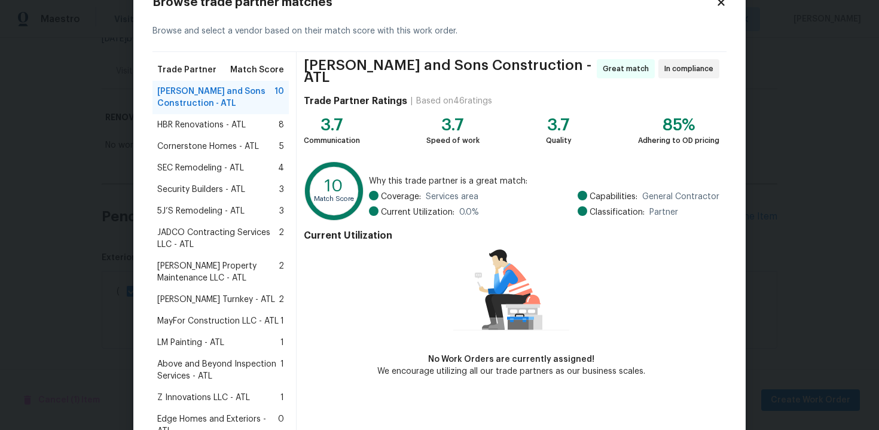
click at [215, 367] on span "Above and Beyond Inspection Services - ATL" at bounding box center [218, 370] width 123 height 24
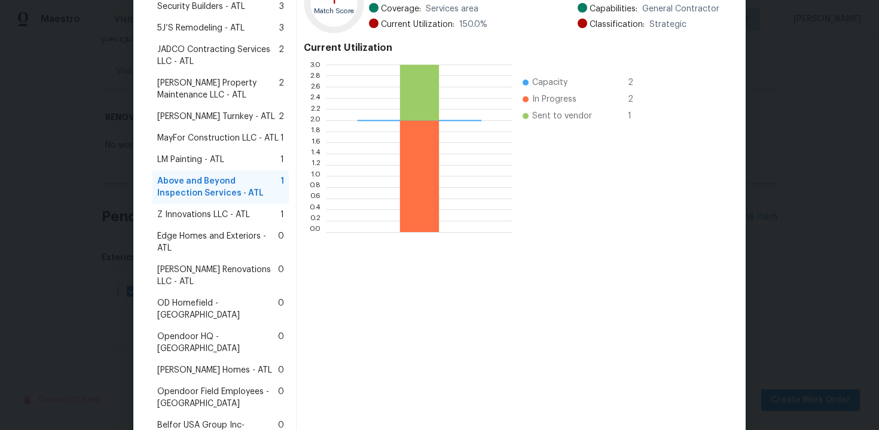
scroll to position [267, 0]
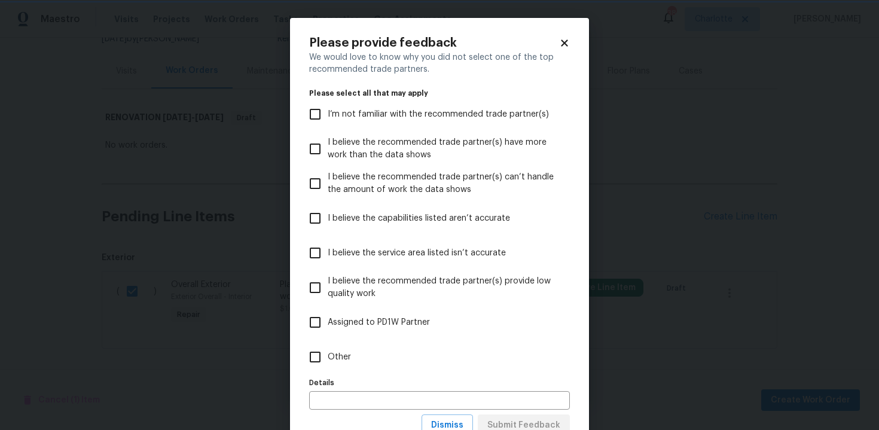
scroll to position [44, 0]
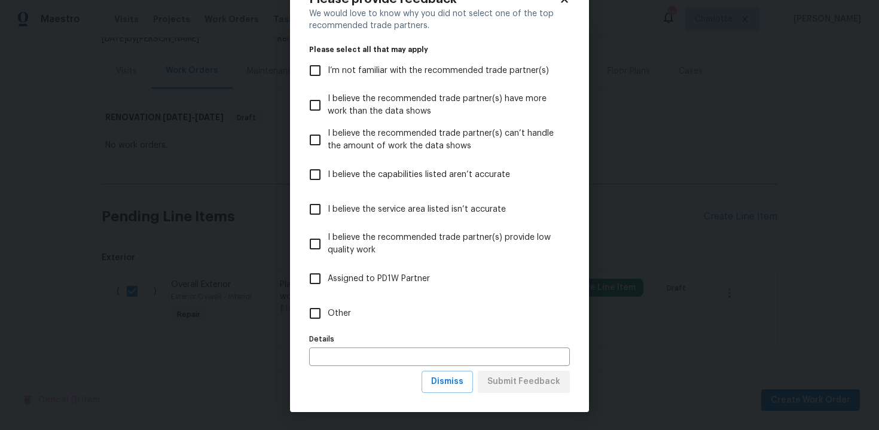
click at [330, 325] on label "Other" at bounding box center [432, 313] width 258 height 35
click at [328, 325] on input "Other" at bounding box center [315, 313] width 25 height 25
checkbox input "true"
click at [355, 355] on input "text" at bounding box center [439, 357] width 261 height 19
click at [519, 382] on span "Submit Feedback" at bounding box center [523, 381] width 73 height 15
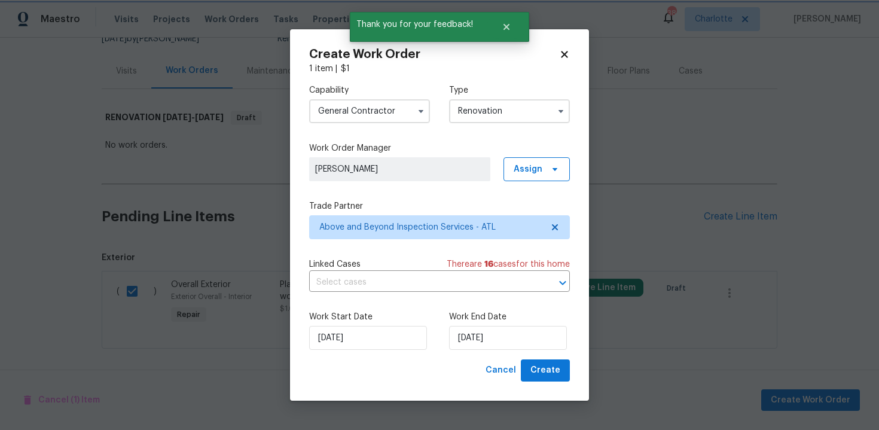
scroll to position [0, 0]
click at [511, 342] on input "06/10/2025" at bounding box center [508, 338] width 118 height 24
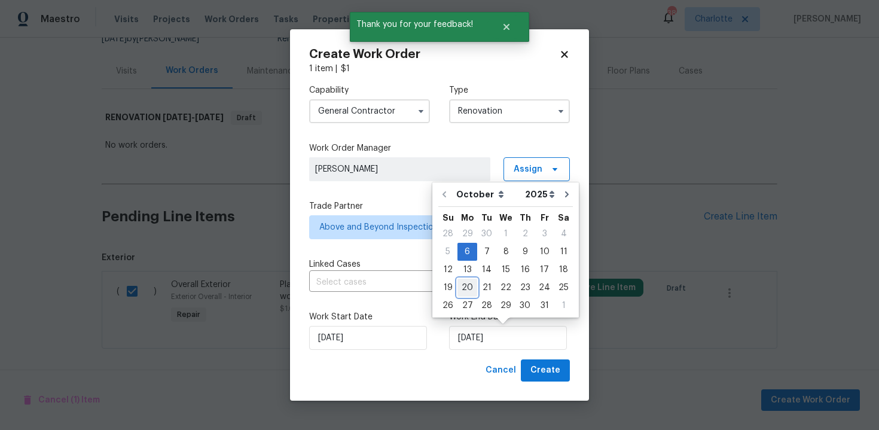
click at [473, 287] on div "20" at bounding box center [468, 287] width 20 height 17
type input "20/10/2025"
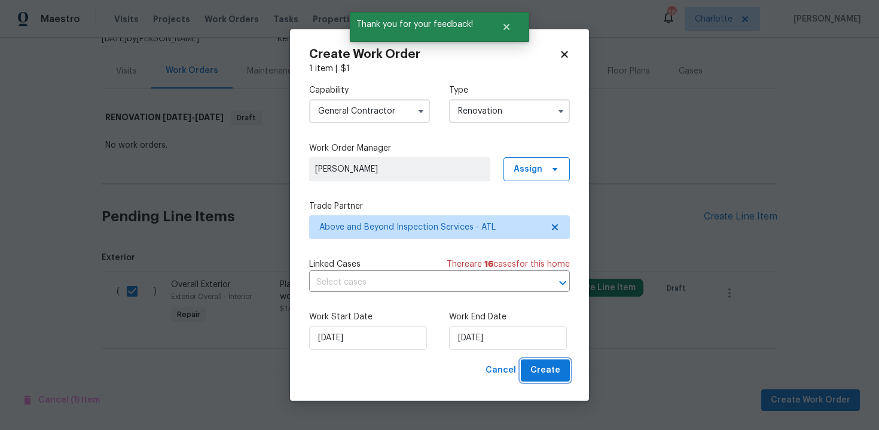
click at [547, 371] on span "Create" at bounding box center [546, 370] width 30 height 15
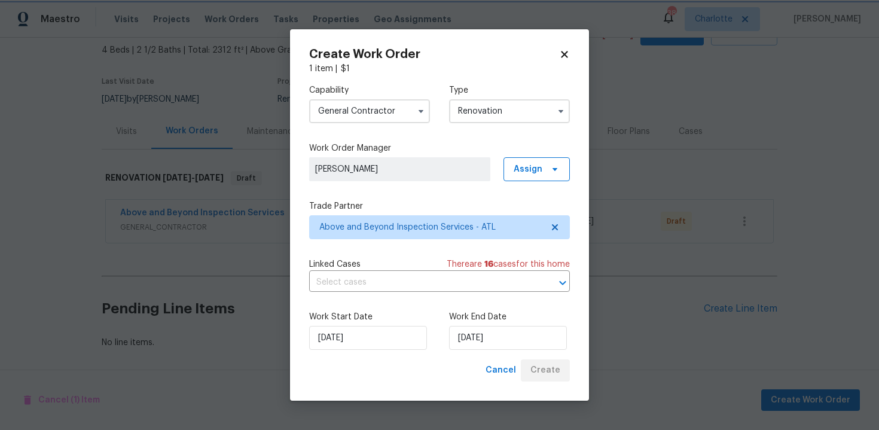
scroll to position [68, 0]
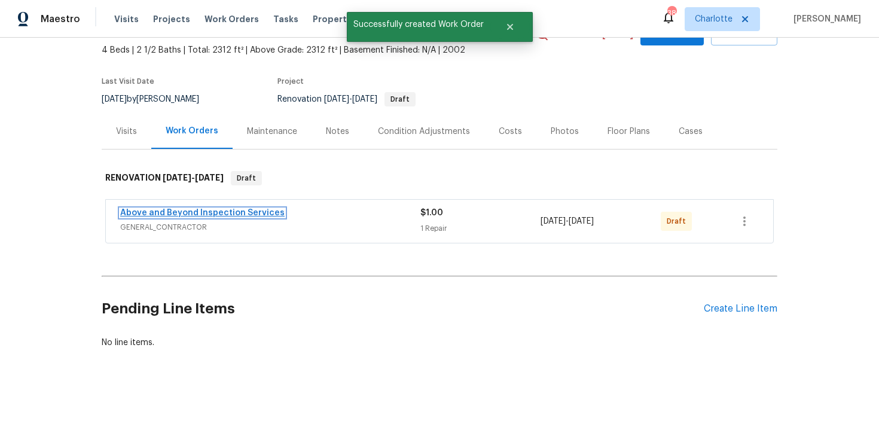
click at [244, 215] on link "Above and Beyond Inspection Services" at bounding box center [202, 213] width 164 height 8
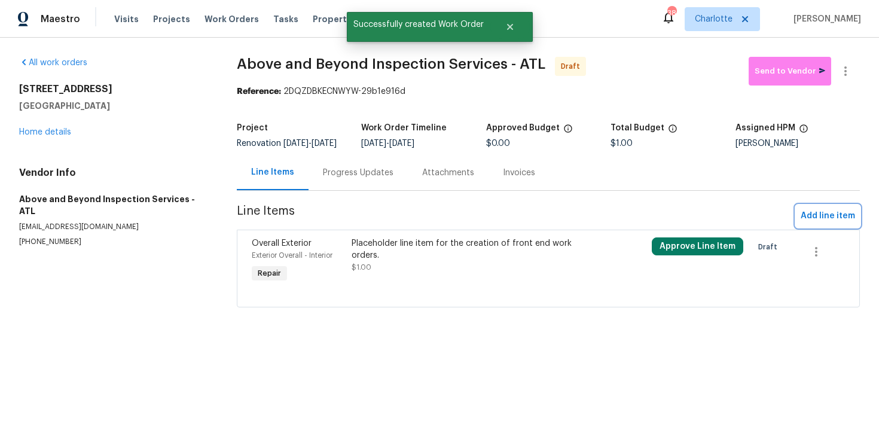
click at [828, 221] on span "Add line item" at bounding box center [828, 216] width 54 height 15
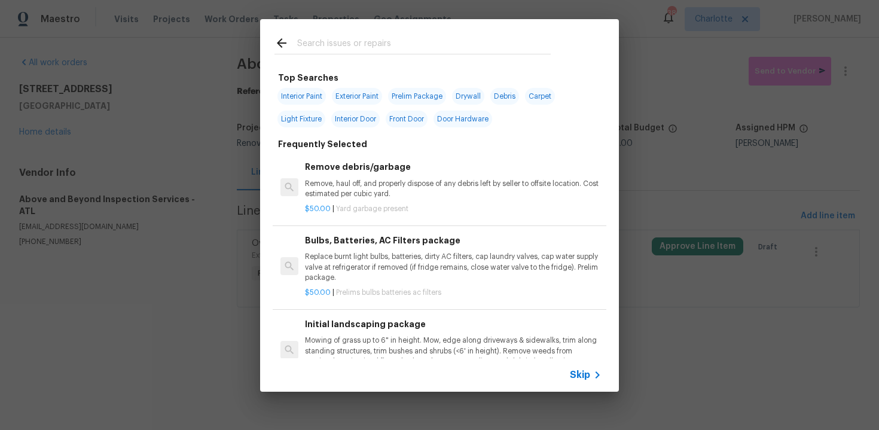
click at [579, 374] on span "Skip" at bounding box center [580, 375] width 20 height 12
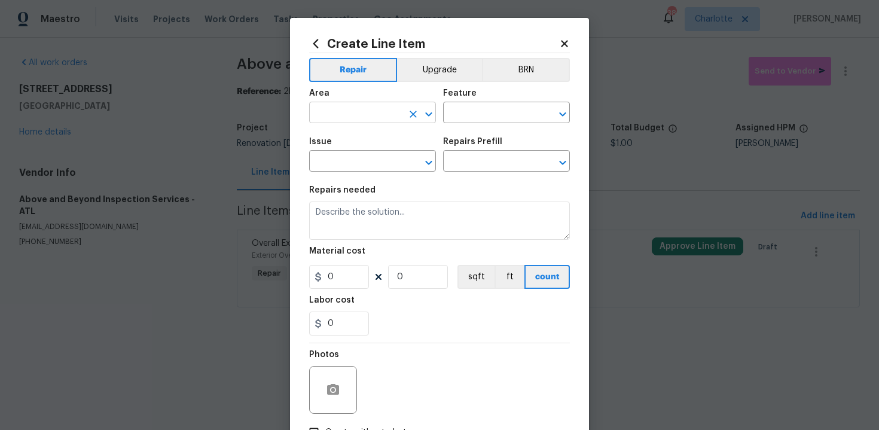
click at [365, 123] on input "text" at bounding box center [355, 114] width 93 height 19
click at [364, 154] on li "Exterior Overall" at bounding box center [372, 161] width 127 height 20
type input "Exterior Overall"
click at [478, 119] on input "text" at bounding box center [489, 114] width 93 height 19
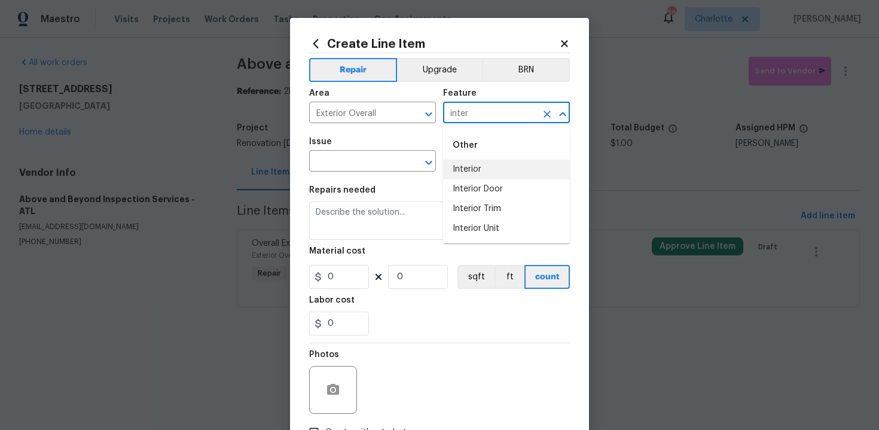
click at [481, 170] on li "Interior" at bounding box center [506, 170] width 127 height 20
type input "Interior"
click at [379, 161] on input "text" at bounding box center [355, 162] width 93 height 19
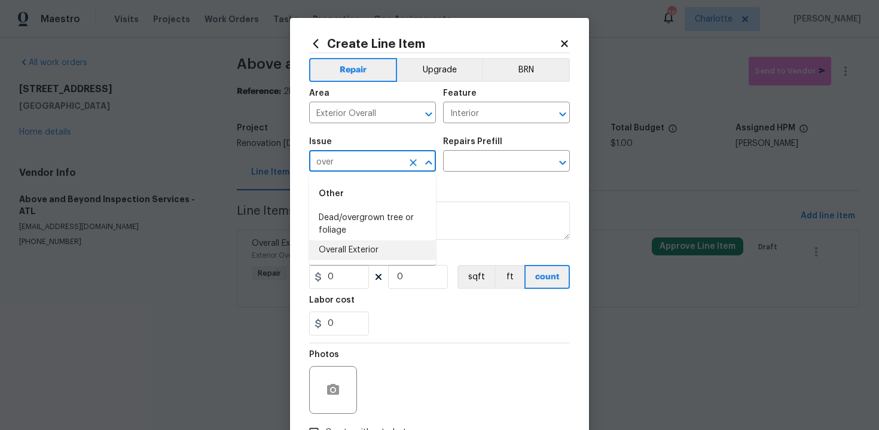
click at [388, 245] on li "Overall Exterior" at bounding box center [372, 250] width 127 height 20
type input "Overall Exterior"
click at [487, 160] on input "text" at bounding box center [489, 162] width 93 height 19
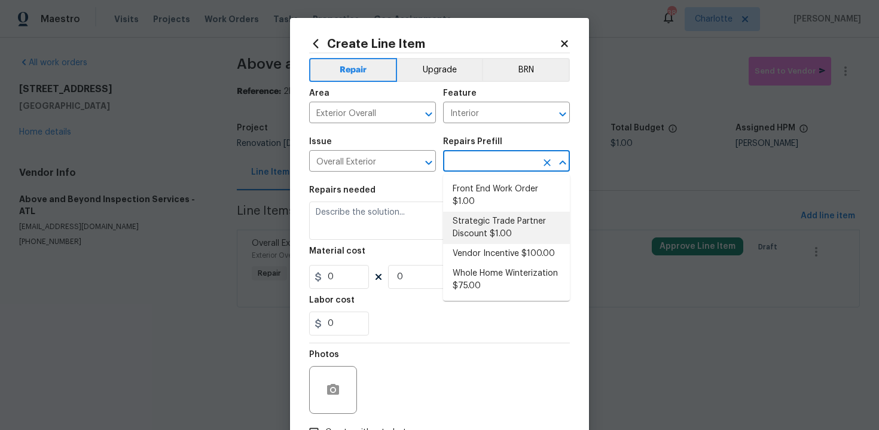
click at [490, 221] on li "Strategic Trade Partner Discount $1.00" at bounding box center [506, 228] width 127 height 32
type input "Strategic Trade Partner Discount $1.00"
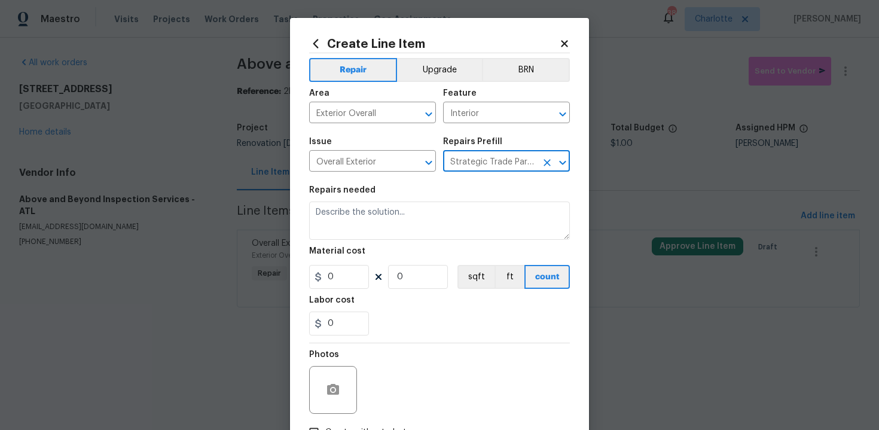
type textarea "Calculate and apply 5% STPP discount to the total of the work order as a negati…"
type input "1"
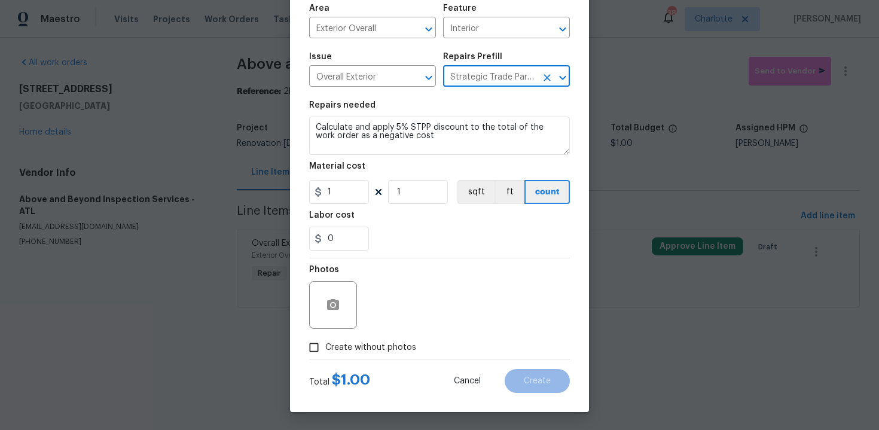
click at [384, 352] on span "Create without photos" at bounding box center [370, 348] width 91 height 13
click at [325, 352] on input "Create without photos" at bounding box center [314, 347] width 23 height 23
checkbox input "true"
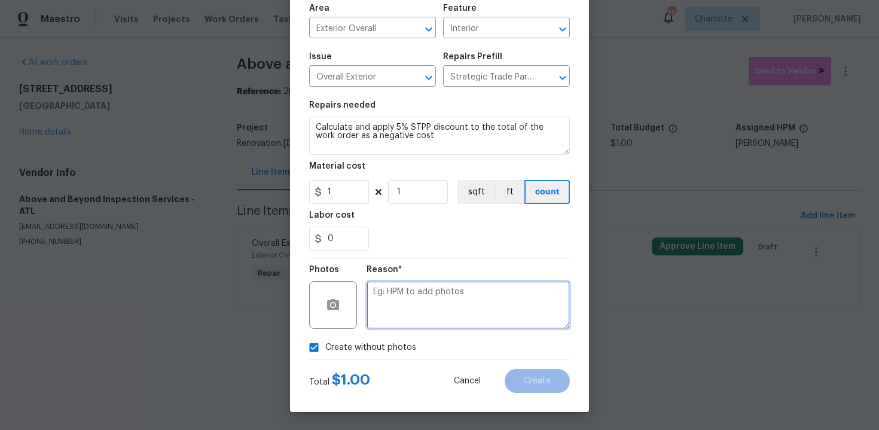
click at [444, 289] on textarea at bounding box center [468, 305] width 203 height 48
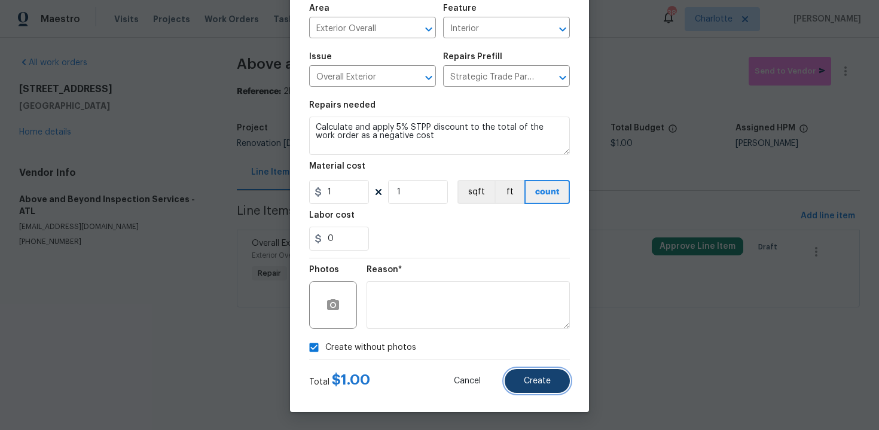
click at [532, 369] on button "Create" at bounding box center [537, 381] width 65 height 24
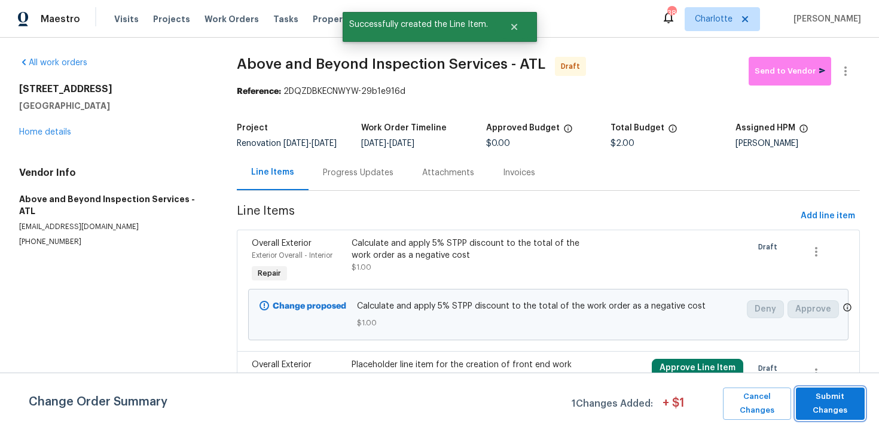
click at [830, 407] on span "Submit Changes" at bounding box center [830, 404] width 57 height 28
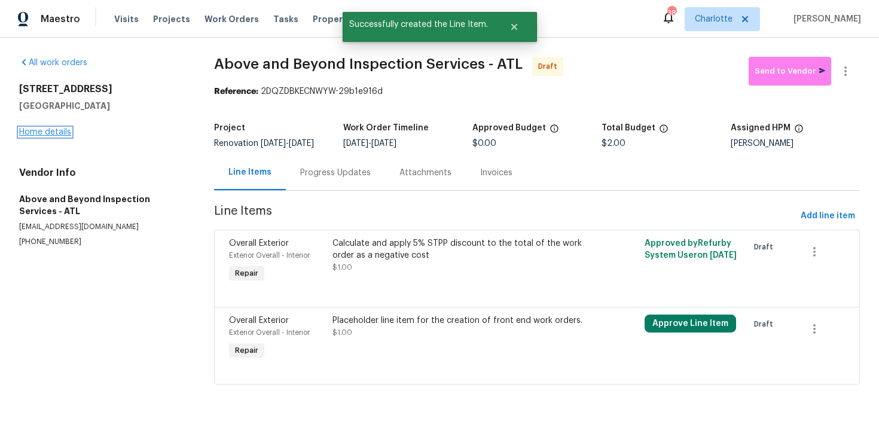
click at [59, 135] on link "Home details" at bounding box center [45, 132] width 52 height 8
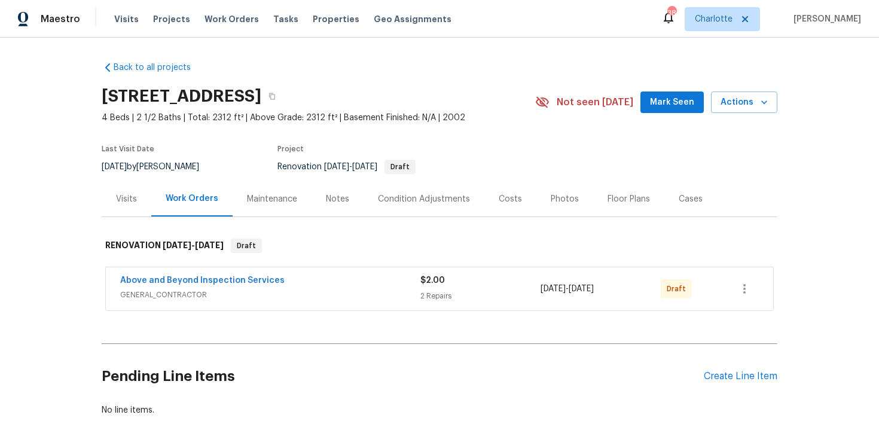
scroll to position [65, 0]
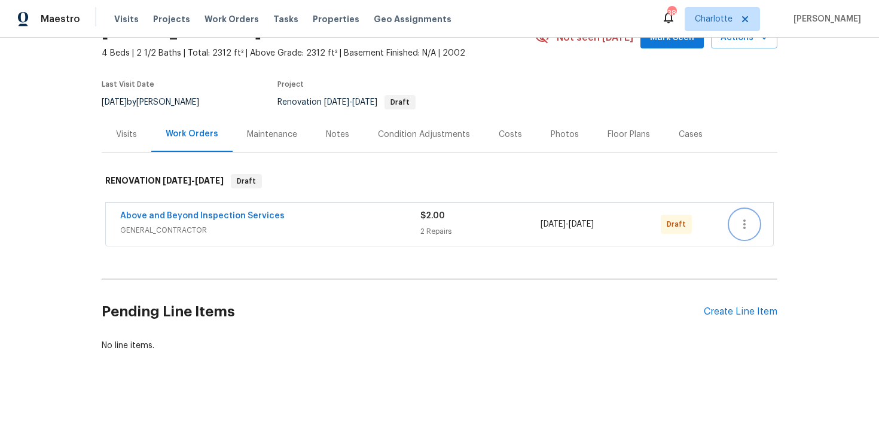
click at [744, 223] on icon "button" at bounding box center [744, 225] width 2 height 10
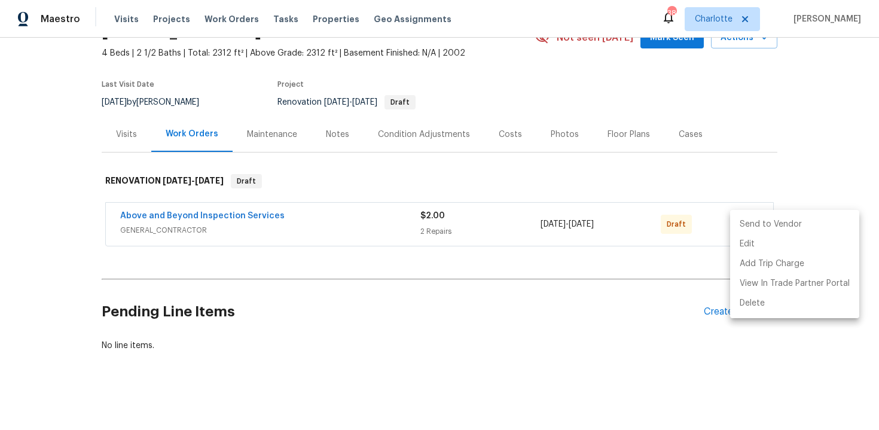
click at [771, 223] on li "Send to Vendor" at bounding box center [794, 225] width 129 height 20
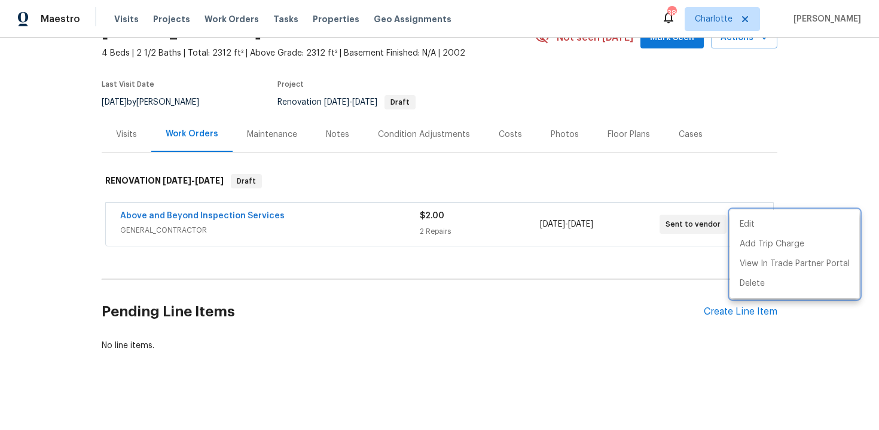
click at [821, 106] on div at bounding box center [439, 215] width 879 height 430
click at [821, 106] on div "Edit Add Trip Charge View In Trade Partner Portal Delete" at bounding box center [439, 215] width 879 height 430
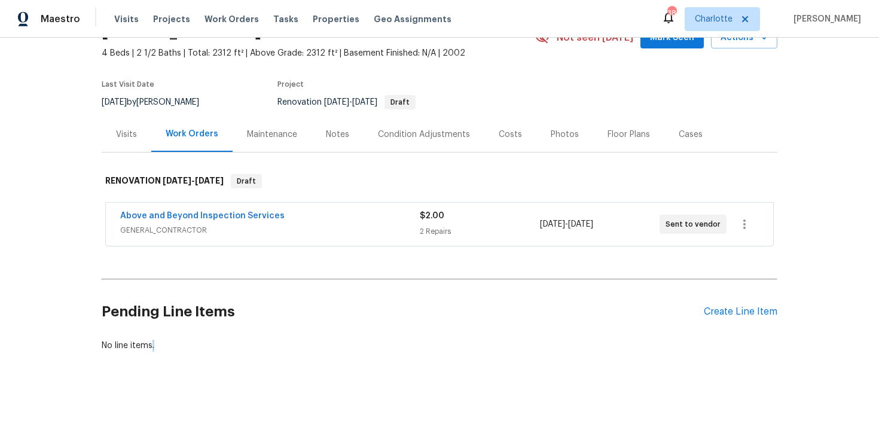
scroll to position [0, 0]
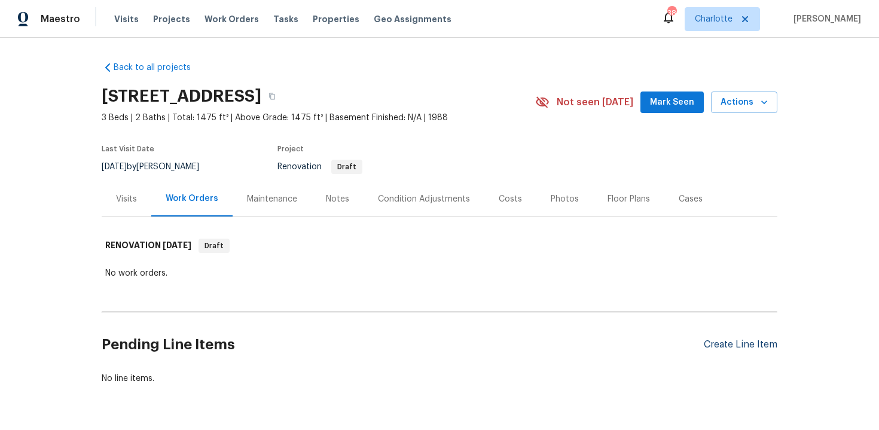
click at [724, 344] on div "Create Line Item" at bounding box center [741, 344] width 74 height 11
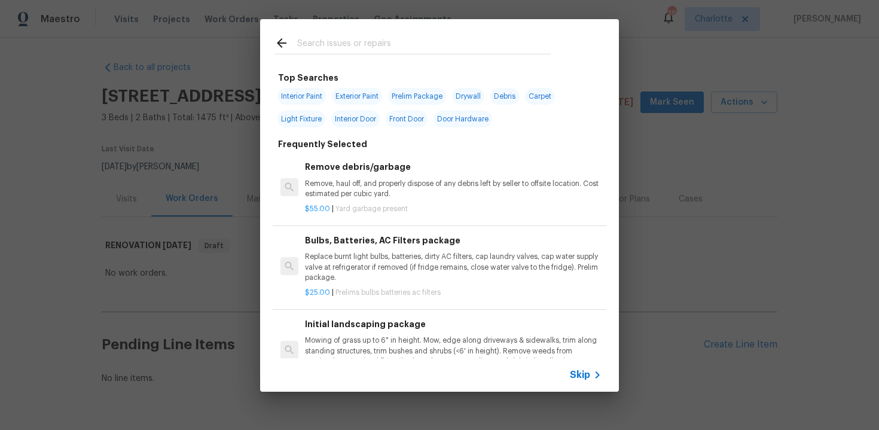
click at [570, 379] on span "Skip" at bounding box center [580, 375] width 20 height 12
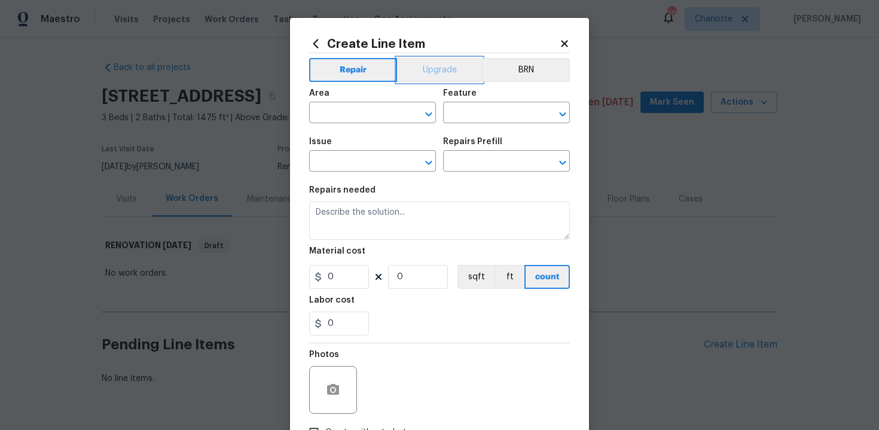
click at [440, 70] on button "Upgrade" at bounding box center [440, 70] width 86 height 24
click at [371, 108] on input "text" at bounding box center [355, 114] width 93 height 19
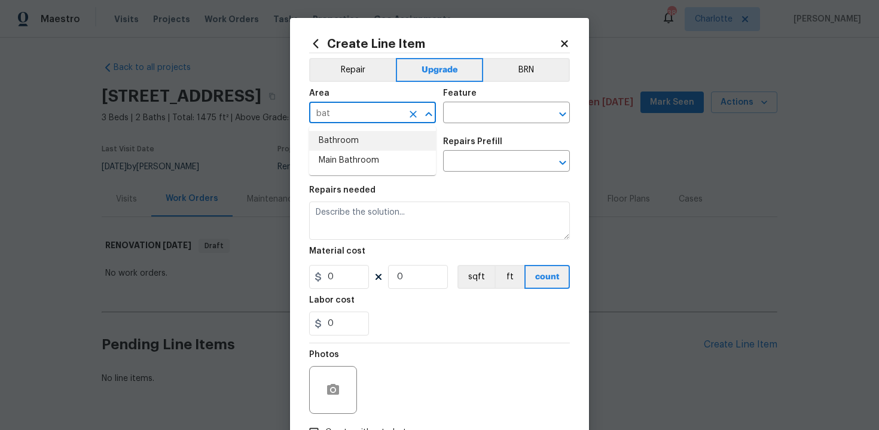
click at [374, 136] on li "Bathroom" at bounding box center [372, 141] width 127 height 20
type input "Bathroom"
click at [471, 115] on input "text" at bounding box center [489, 114] width 93 height 19
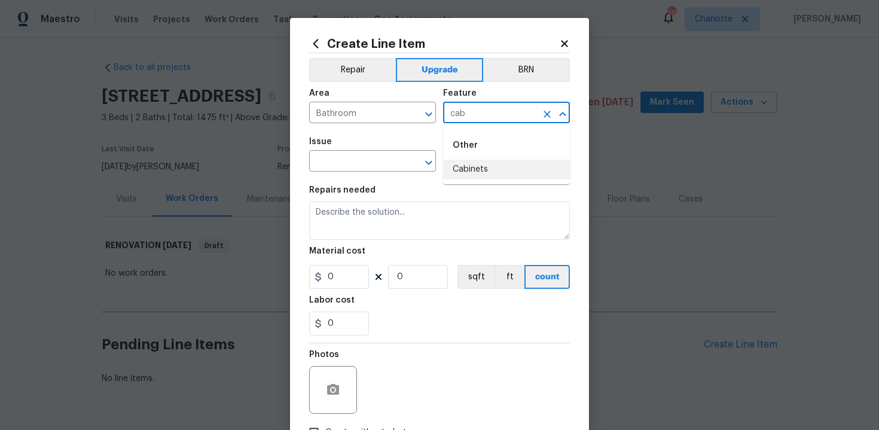
click at [470, 172] on li "Cabinets" at bounding box center [506, 170] width 127 height 20
type input "Cabinets"
click at [359, 154] on input "text" at bounding box center [355, 162] width 93 height 19
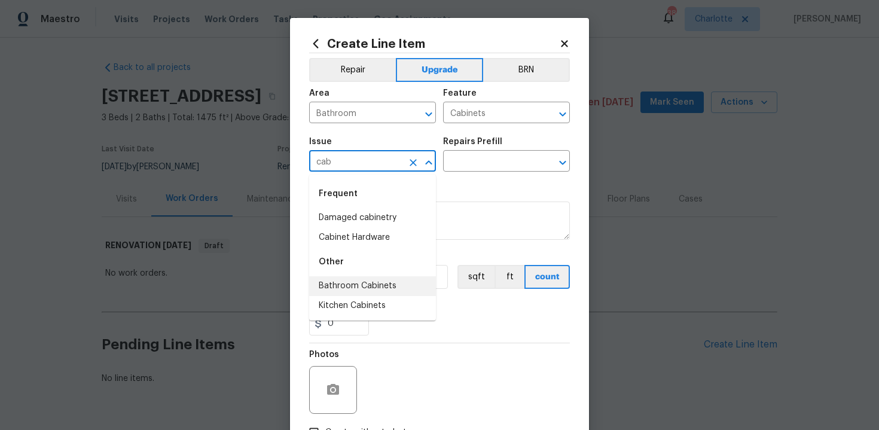
click at [365, 281] on li "Bathroom Cabinets" at bounding box center [372, 286] width 127 height 20
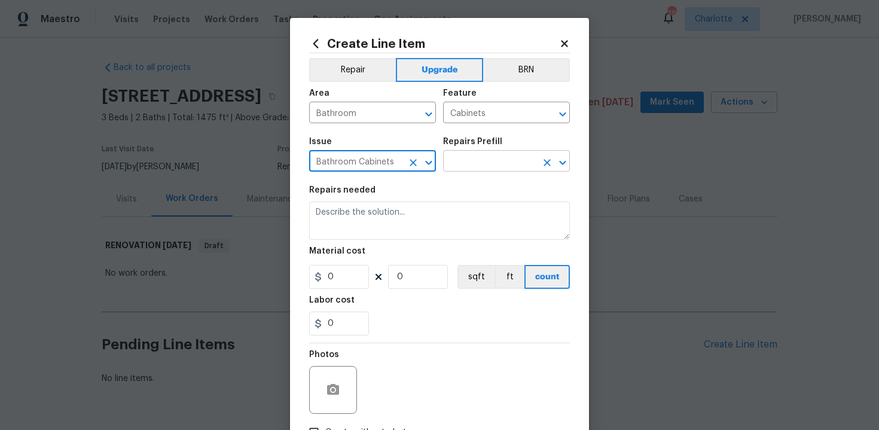
type input "Bathroom Cabinets"
click at [495, 158] on input "text" at bounding box center [489, 162] width 93 height 19
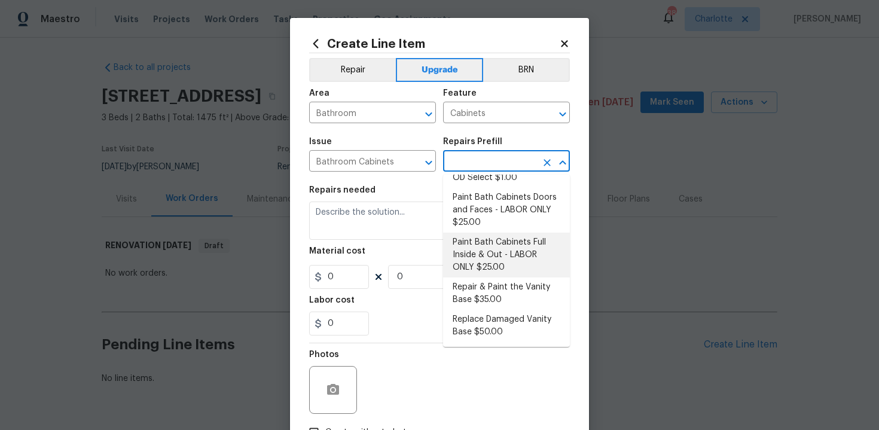
scroll to position [219, 0]
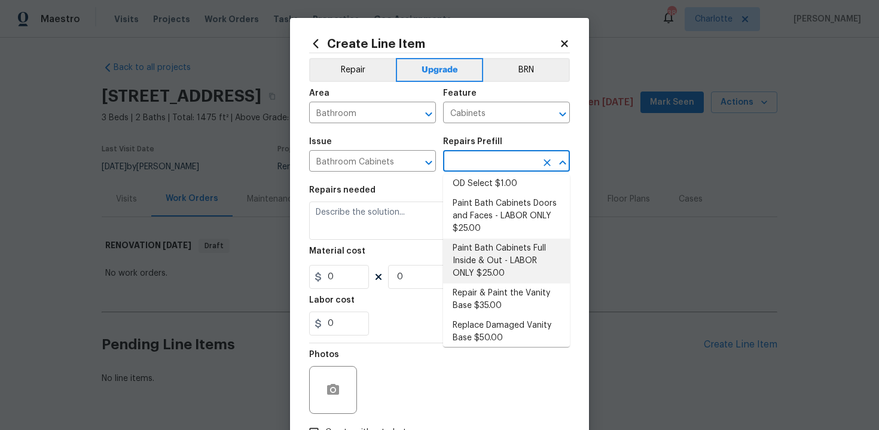
click at [491, 270] on li "Paint Bath Cabinets Full Inside & Out - LABOR ONLY $25.00" at bounding box center [506, 261] width 127 height 45
type input "Paint Bath Cabinets Full Inside & Out - LABOR ONLY $25.00"
type textarea "Prep, sand, mask and apply 2 coats of paint to the bathroom cabinet doors, inte…"
type input "25"
type input "1"
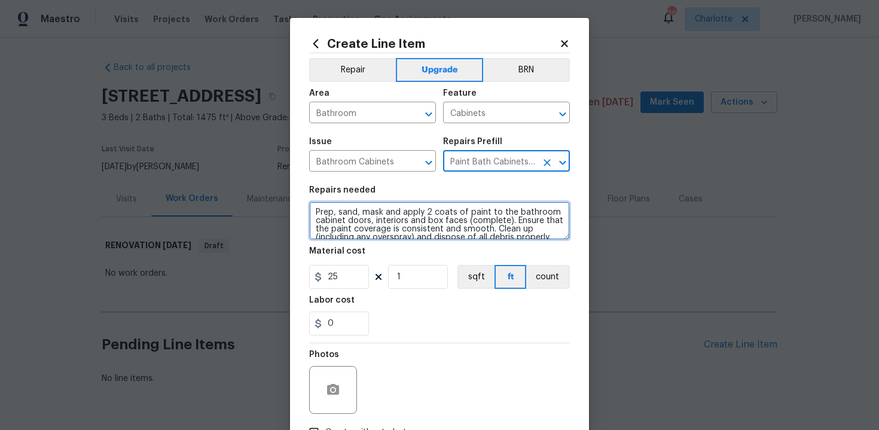
click at [310, 211] on textarea "Prep, sand, mask and apply 2 coats of paint to the bathroom cabinet doors, inte…" at bounding box center [439, 221] width 261 height 38
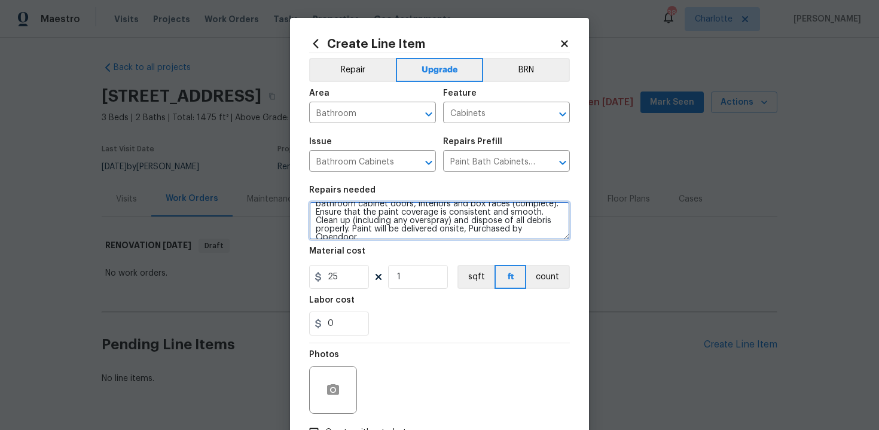
click at [544, 231] on textarea "#sala - Prep, sand, mask and apply 2 coats of paint to the bathroom cabinet doo…" at bounding box center [439, 221] width 261 height 38
paste textarea "Secondary bathroom"
type textarea "#sala - Prep, sand, mask and apply 2 coats of paint to the bathroom cabinet doo…"
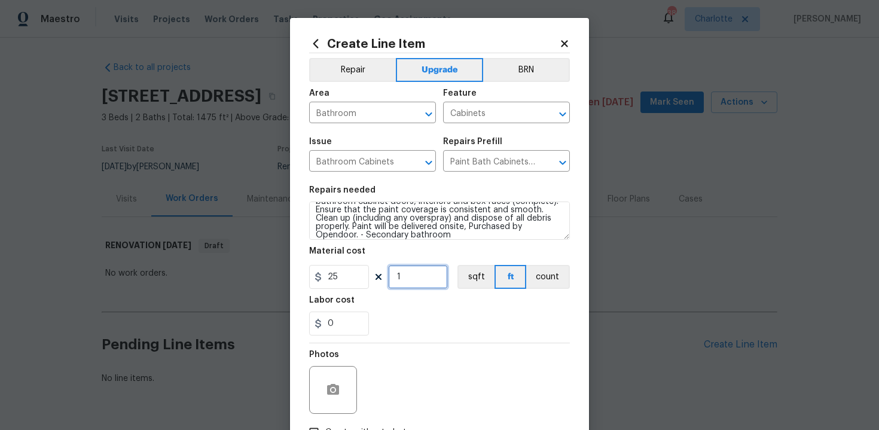
click at [421, 278] on input "1" at bounding box center [418, 277] width 60 height 24
type input "16"
click at [444, 309] on div "Labor cost" at bounding box center [439, 304] width 261 height 16
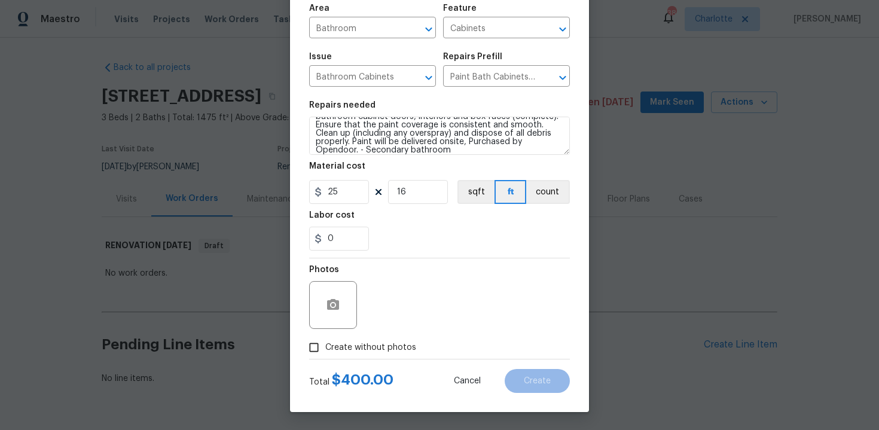
click at [374, 342] on span "Create without photos" at bounding box center [370, 348] width 91 height 13
click at [325, 341] on input "Create without photos" at bounding box center [314, 347] width 23 height 23
checkbox input "true"
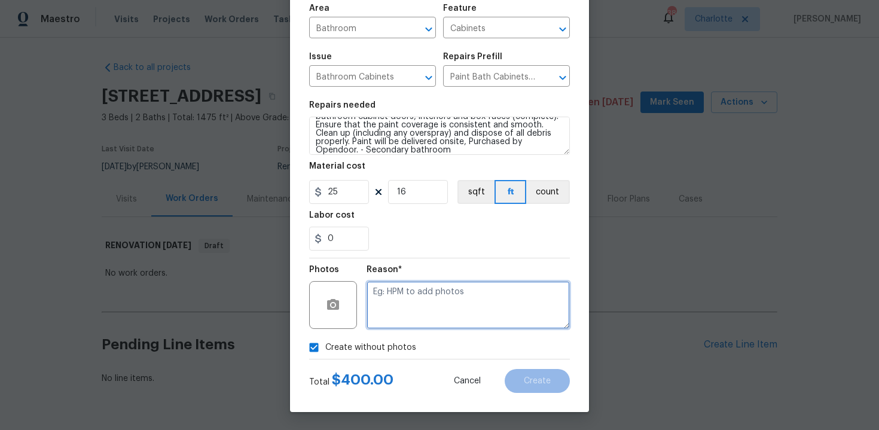
click at [412, 318] on textarea at bounding box center [468, 305] width 203 height 48
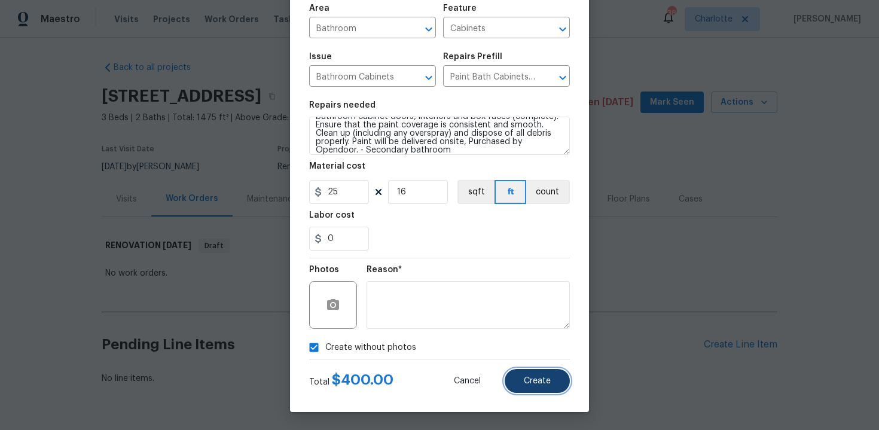
click at [530, 382] on span "Create" at bounding box center [537, 381] width 27 height 9
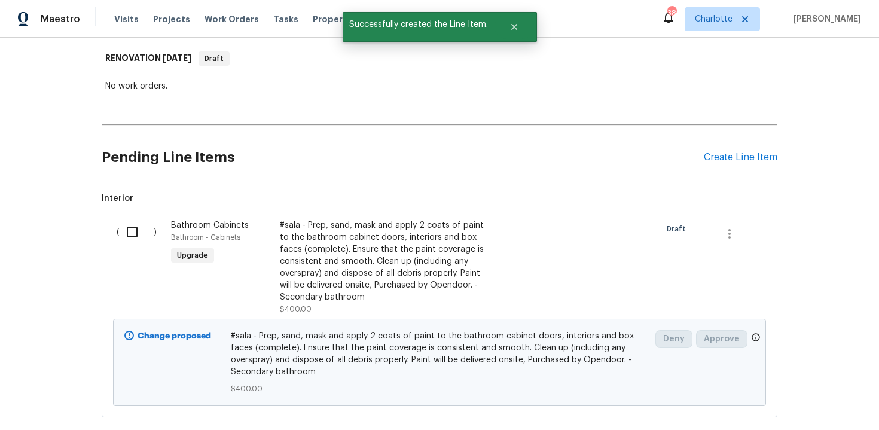
scroll to position [221, 0]
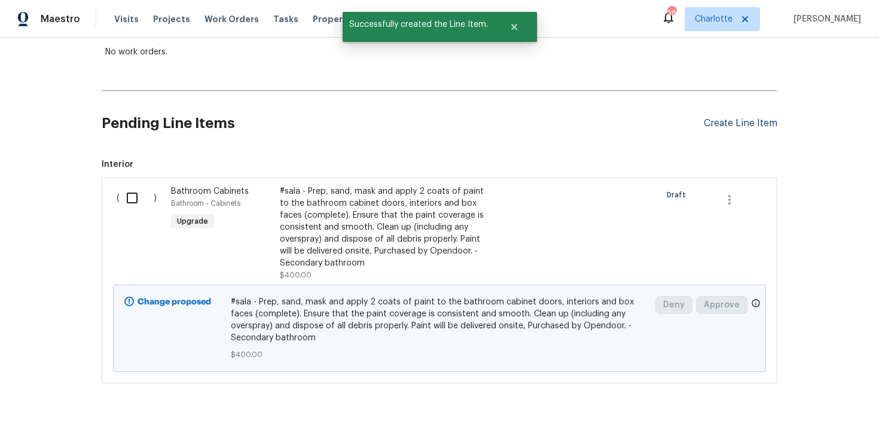
click at [751, 128] on div "Create Line Item" at bounding box center [741, 123] width 74 height 11
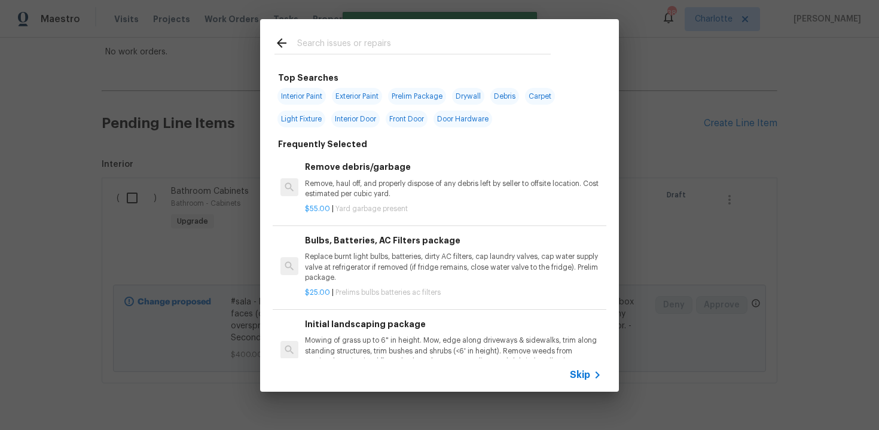
click at [584, 375] on span "Skip" at bounding box center [580, 375] width 20 height 12
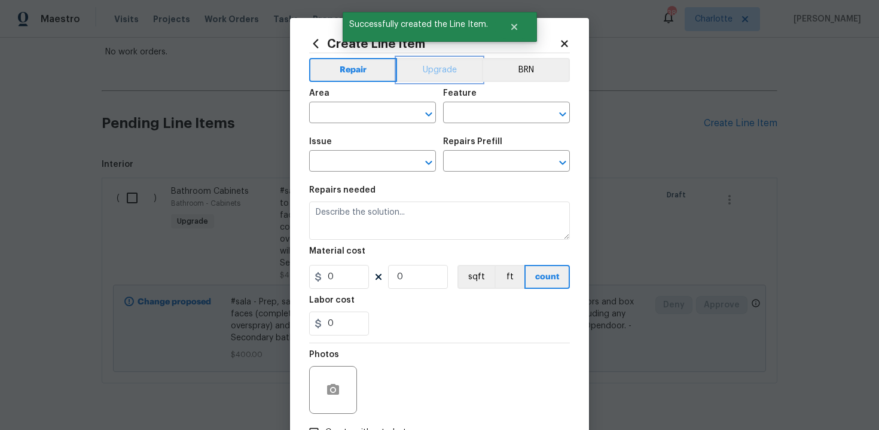
click at [437, 63] on button "Upgrade" at bounding box center [440, 70] width 86 height 24
click at [365, 118] on input "text" at bounding box center [355, 114] width 93 height 19
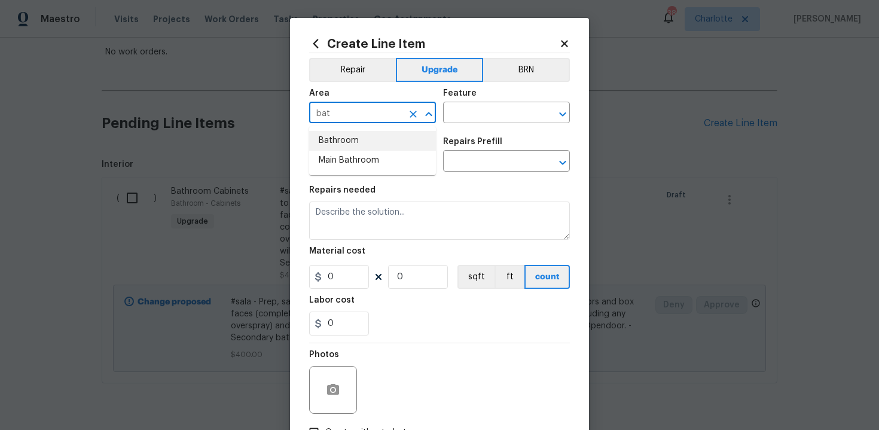
click at [364, 147] on li "Bathroom" at bounding box center [372, 141] width 127 height 20
type input "Bathroom"
click at [484, 115] on input "text" at bounding box center [489, 114] width 93 height 19
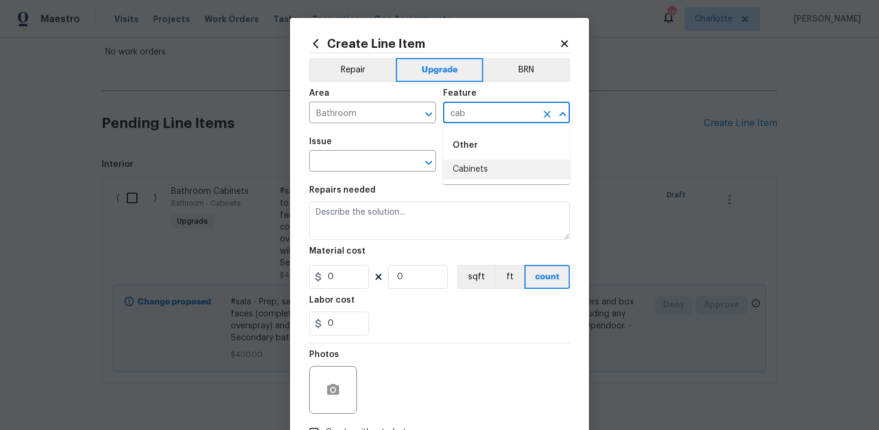
click at [480, 166] on li "Cabinets" at bounding box center [506, 170] width 127 height 20
type input "Cabinets"
click at [382, 164] on input "text" at bounding box center [355, 162] width 93 height 19
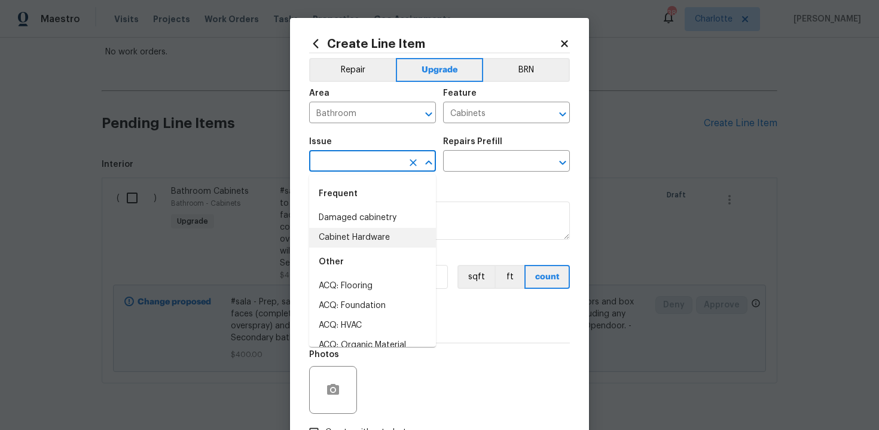
click at [368, 228] on li "Cabinet Hardware" at bounding box center [372, 238] width 127 height 20
type input "Cabinet Hardware"
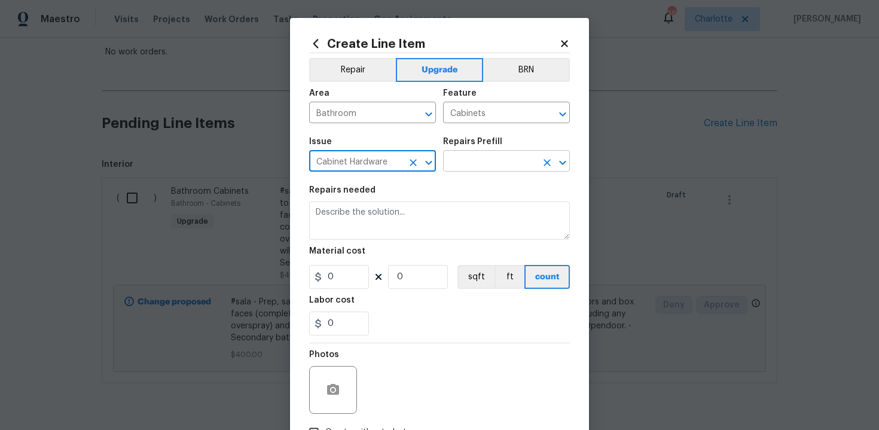
click at [469, 159] on input "text" at bounding box center [489, 162] width 93 height 19
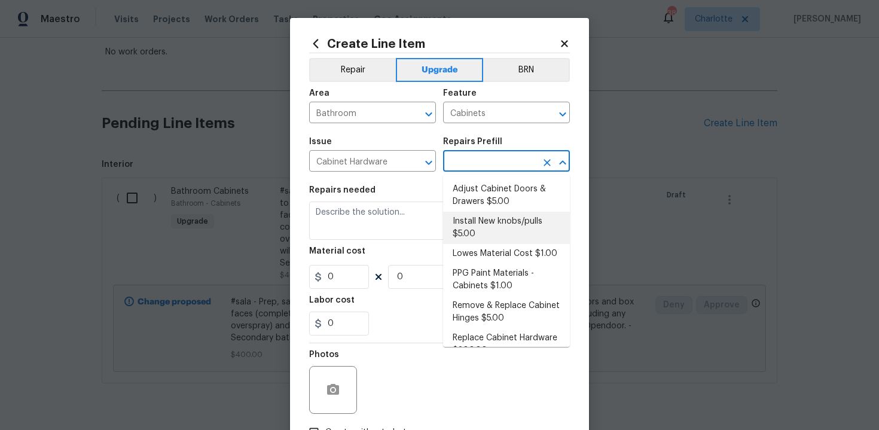
click at [482, 229] on li "Install New knobs/pulls $5.00" at bounding box center [506, 228] width 127 height 32
type input "Install New knobs/pulls $5.00"
type textarea "Remove the existing cabinet pulls/handles if present; prep and drill for new ca…"
type input "5"
type input "1"
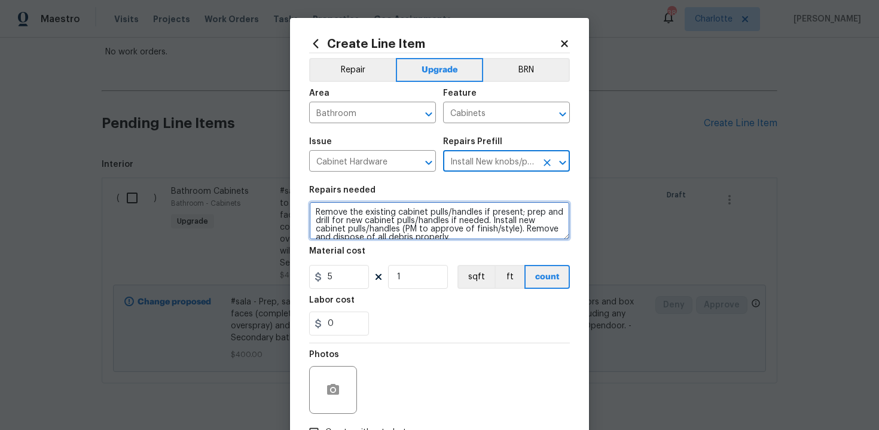
click at [313, 211] on textarea "Remove the existing cabinet pulls/handles if present; prep and drill for new ca…" at bounding box center [439, 221] width 261 height 38
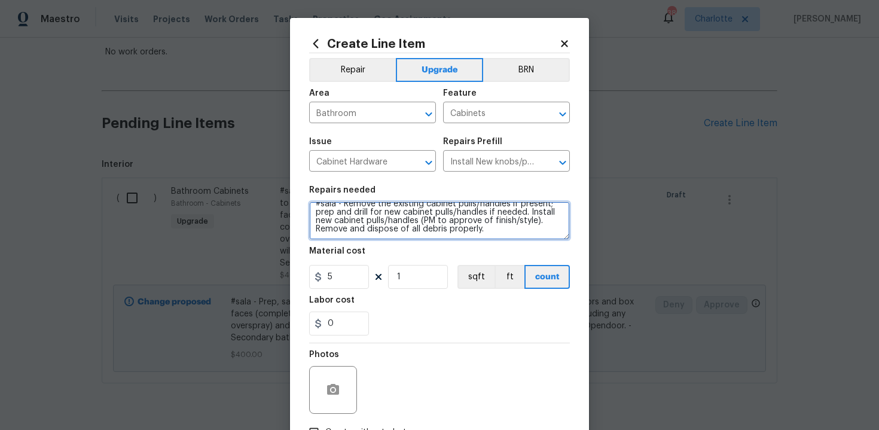
click at [523, 229] on textarea "#sala - Remove the existing cabinet pulls/handles if present; prep and drill fo…" at bounding box center [439, 221] width 261 height 38
paste textarea "Secondary bathroom"
type textarea "#sala - Remove the existing cabinet pulls/handles if present; prep and drill fo…"
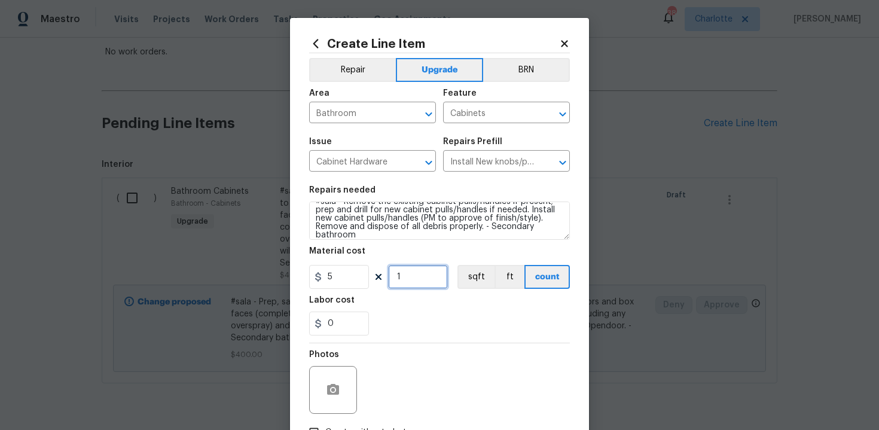
click at [419, 275] on input "1" at bounding box center [418, 277] width 60 height 24
type input "13"
click at [437, 298] on div "Labor cost" at bounding box center [439, 304] width 261 height 16
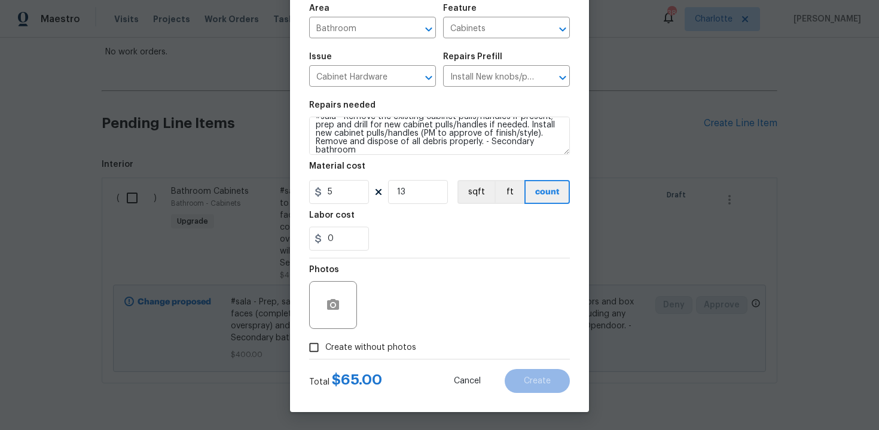
click at [368, 348] on span "Create without photos" at bounding box center [370, 348] width 91 height 13
click at [325, 348] on input "Create without photos" at bounding box center [314, 347] width 23 height 23
checkbox input "true"
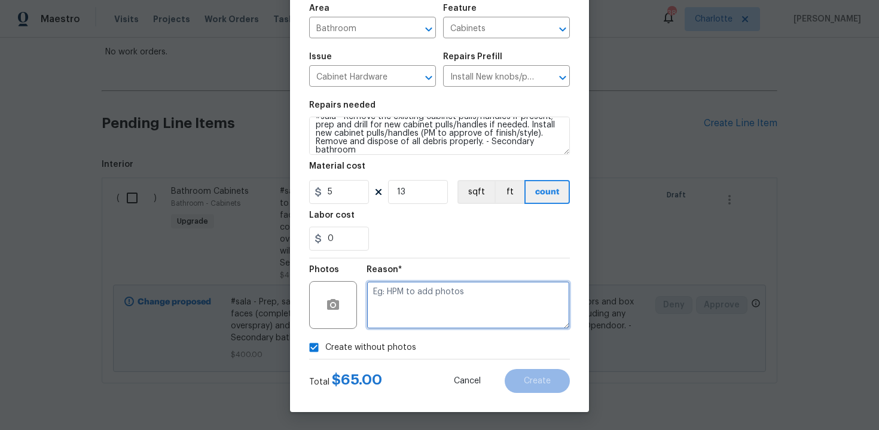
click at [430, 306] on textarea at bounding box center [468, 305] width 203 height 48
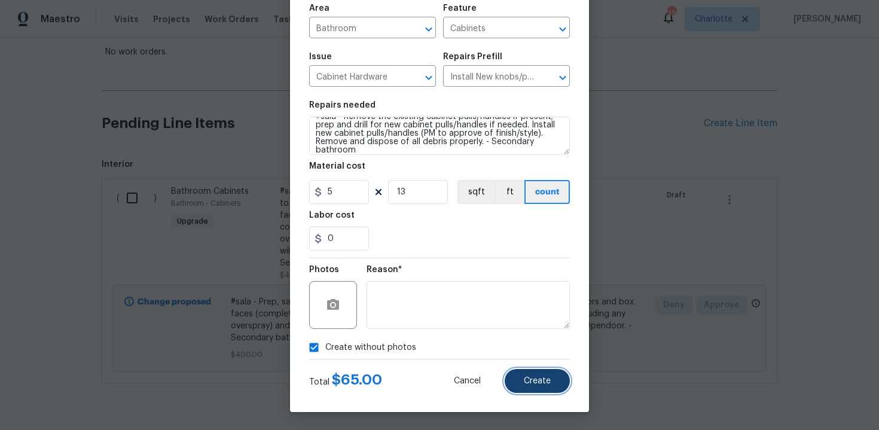
click at [531, 390] on button "Create" at bounding box center [537, 381] width 65 height 24
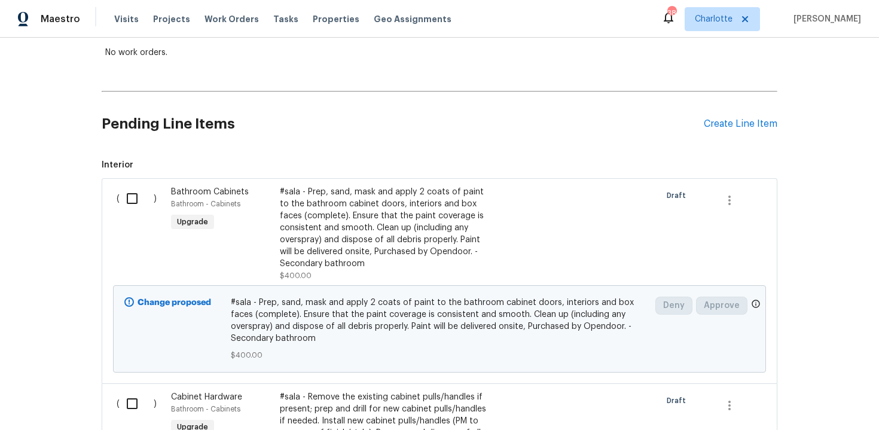
scroll to position [165, 0]
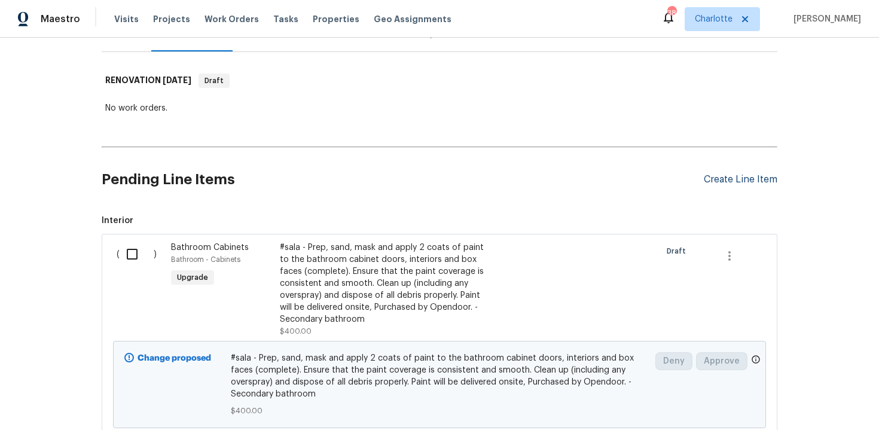
click at [743, 180] on div "Create Line Item" at bounding box center [741, 179] width 74 height 11
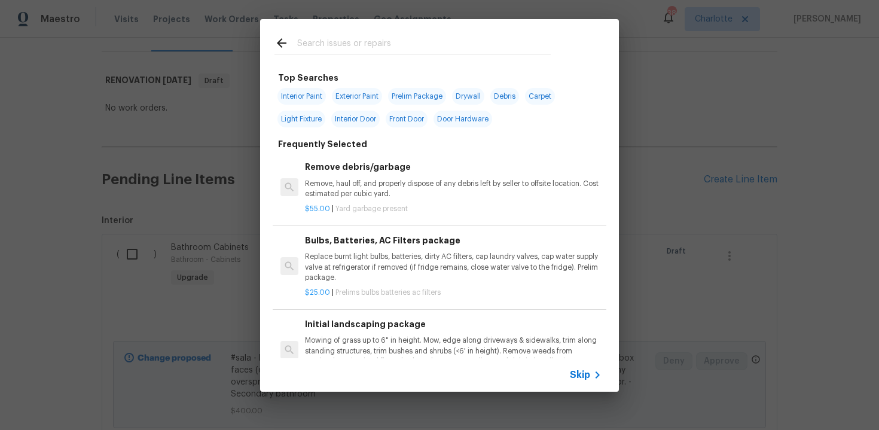
click at [580, 373] on span "Skip" at bounding box center [580, 375] width 20 height 12
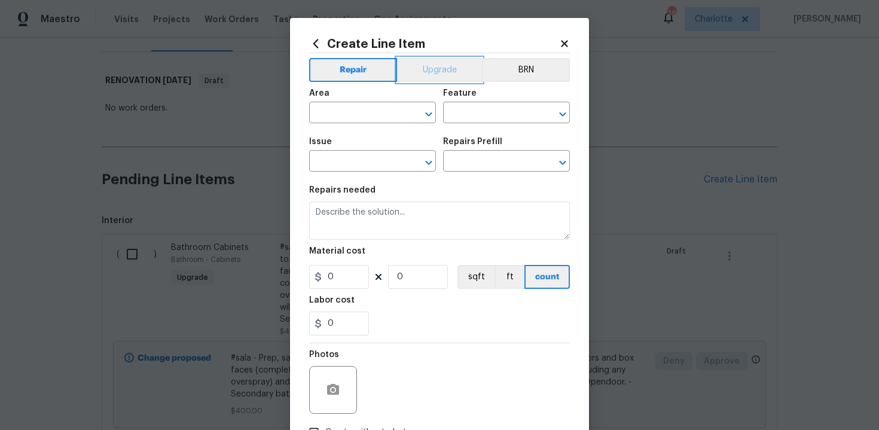
click at [441, 76] on button "Upgrade" at bounding box center [440, 70] width 86 height 24
click at [361, 113] on input "text" at bounding box center [355, 114] width 93 height 19
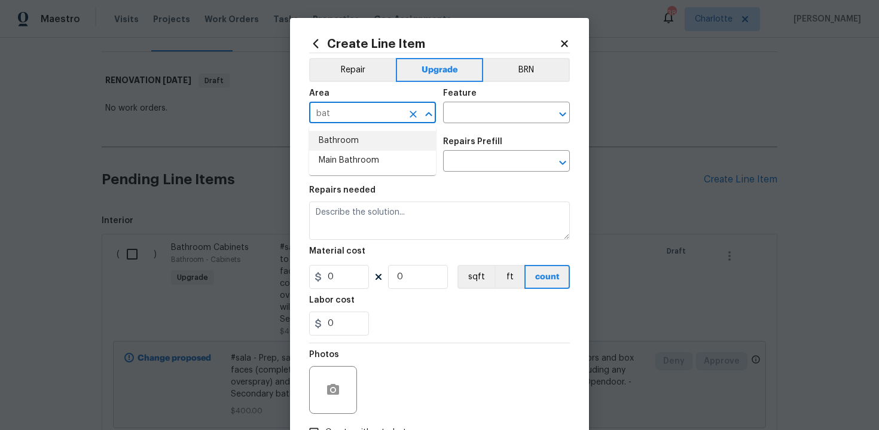
click at [361, 142] on li "Bathroom" at bounding box center [372, 141] width 127 height 20
type input "Bathroom"
click at [490, 115] on input "text" at bounding box center [489, 114] width 93 height 19
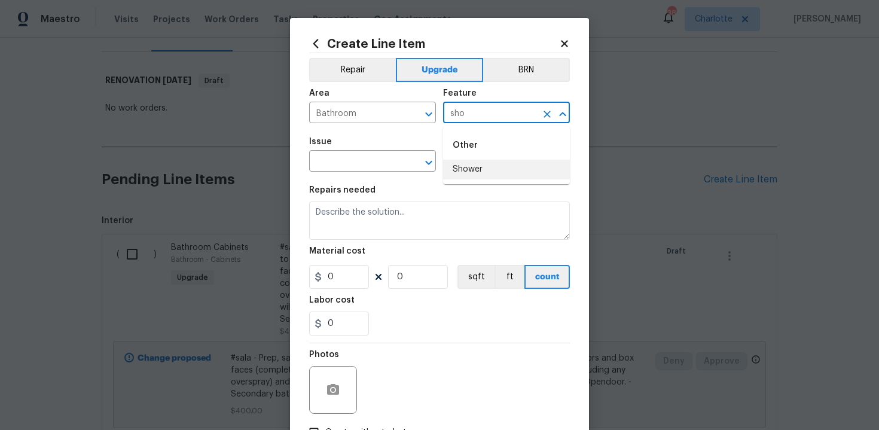
click at [490, 165] on li "Shower" at bounding box center [506, 170] width 127 height 20
type input "Shower"
click at [366, 159] on input "text" at bounding box center [355, 162] width 93 height 19
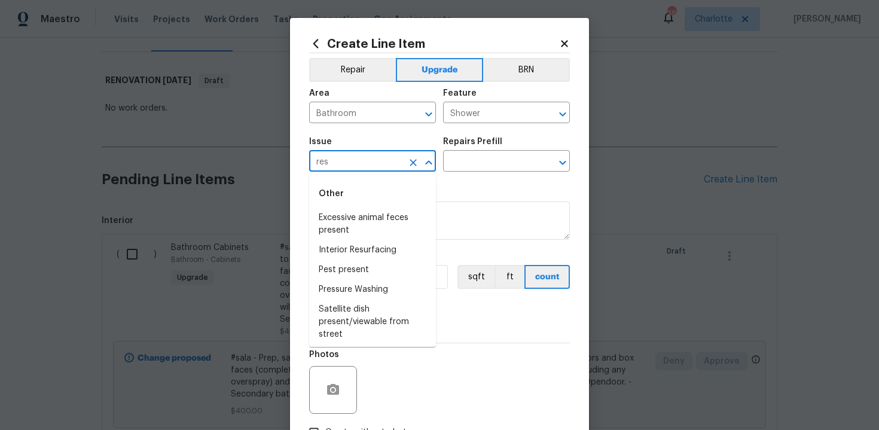
click at [366, 159] on input "res" at bounding box center [355, 162] width 93 height 19
click at [363, 256] on li "Interior Resurfacing" at bounding box center [372, 250] width 127 height 20
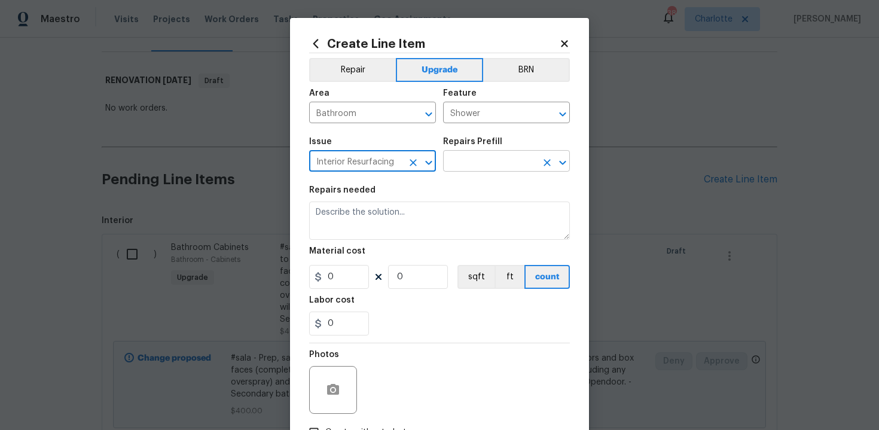
type input "Interior Resurfacing"
click at [484, 164] on input "text" at bounding box center [489, 162] width 93 height 19
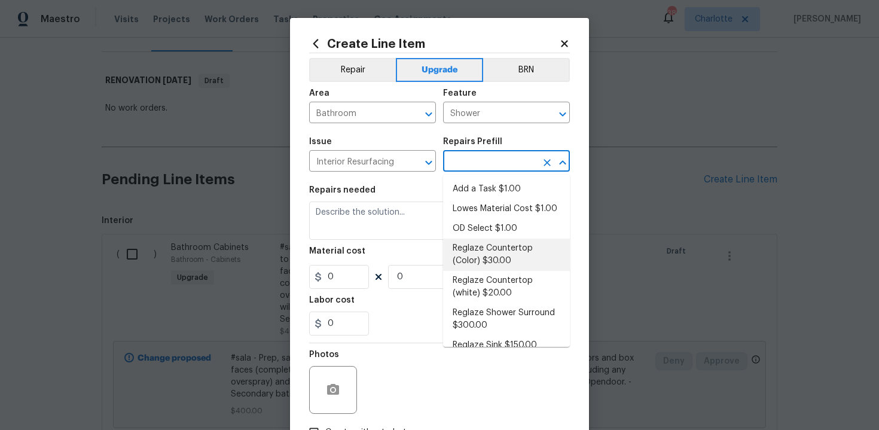
scroll to position [14, 0]
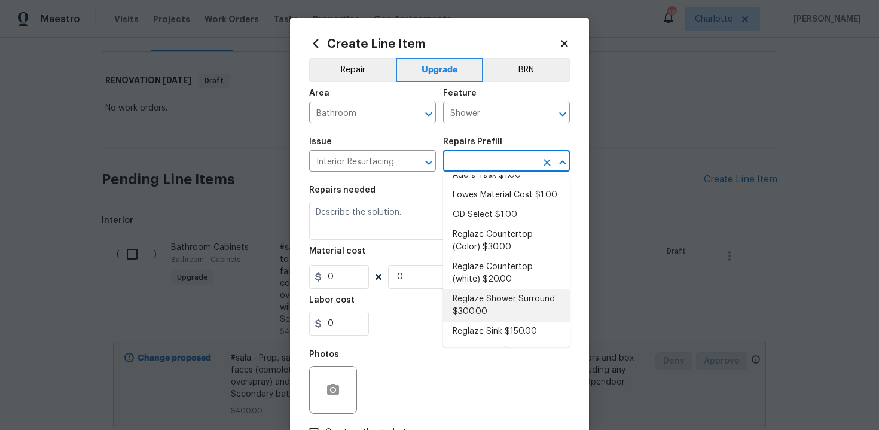
click at [502, 292] on li "Reglaze Shower Surround $300.00" at bounding box center [506, 305] width 127 height 32
type input "Reglaze Shower Surround $300.00"
type textarea "Prep, mask, clean and reglaze the fiberglass shower surround (white) both on th…"
type input "1"
type input "300"
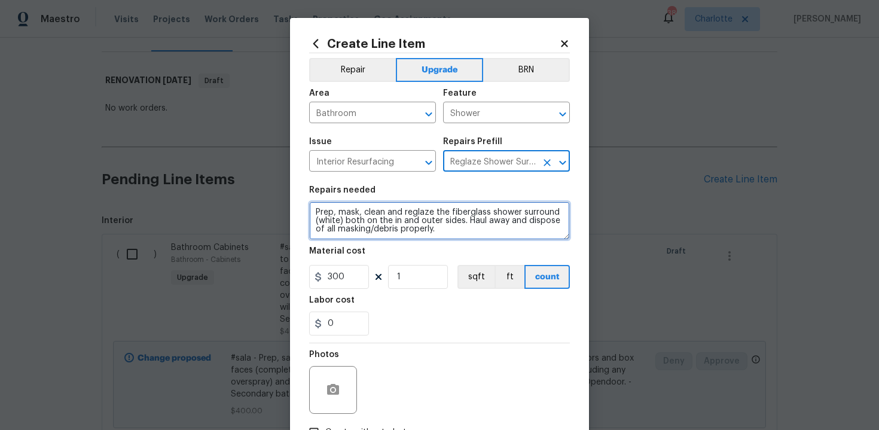
click at [312, 209] on textarea "Prep, mask, clean and reglaze the fiberglass shower surround (white) both on th…" at bounding box center [439, 221] width 261 height 38
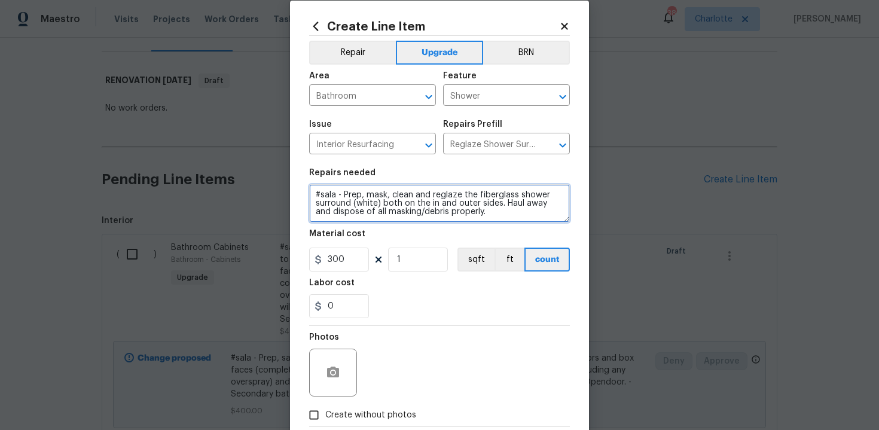
scroll to position [19, 0]
click at [483, 217] on textarea "#sala - Prep, mask, clean and reglaze the fiberglass shower surround (white) bo…" at bounding box center [439, 202] width 261 height 38
paste textarea "Secondary bathroom"
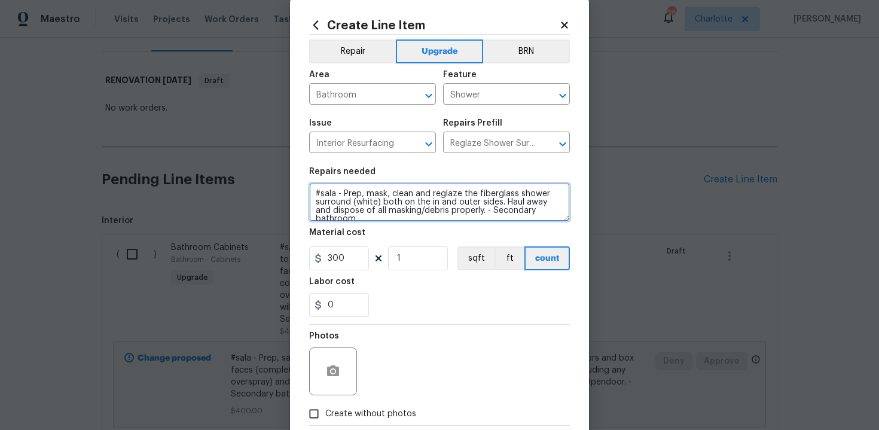
scroll to position [86, 0]
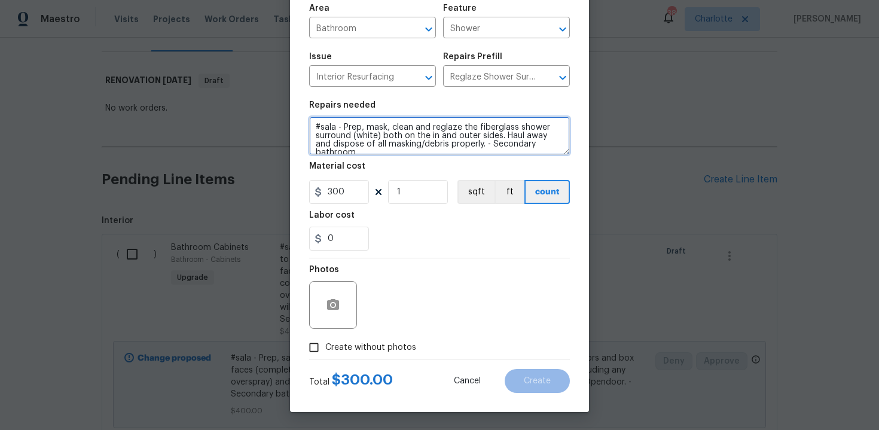
type textarea "#sala - Prep, mask, clean and reglaze the fiberglass shower surround (white) bo…"
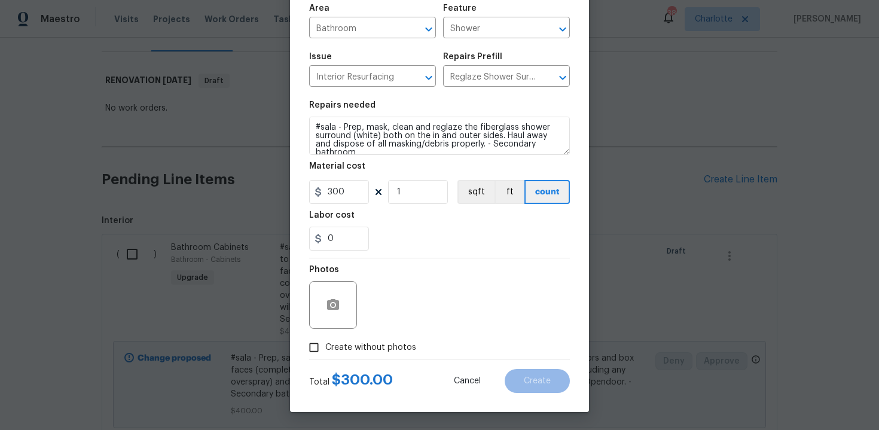
click at [376, 344] on span "Create without photos" at bounding box center [370, 348] width 91 height 13
click at [325, 344] on input "Create without photos" at bounding box center [314, 347] width 23 height 23
checkbox input "true"
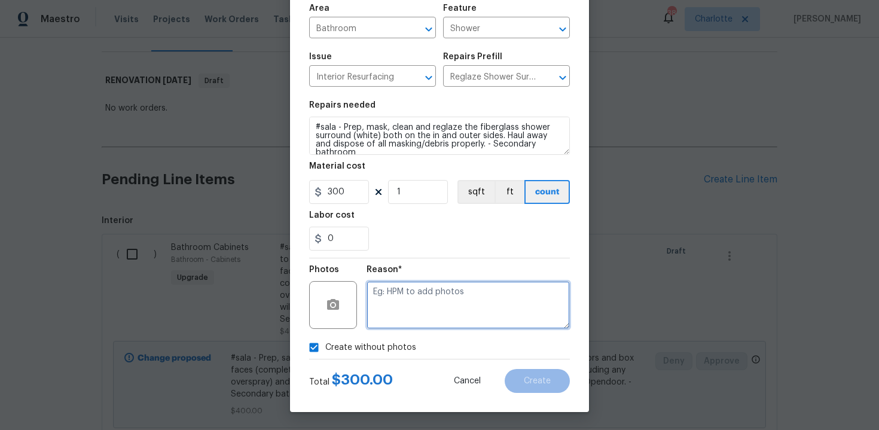
click at [416, 322] on textarea at bounding box center [468, 305] width 203 height 48
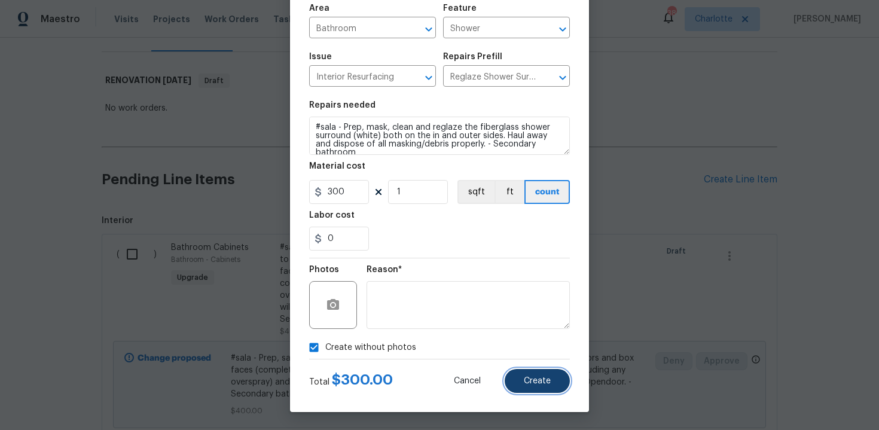
click at [533, 379] on span "Create" at bounding box center [537, 381] width 27 height 9
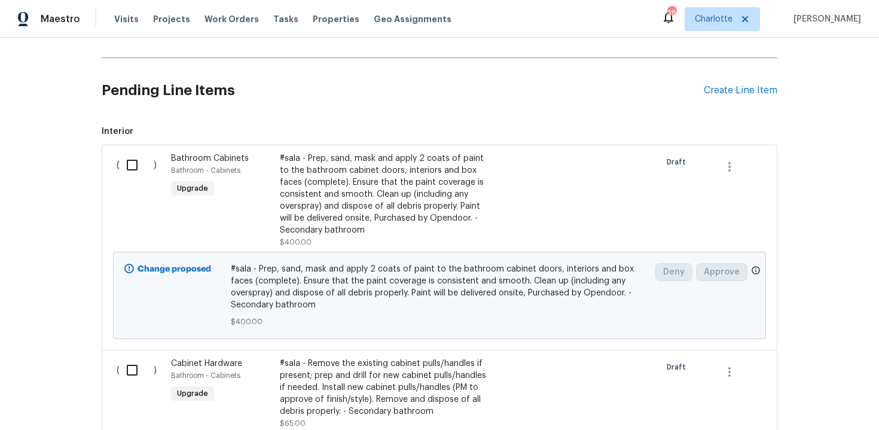
scroll to position [246, 0]
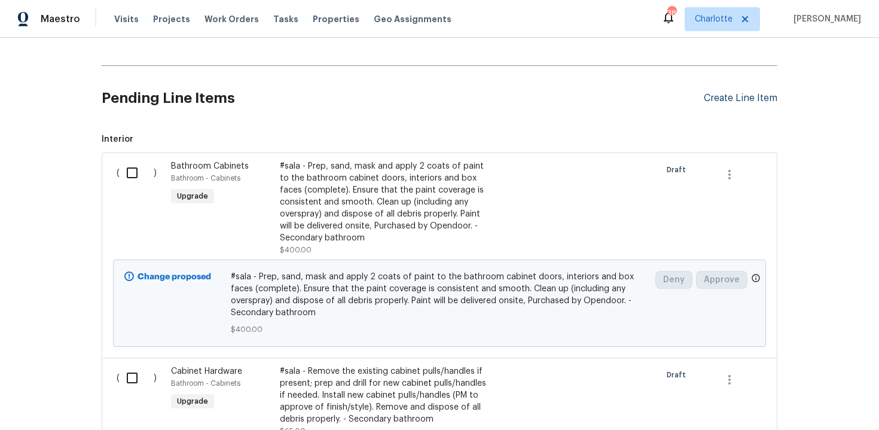
click at [745, 96] on div "Create Line Item" at bounding box center [741, 98] width 74 height 11
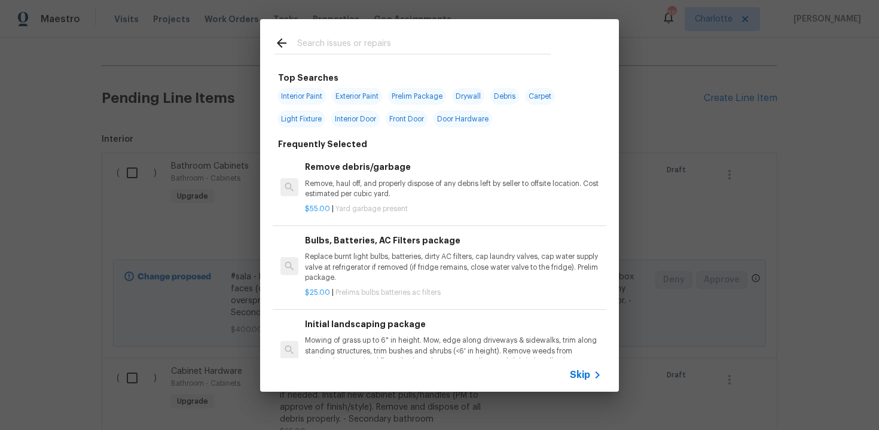
click at [578, 377] on span "Skip" at bounding box center [580, 375] width 20 height 12
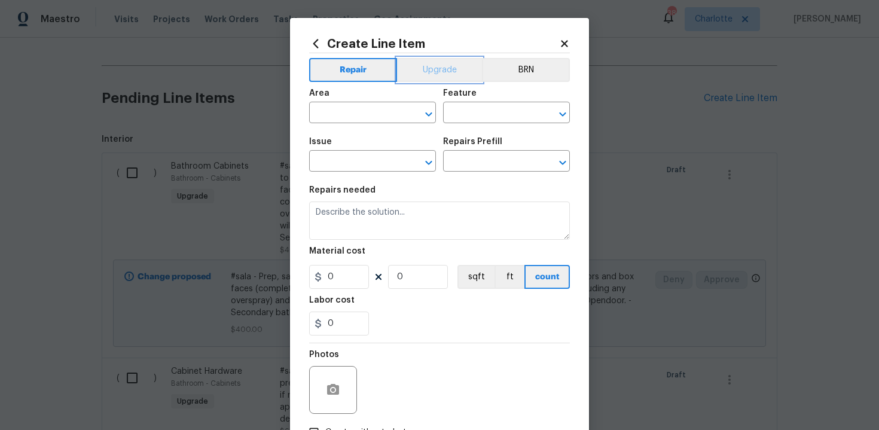
click at [440, 68] on button "Upgrade" at bounding box center [440, 70] width 86 height 24
click at [379, 109] on input "text" at bounding box center [355, 114] width 93 height 19
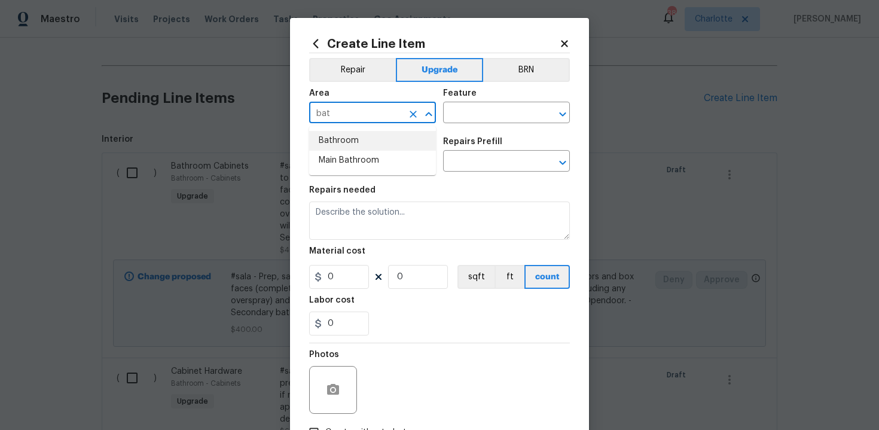
click at [379, 135] on li "Bathroom" at bounding box center [372, 141] width 127 height 20
type input "Bathroom"
click at [471, 115] on input "text" at bounding box center [489, 114] width 93 height 19
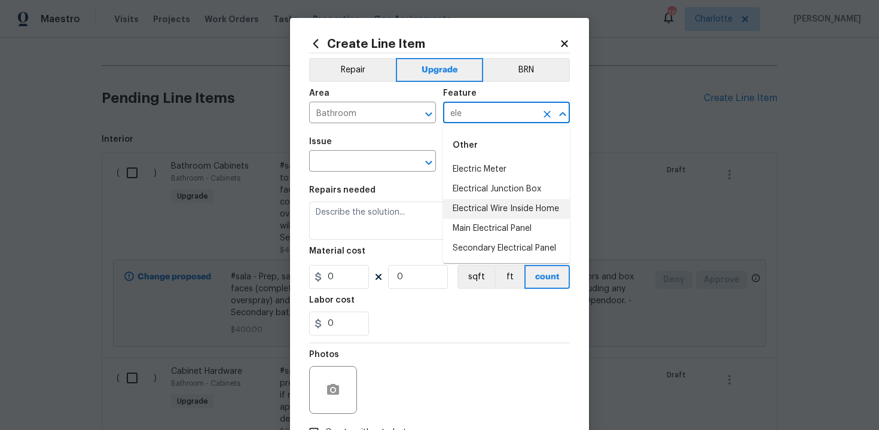
click at [488, 212] on li "Electrical Wire Inside Home" at bounding box center [506, 209] width 127 height 20
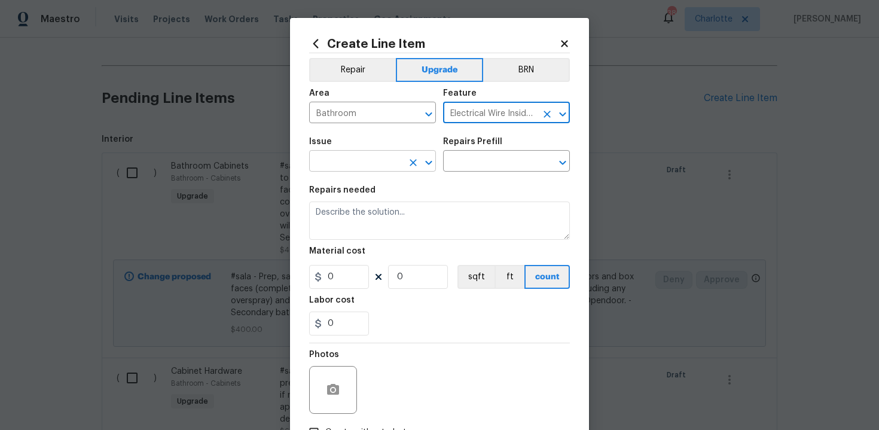
type input "Electrical Wire Inside Home"
click at [385, 164] on input "text" at bounding box center [355, 162] width 93 height 19
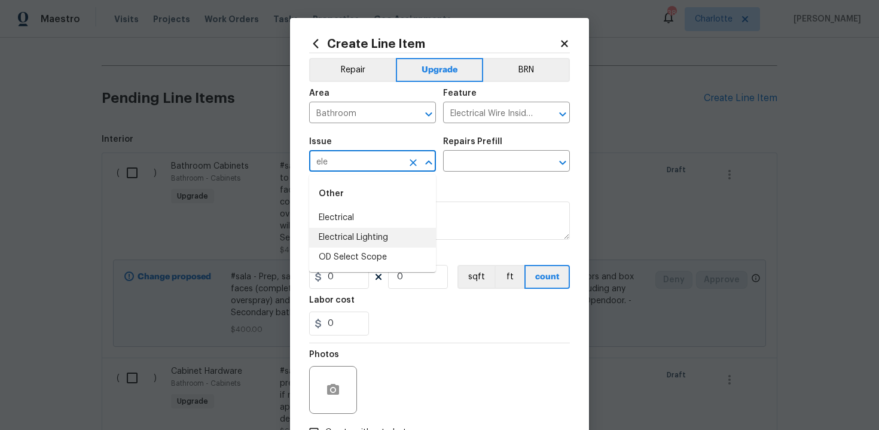
click at [385, 239] on li "Electrical Lighting" at bounding box center [372, 238] width 127 height 20
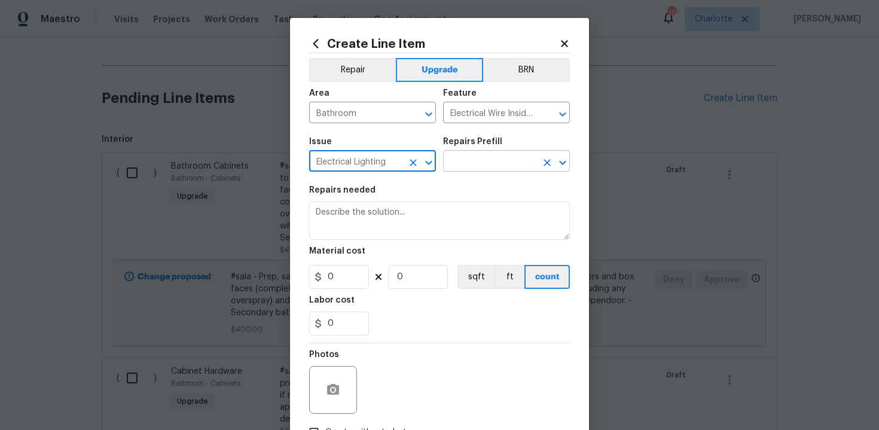
type input "Electrical Lighting"
click at [478, 168] on input "text" at bounding box center [489, 162] width 93 height 19
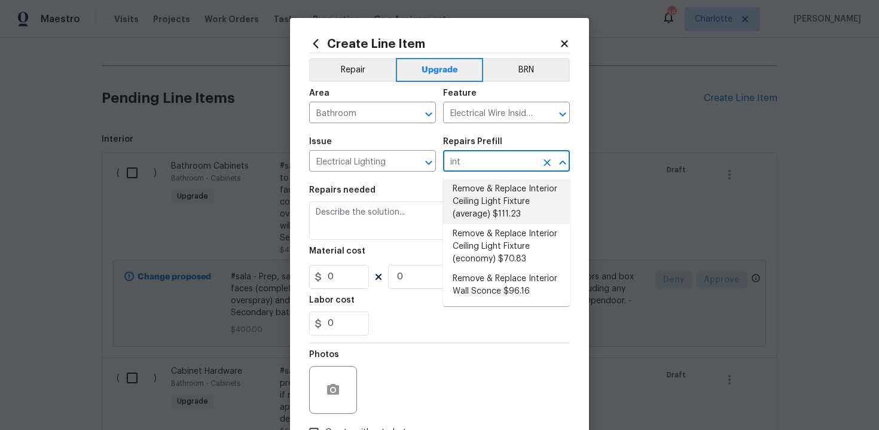
click at [488, 211] on li "Remove & Replace Interior Ceiling Light Fixture (average) $111.23" at bounding box center [506, 201] width 127 height 45
type input "Remove & Replace Interior Ceiling Light Fixture (average) $111.23"
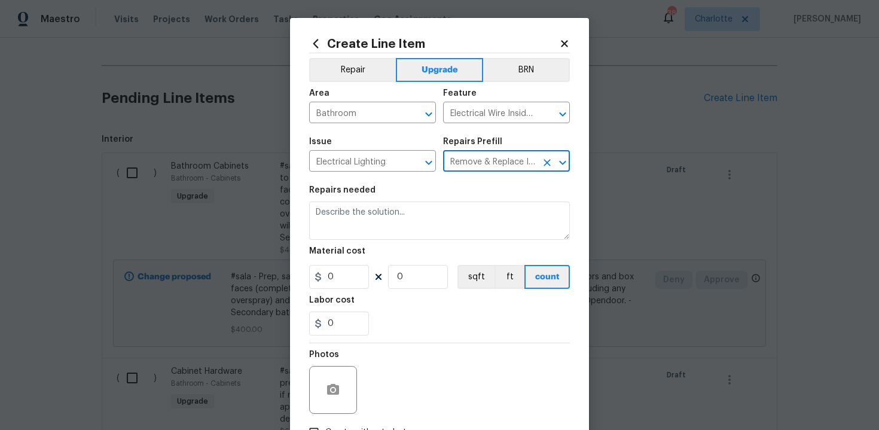
type textarea "Remove the existing interior ceiling light fixture and replace it with new AVER…"
type input "111.23"
type input "1"
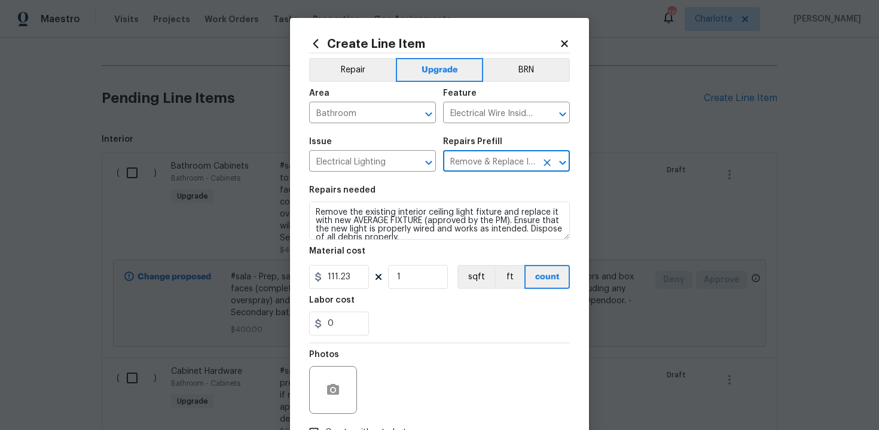
type input "Remove & Replace Interior Ceiling Light Fixture (average) $111.23"
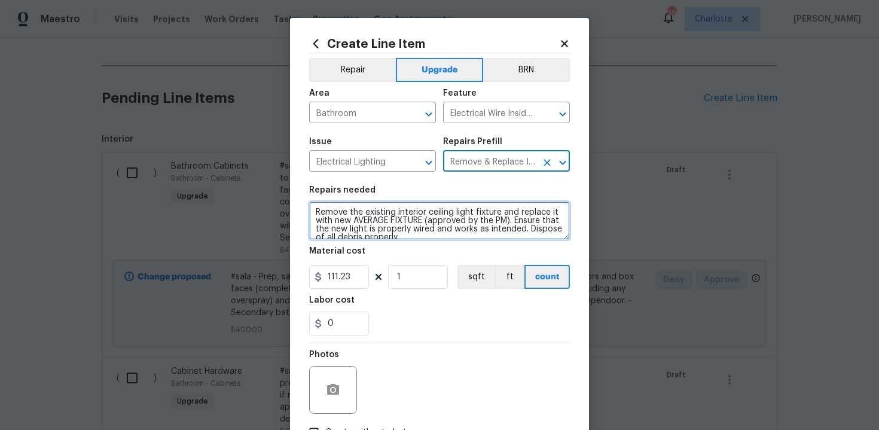
click at [310, 212] on textarea "Remove the existing interior ceiling light fixture and replace it with new AVER…" at bounding box center [439, 221] width 261 height 38
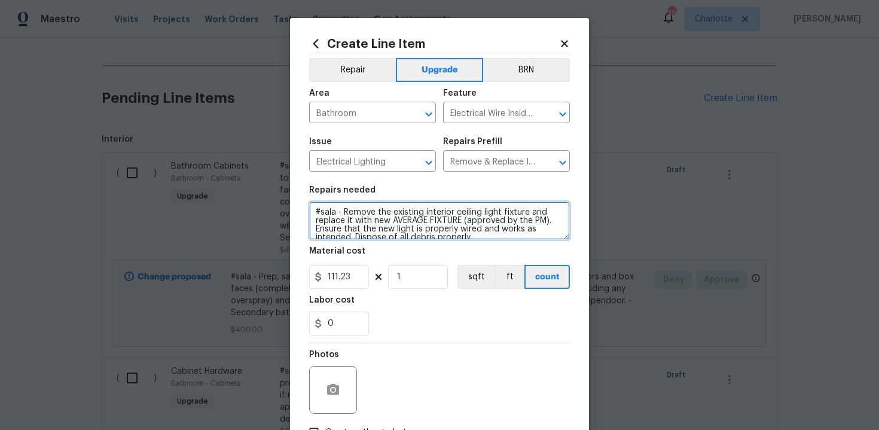
scroll to position [8, 0]
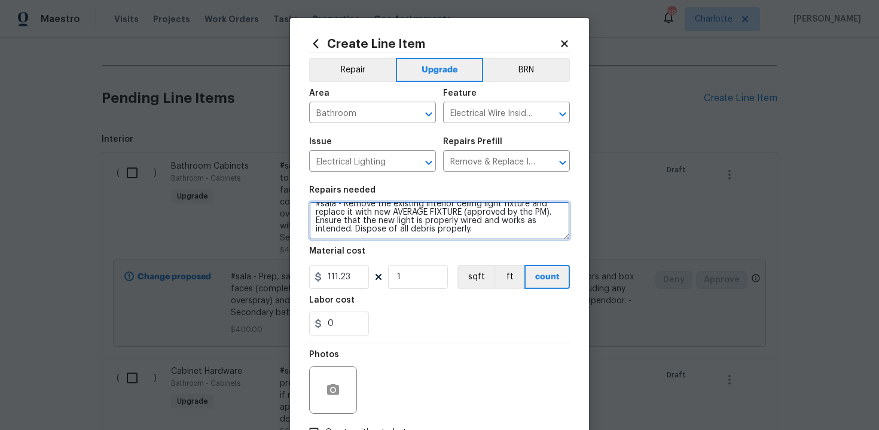
click at [490, 238] on textarea "#sala - Remove the existing interior ceiling light fixture and replace it with …" at bounding box center [439, 221] width 261 height 38
paste textarea "Secondary bathroom"
type textarea "#sala - Remove the existing interior ceiling light fixture and replace it with …"
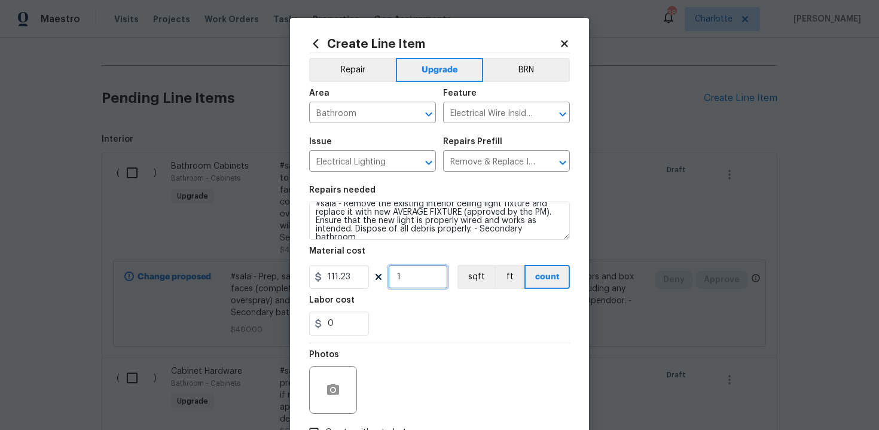
click at [411, 276] on input "1" at bounding box center [418, 277] width 60 height 24
type input "2"
click at [442, 332] on div "0" at bounding box center [439, 324] width 261 height 24
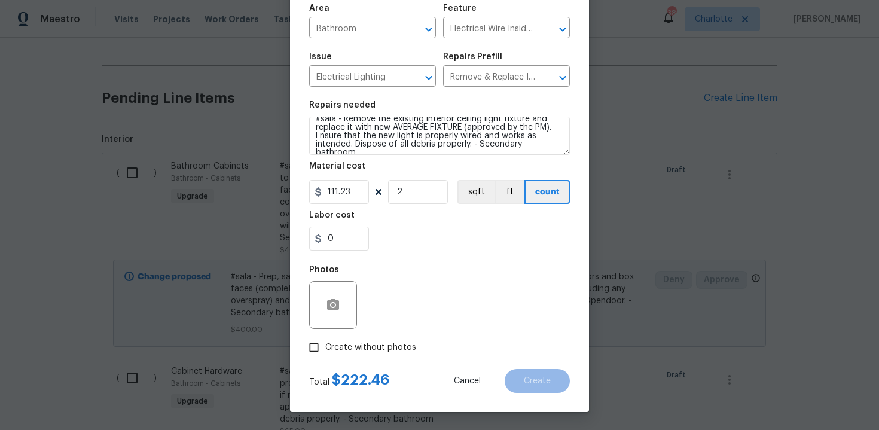
click at [379, 345] on span "Create without photos" at bounding box center [370, 348] width 91 height 13
click at [325, 345] on input "Create without photos" at bounding box center [314, 347] width 23 height 23
checkbox input "true"
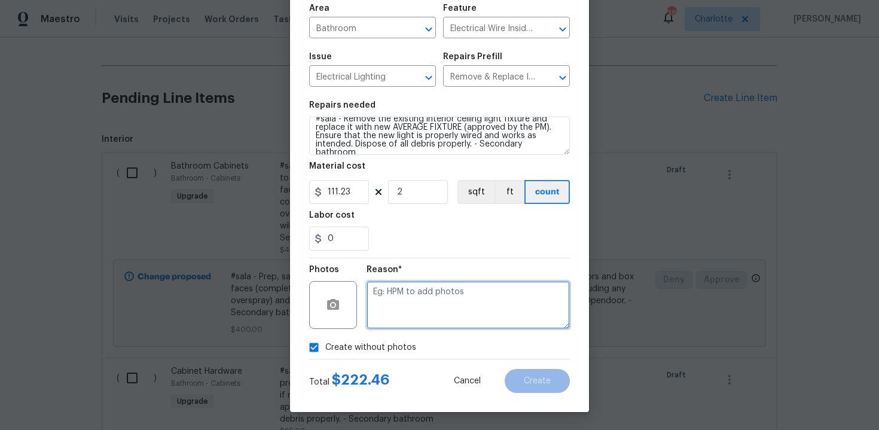
click at [425, 322] on textarea at bounding box center [468, 305] width 203 height 48
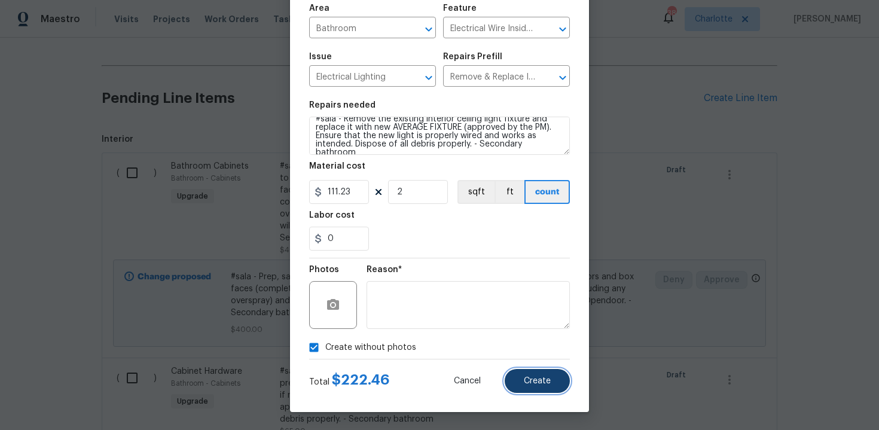
click at [538, 377] on span "Create" at bounding box center [537, 381] width 27 height 9
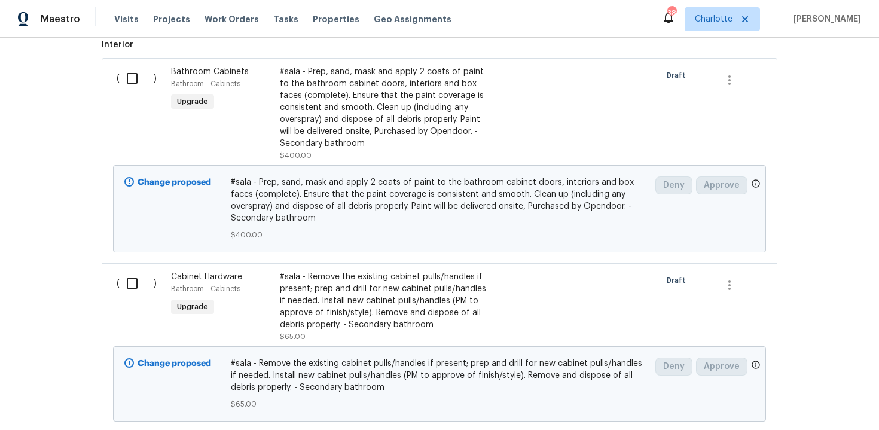
scroll to position [337, 0]
